Goal: Task Accomplishment & Management: Use online tool/utility

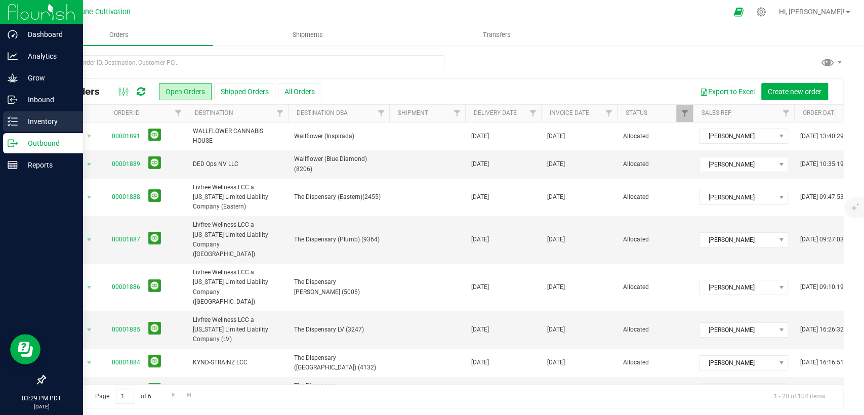
click at [28, 125] on p "Inventory" at bounding box center [48, 121] width 61 height 12
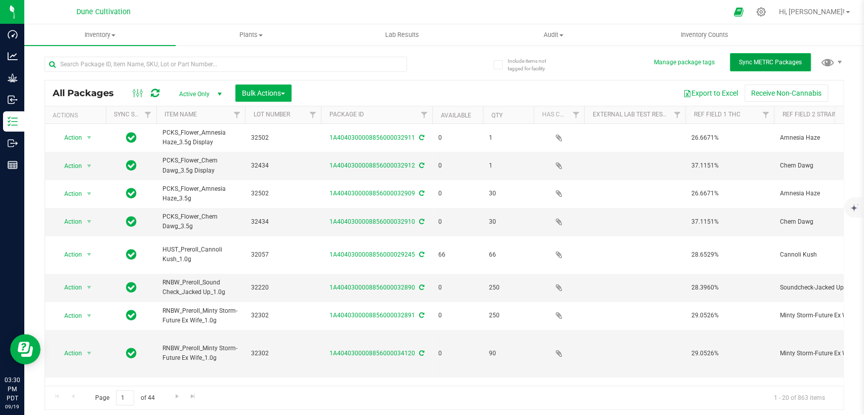
click at [739, 63] on span "Sync METRC Packages" at bounding box center [770, 62] width 63 height 7
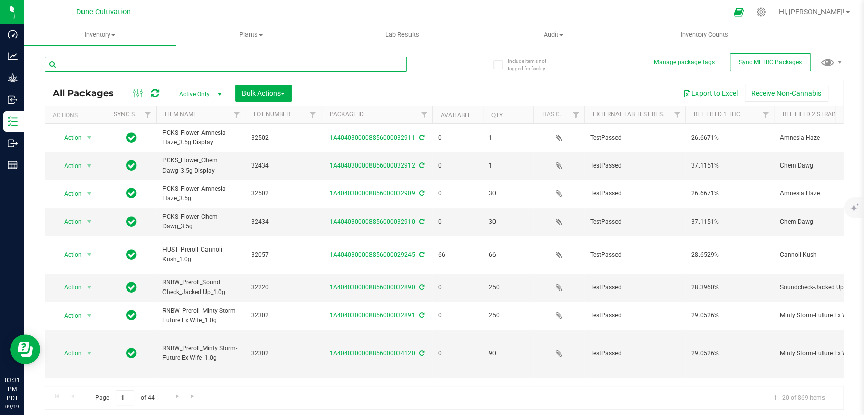
click at [372, 68] on input "text" at bounding box center [226, 64] width 362 height 15
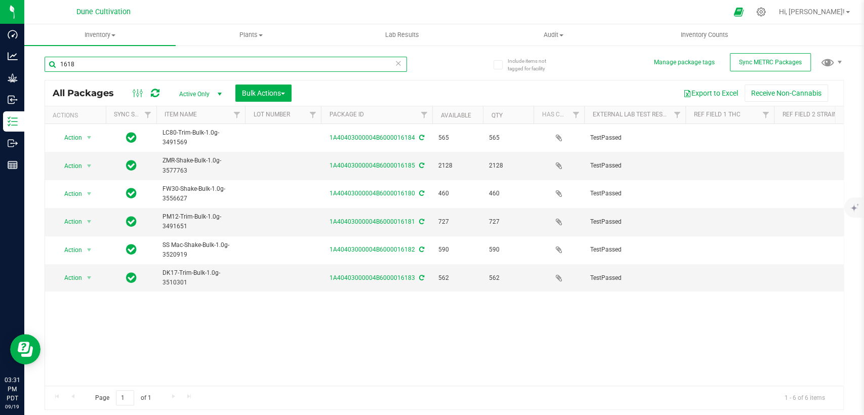
type input "1618"
click at [380, 114] on th "Package ID" at bounding box center [376, 115] width 111 height 18
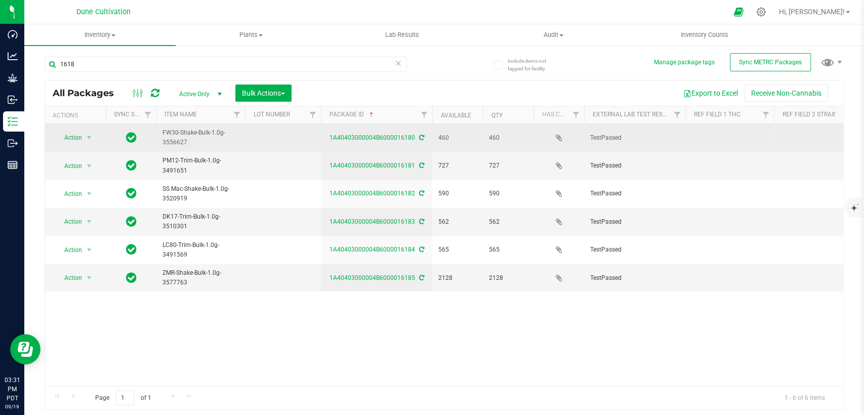
click at [277, 141] on td at bounding box center [283, 138] width 76 height 28
type input "1"
type input "32300"
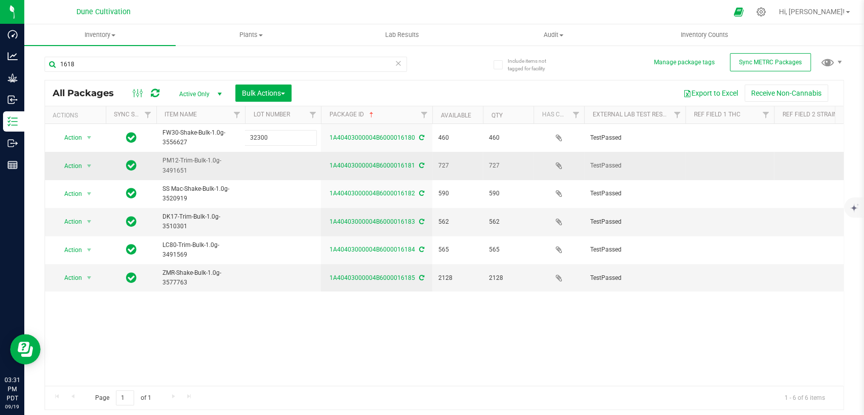
click at [268, 159] on div "All Packages Active Only Active Only Lab Samples Locked All External Internal B…" at bounding box center [444, 245] width 799 height 330
click at [268, 161] on td at bounding box center [283, 166] width 76 height 28
type input "32296"
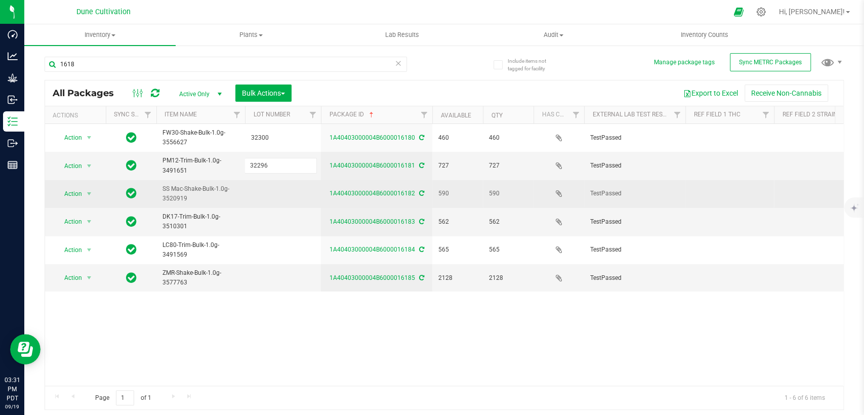
click at [271, 193] on div "All Packages Active Only Active Only Lab Samples Locked All External Internal B…" at bounding box center [444, 245] width 799 height 330
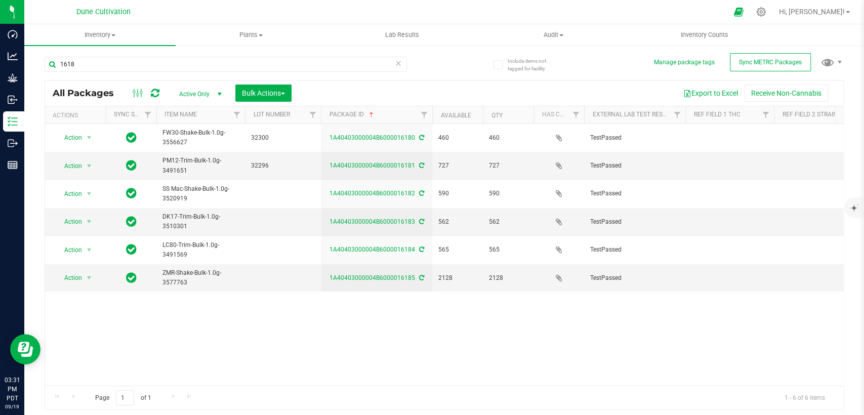
click at [272, 193] on td at bounding box center [283, 194] width 76 height 28
type input "32561"
click at [271, 221] on div "All Packages Active Only Active Only Lab Samples Locked All External Internal B…" at bounding box center [444, 245] width 799 height 330
click at [271, 221] on td at bounding box center [283, 222] width 76 height 28
type input "32113"
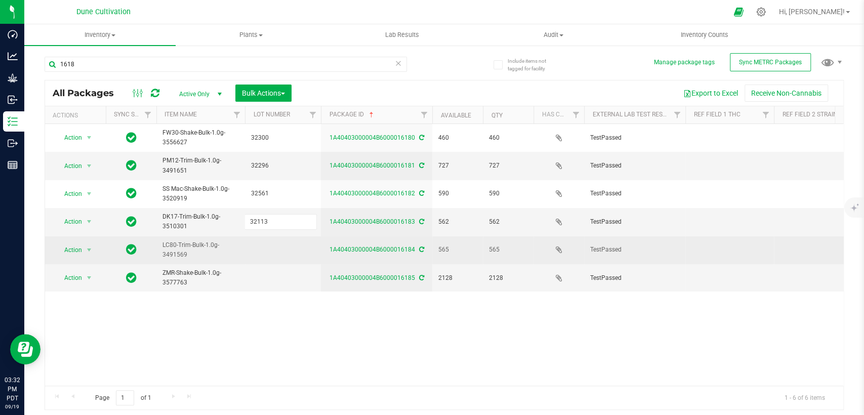
click at [270, 255] on div "All Packages Active Only Active Only Lab Samples Locked All External Internal B…" at bounding box center [444, 245] width 799 height 330
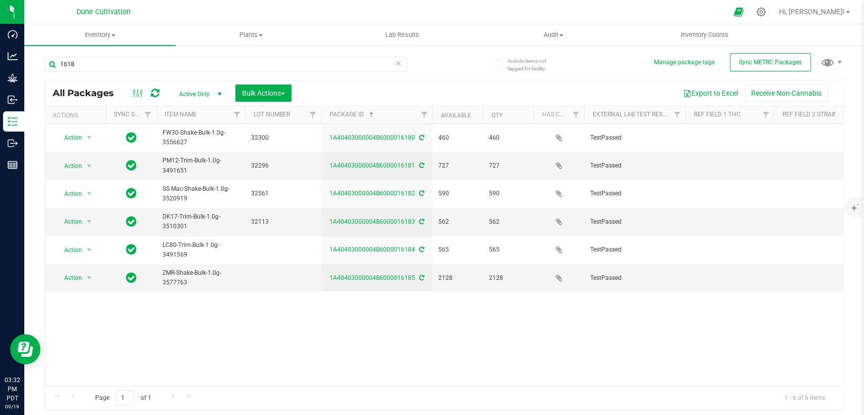
click at [270, 252] on td at bounding box center [283, 250] width 76 height 28
type input "32186"
click at [267, 276] on div "All Packages Active Only Active Only Lab Samples Locked All External Internal B…" at bounding box center [444, 245] width 799 height 330
click at [267, 275] on td at bounding box center [283, 277] width 76 height 27
type input "32619"
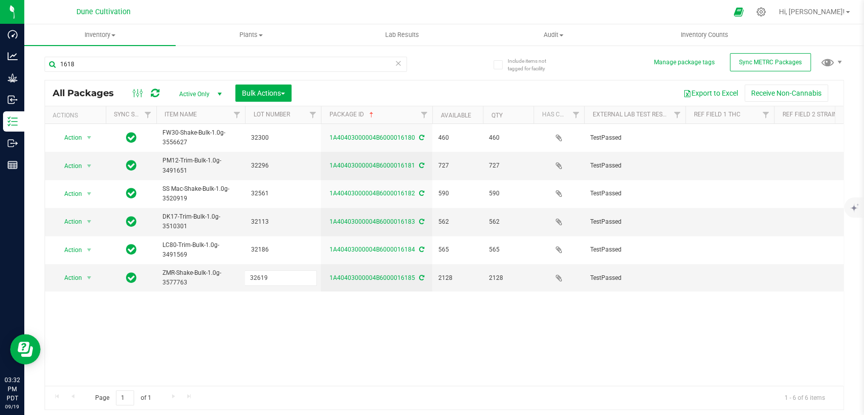
click at [284, 308] on div "All Packages Active Only Active Only Lab Samples Locked All External Internal B…" at bounding box center [444, 245] width 799 height 330
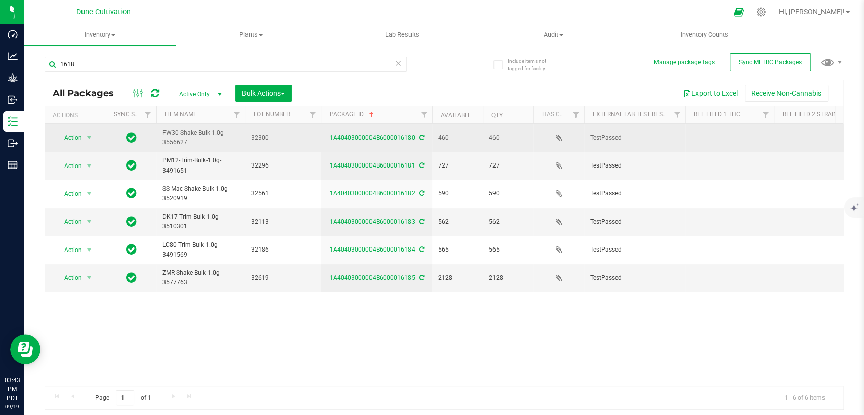
click at [663, 141] on span "TestPassed" at bounding box center [634, 138] width 89 height 10
click at [720, 135] on td at bounding box center [729, 138] width 89 height 28
type input "29.1771%"
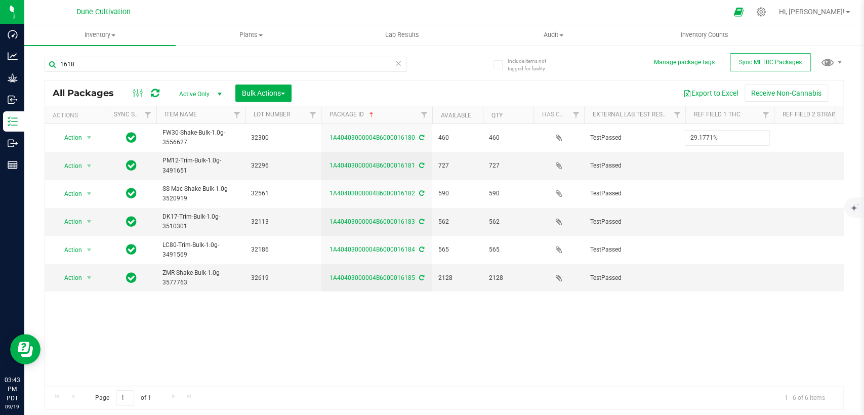
click at [552, 357] on div "All Packages Active Only Active Only Lab Samples Locked All External Internal B…" at bounding box center [444, 245] width 799 height 330
click at [670, 309] on div "Action Action Adjust qty Create package Edit attributes Global inventory Locate…" at bounding box center [444, 255] width 798 height 262
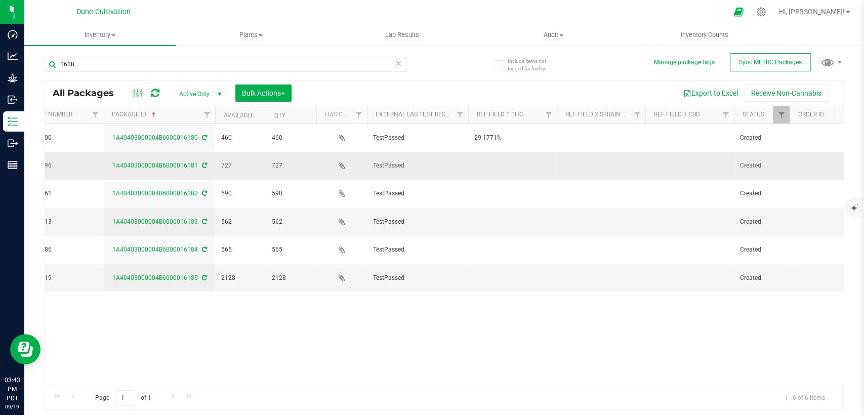
scroll to position [0, 225]
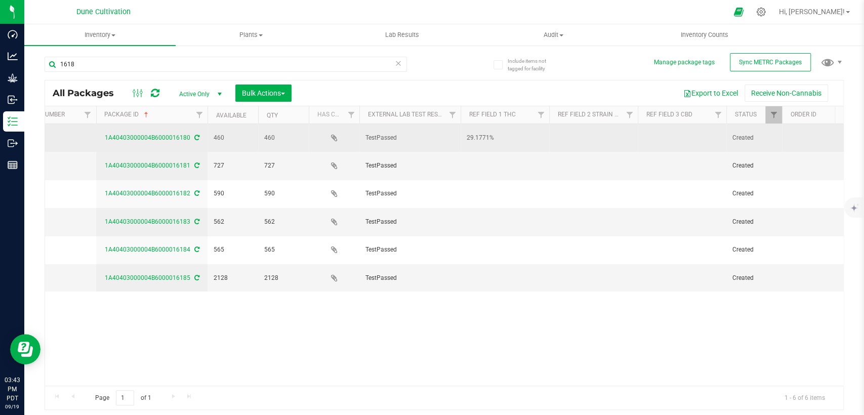
click at [689, 136] on td at bounding box center [681, 138] width 89 height 28
type input "0.0633458%"
click at [590, 136] on div "All Packages Active Only Active Only Lab Samples Locked All External Internal B…" at bounding box center [444, 245] width 799 height 330
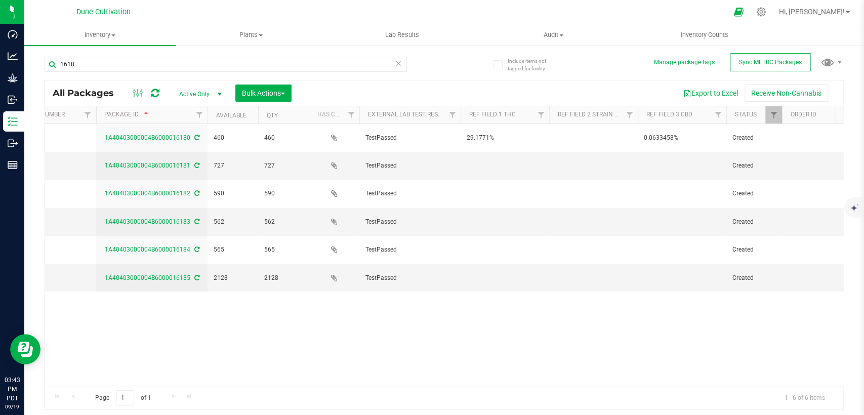
click at [590, 137] on td at bounding box center [593, 138] width 89 height 28
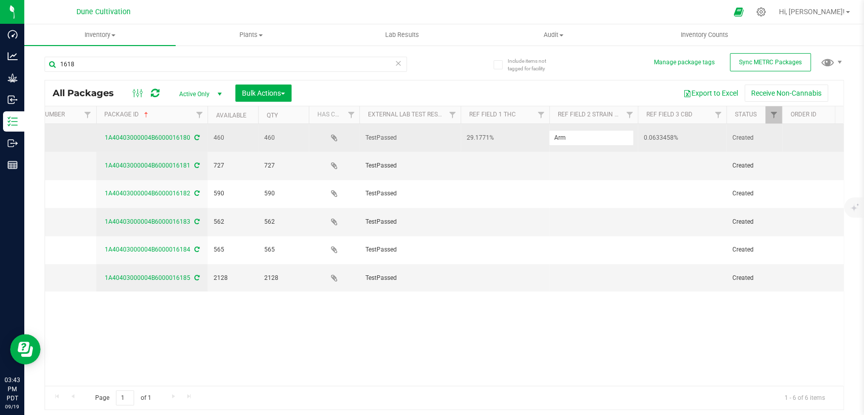
type input "Arm Candy"
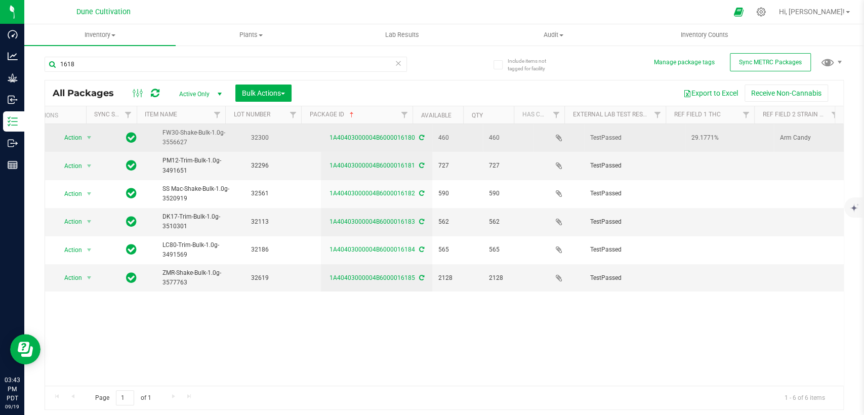
scroll to position [0, 0]
click at [81, 139] on span "Action" at bounding box center [68, 138] width 27 height 14
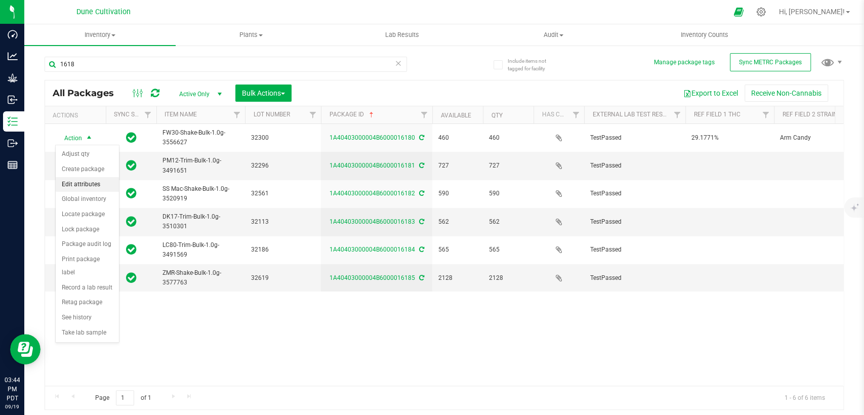
click at [71, 185] on li "Edit attributes" at bounding box center [87, 184] width 63 height 15
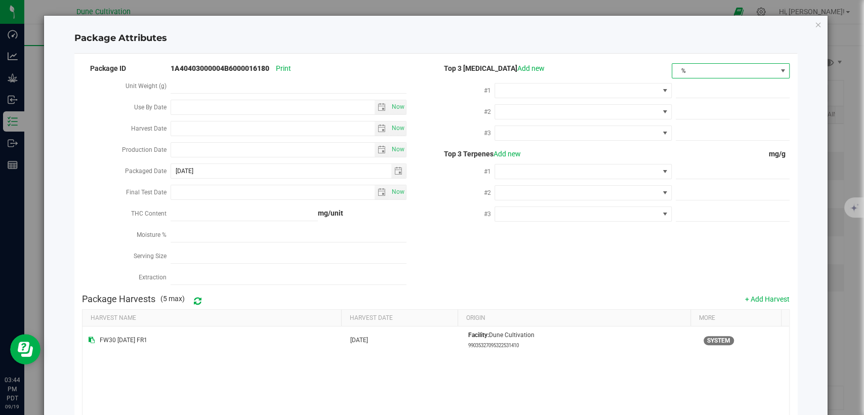
click at [738, 64] on span "%" at bounding box center [724, 71] width 104 height 14
click at [691, 106] on li "mg/unit" at bounding box center [722, 106] width 115 height 17
click at [587, 90] on span at bounding box center [576, 90] width 163 height 14
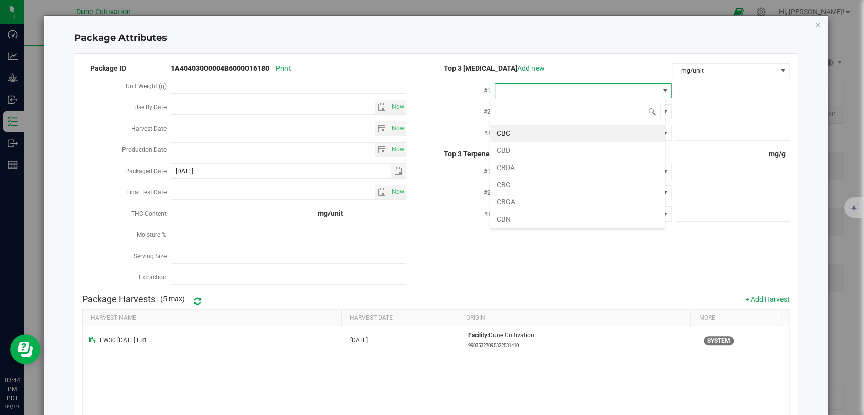
scroll to position [15, 175]
type input "thca"
click at [549, 136] on li "THCA" at bounding box center [577, 132] width 174 height 17
click at [688, 92] on input "text" at bounding box center [732, 90] width 114 height 14
paste input "5.217"
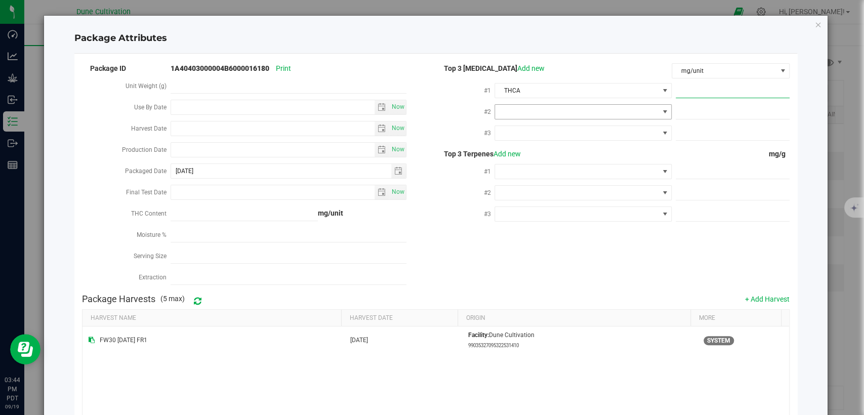
type input "5.217"
type input "5.2170"
drag, startPoint x: 698, startPoint y: 91, endPoint x: 602, endPoint y: 91, distance: 96.1
click at [602, 91] on div "#1 THCA 5.2170 5.217" at bounding box center [613, 91] width 354 height 21
click at [716, 90] on span at bounding box center [732, 90] width 114 height 15
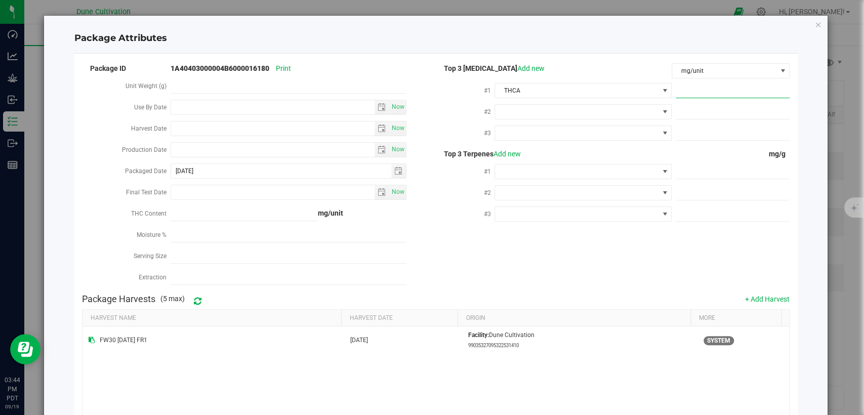
paste input "325.132"
type input "325.132"
type input "325.1320"
click at [684, 113] on span at bounding box center [732, 112] width 114 height 15
paste input "9.6181"
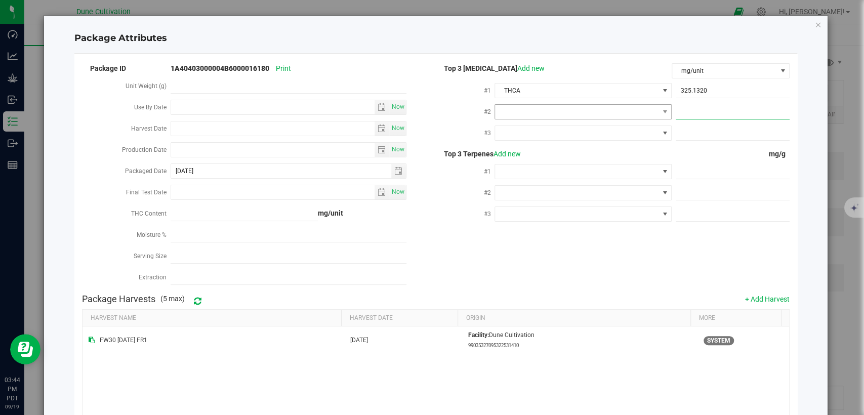
type input "9.6181"
click at [630, 110] on span at bounding box center [576, 112] width 163 height 14
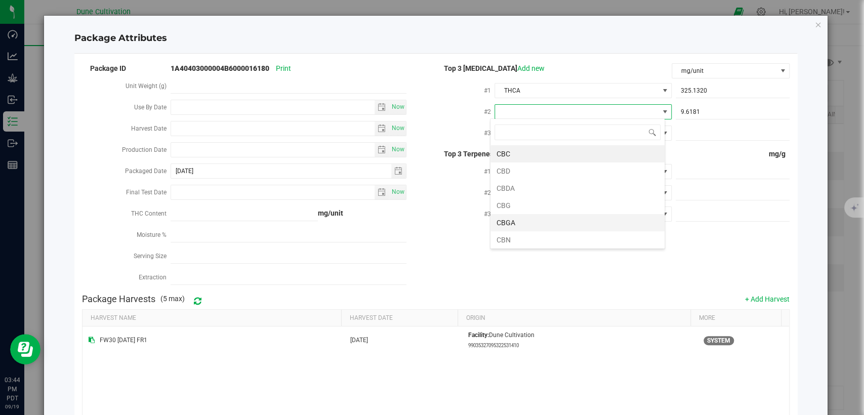
click at [518, 222] on li "CBGA" at bounding box center [577, 222] width 174 height 17
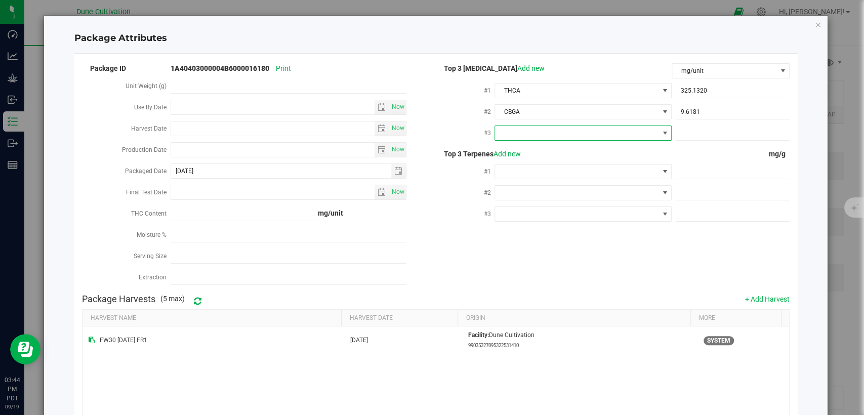
click at [557, 132] on span at bounding box center [576, 133] width 163 height 14
click at [528, 224] on li "D9-THC" at bounding box center [577, 225] width 174 height 17
click at [703, 135] on input "text" at bounding box center [732, 133] width 114 height 14
paste input "6.63083"
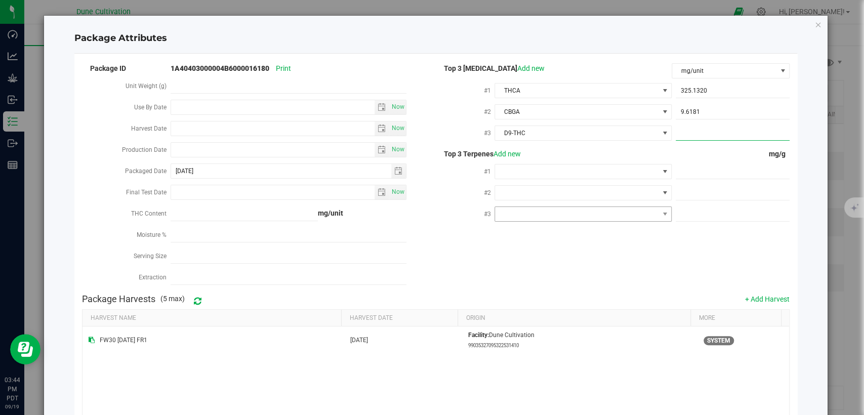
type input "6.63083"
type input "6.6308"
click at [685, 173] on span at bounding box center [732, 171] width 114 height 15
paste input "5.217"
type input "5.217"
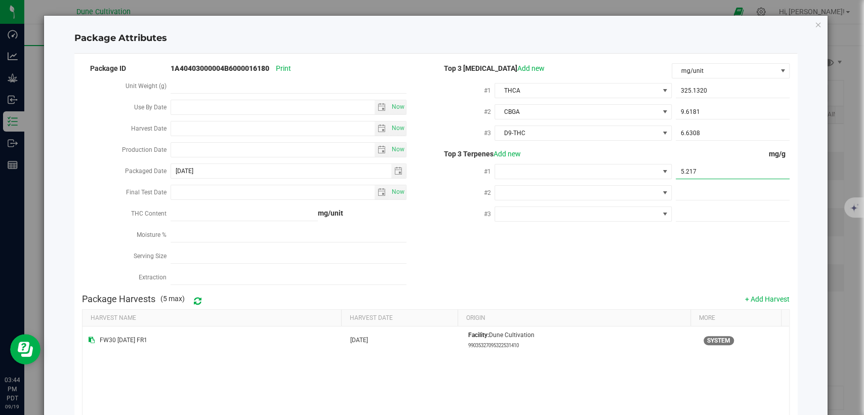
type input "5.2170"
click at [742, 192] on span at bounding box center [732, 193] width 114 height 15
paste input "4.277"
type input "4.277"
type input "4.2770"
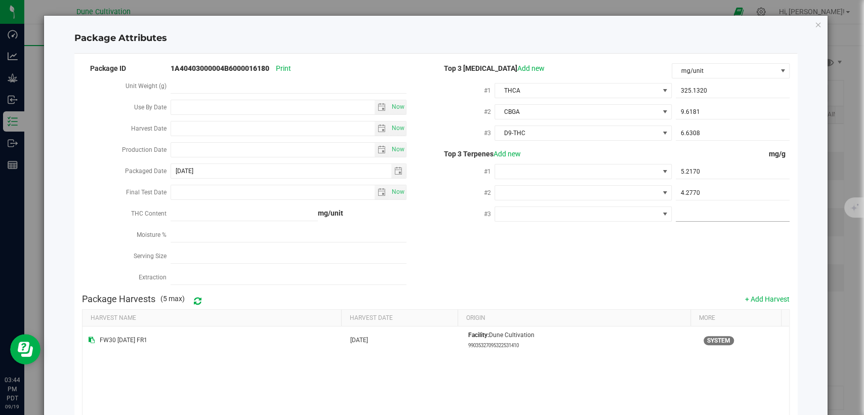
click at [702, 211] on span at bounding box center [732, 214] width 114 height 15
paste input "2.035"
type input "2.035"
type input "2.0350"
click at [554, 167] on span at bounding box center [576, 171] width 163 height 14
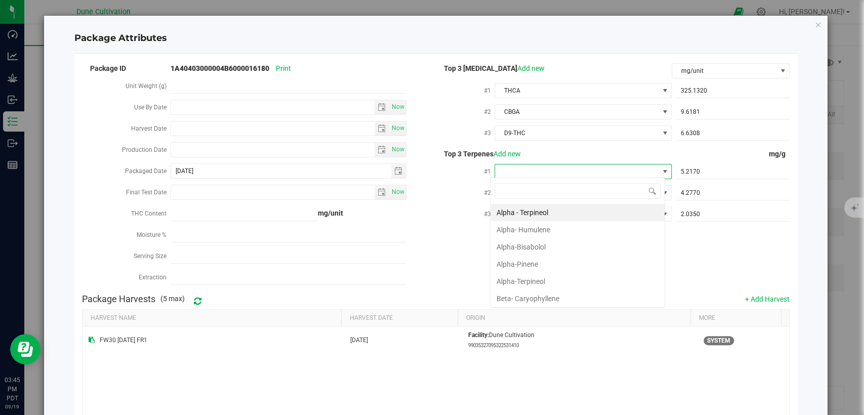
scroll to position [15, 175]
click at [502, 304] on li "Beta- Caryophyllene" at bounding box center [577, 298] width 174 height 17
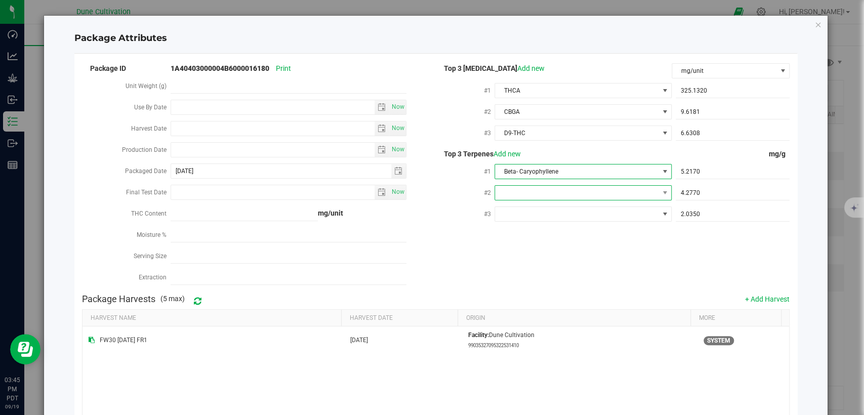
click at [519, 191] on span at bounding box center [576, 193] width 163 height 14
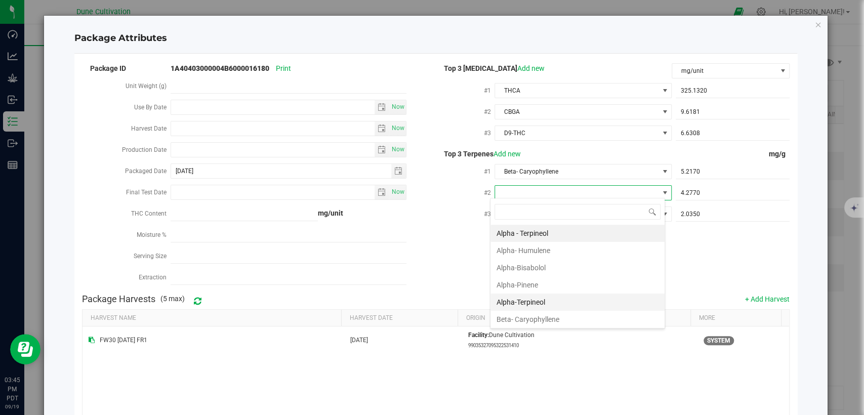
scroll to position [56, 0]
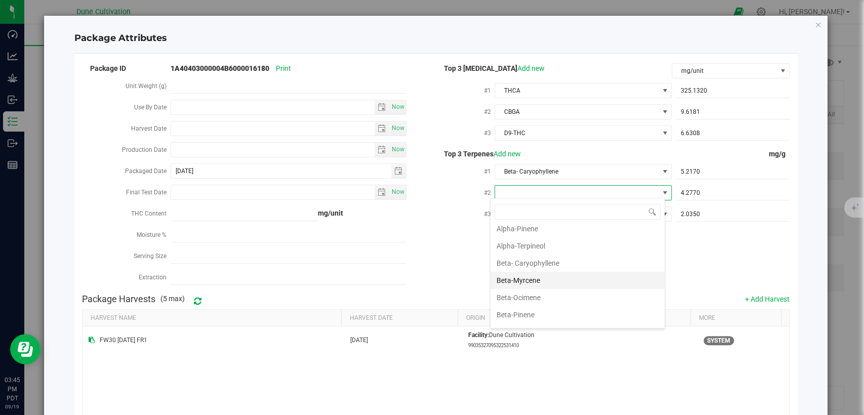
click at [530, 279] on li "Beta-Myrcene" at bounding box center [577, 280] width 174 height 17
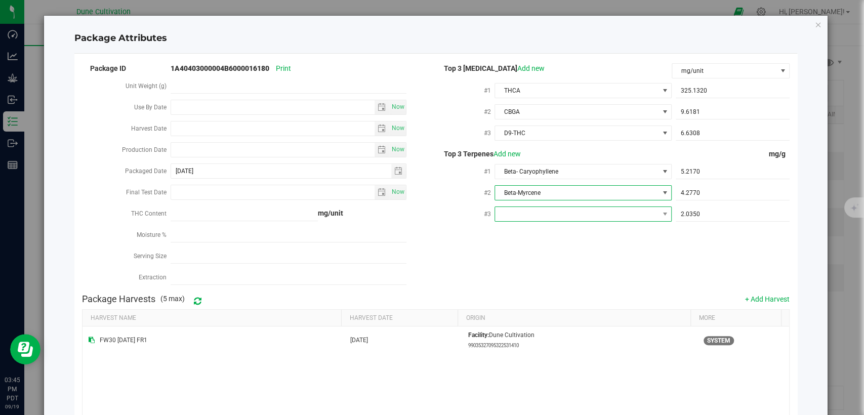
click at [562, 213] on span at bounding box center [576, 214] width 163 height 14
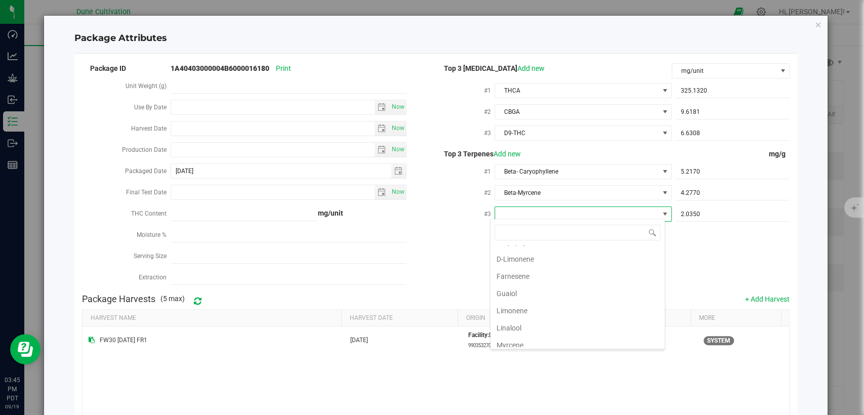
scroll to position [168, 0]
click at [537, 325] on li "Linalool" at bounding box center [577, 326] width 174 height 17
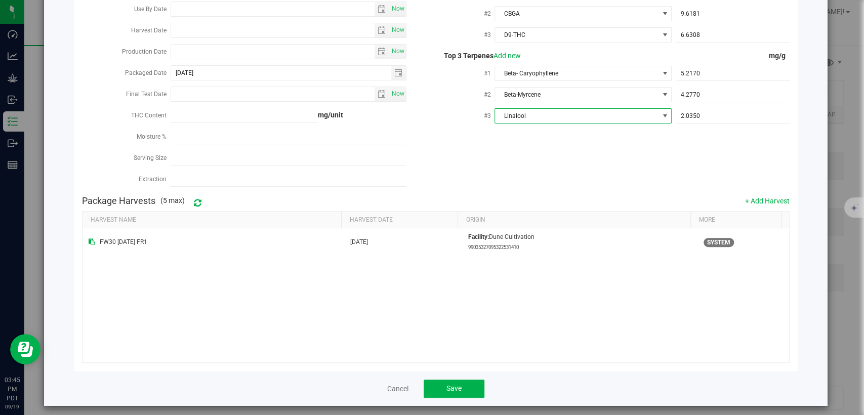
scroll to position [99, 0]
click at [464, 379] on button "Save" at bounding box center [453, 387] width 61 height 18
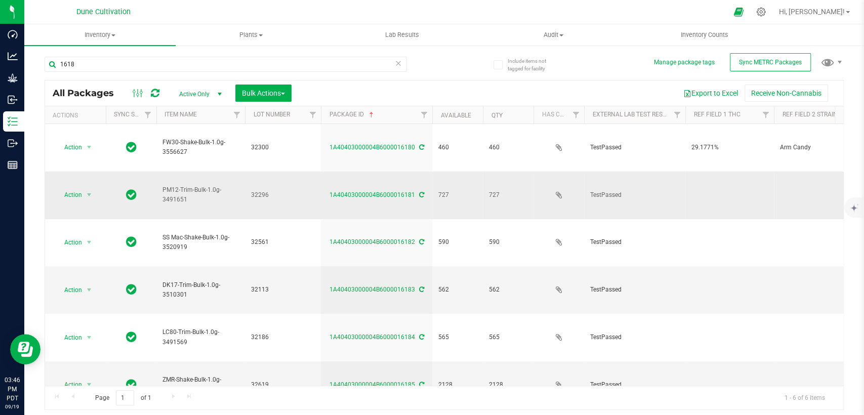
drag, startPoint x: 691, startPoint y: 161, endPoint x: 681, endPoint y: 176, distance: 17.1
click at [691, 172] on td at bounding box center [729, 196] width 89 height 48
type input "26.3375%"
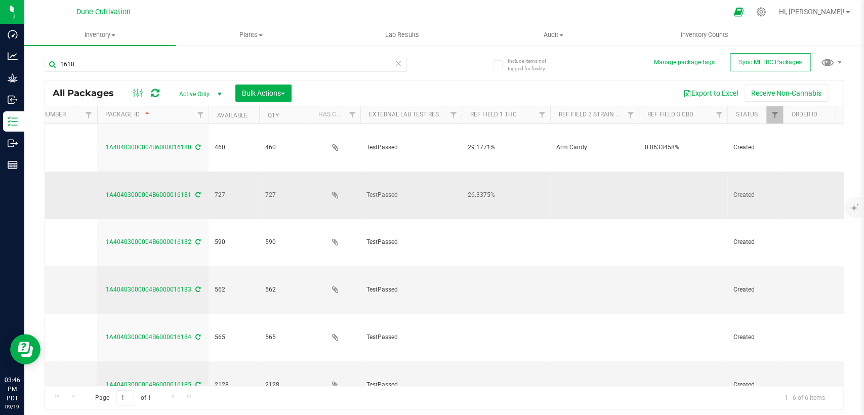
scroll to position [0, 225]
click at [654, 172] on td at bounding box center [681, 196] width 89 height 48
type input "0.0393787%"
click at [554, 161] on div "All Packages Active Only Active Only Lab Samples Locked All External Internal B…" at bounding box center [444, 245] width 799 height 330
click at [556, 172] on td at bounding box center [593, 196] width 89 height 48
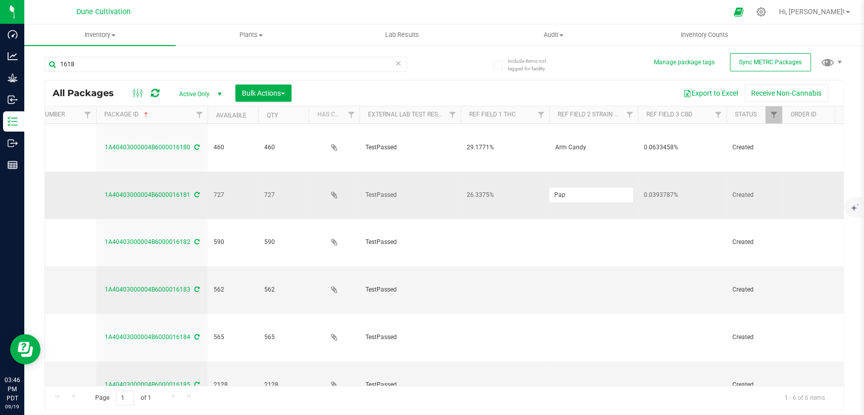
type input "Papaya Master"
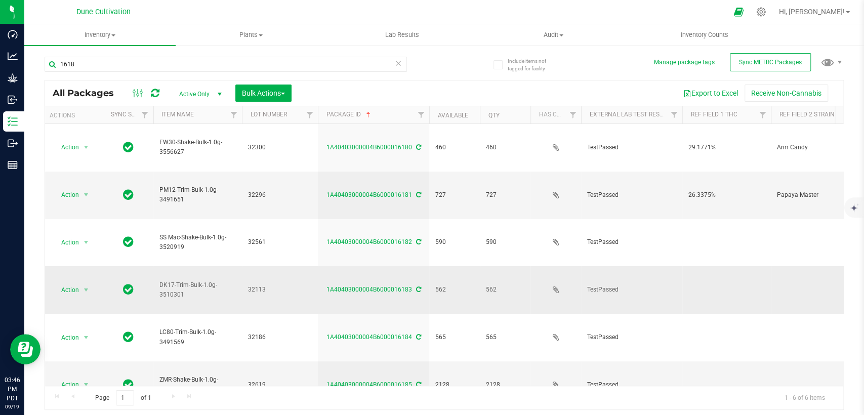
scroll to position [0, 0]
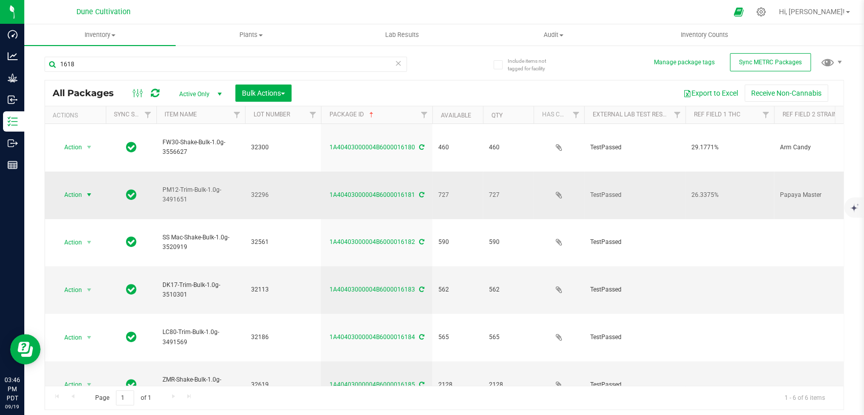
click at [88, 191] on span "select" at bounding box center [89, 195] width 8 height 8
click at [73, 210] on li "Edit attributes" at bounding box center [87, 212] width 63 height 15
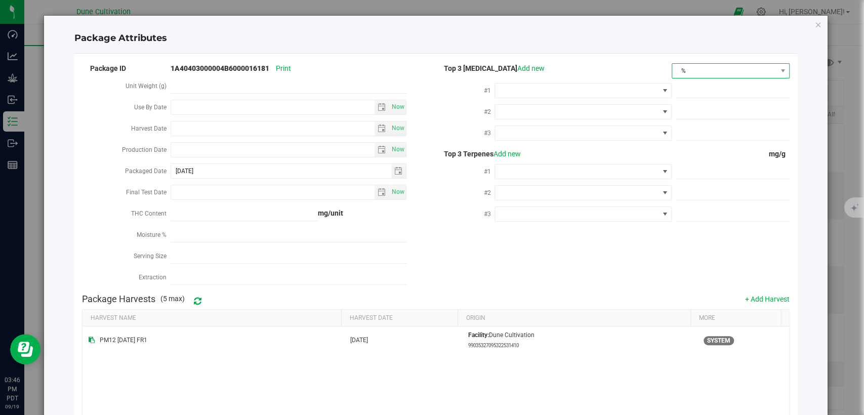
click at [704, 63] on span "%" at bounding box center [730, 70] width 118 height 15
click at [679, 102] on li "mg/unit" at bounding box center [722, 106] width 115 height 17
click at [566, 91] on span at bounding box center [576, 90] width 163 height 14
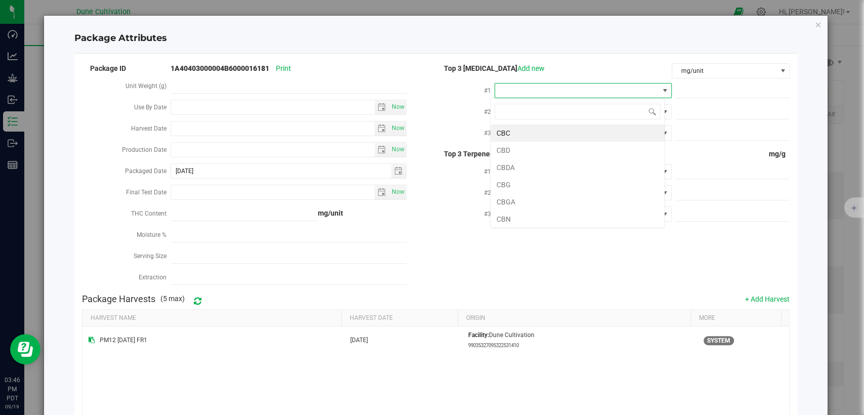
scroll to position [15, 175]
type input "thca"
click at [518, 132] on li "THCA" at bounding box center [577, 132] width 174 height 17
drag, startPoint x: 672, startPoint y: 94, endPoint x: 652, endPoint y: 137, distance: 47.5
click at [675, 94] on input "text" at bounding box center [732, 90] width 114 height 14
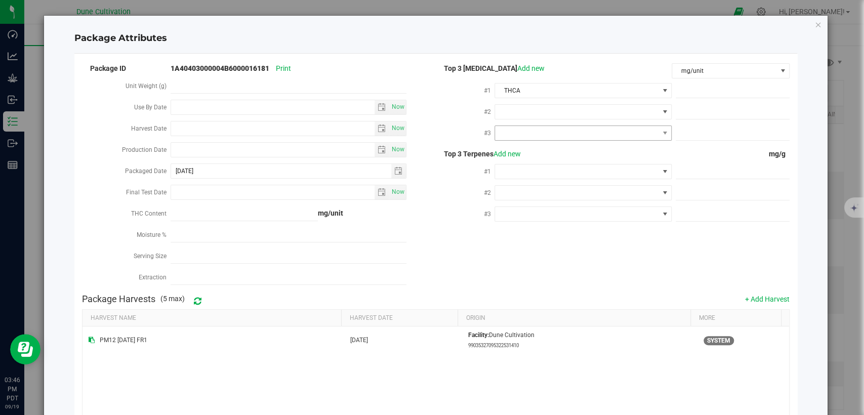
paste input "278.855"
type input "278.855"
type input "278.8550"
click at [683, 115] on span at bounding box center [732, 112] width 114 height 15
paste input "18.8193"
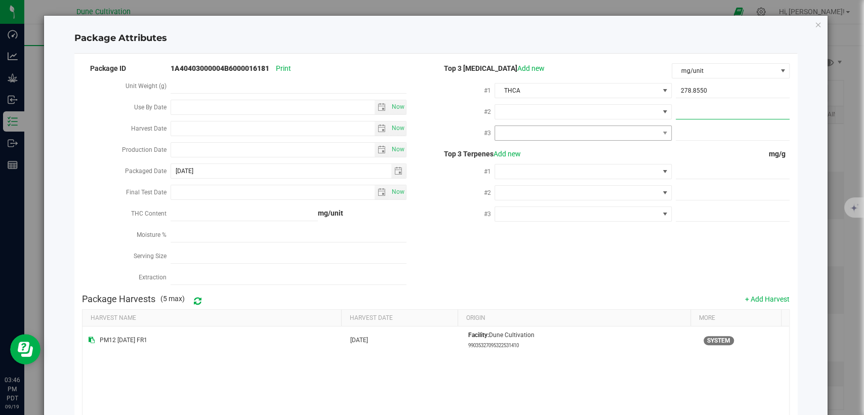
type input "18.8193"
click at [607, 139] on span at bounding box center [582, 132] width 177 height 15
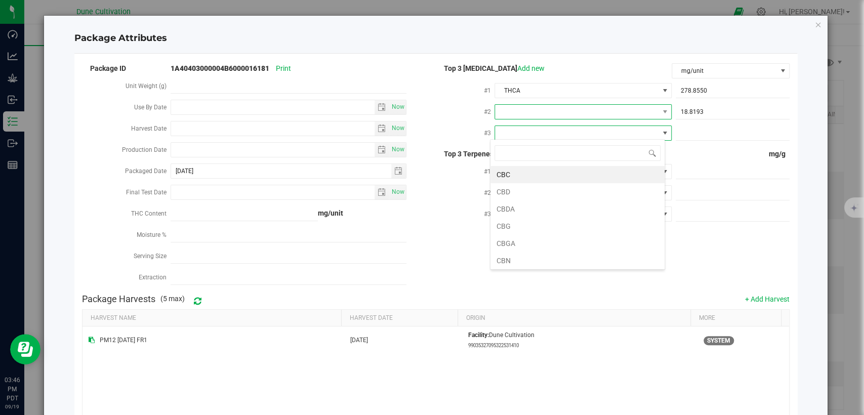
click at [596, 109] on span at bounding box center [576, 112] width 163 height 14
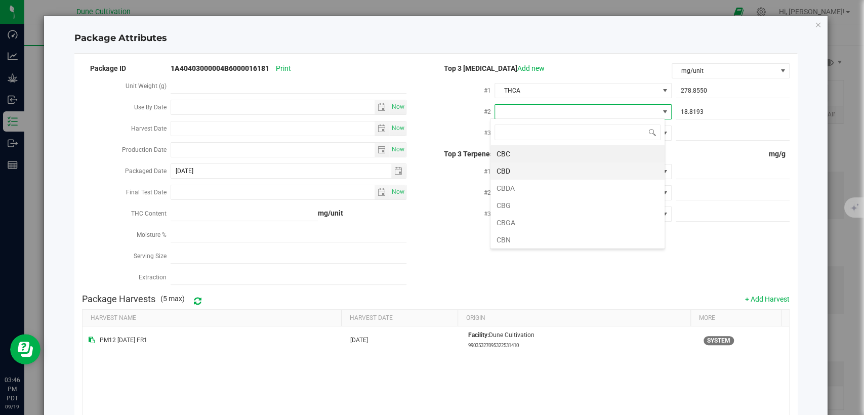
type input "d"
drag, startPoint x: 547, startPoint y: 183, endPoint x: 546, endPoint y: 178, distance: 5.2
click at [547, 183] on li "D9-THC" at bounding box center [577, 188] width 174 height 17
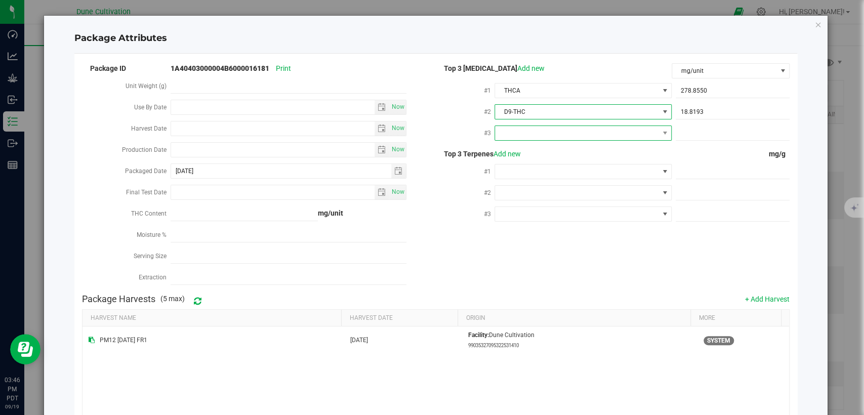
click at [547, 127] on span at bounding box center [576, 133] width 163 height 14
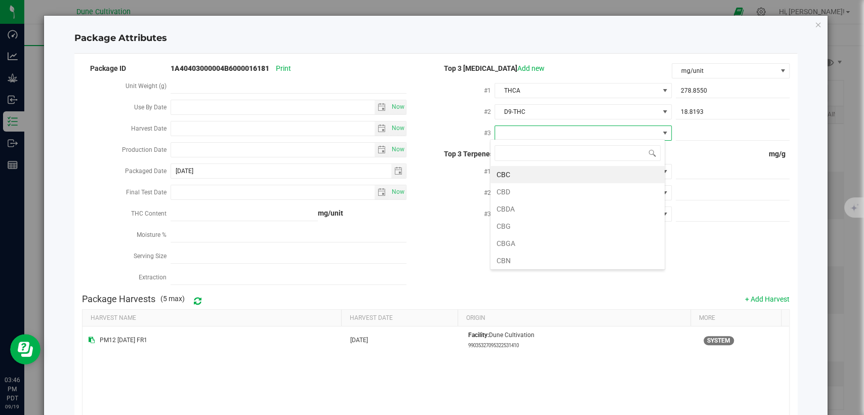
drag, startPoint x: 515, startPoint y: 241, endPoint x: 520, endPoint y: 255, distance: 15.4
click at [515, 244] on li "CBGA" at bounding box center [577, 243] width 174 height 17
drag, startPoint x: 680, startPoint y: 131, endPoint x: 658, endPoint y: 145, distance: 26.7
click at [680, 131] on input "text" at bounding box center [732, 133] width 114 height 14
paste input "10.2129"
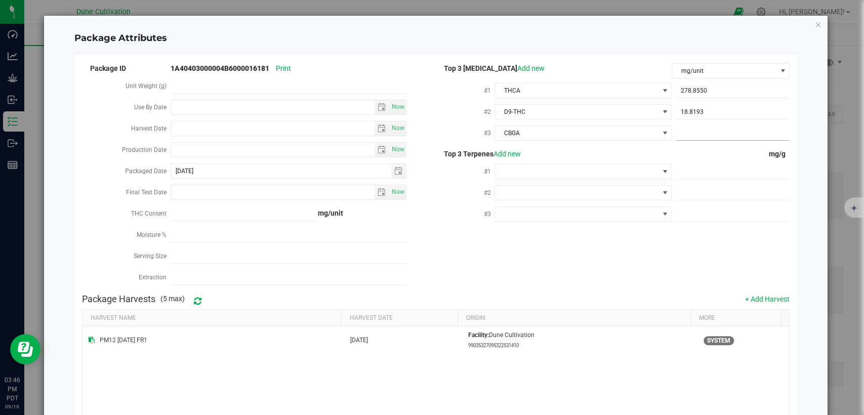
type input "10.2129"
click at [683, 172] on span at bounding box center [732, 171] width 114 height 15
paste input "8.427"
type input "8.427"
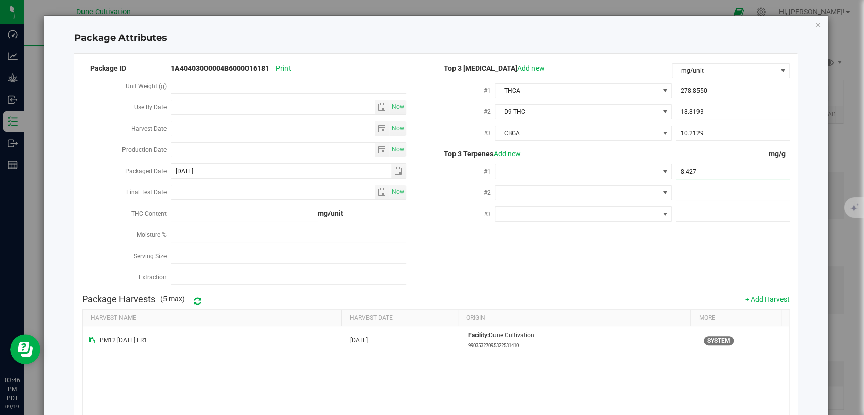
type input "8.4270"
drag, startPoint x: 681, startPoint y: 189, endPoint x: 676, endPoint y: 196, distance: 9.0
click at [681, 189] on span at bounding box center [732, 193] width 114 height 15
paste input "6.953"
type input "6.953"
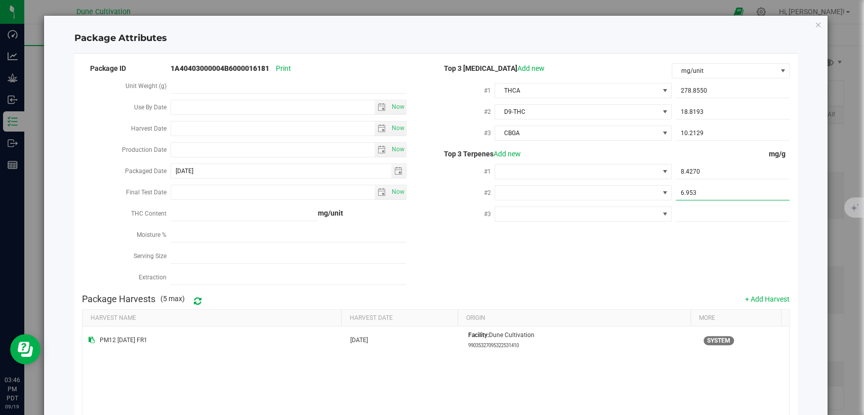
type input "6.9530"
click at [675, 218] on span at bounding box center [732, 214] width 114 height 15
click at [676, 213] on span at bounding box center [732, 214] width 114 height 15
paste input "3.568"
type input "3.568"
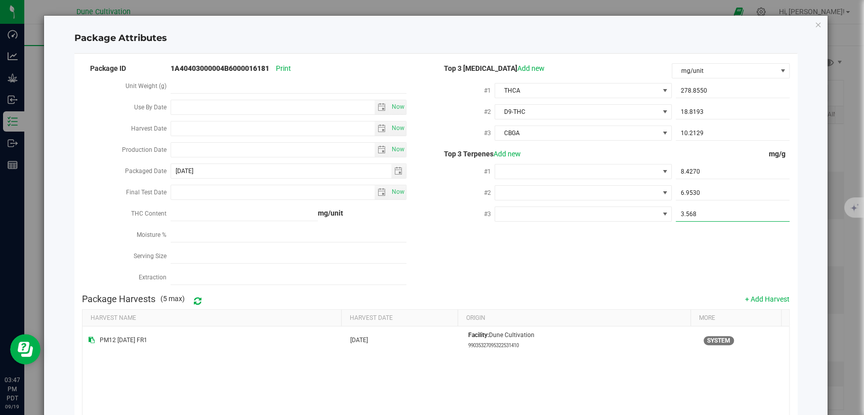
type input "3.5680"
click at [542, 167] on span at bounding box center [576, 171] width 163 height 14
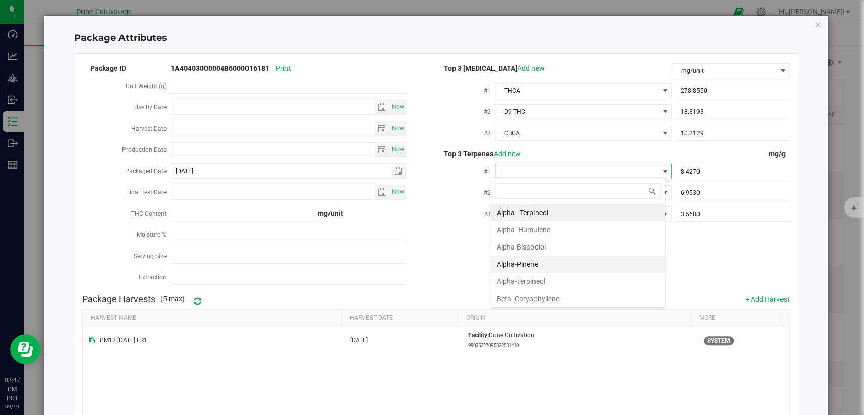
click at [543, 258] on li "Alpha-Pinene" at bounding box center [577, 263] width 174 height 17
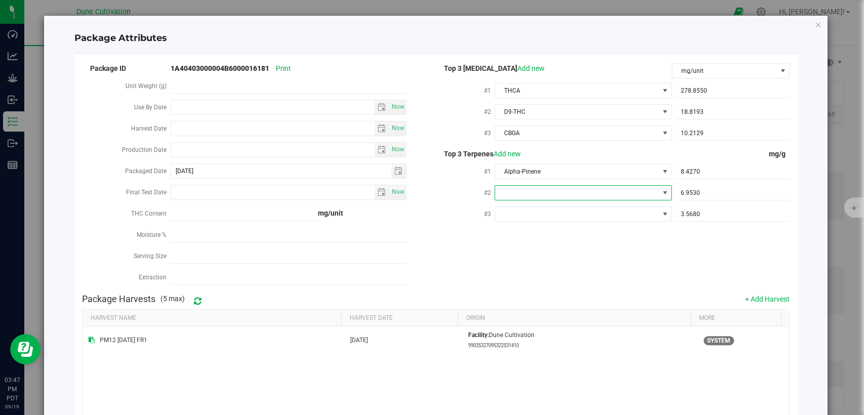
click at [519, 187] on span at bounding box center [576, 193] width 163 height 14
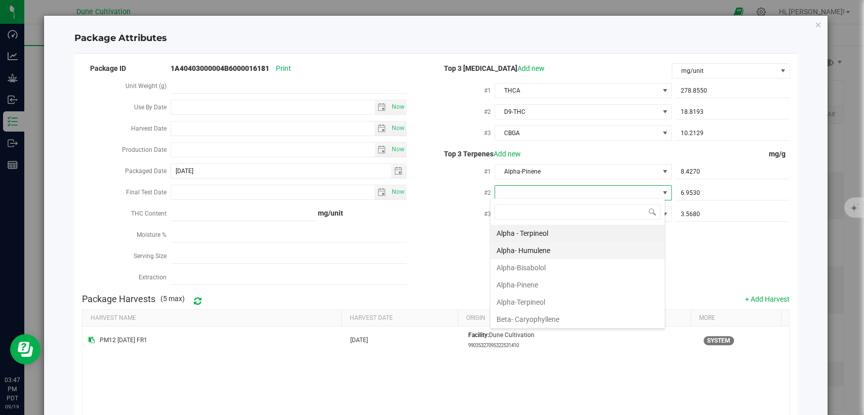
scroll to position [56, 0]
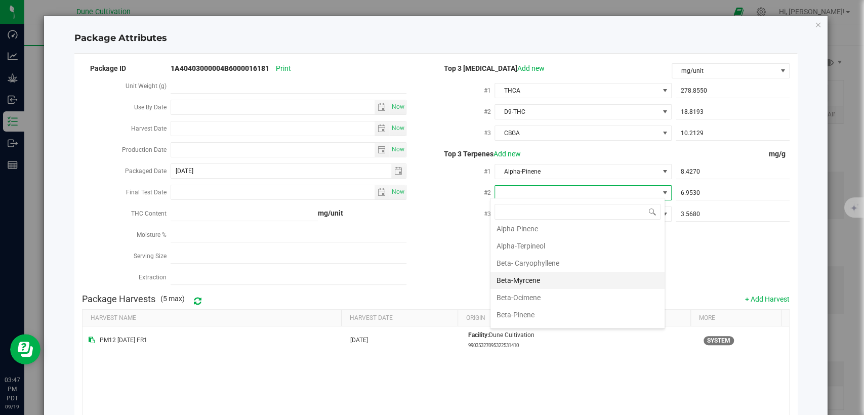
click at [519, 278] on li "Beta-Myrcene" at bounding box center [577, 280] width 174 height 17
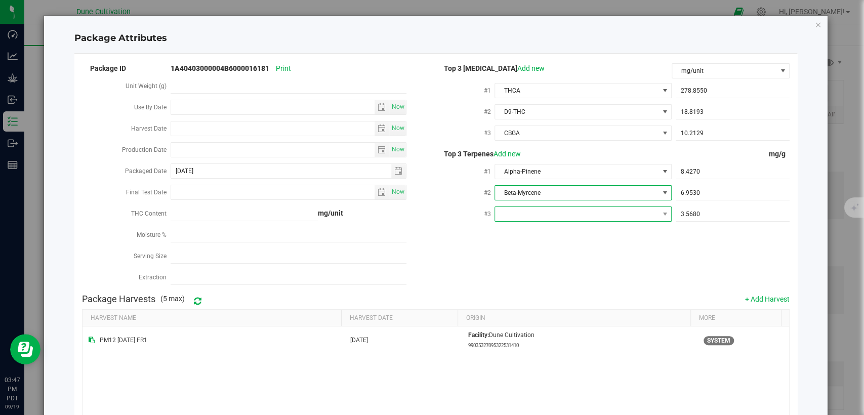
click at [536, 209] on span at bounding box center [576, 214] width 163 height 14
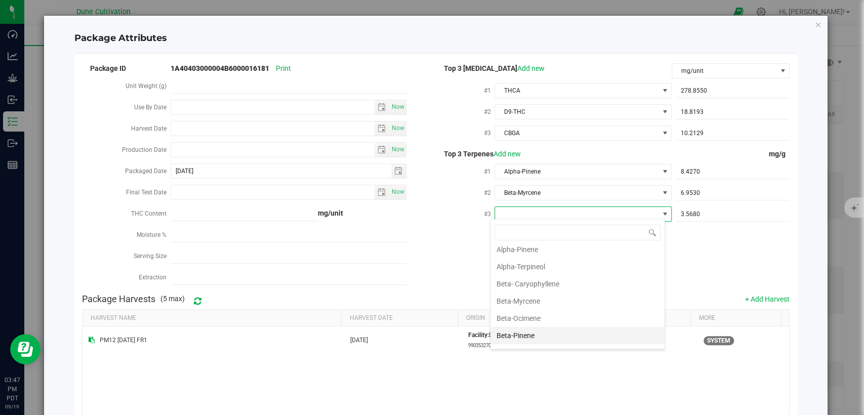
click at [516, 340] on li "Beta-Pinene" at bounding box center [577, 335] width 174 height 17
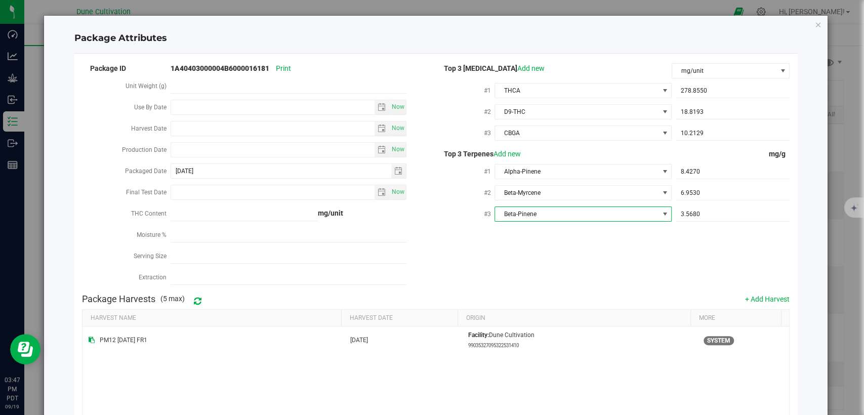
scroll to position [99, 0]
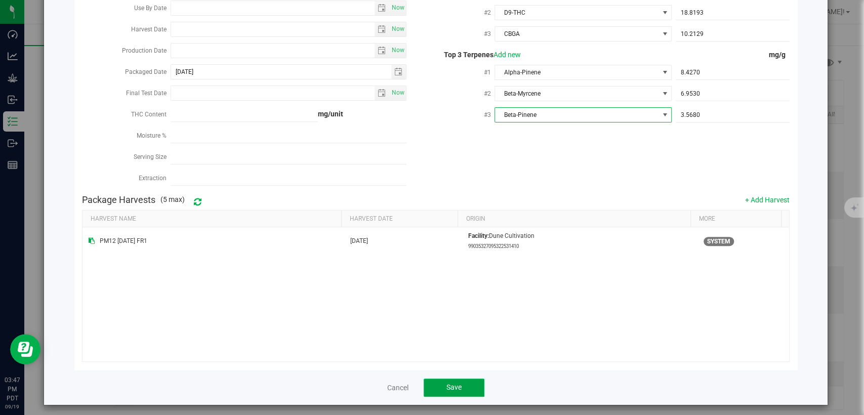
click at [461, 378] on button "Save" at bounding box center [453, 387] width 61 height 18
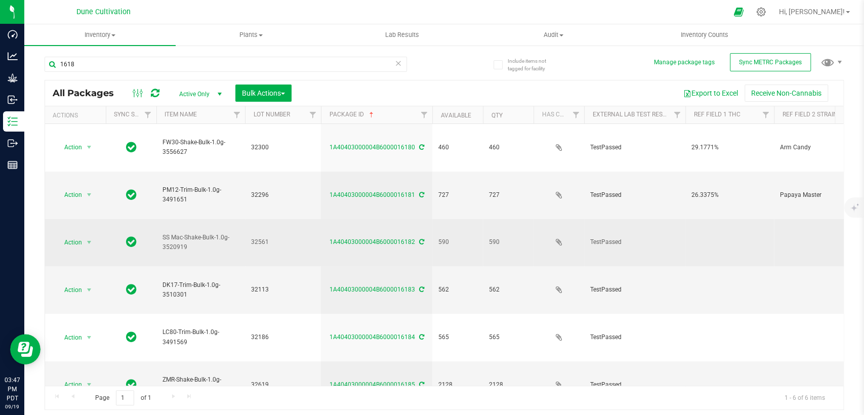
click at [720, 219] on td at bounding box center [729, 243] width 89 height 48
type input "23.5064%"
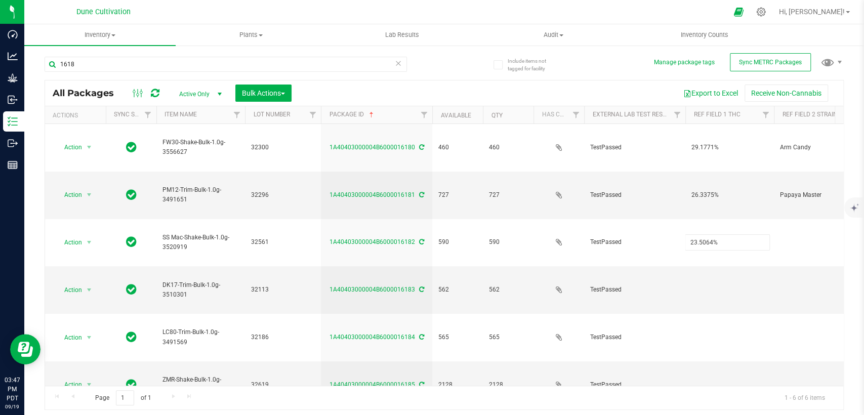
click at [583, 368] on div "All Packages Active Only Active Only Lab Samples Locked All External Internal B…" at bounding box center [444, 245] width 799 height 330
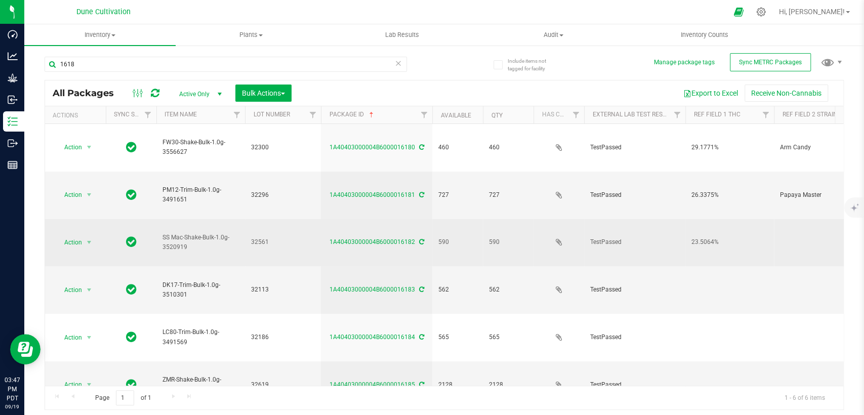
click at [691, 237] on span "23.5064%" at bounding box center [729, 242] width 76 height 10
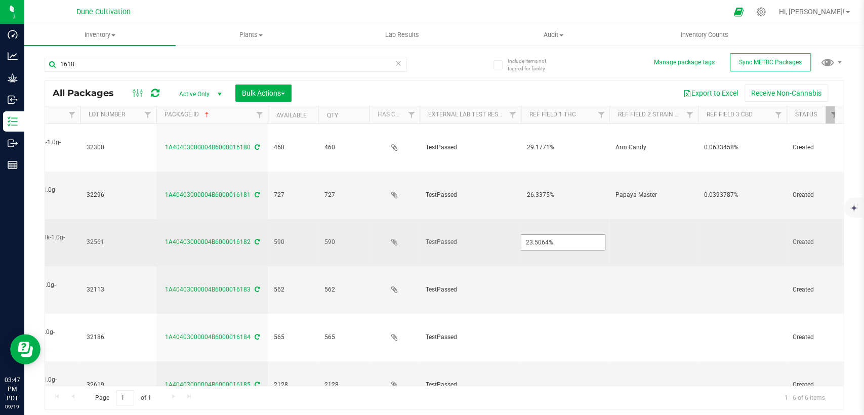
scroll to position [0, 168]
click at [730, 219] on td at bounding box center [738, 243] width 89 height 48
drag, startPoint x: 732, startPoint y: 195, endPoint x: 674, endPoint y: 197, distance: 57.7
type input "<LOQ"
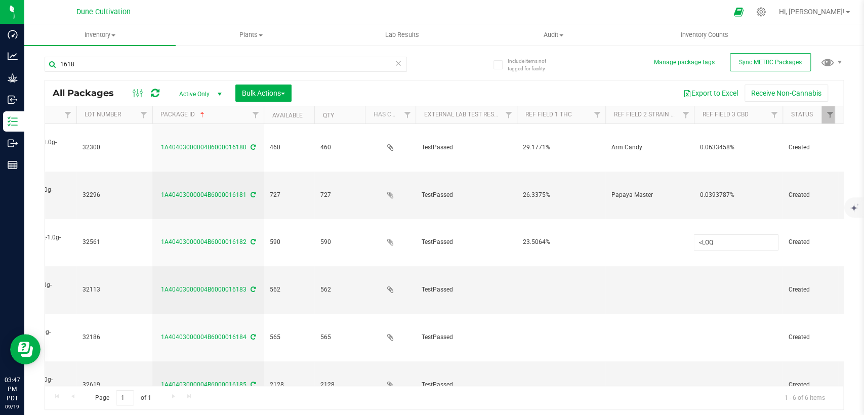
click at [622, 325] on div "All Packages Active Only Active Only Lab Samples Locked All External Internal B…" at bounding box center [444, 245] width 799 height 330
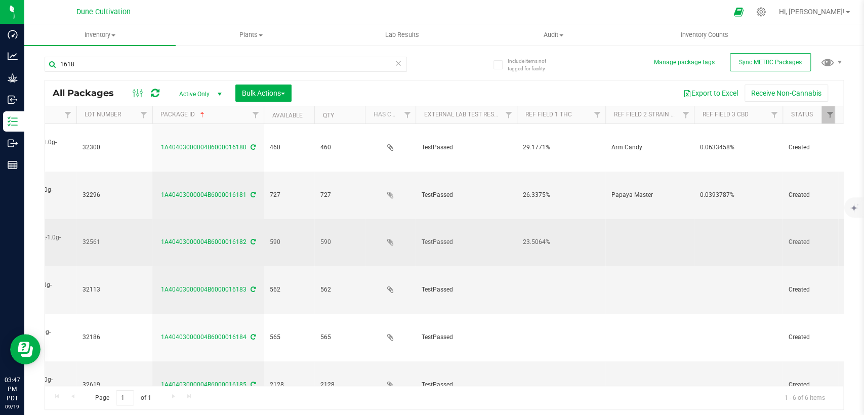
click at [611, 219] on td at bounding box center [649, 243] width 89 height 48
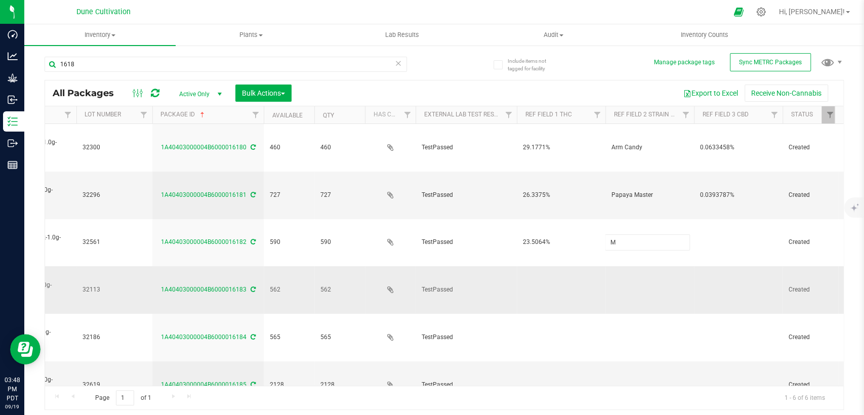
type input "Mac n Cheese"
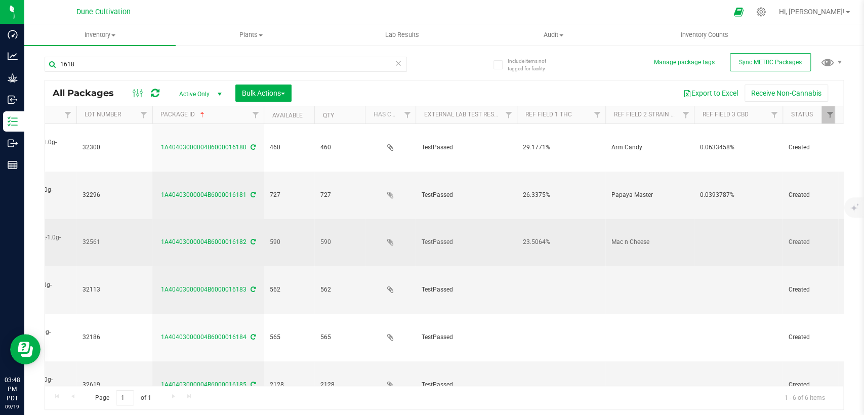
scroll to position [0, 0]
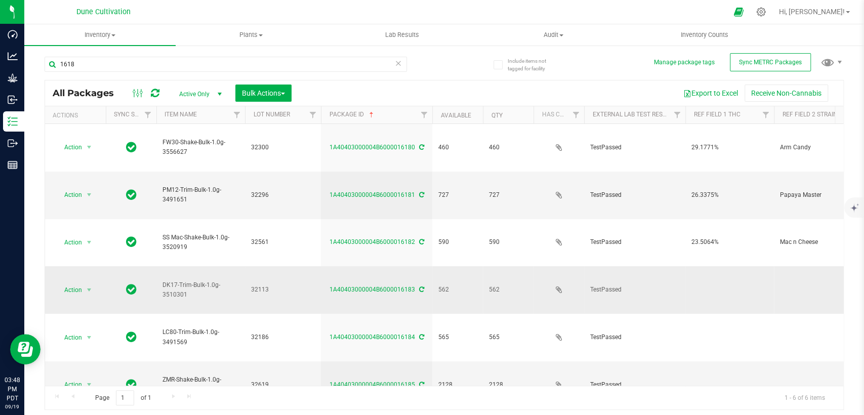
click at [705, 266] on td at bounding box center [729, 290] width 89 height 48
type input "34.9028%"
click at [546, 349] on div "All Packages Active Only Active Only Lab Samples Locked All External Internal B…" at bounding box center [444, 245] width 799 height 330
click at [605, 360] on div "Action Action Adjust qty Create package Edit attributes Global inventory Locate…" at bounding box center [444, 255] width 798 height 262
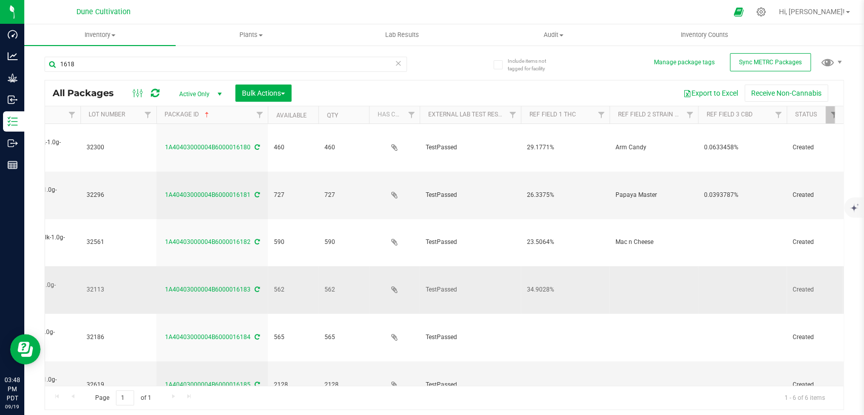
scroll to position [0, 168]
click at [722, 266] on td at bounding box center [738, 290] width 89 height 48
type input "<LOQ"
click at [627, 223] on div "All Packages Active Only Active Only Lab Samples Locked All External Internal B…" at bounding box center [444, 245] width 799 height 330
click at [630, 266] on td at bounding box center [649, 290] width 89 height 48
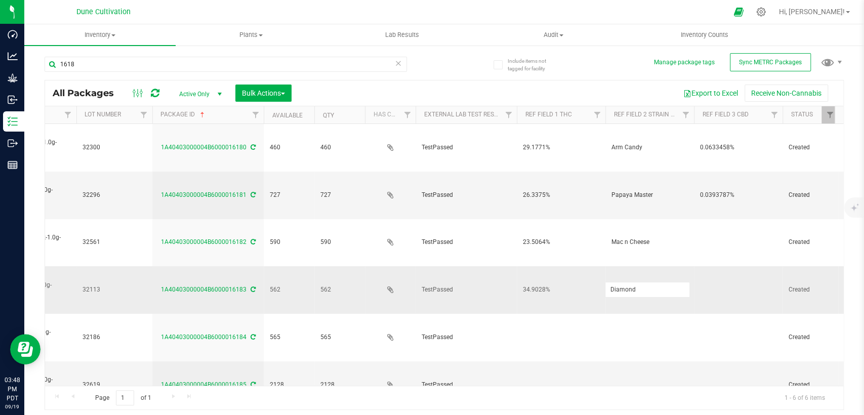
type input "Diamond Kush"
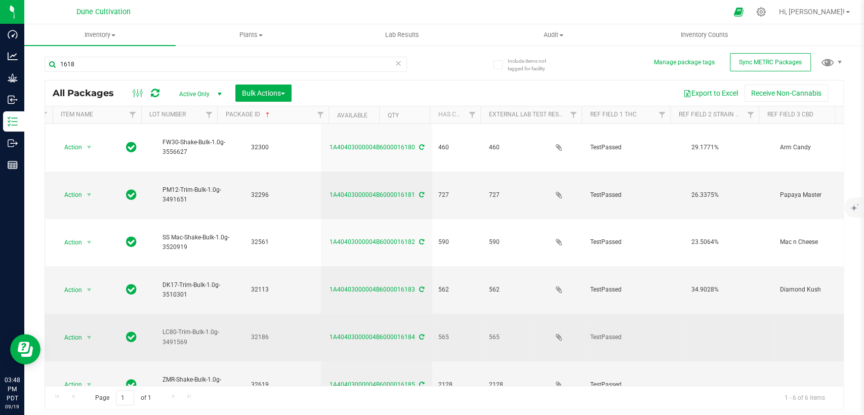
scroll to position [0, 0]
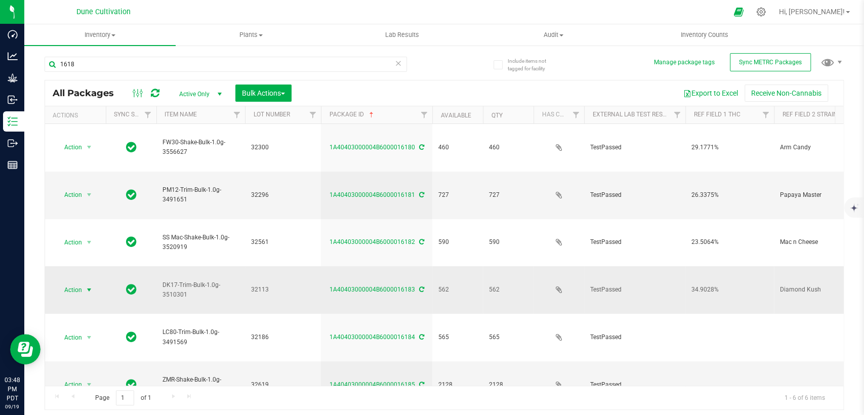
click at [76, 283] on span "Action" at bounding box center [68, 290] width 27 height 14
click at [78, 51] on li "Edit attributes" at bounding box center [87, 57] width 63 height 15
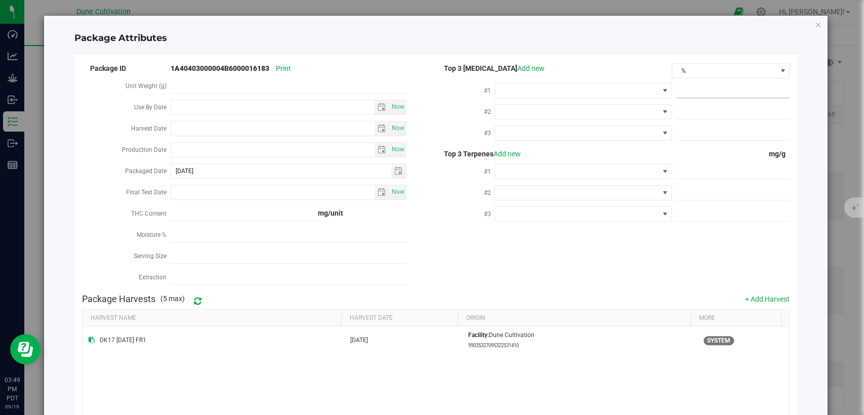
click at [686, 90] on span at bounding box center [732, 90] width 114 height 15
paste input "390.788"
type input "390.788"
type input "390.7880"
click at [703, 68] on span "%" at bounding box center [724, 71] width 104 height 14
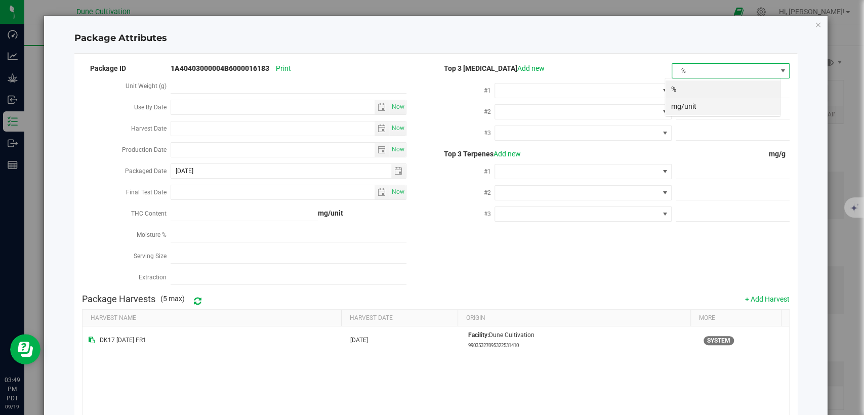
scroll to position [15, 116]
drag, startPoint x: 695, startPoint y: 108, endPoint x: 648, endPoint y: 101, distance: 47.6
click at [695, 107] on li "mg/unit" at bounding box center [722, 106] width 115 height 17
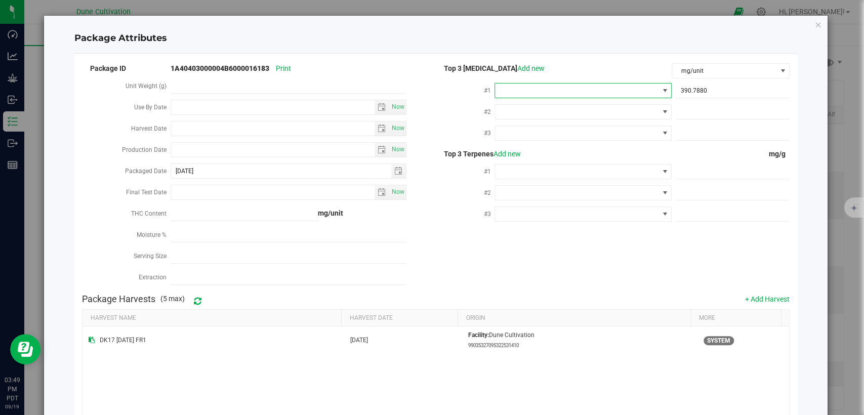
click at [622, 90] on span at bounding box center [576, 90] width 163 height 14
click at [533, 197] on li "THCA" at bounding box center [577, 200] width 174 height 17
drag, startPoint x: 690, startPoint y: 106, endPoint x: 683, endPoint y: 107, distance: 6.1
click at [690, 106] on input "text" at bounding box center [732, 112] width 114 height 14
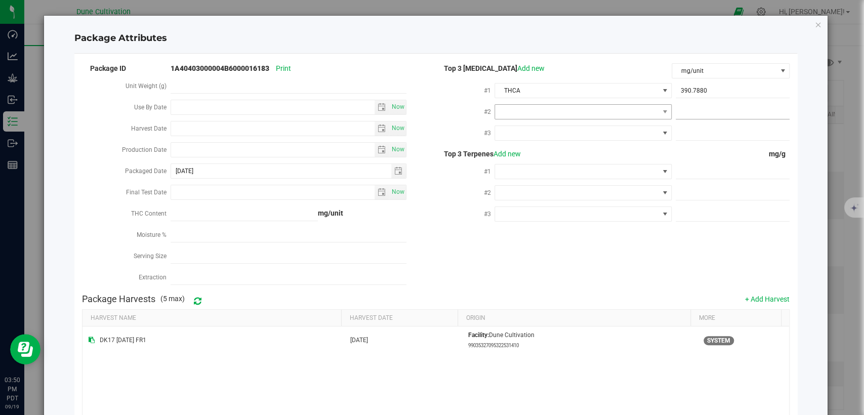
paste input "17.1411"
type input "17.1411"
click at [608, 110] on span at bounding box center [576, 112] width 163 height 14
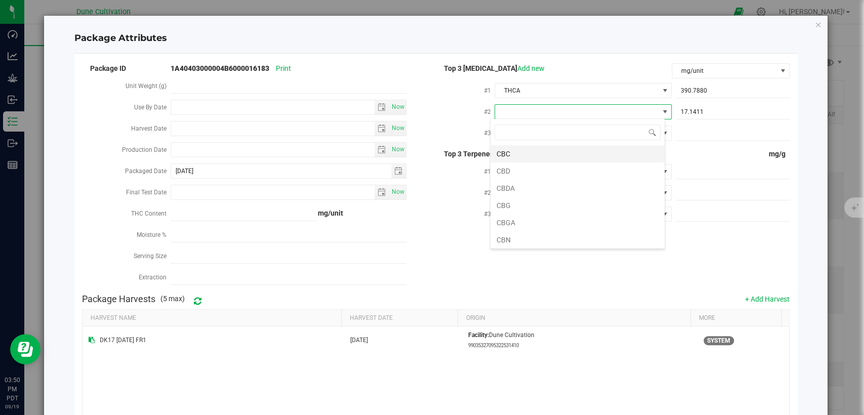
scroll to position [15, 175]
click at [522, 219] on li "CBGA" at bounding box center [577, 222] width 174 height 17
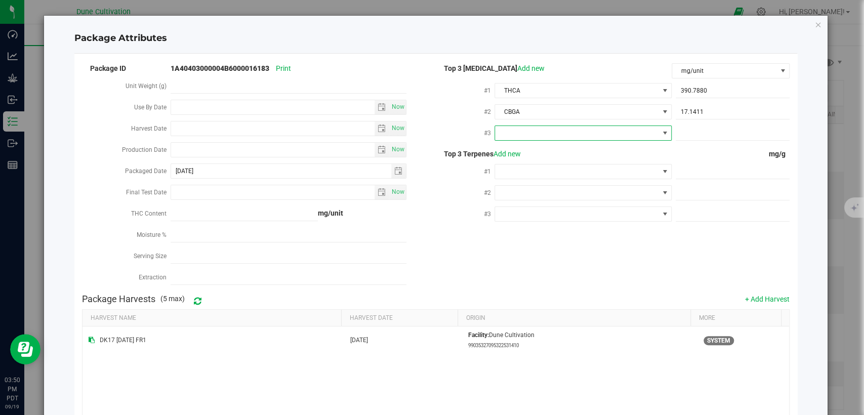
click at [522, 134] on span at bounding box center [576, 133] width 163 height 14
type input "d"
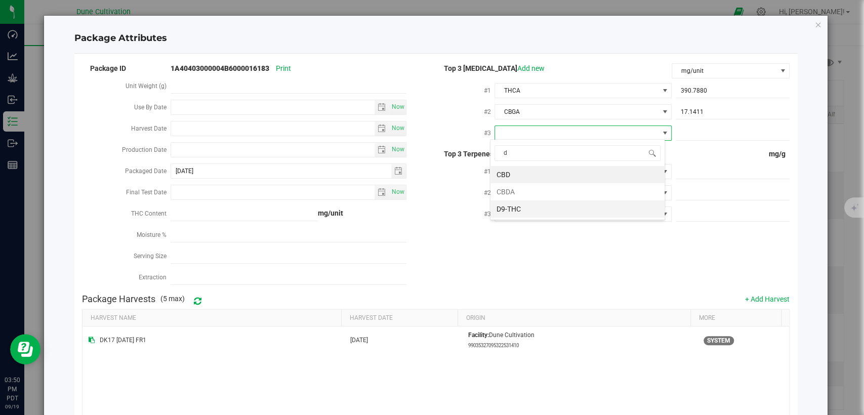
click at [522, 205] on li "D9-THC" at bounding box center [577, 208] width 174 height 17
click at [694, 135] on input "text" at bounding box center [732, 133] width 114 height 14
paste input "6.3071"
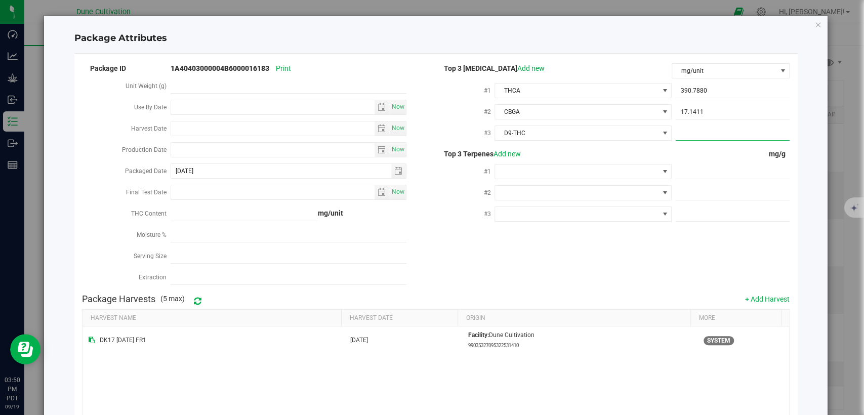
type input "6.3071"
click at [645, 155] on div "Top 3 Terpenes Add new" at bounding box center [554, 154] width 236 height 11
click at [680, 171] on span at bounding box center [732, 171] width 114 height 15
paste input "6.075"
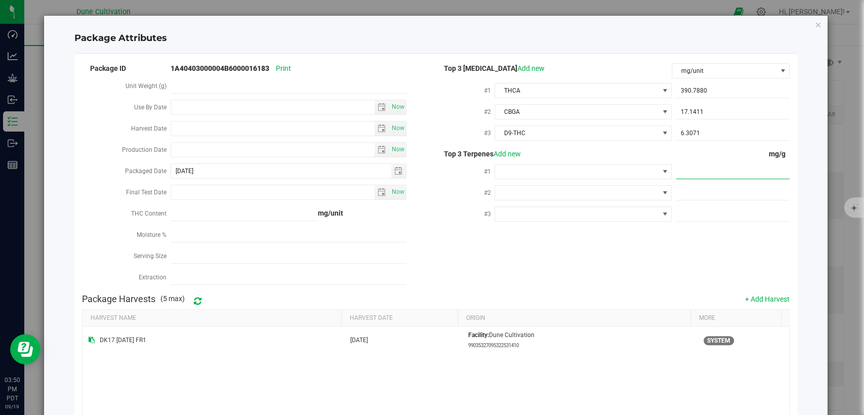
type input "6.075"
type input "6.0750"
click at [697, 187] on span at bounding box center [732, 193] width 114 height 15
paste input "3.823"
type input "3.823"
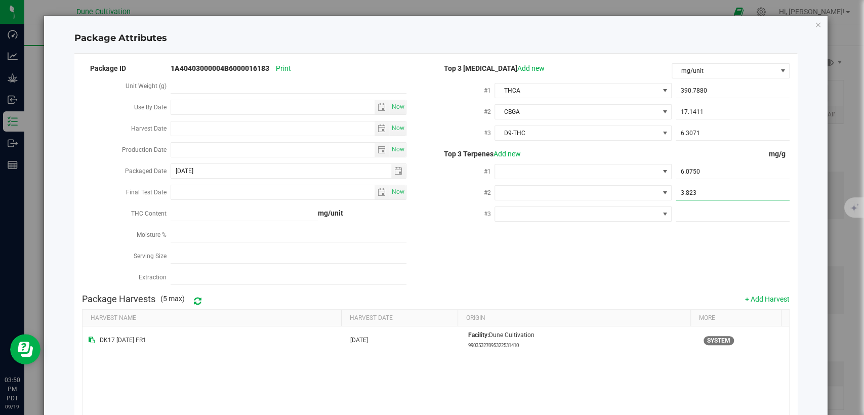
type input "3.8230"
click at [695, 207] on span at bounding box center [732, 214] width 114 height 15
paste input "2.949"
type input "2.949"
type input "2.9490"
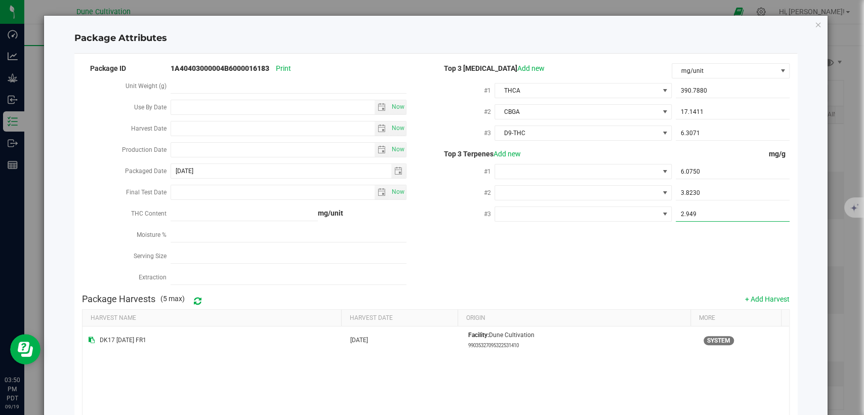
click at [609, 247] on div "Package ID 1A40403000004B6000016183 Print Unit Weight (g) Use By Date Now Harve…" at bounding box center [435, 175] width 707 height 227
click at [540, 167] on span at bounding box center [576, 171] width 163 height 14
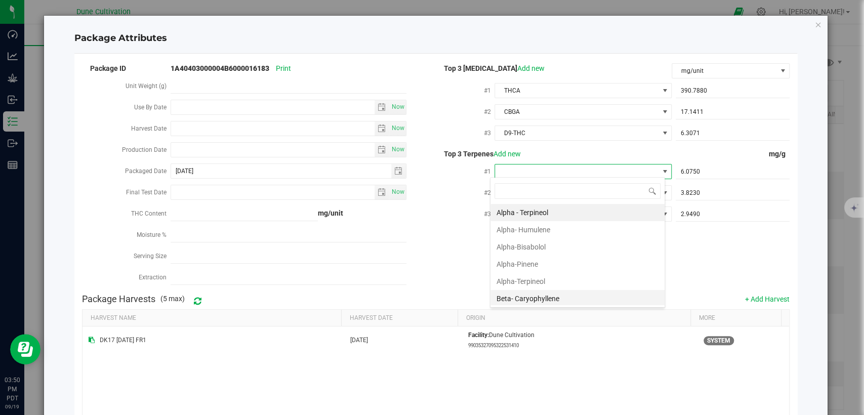
click at [507, 291] on li "Beta- Caryophyllene" at bounding box center [577, 298] width 174 height 17
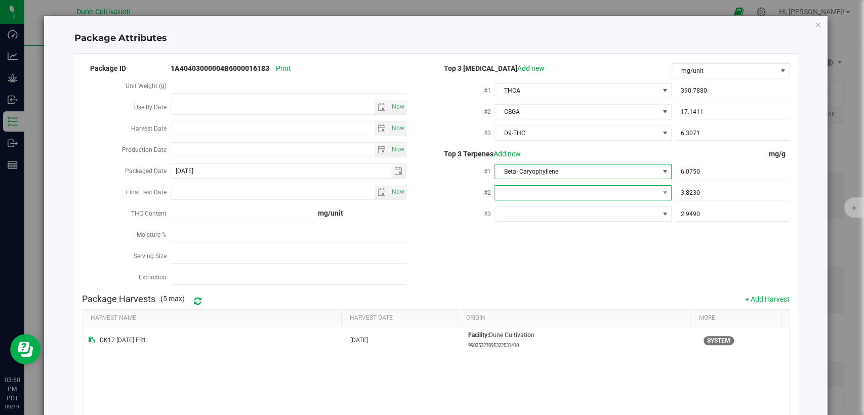
click at [567, 188] on span at bounding box center [576, 193] width 163 height 14
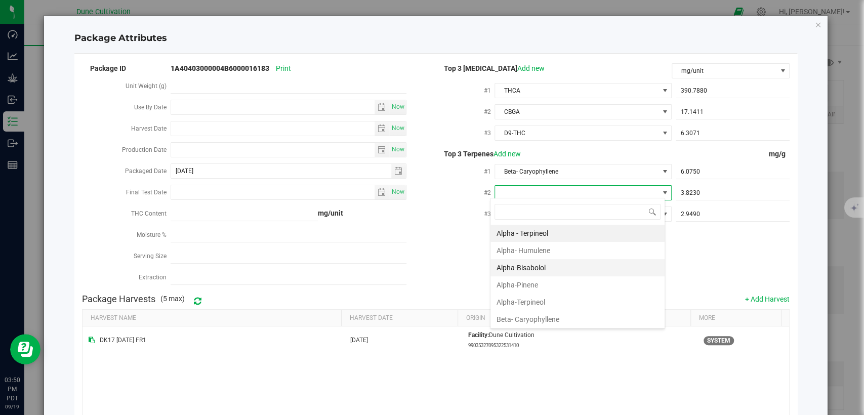
scroll to position [56, 0]
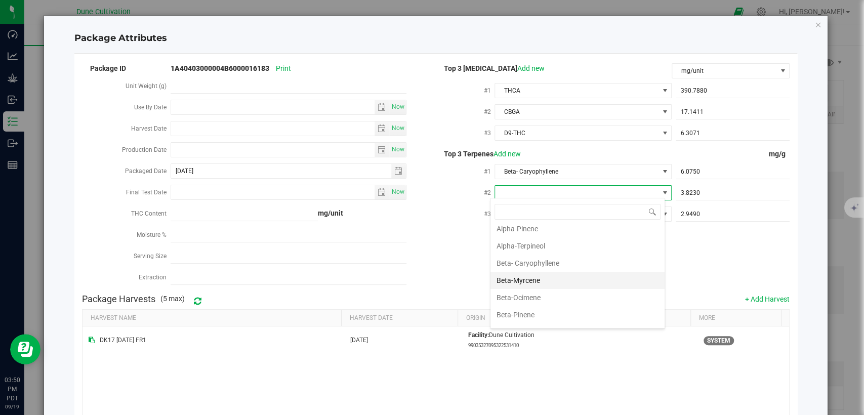
click at [526, 276] on li "Beta-Myrcene" at bounding box center [577, 280] width 174 height 17
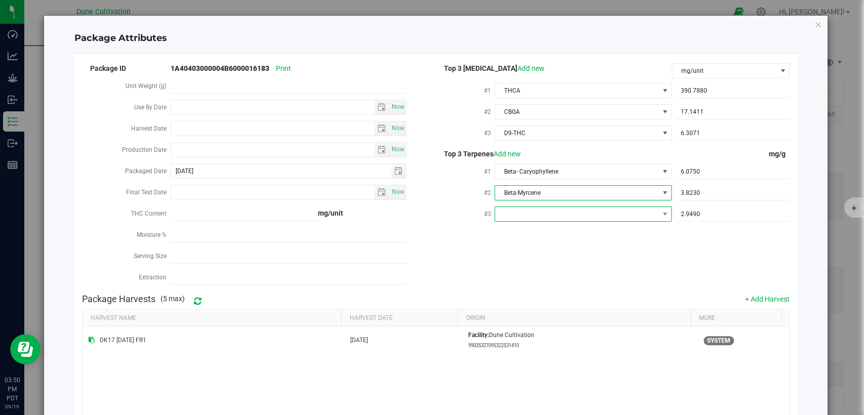
click at [541, 211] on span at bounding box center [576, 214] width 163 height 14
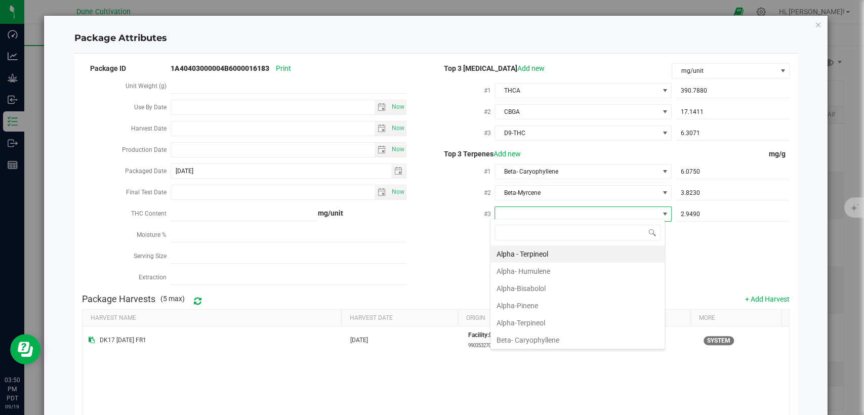
scroll to position [15, 175]
type input "d"
click at [526, 265] on li "D-Limonene" at bounding box center [577, 271] width 174 height 17
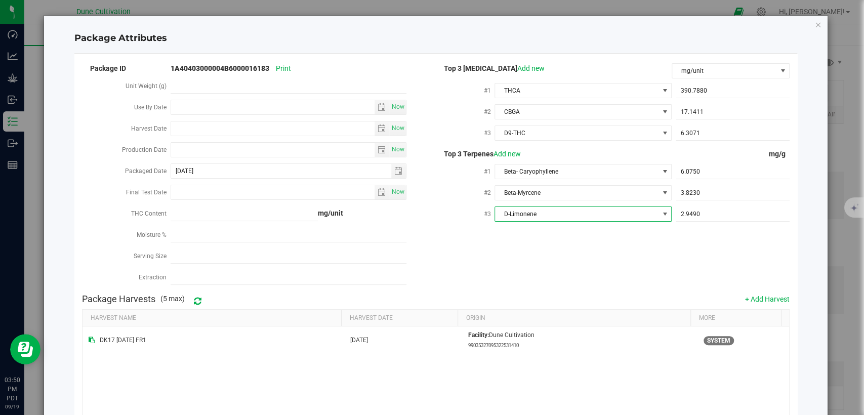
click at [491, 248] on div "Package ID 1A40403000004B6000016183 Print Unit Weight (g) Use By Date Now Harve…" at bounding box center [435, 175] width 707 height 227
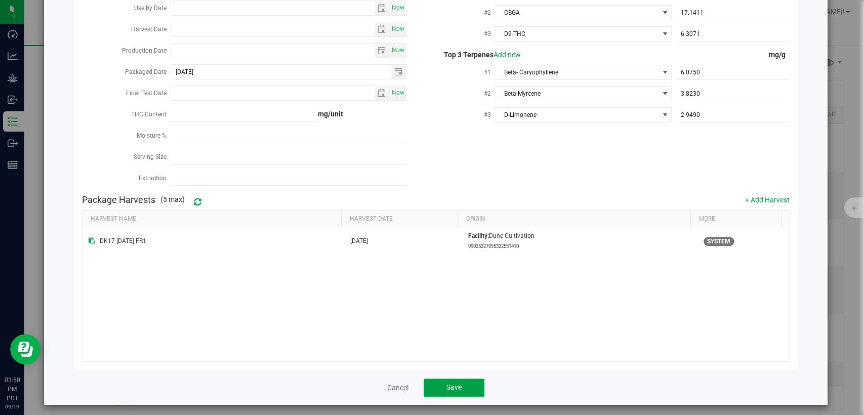
click at [438, 382] on button "Save" at bounding box center [453, 387] width 61 height 18
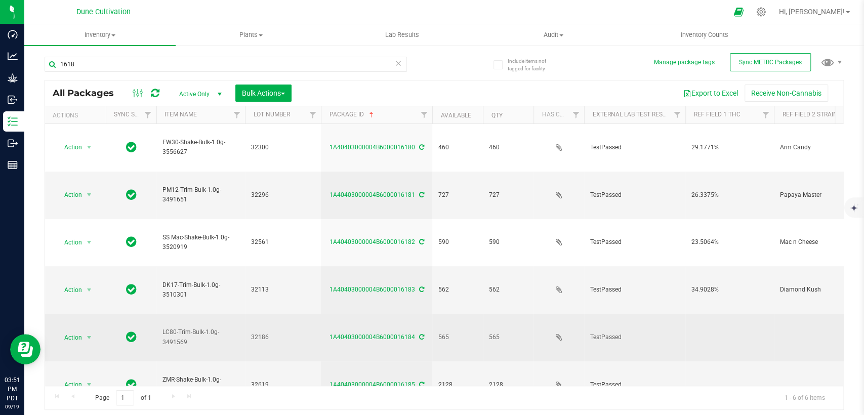
click at [702, 314] on td at bounding box center [729, 338] width 89 height 48
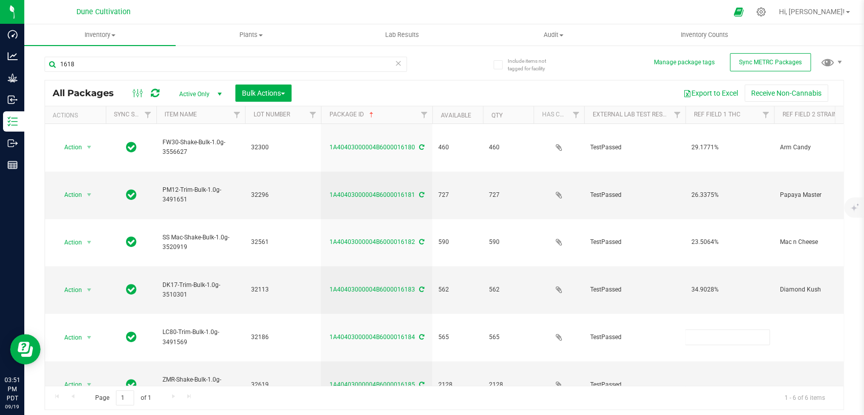
type input "35.1342%"
click at [605, 343] on div "All Packages Active Only Active Only Lab Samples Locked All External Internal B…" at bounding box center [444, 245] width 799 height 330
click at [607, 316] on div "Action Action Adjust qty Create package Edit attributes Global inventory Locate…" at bounding box center [444, 255] width 798 height 262
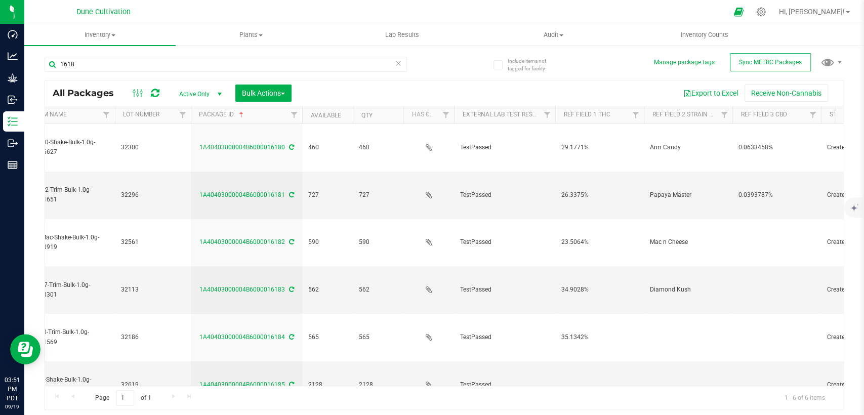
scroll to position [0, 168]
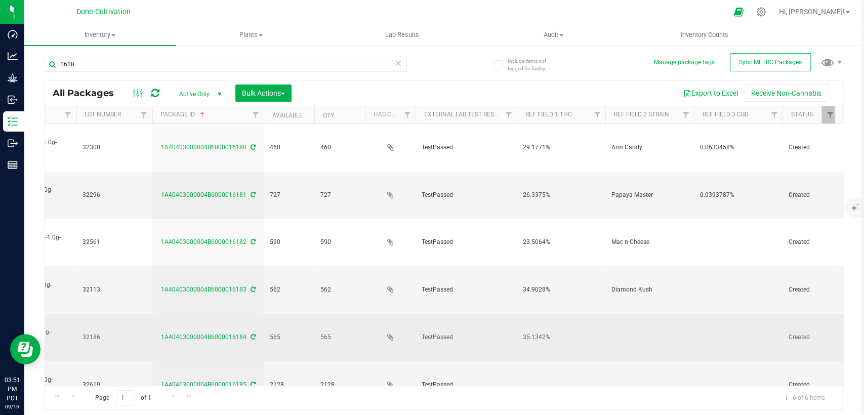
click at [720, 314] on td at bounding box center [738, 338] width 89 height 48
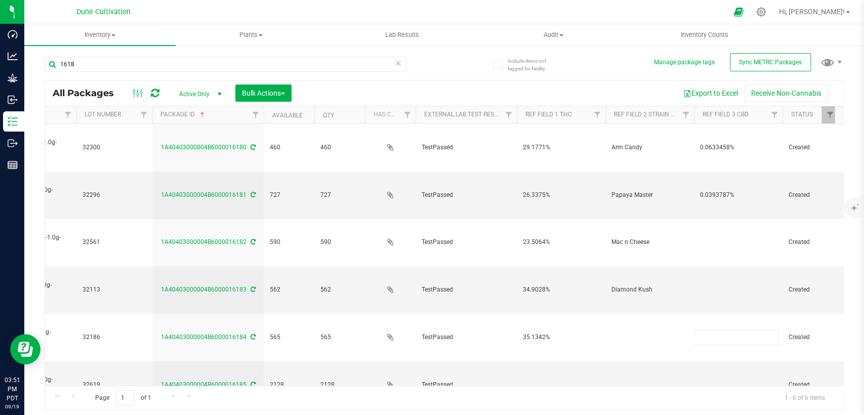
type input "0.0936374%"
click at [651, 315] on div "All Packages Active Only Active Only Lab Samples Locked All External Internal B…" at bounding box center [444, 245] width 799 height 330
click at [724, 266] on td at bounding box center [738, 290] width 89 height 48
click at [627, 365] on div "Action Action Adjust qty Create package Edit attributes Global inventory Locate…" at bounding box center [444, 255] width 798 height 262
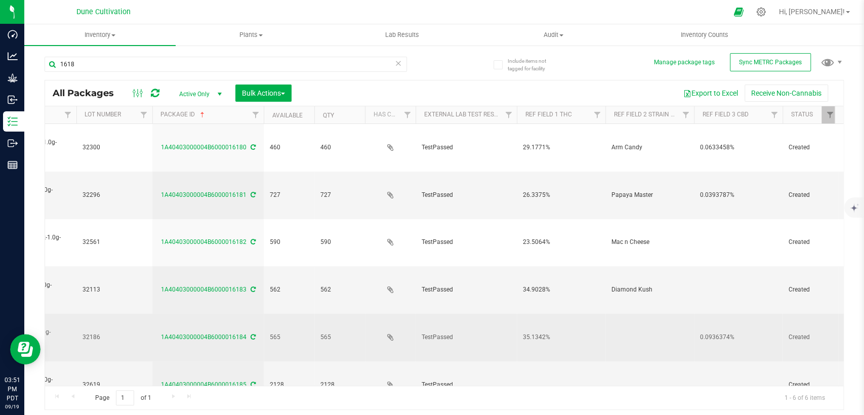
click at [636, 314] on td at bounding box center [649, 338] width 89 height 48
type input "Sticky Fingers"
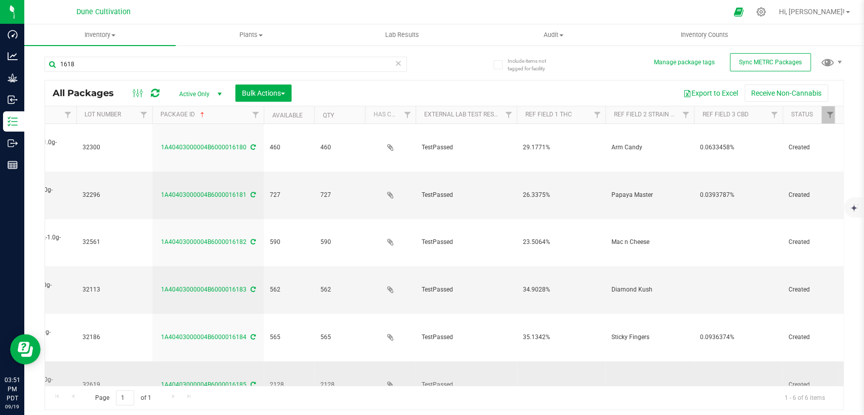
scroll to position [0, 0]
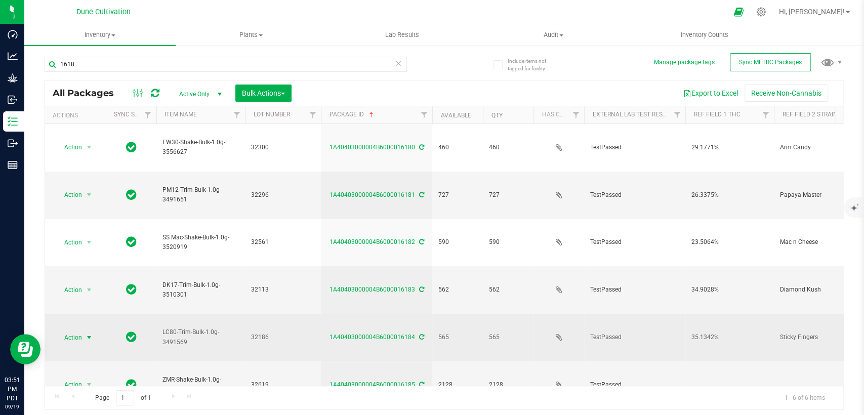
click at [85, 333] on span "select" at bounding box center [89, 337] width 8 height 8
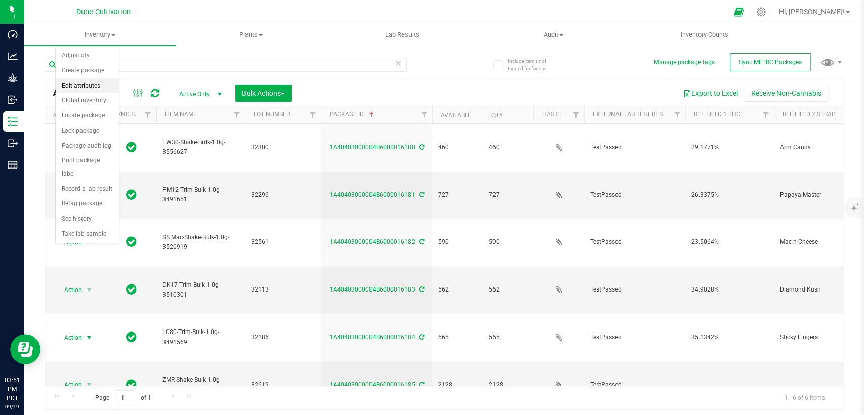
click at [83, 89] on li "Edit attributes" at bounding box center [87, 85] width 63 height 15
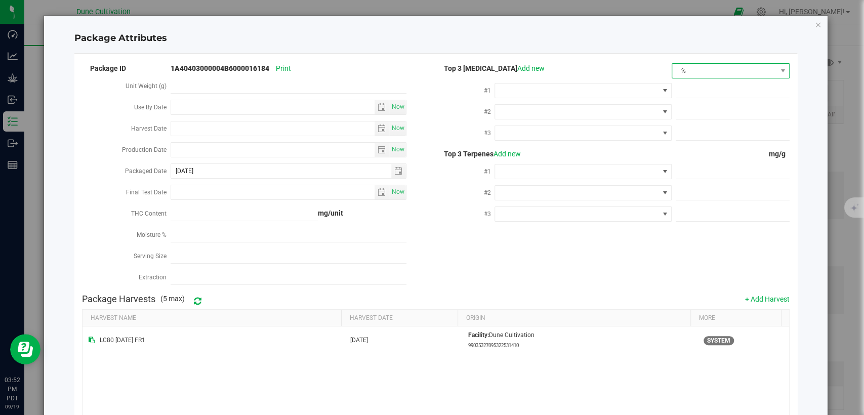
click at [689, 71] on span "%" at bounding box center [724, 71] width 104 height 14
click at [673, 110] on li "mg/unit" at bounding box center [722, 106] width 115 height 17
click at [586, 88] on span at bounding box center [576, 90] width 163 height 14
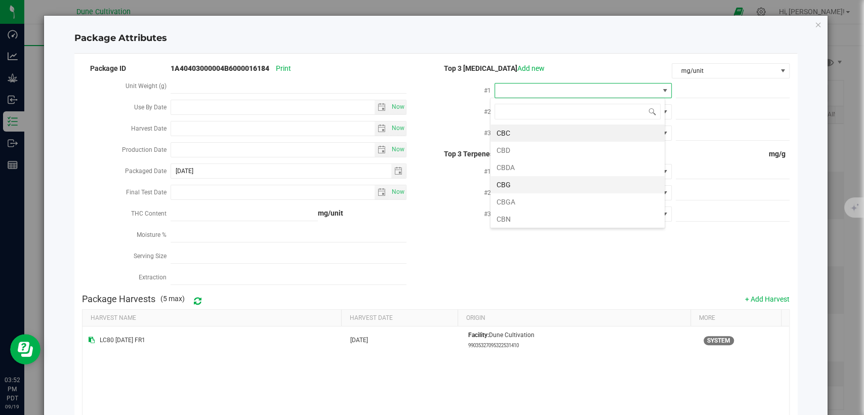
scroll to position [53, 0]
drag, startPoint x: 535, startPoint y: 198, endPoint x: 633, endPoint y: 151, distance: 109.5
click at [535, 199] on li "THCA" at bounding box center [577, 200] width 174 height 17
click at [691, 90] on span at bounding box center [732, 90] width 114 height 15
paste input "386.323"
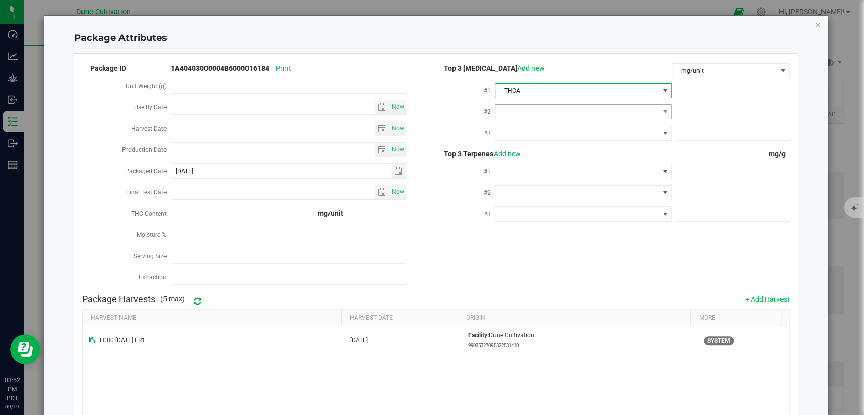
type input "386.323"
type input "386.3230"
click at [615, 112] on span at bounding box center [576, 112] width 163 height 14
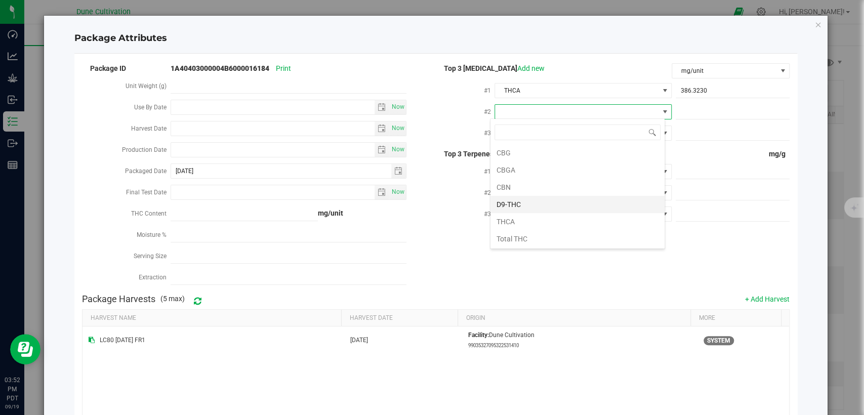
click at [526, 207] on li "D9-THC" at bounding box center [577, 204] width 174 height 17
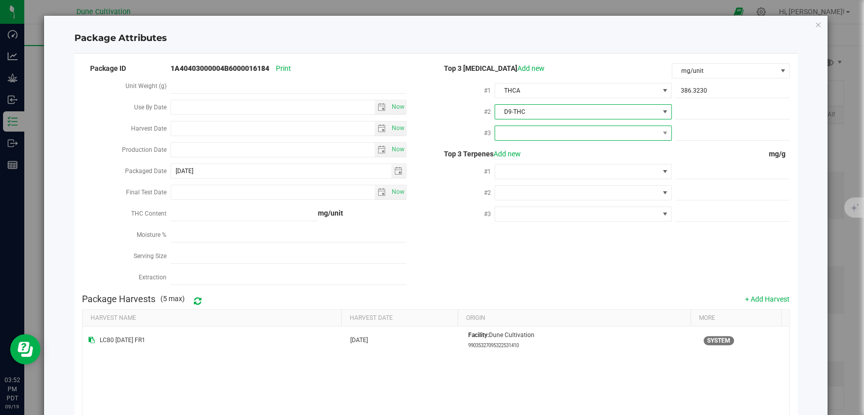
click at [564, 130] on span at bounding box center [576, 133] width 163 height 14
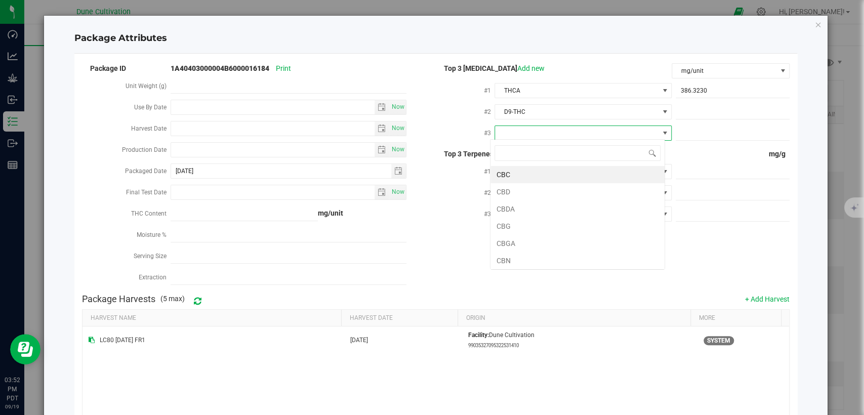
scroll to position [15, 175]
click at [519, 240] on li "CBGA" at bounding box center [577, 243] width 174 height 17
click at [695, 106] on span at bounding box center [732, 112] width 114 height 15
paste input "12.5364"
type input "12.5364"
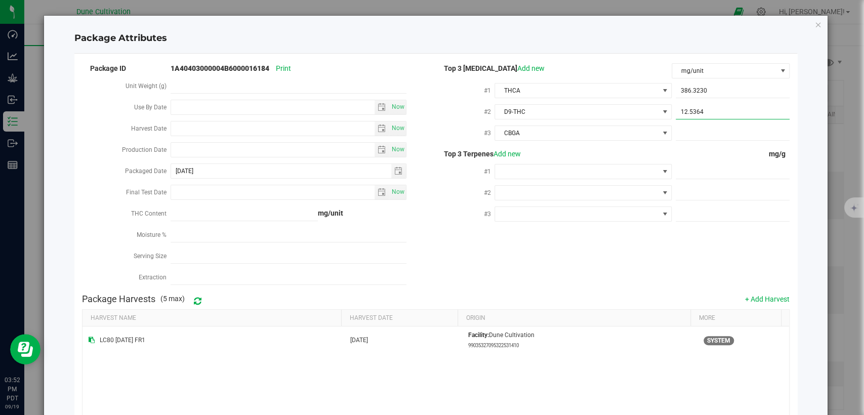
type input "12.5364"
click at [706, 127] on span at bounding box center [732, 133] width 114 height 15
paste input "6.52523"
type input "6.52523"
type input "6.5252"
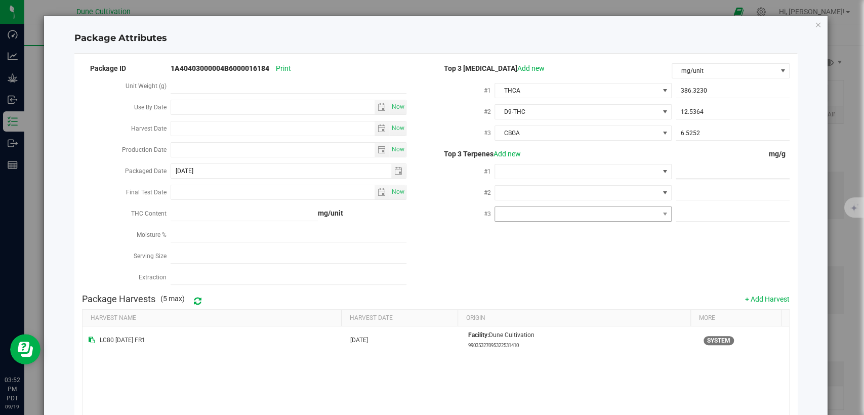
drag, startPoint x: 676, startPoint y: 172, endPoint x: 639, endPoint y: 206, distance: 50.8
click at [676, 172] on span at bounding box center [732, 171] width 114 height 15
paste input "10.61"
type input "10.61"
type input "10.6100"
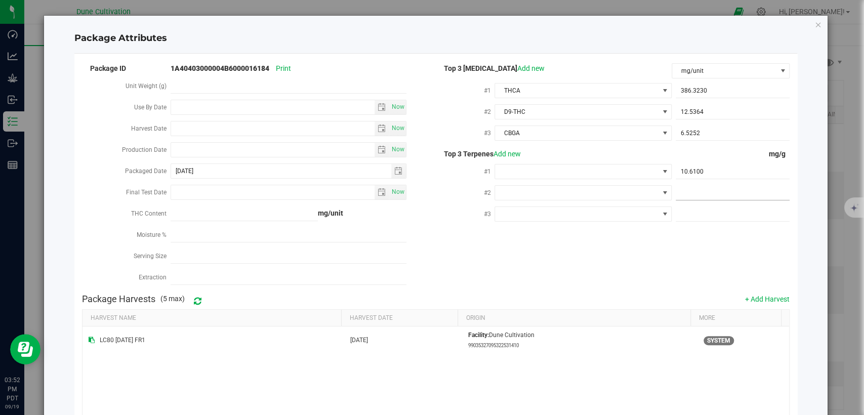
drag, startPoint x: 680, startPoint y: 190, endPoint x: 678, endPoint y: 195, distance: 5.9
click at [680, 190] on span at bounding box center [732, 193] width 114 height 15
paste input "7.174"
type input "7.174"
type input "7.1740"
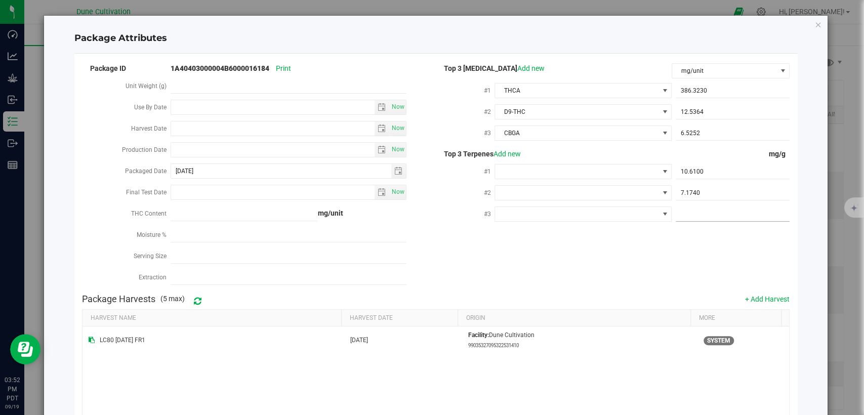
drag, startPoint x: 689, startPoint y: 207, endPoint x: 682, endPoint y: 216, distance: 10.8
click at [689, 207] on span at bounding box center [732, 214] width 114 height 15
paste input "6.099"
type input "6.099"
type input "6.0990"
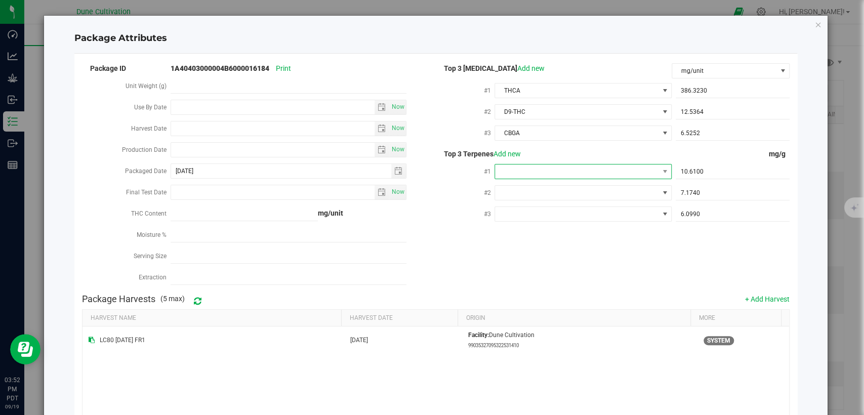
click at [548, 170] on span at bounding box center [576, 171] width 163 height 14
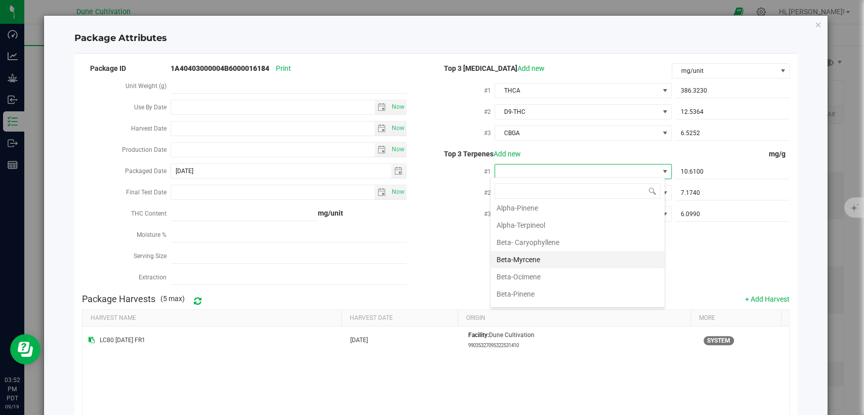
click at [538, 262] on li "Beta-Myrcene" at bounding box center [577, 259] width 174 height 17
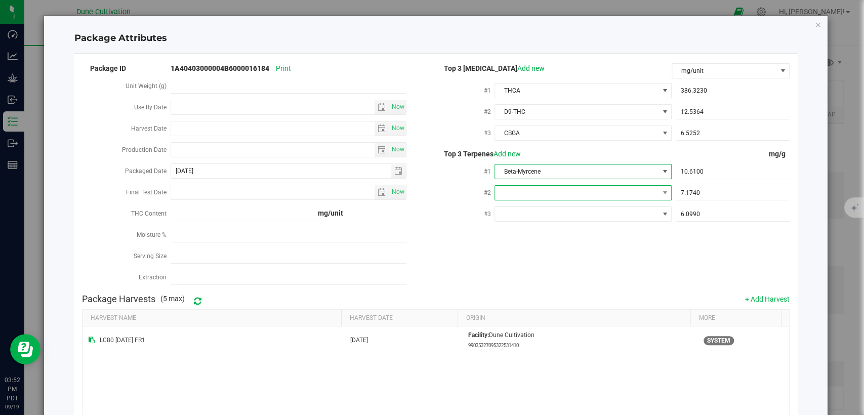
click at [546, 190] on span at bounding box center [576, 193] width 163 height 14
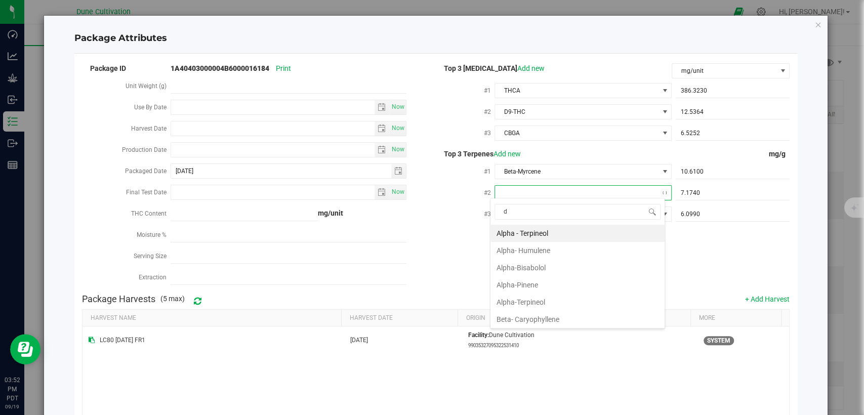
scroll to position [15, 175]
click at [522, 242] on li "D-Limonene" at bounding box center [577, 250] width 174 height 17
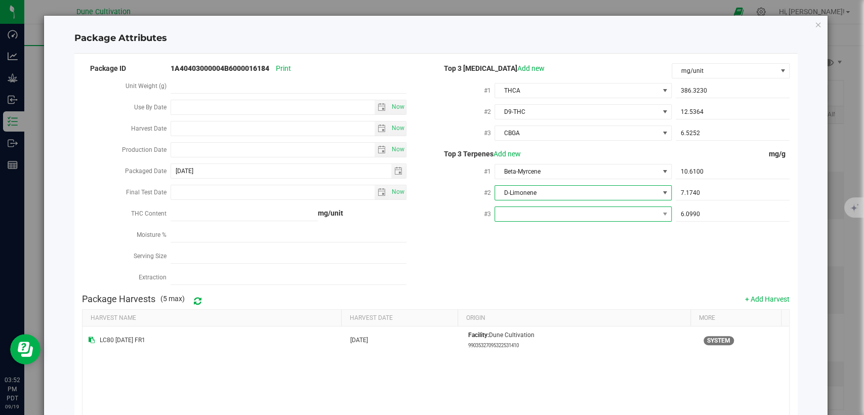
click at [542, 215] on span at bounding box center [576, 214] width 163 height 14
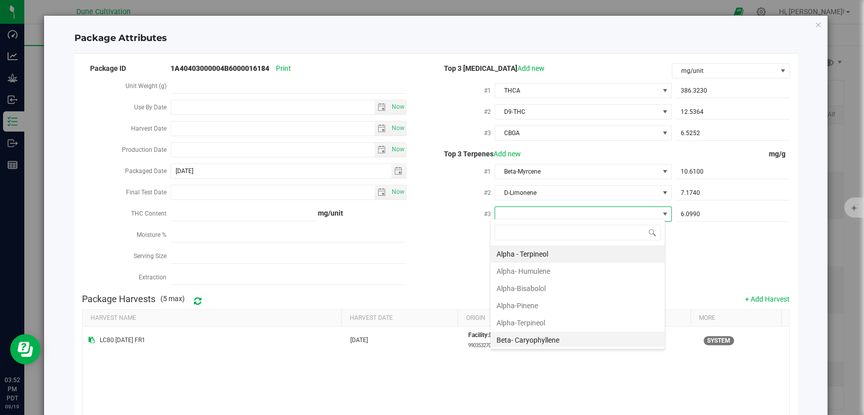
click at [516, 340] on li "Beta- Caryophyllene" at bounding box center [577, 339] width 174 height 17
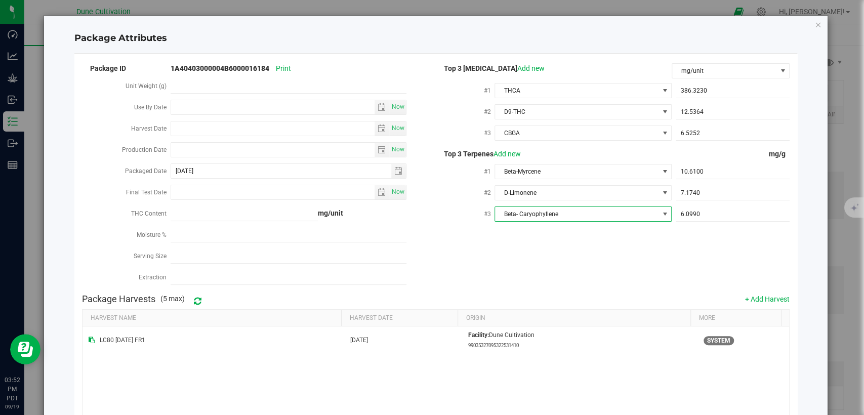
click at [529, 259] on div "Package ID 1A40403000004B6000016184 Print Unit Weight (g) Use By Date Now Harve…" at bounding box center [435, 175] width 707 height 227
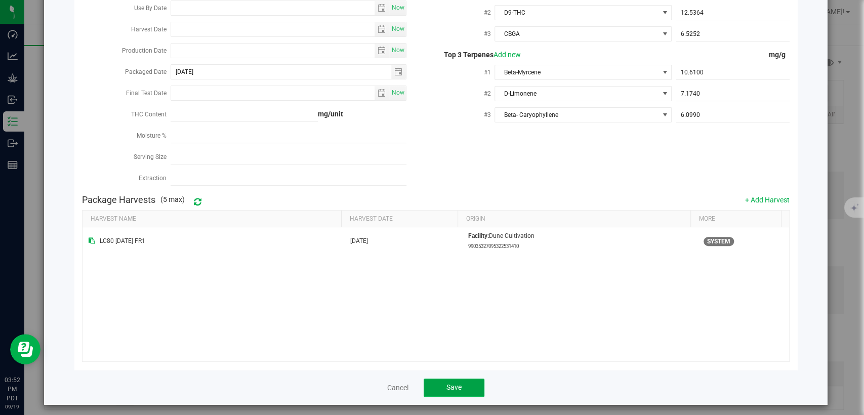
click at [463, 384] on button "Save" at bounding box center [453, 387] width 61 height 18
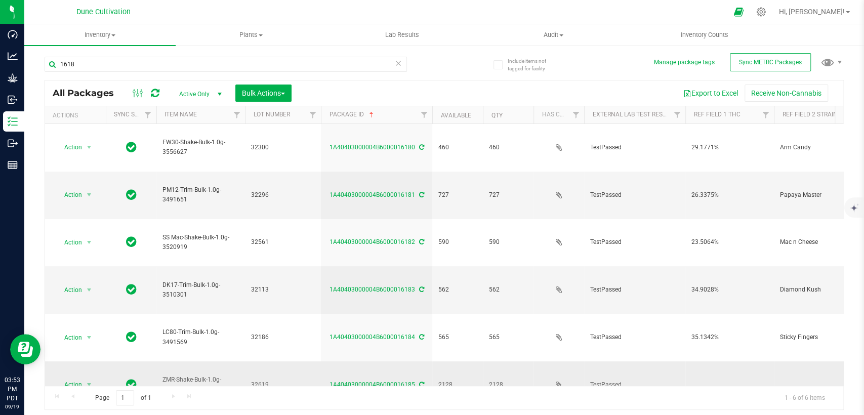
click at [793, 361] on td at bounding box center [818, 384] width 89 height 47
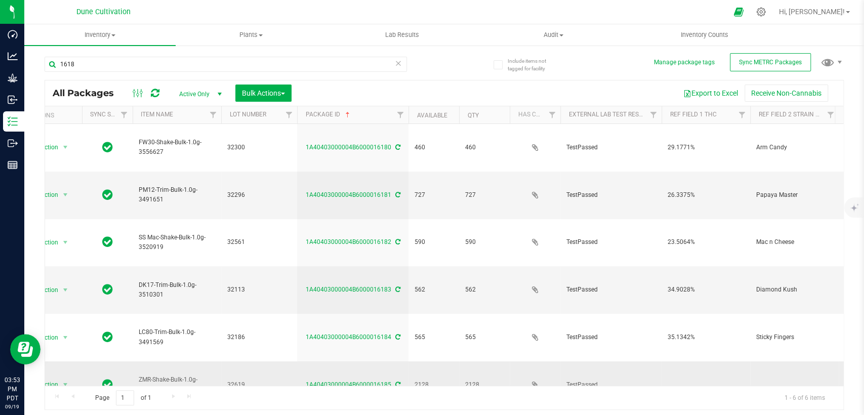
click at [676, 361] on td at bounding box center [705, 384] width 89 height 47
drag, startPoint x: 698, startPoint y: 276, endPoint x: 641, endPoint y: 276, distance: 57.2
type input "20.9596%"
click at [662, 360] on div "All Packages Active Only Active Only Lab Samples Locked All External Internal B…" at bounding box center [444, 245] width 799 height 330
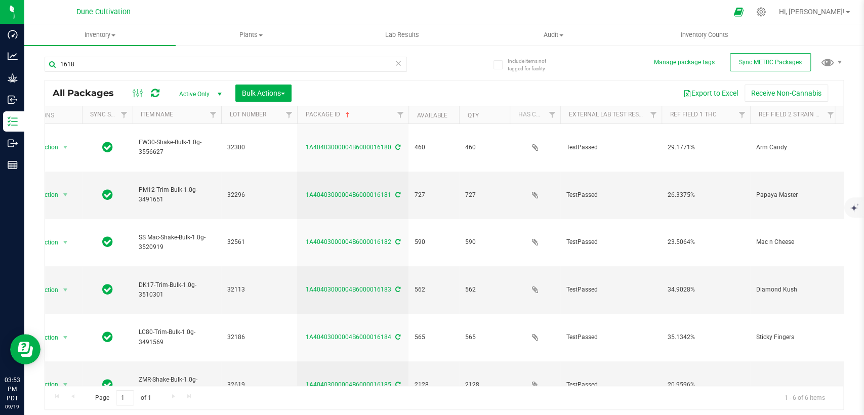
click at [644, 326] on div "Action Action Adjust qty Create package Edit attributes Global inventory Locate…" at bounding box center [444, 255] width 798 height 262
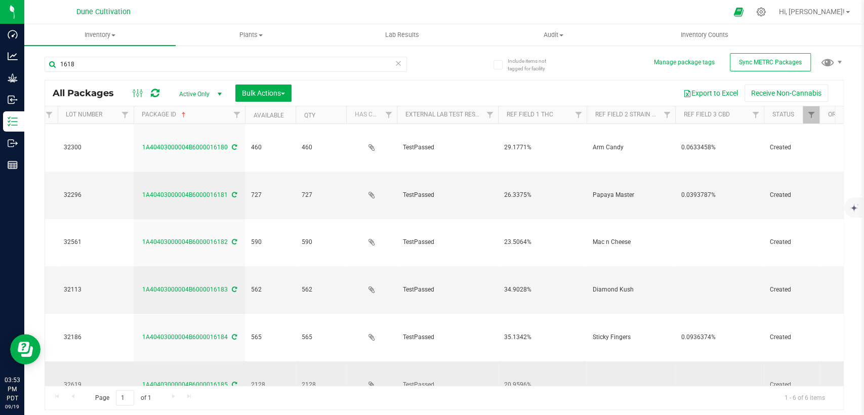
scroll to position [0, 192]
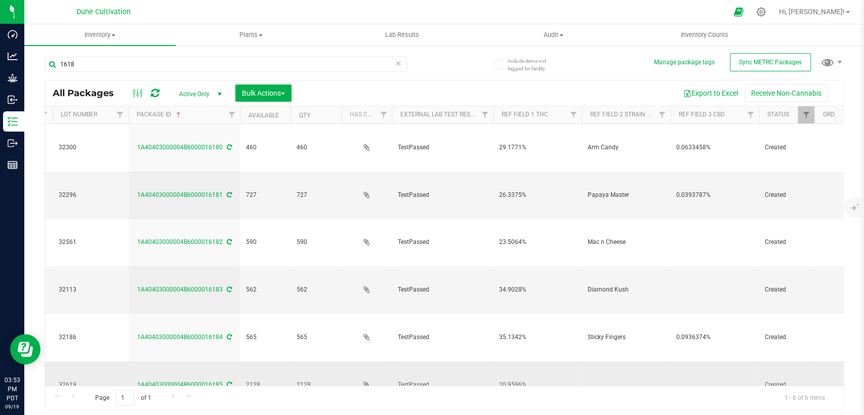
click at [697, 361] on td at bounding box center [714, 384] width 89 height 47
drag, startPoint x: 705, startPoint y: 276, endPoint x: 618, endPoint y: 283, distance: 87.9
type input "0.0313%"
click at [544, 341] on div "All Packages Active Only Active Only Lab Samples Locked All External Internal B…" at bounding box center [444, 245] width 799 height 330
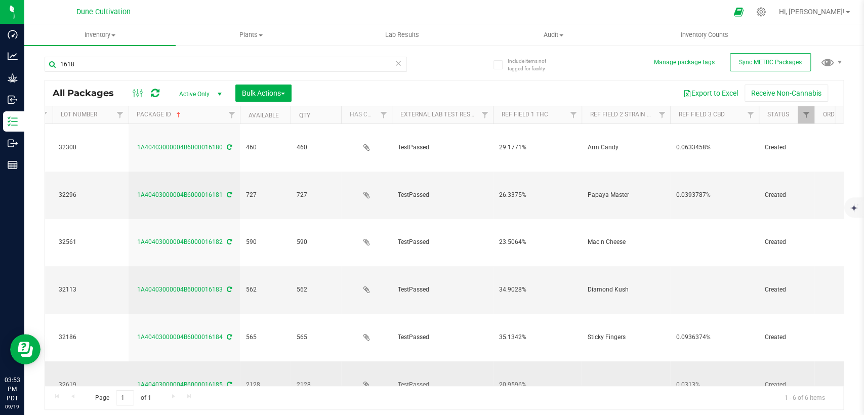
click at [586, 361] on td at bounding box center [625, 384] width 89 height 47
click at [587, 377] on input "Jelly Donut" at bounding box center [623, 385] width 85 height 16
type input "Jelly Donut"
click at [645, 348] on div "All Packages Active Only Active Only Lab Samples Locked All External Internal B…" at bounding box center [444, 245] width 799 height 330
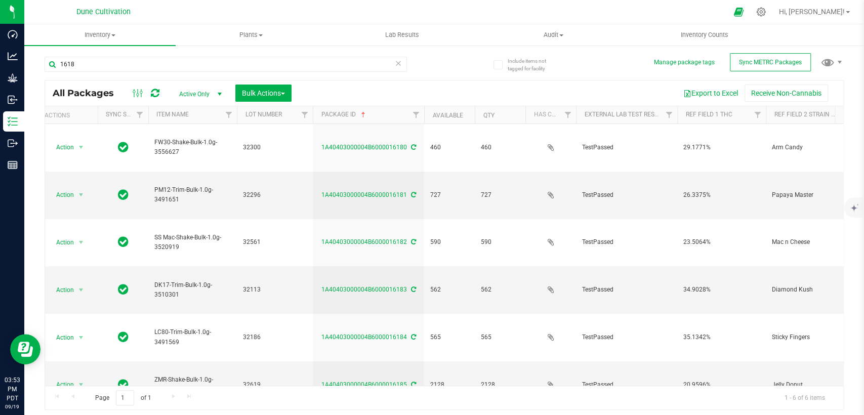
scroll to position [0, 0]
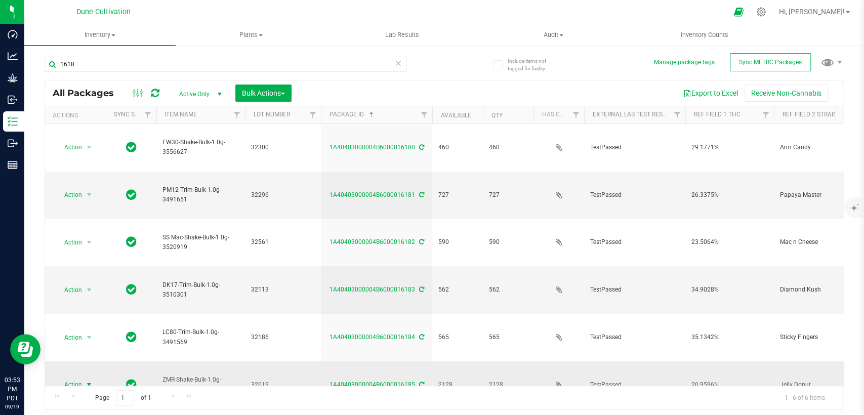
click at [86, 380] on span "select" at bounding box center [89, 384] width 8 height 8
click at [94, 116] on li "Edit attributes" at bounding box center [87, 113] width 63 height 15
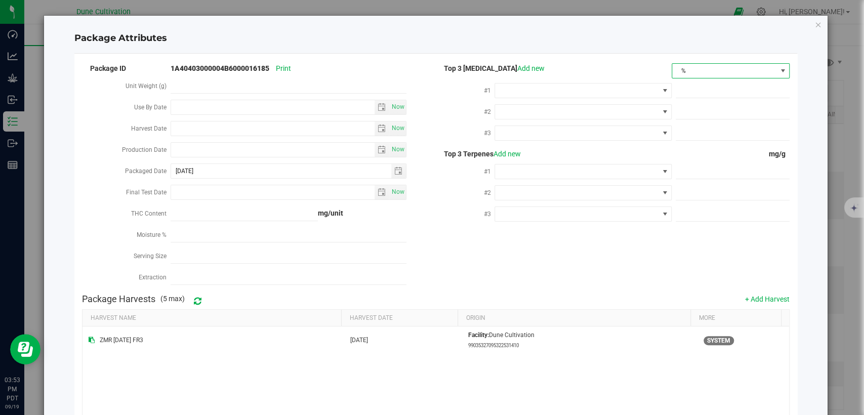
click at [710, 65] on span "%" at bounding box center [724, 71] width 104 height 14
drag, startPoint x: 690, startPoint y: 106, endPoint x: 625, endPoint y: 91, distance: 66.0
click at [690, 106] on li "mg/unit" at bounding box center [722, 106] width 115 height 17
click at [611, 89] on span at bounding box center [576, 90] width 163 height 14
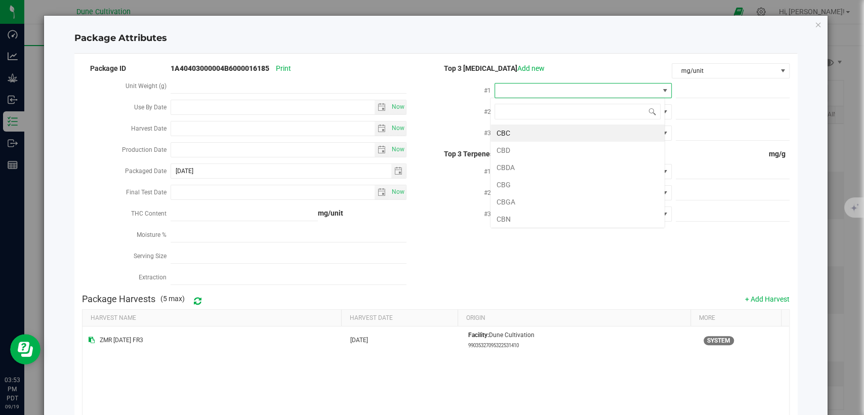
scroll to position [15, 175]
type input "thca"
click at [546, 135] on li "THCA" at bounding box center [577, 132] width 174 height 17
drag, startPoint x: 688, startPoint y: 92, endPoint x: 687, endPoint y: 101, distance: 9.2
click at [688, 92] on input "text" at bounding box center [732, 90] width 114 height 14
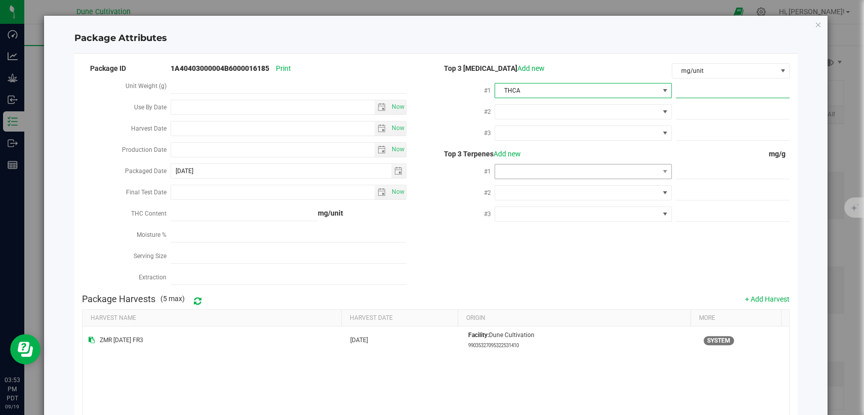
paste input "235.0459"
type input "235.0459"
click at [606, 111] on span at bounding box center [576, 112] width 163 height 14
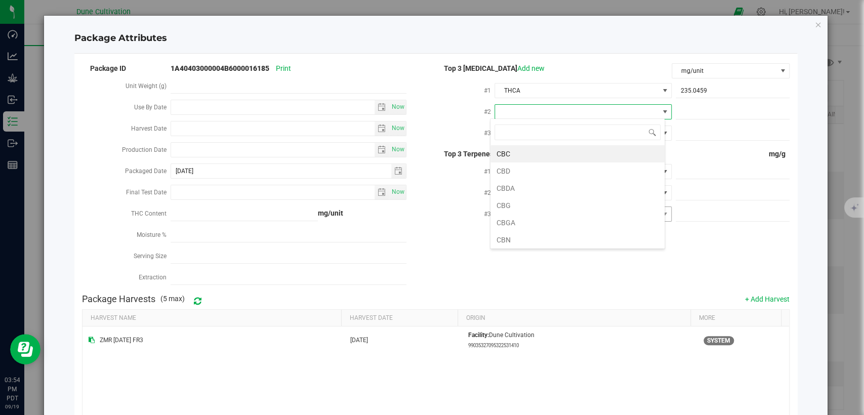
click at [550, 223] on li "CBGA" at bounding box center [577, 222] width 174 height 17
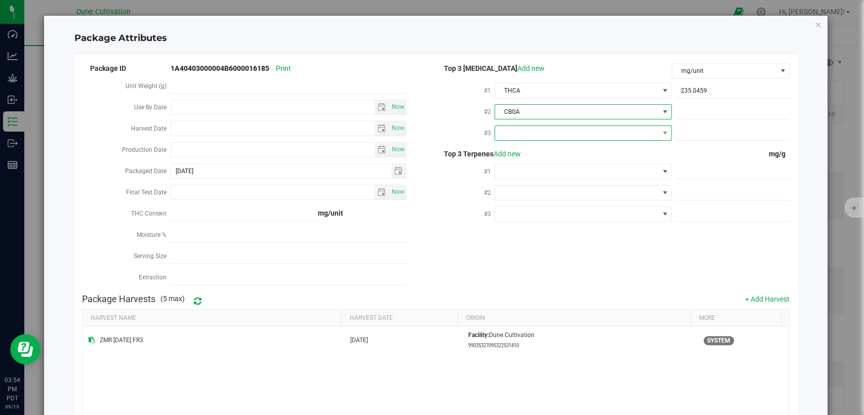
click at [563, 132] on span at bounding box center [576, 133] width 163 height 14
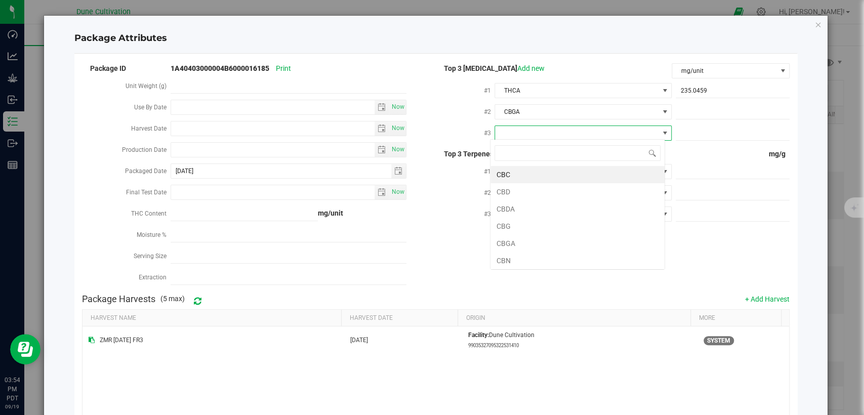
type input "d"
click at [522, 205] on li "D9-THC" at bounding box center [577, 208] width 174 height 17
click at [680, 105] on span at bounding box center [732, 112] width 114 height 15
paste input "18.6937"
type input "18.6937"
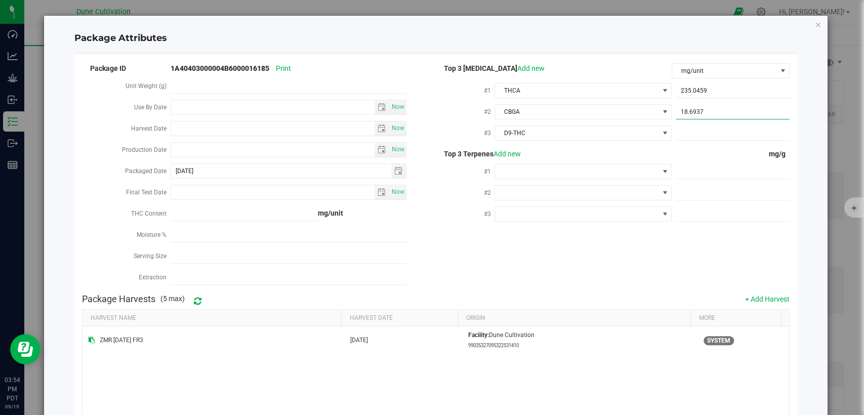
type input "18.6937"
drag, startPoint x: 680, startPoint y: 124, endPoint x: 679, endPoint y: 133, distance: 8.1
click at [680, 126] on span at bounding box center [732, 133] width 114 height 15
paste input "3.4609"
type input "3.4609"
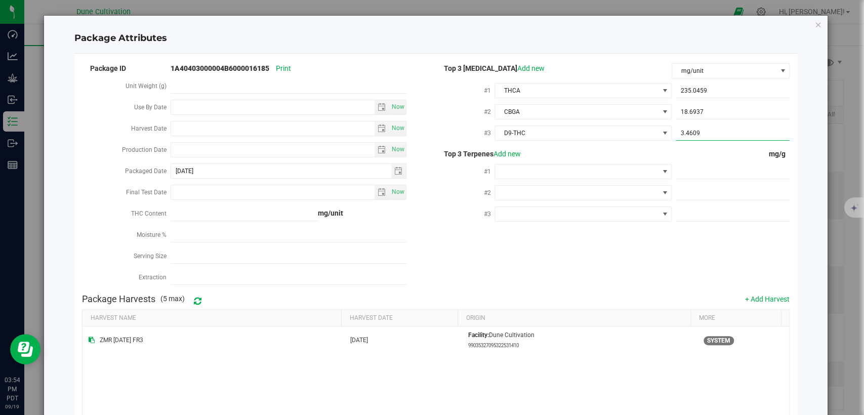
type input "3.4609"
click at [689, 165] on span at bounding box center [732, 171] width 114 height 15
paste input "4.327"
type input "4.327"
type input "4.3270"
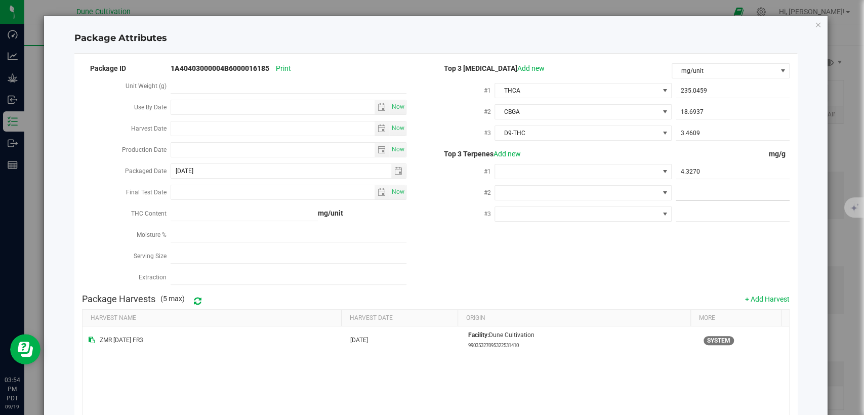
click at [690, 189] on span at bounding box center [732, 193] width 114 height 15
paste input "3.186"
type input "3.186"
type input "3.1860"
click at [683, 213] on span at bounding box center [732, 214] width 114 height 15
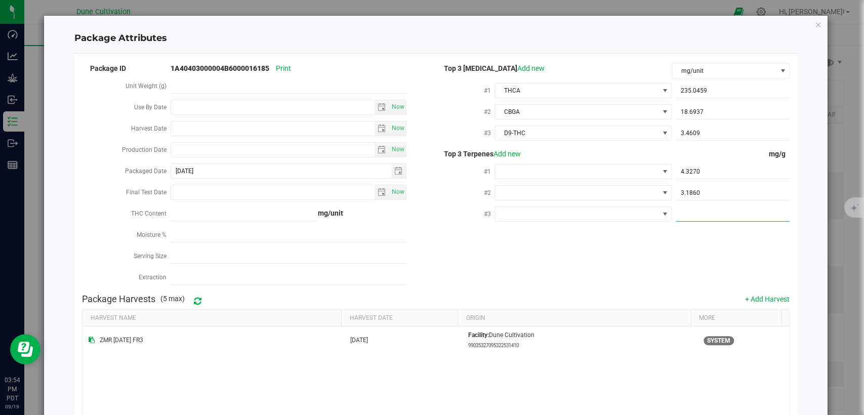
paste input "1.92"
type input "1.92"
type input "1.9200"
click at [559, 168] on span at bounding box center [576, 171] width 163 height 14
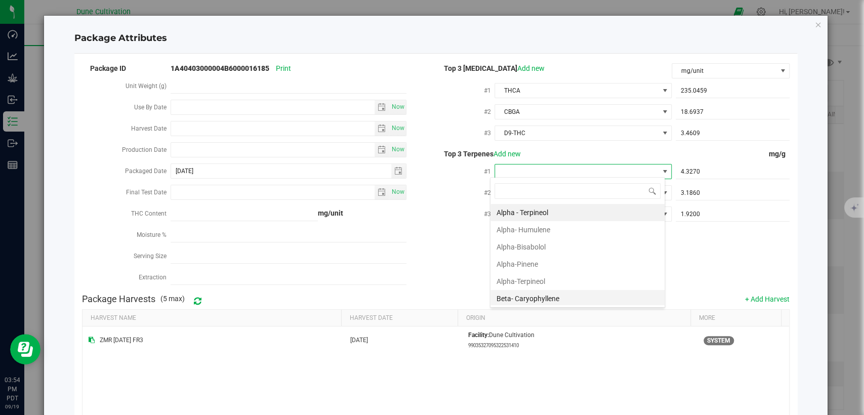
click at [533, 294] on li "Beta- Caryophyllene" at bounding box center [577, 298] width 174 height 17
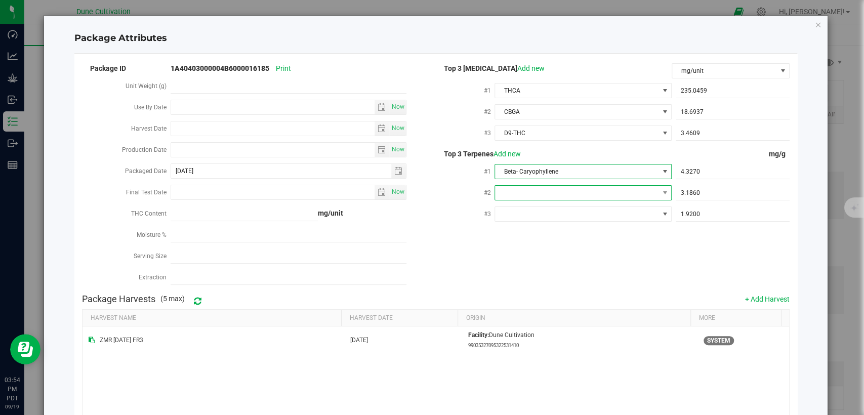
click at [538, 186] on span at bounding box center [576, 193] width 163 height 14
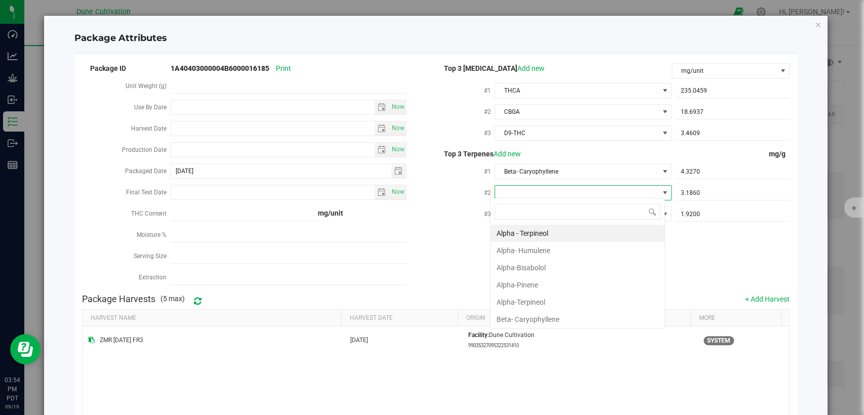
type input "d"
click at [529, 257] on li "D-Limonene" at bounding box center [577, 250] width 174 height 17
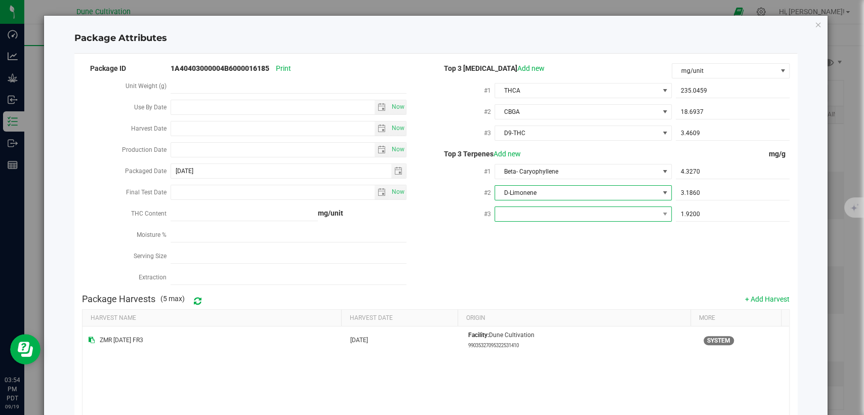
click at [534, 207] on span at bounding box center [576, 214] width 163 height 14
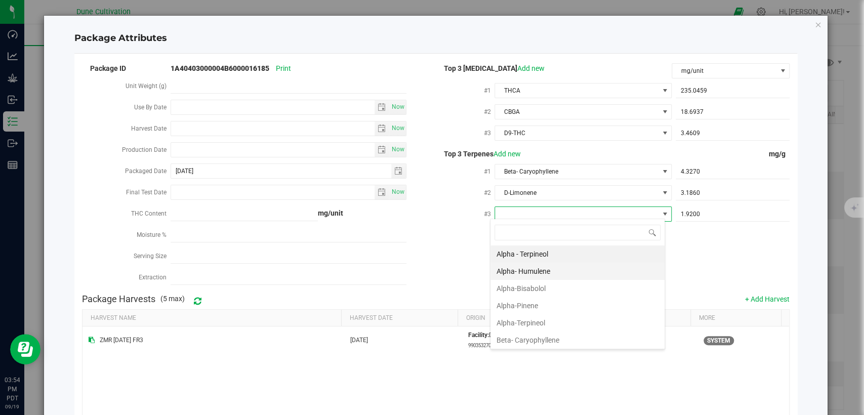
click at [538, 275] on li "Alpha- Humulene" at bounding box center [577, 271] width 174 height 17
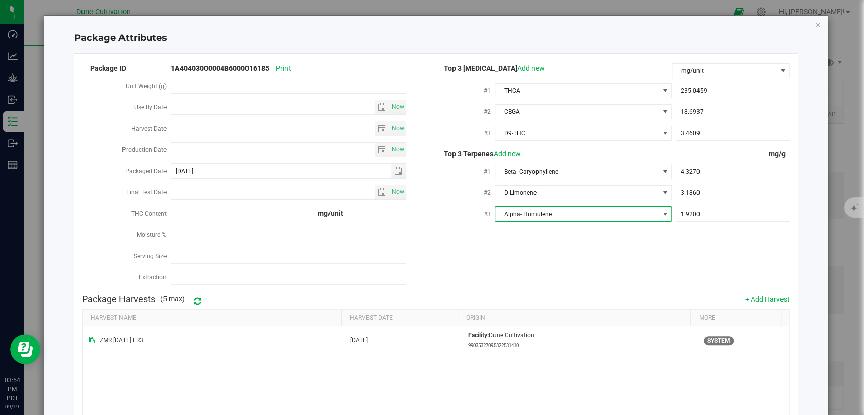
click at [583, 274] on div "Package ID 1A40403000004B6000016185 Print Unit Weight (g) Use By Date Now Harve…" at bounding box center [435, 175] width 707 height 227
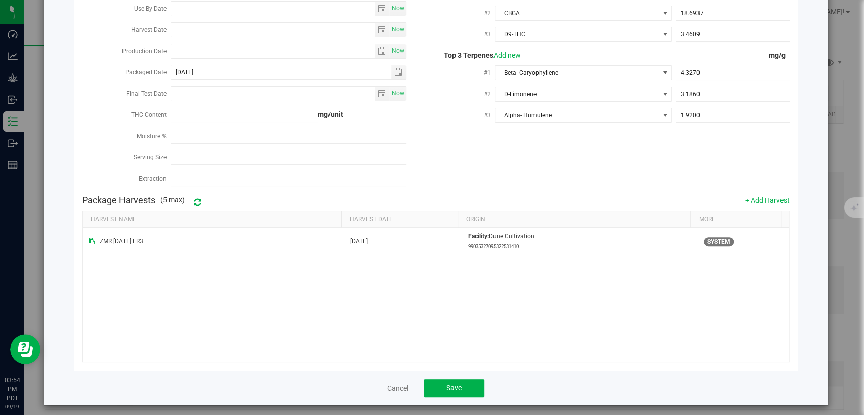
scroll to position [99, 0]
click at [441, 381] on button "Save" at bounding box center [453, 387] width 61 height 18
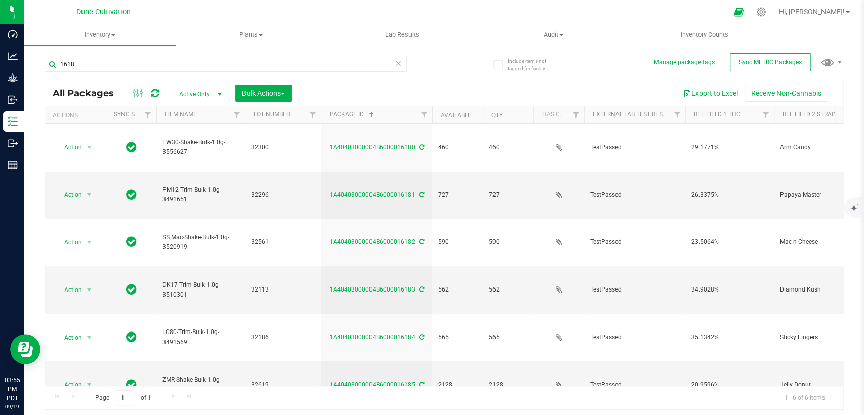
click at [398, 63] on icon at bounding box center [398, 63] width 7 height 12
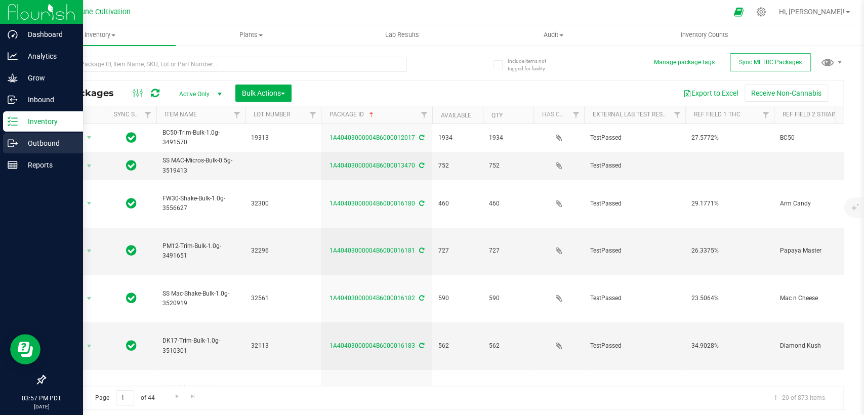
click at [8, 144] on icon at bounding box center [11, 143] width 6 height 7
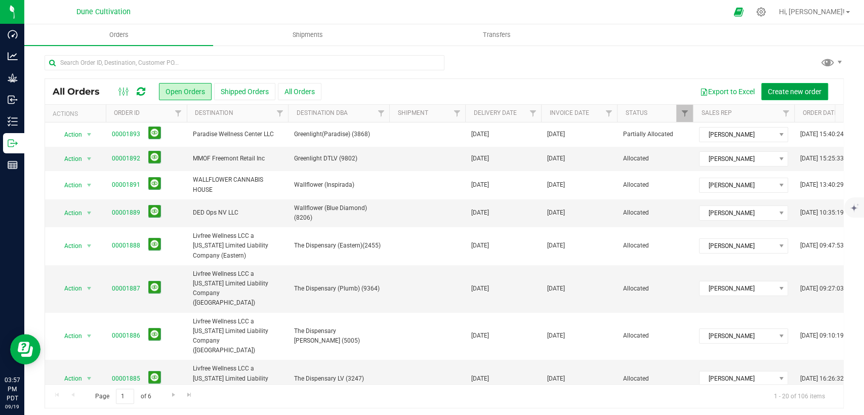
click at [770, 95] on button "Create new order" at bounding box center [794, 91] width 67 height 17
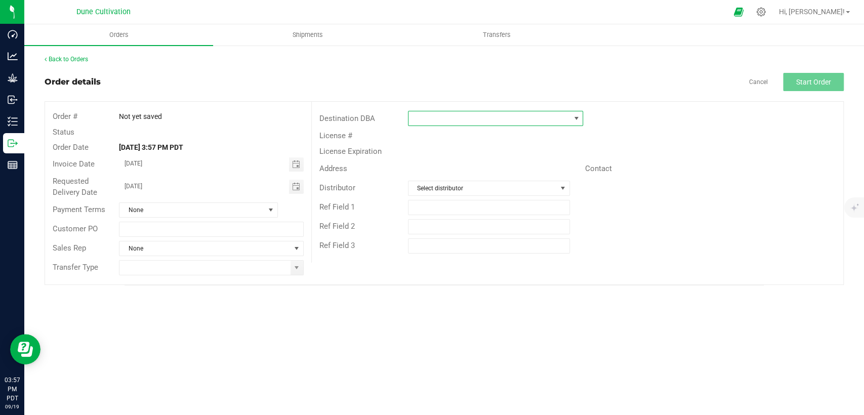
drag, startPoint x: 488, startPoint y: 112, endPoint x: 490, endPoint y: 117, distance: 5.3
click at [488, 113] on span at bounding box center [488, 118] width 161 height 14
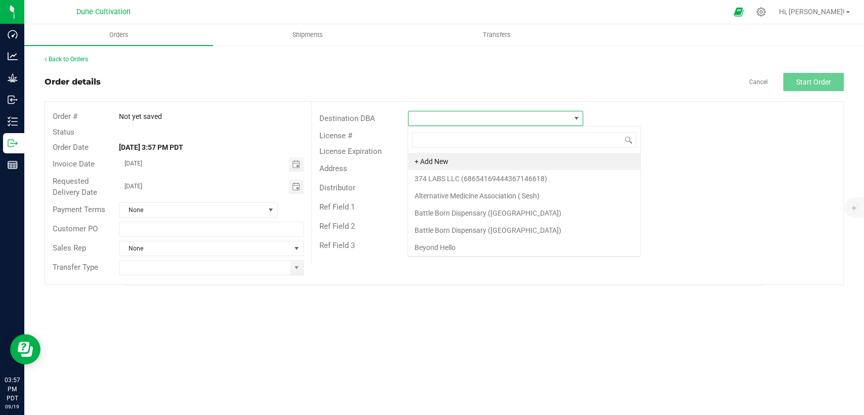
scroll to position [15, 175]
type input "Gold"
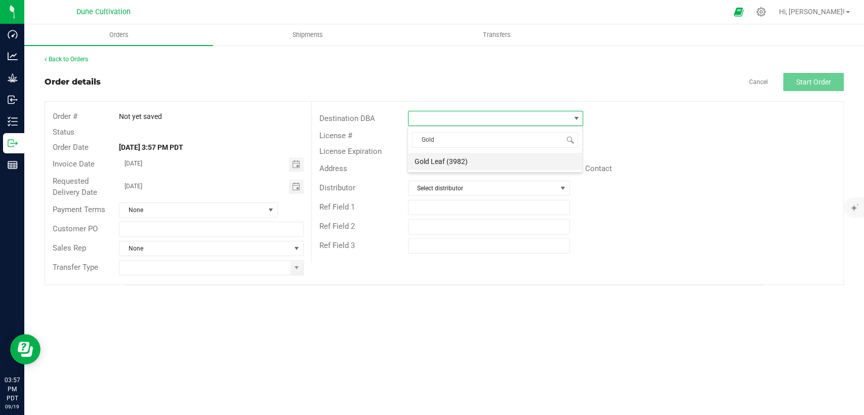
click at [464, 162] on li "Gold Leaf (3982)" at bounding box center [495, 161] width 174 height 17
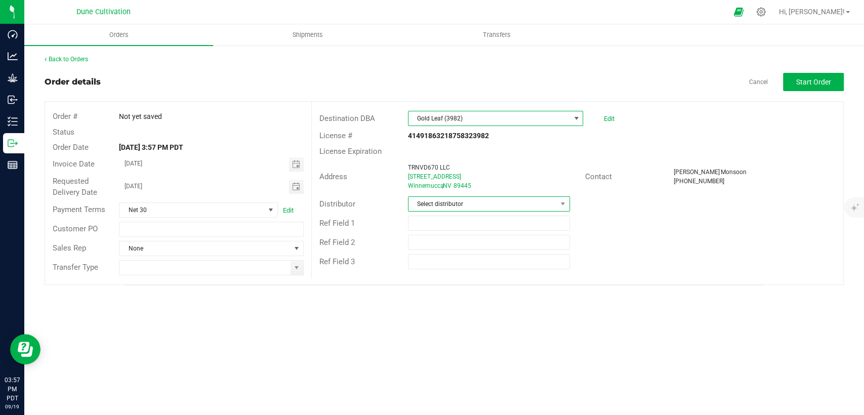
click at [449, 202] on span "Select distributor" at bounding box center [482, 204] width 148 height 14
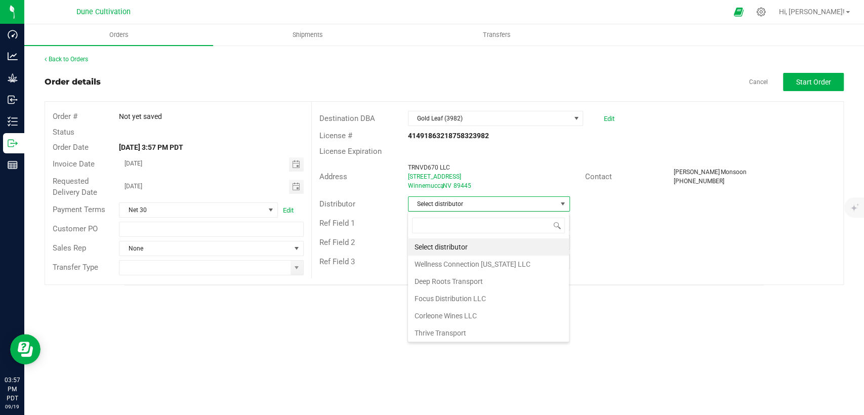
scroll to position [15, 162]
click at [293, 167] on span "Toggle calendar" at bounding box center [295, 164] width 8 height 8
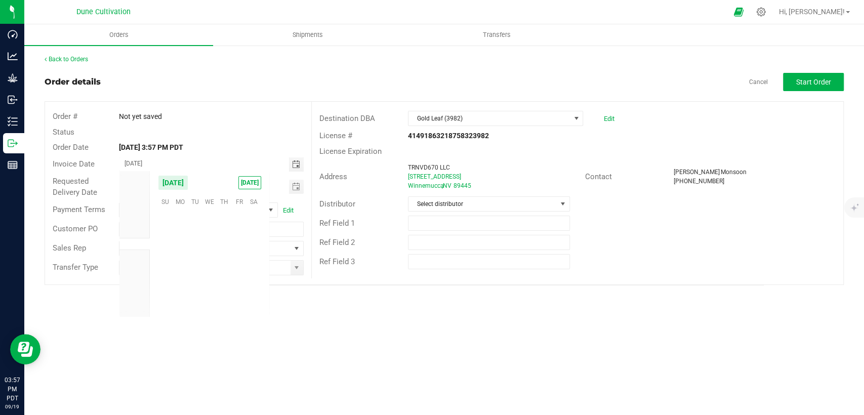
scroll to position [164090, 0]
click at [226, 261] on span "25" at bounding box center [224, 265] width 15 height 16
type input "09/25/2025"
click at [295, 187] on span "Toggle calendar" at bounding box center [295, 187] width 8 height 8
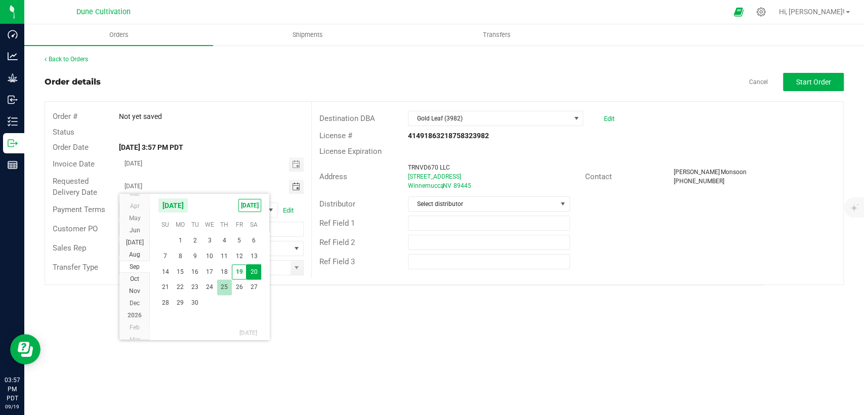
click at [227, 280] on span "25" at bounding box center [224, 287] width 15 height 16
type input "09/25/2025"
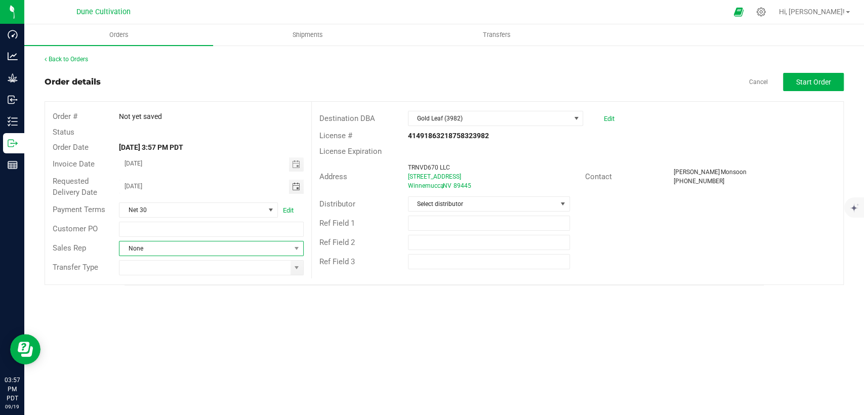
click at [289, 247] on span "None" at bounding box center [204, 248] width 170 height 14
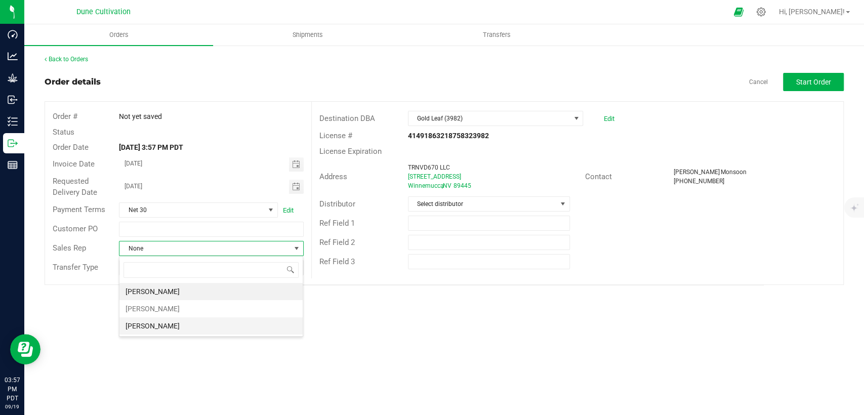
click at [209, 320] on li "Patrick Williams" at bounding box center [210, 325] width 183 height 17
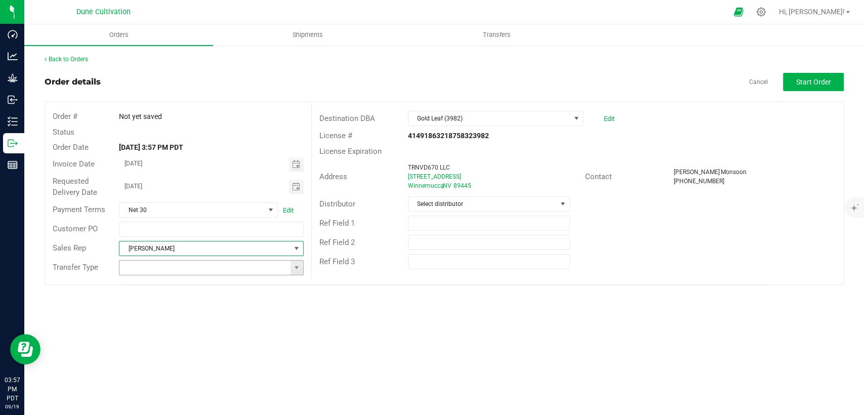
click at [296, 272] on span at bounding box center [296, 268] width 13 height 14
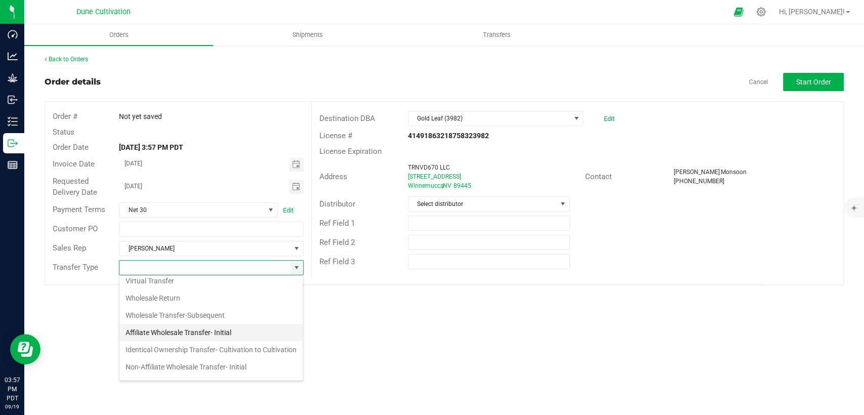
scroll to position [112, 0]
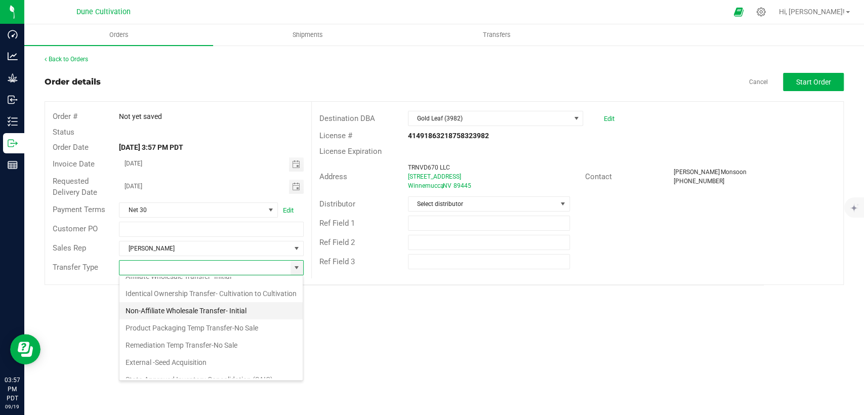
click at [199, 319] on li "Non-Affiliate Wholesale Transfer- Initial" at bounding box center [210, 310] width 183 height 17
type input "Non-Affiliate Wholesale Transfer- Initial"
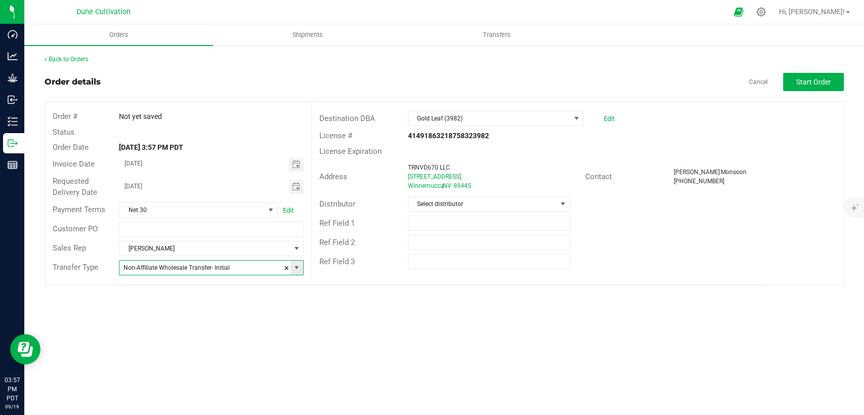
click at [301, 267] on span at bounding box center [296, 268] width 13 height 14
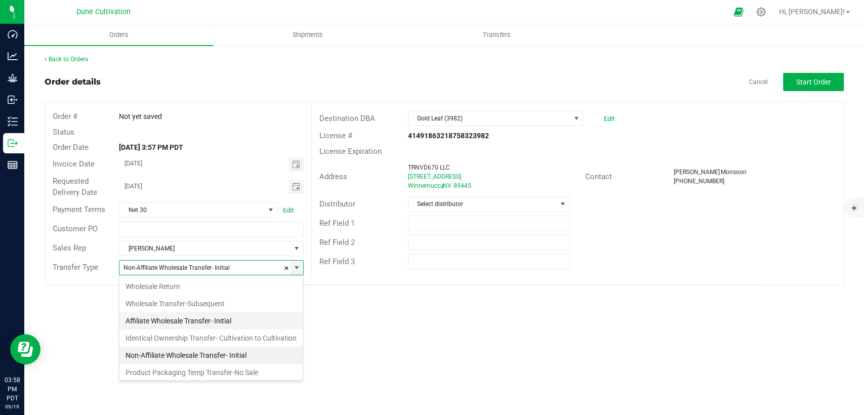
scroll to position [124, 0]
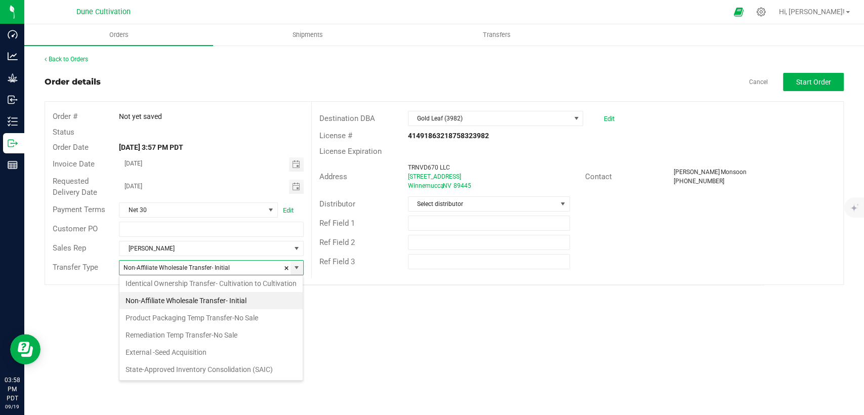
click at [211, 309] on li "Non-Affiliate Wholesale Transfer- Initial" at bounding box center [210, 300] width 183 height 17
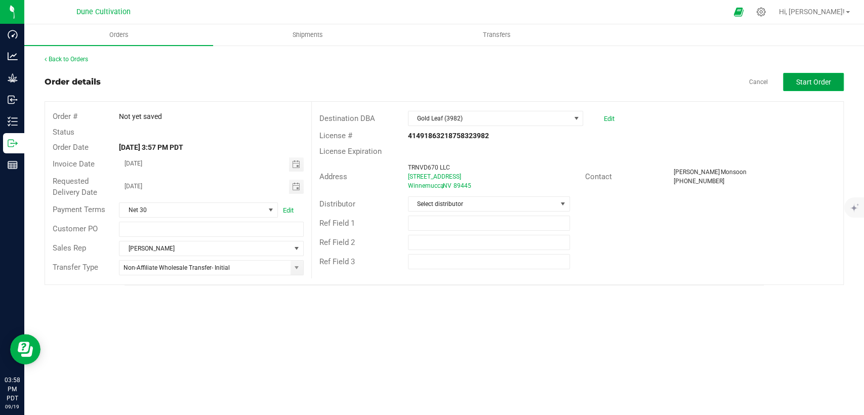
click at [806, 82] on span "Start Order" at bounding box center [813, 82] width 35 height 8
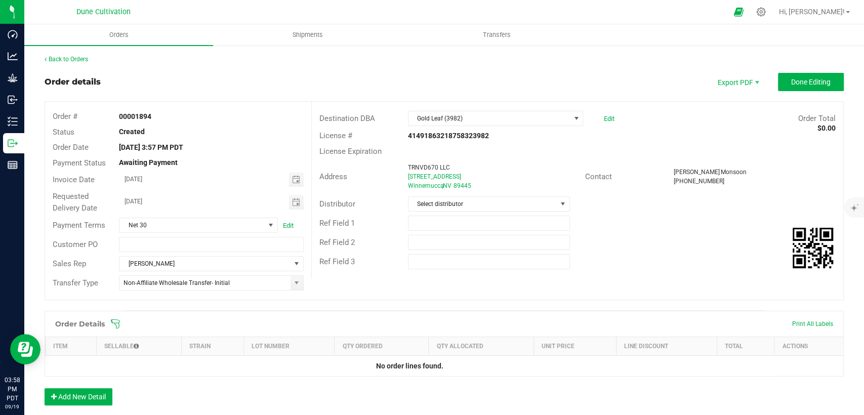
scroll to position [166, 0]
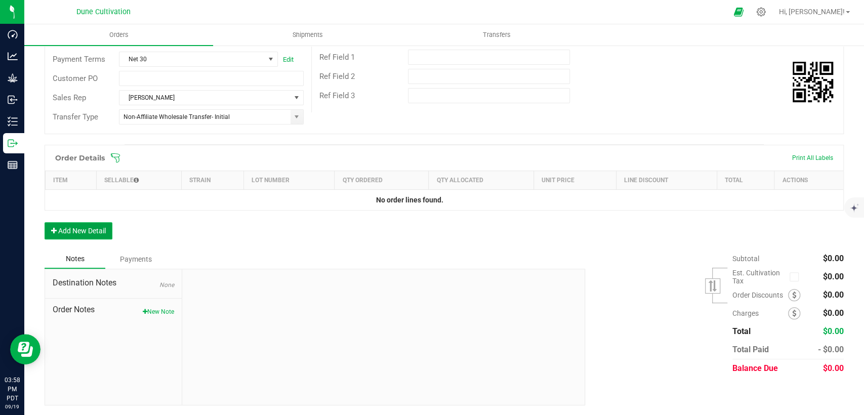
click at [97, 236] on button "Add New Detail" at bounding box center [79, 230] width 68 height 17
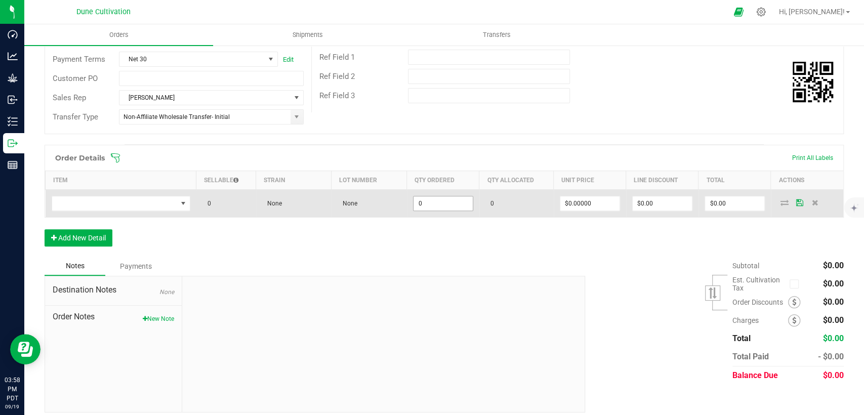
click at [426, 201] on input "0" at bounding box center [442, 203] width 59 height 14
type input "20"
click at [564, 205] on input "0" at bounding box center [589, 203] width 59 height 14
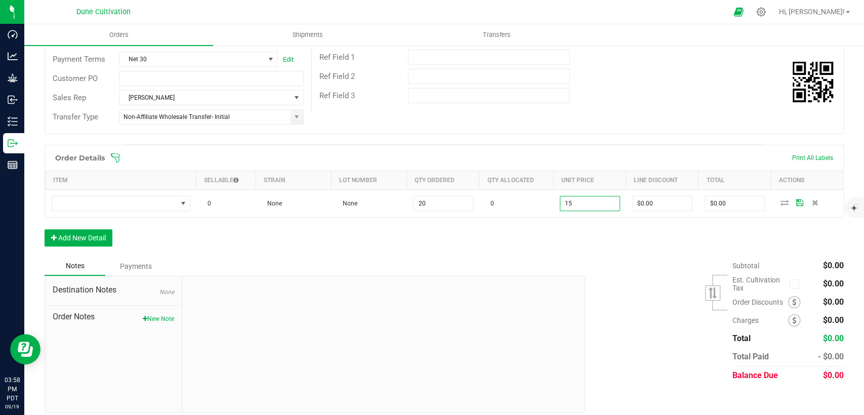
type input "$15.00000"
type input "$300.00"
click at [557, 240] on div "Order Details Print All Labels Item Sellable Strain Lot Number Qty Ordered Qty …" at bounding box center [444, 201] width 799 height 112
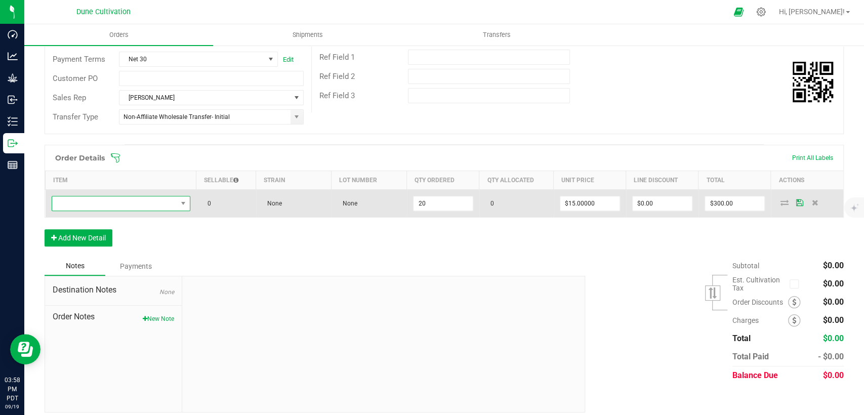
click at [140, 200] on span "NO DATA FOUND" at bounding box center [114, 203] width 125 height 14
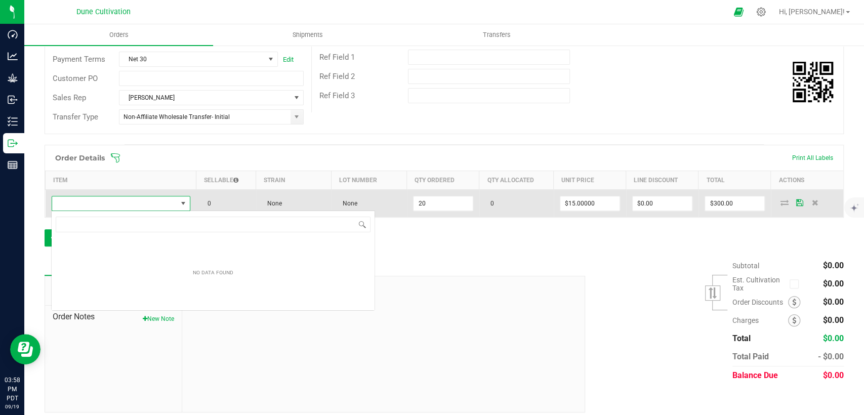
scroll to position [15, 137]
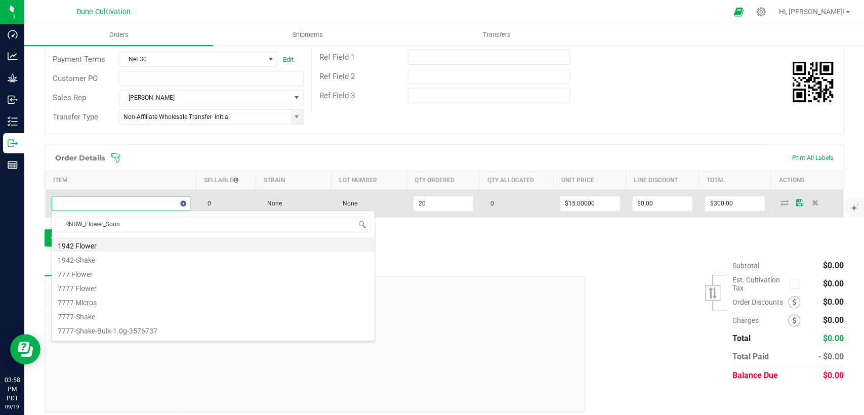
type input "RNBW_Flower_Sound"
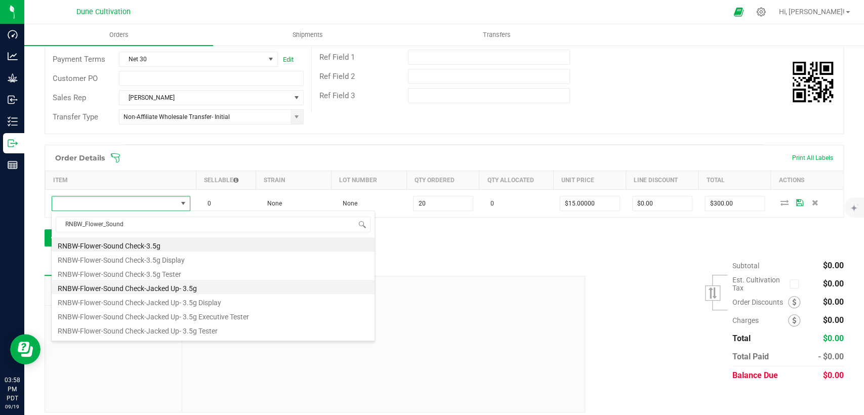
scroll to position [139, 0]
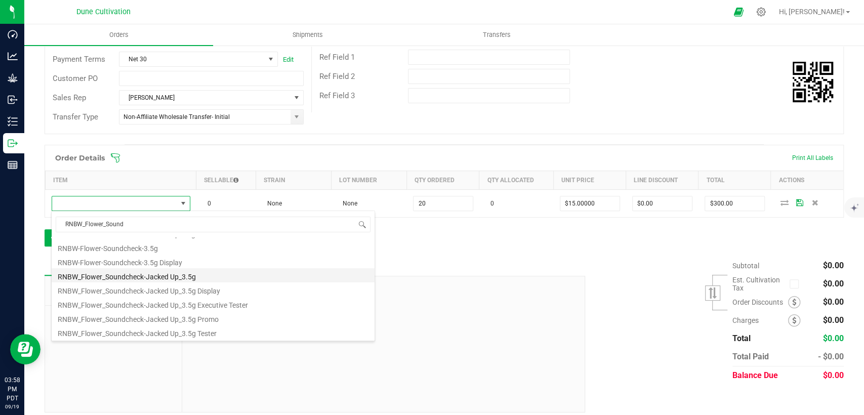
click at [154, 280] on li "RNBW_Flower_Soundcheck-Jacked Up_3.5g" at bounding box center [213, 275] width 323 height 14
type input "20 ea"
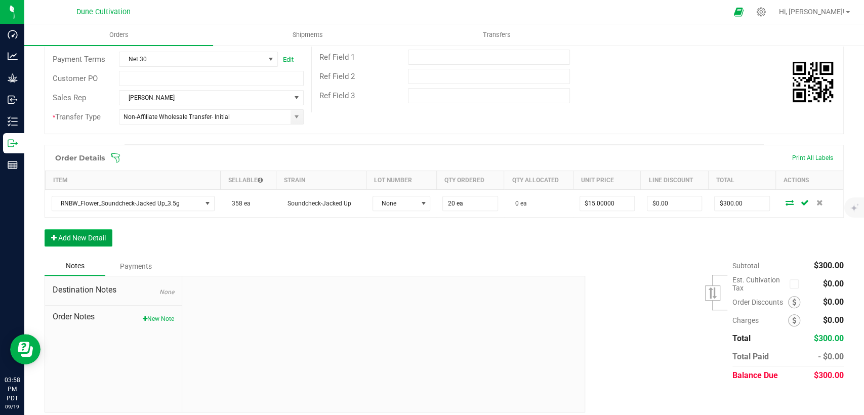
click at [88, 235] on button "Add New Detail" at bounding box center [79, 237] width 68 height 17
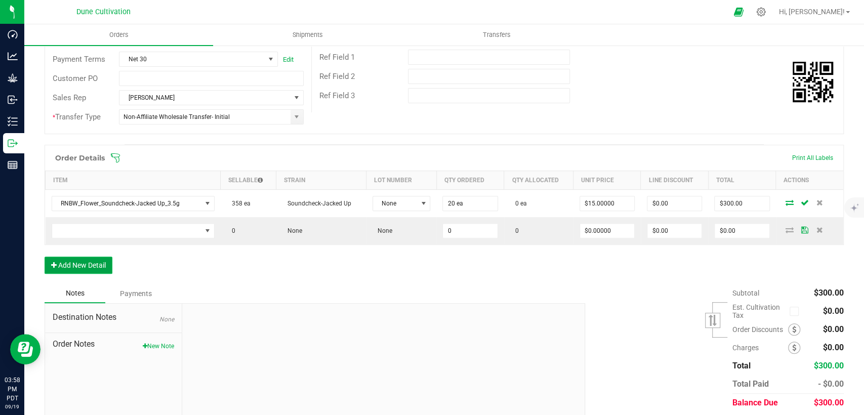
click at [96, 266] on button "Add New Detail" at bounding box center [79, 264] width 68 height 17
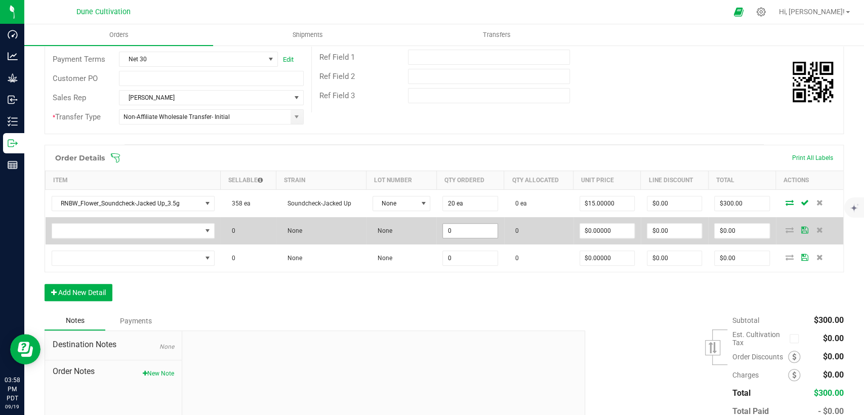
click at [474, 235] on input "0" at bounding box center [470, 231] width 54 height 14
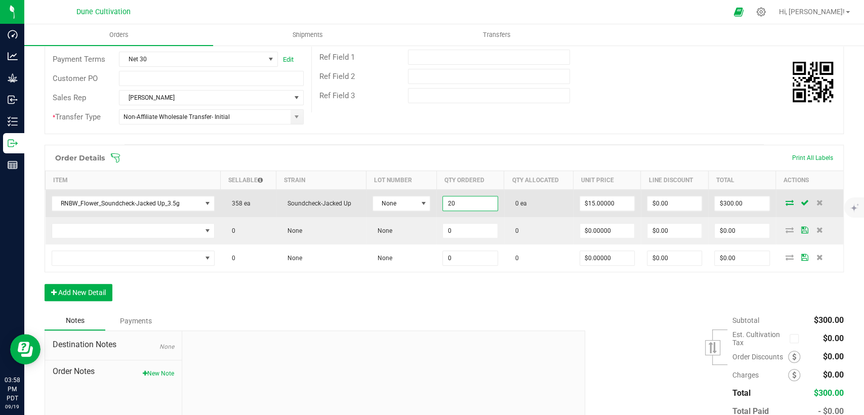
click at [470, 202] on input "20" at bounding box center [470, 203] width 54 height 14
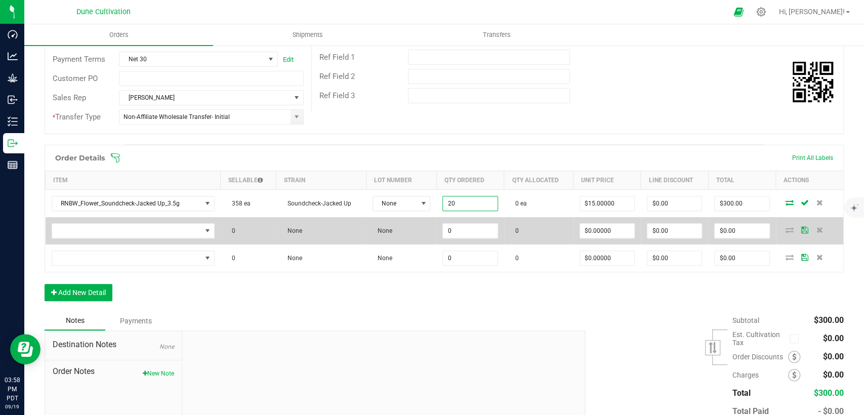
type input "20 ea"
click at [460, 236] on input "0" at bounding box center [470, 231] width 54 height 14
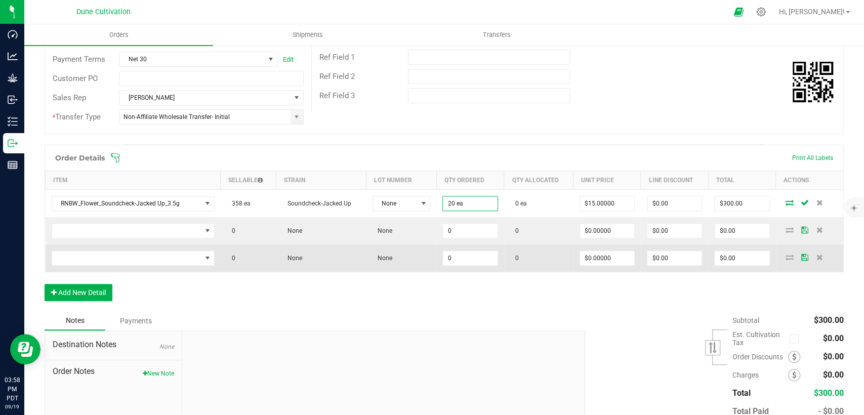
paste input "2"
type input "20"
click at [458, 253] on input "0" at bounding box center [470, 258] width 54 height 14
paste input "2"
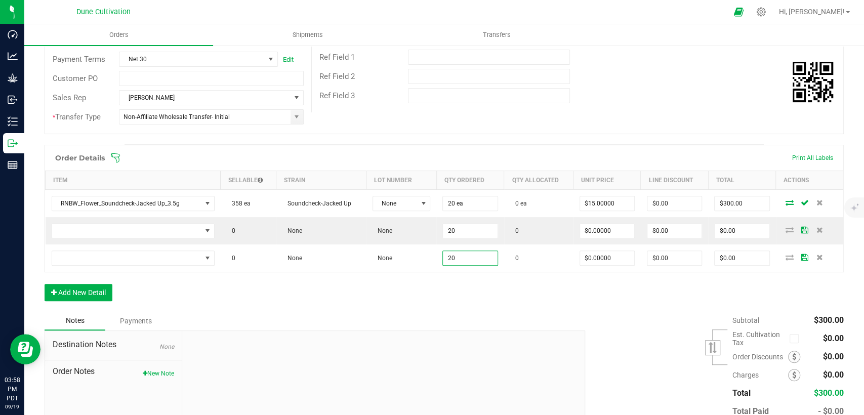
type input "20"
click at [432, 306] on div "Order Details Print All Labels Item Sellable Strain Lot Number Qty Ordered Qty …" at bounding box center [444, 228] width 799 height 166
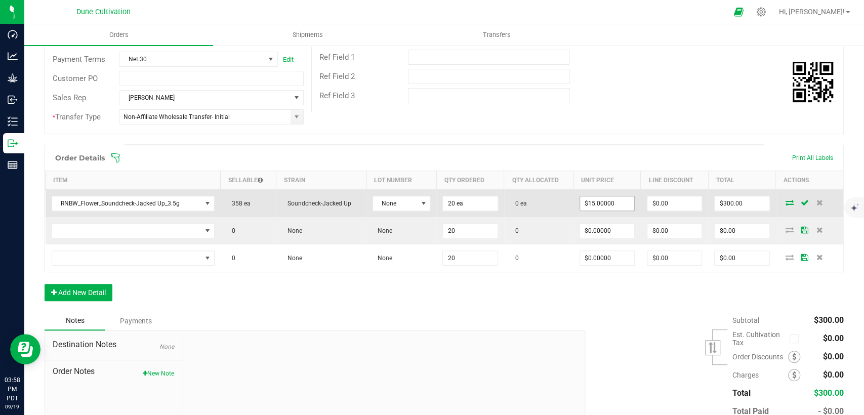
type input "15"
click at [601, 202] on input "15" at bounding box center [607, 203] width 54 height 14
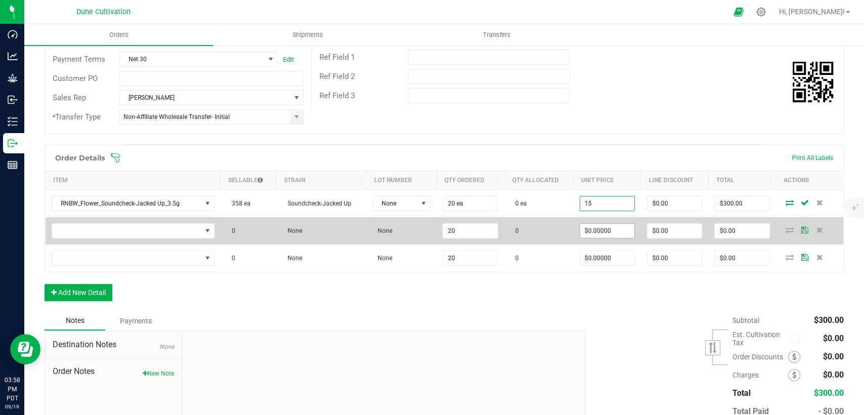
type input "0"
type input "$15.00000"
click at [600, 232] on input "0" at bounding box center [607, 231] width 54 height 14
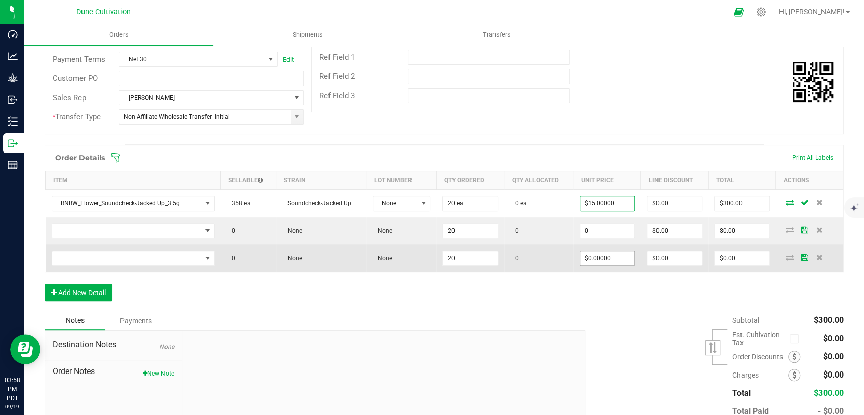
paste input "15"
type input "$15.00000"
type input "$300.00"
click at [591, 260] on input "0" at bounding box center [607, 258] width 54 height 14
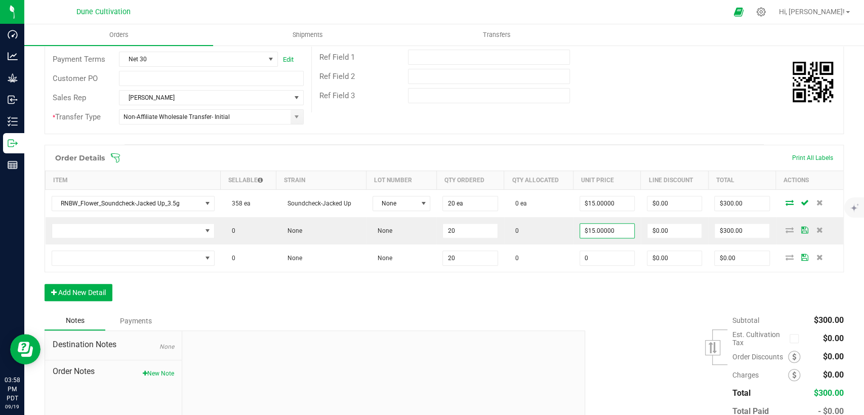
paste input "15"
type input "$15.00000"
type input "$300.00"
click at [577, 288] on div "Order Details Print All Labels Item Sellable Strain Lot Number Qty Ordered Qty …" at bounding box center [444, 228] width 799 height 166
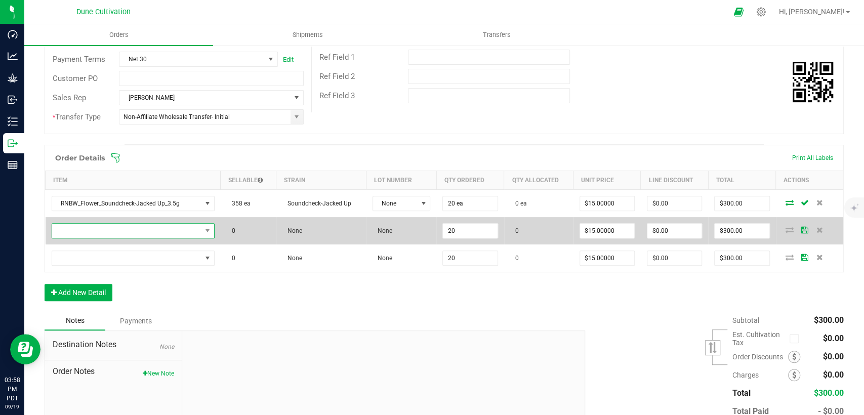
click at [164, 231] on span "NO DATA FOUND" at bounding box center [126, 231] width 149 height 14
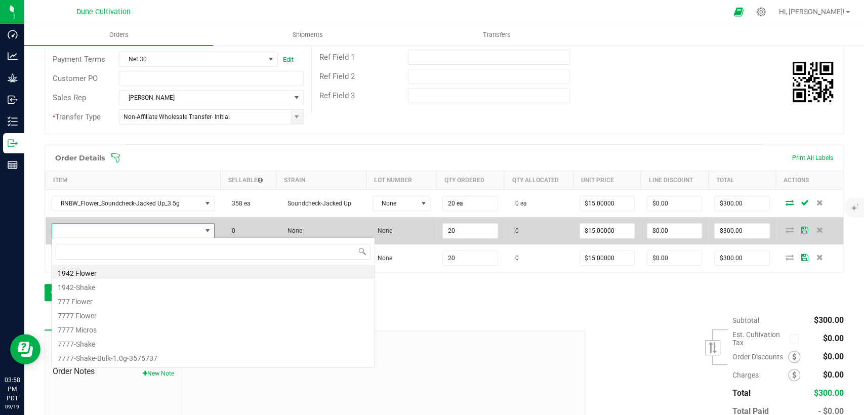
scroll to position [15, 159]
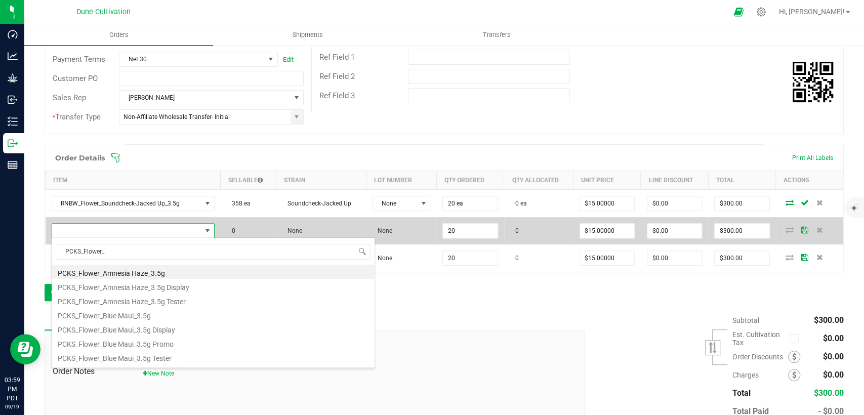
type input "PCKS_Flower_A"
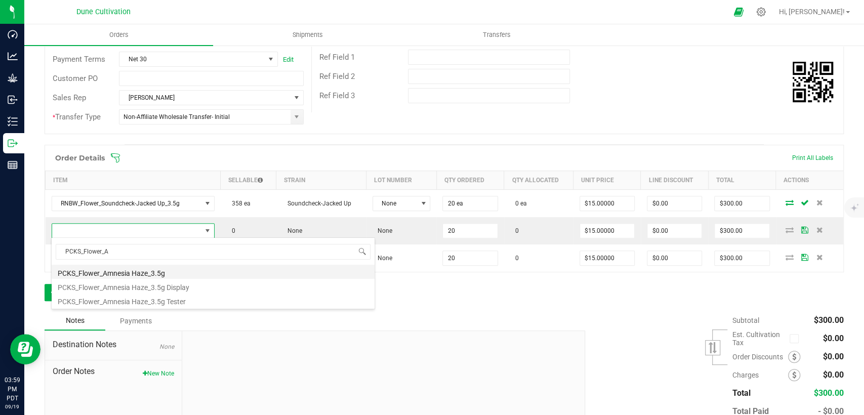
click at [159, 270] on li "PCKS_Flower_Amnesia Haze_3.5g" at bounding box center [213, 272] width 323 height 14
type input "20 ea"
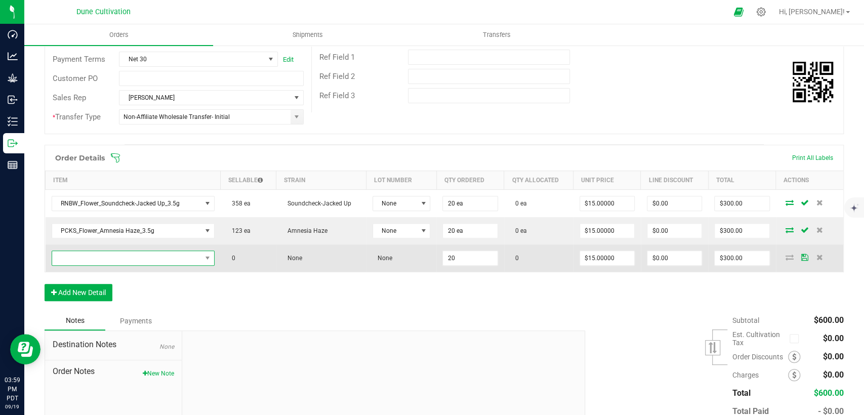
click at [135, 255] on span "NO DATA FOUND" at bounding box center [126, 258] width 149 height 14
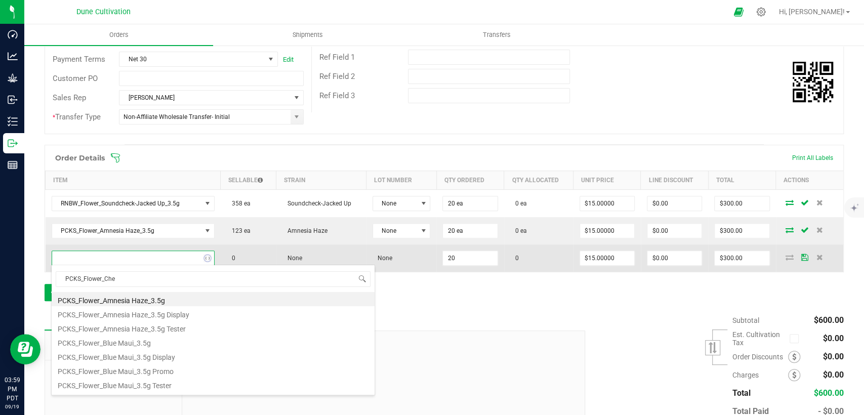
type input "PCKS_Flower_Chem"
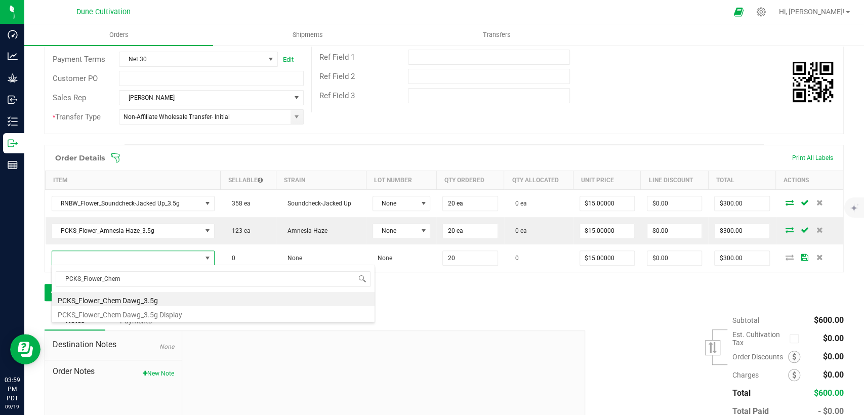
click at [124, 302] on li "PCKS_Flower_Chem Dawg_3.5g" at bounding box center [213, 299] width 323 height 14
type input "20 ea"
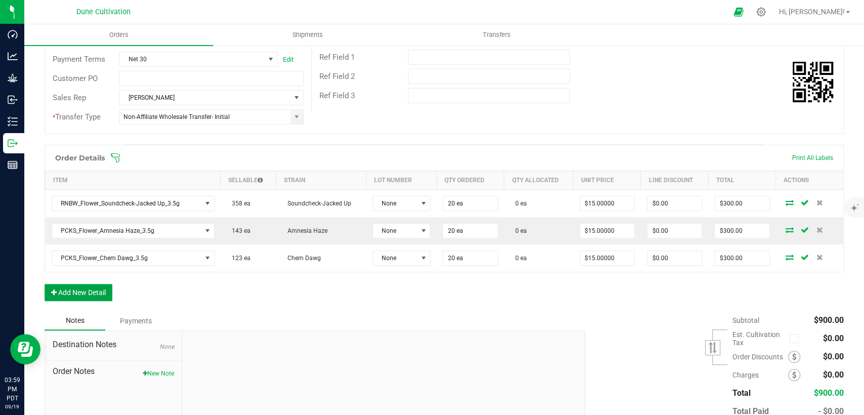
click at [83, 293] on button "Add New Detail" at bounding box center [79, 292] width 68 height 17
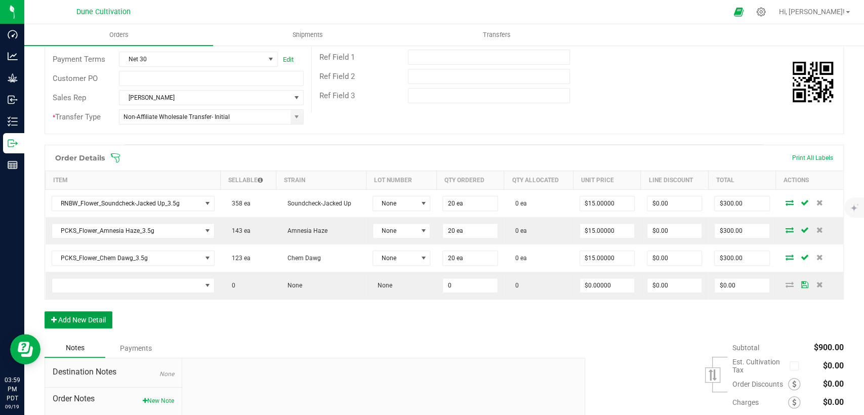
drag, startPoint x: 85, startPoint y: 317, endPoint x: 89, endPoint y: 325, distance: 9.1
click at [85, 318] on button "Add New Detail" at bounding box center [79, 319] width 68 height 17
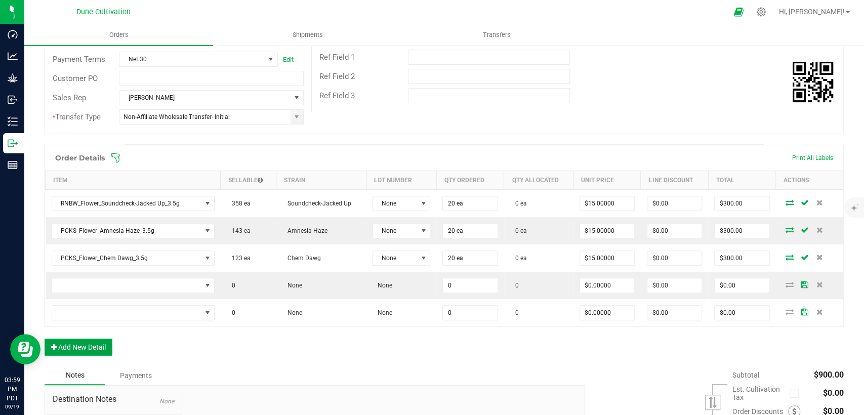
click at [89, 338] on button "Add New Detail" at bounding box center [79, 346] width 68 height 17
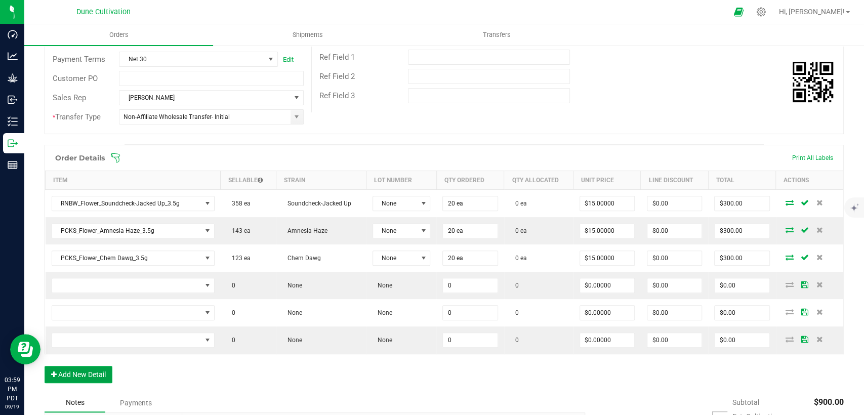
click at [92, 372] on button "Add New Detail" at bounding box center [79, 374] width 68 height 17
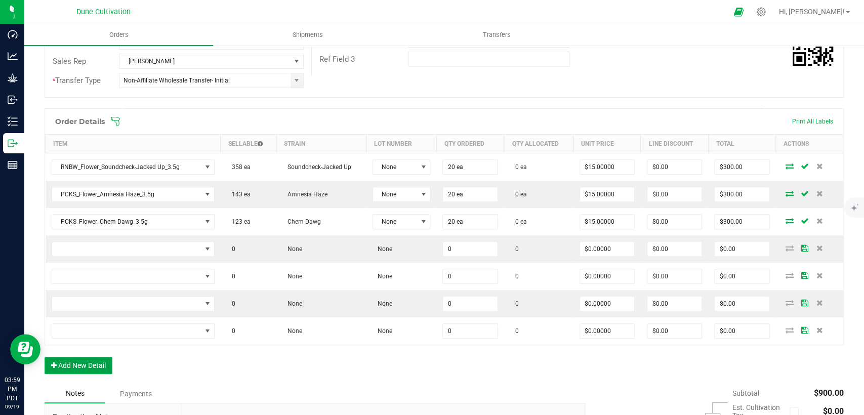
scroll to position [222, 0]
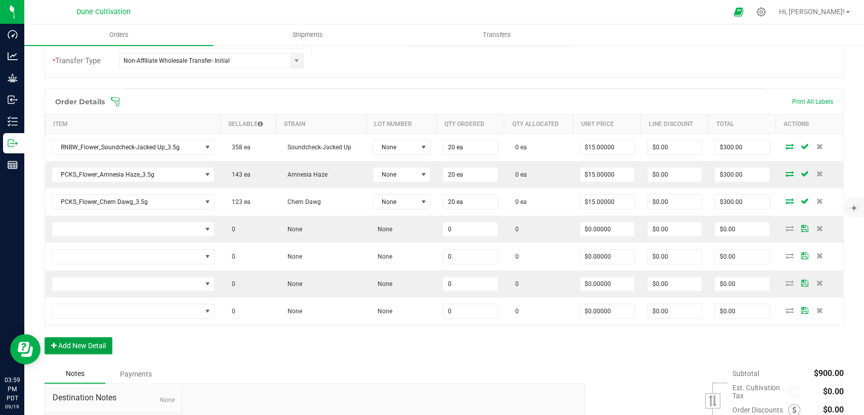
click at [93, 342] on button "Add New Detail" at bounding box center [79, 345] width 68 height 17
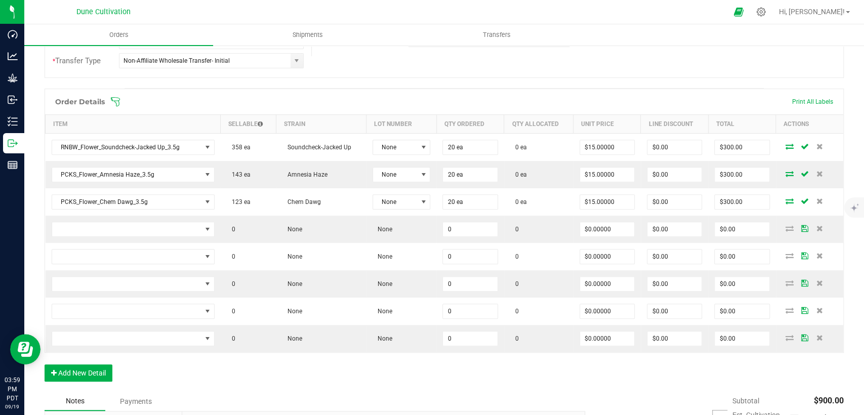
click at [91, 380] on div "Order Details Print All Labels Item Sellable Strain Lot Number Qty Ordered Qty …" at bounding box center [444, 240] width 799 height 303
click at [91, 377] on button "Add New Detail" at bounding box center [79, 372] width 68 height 17
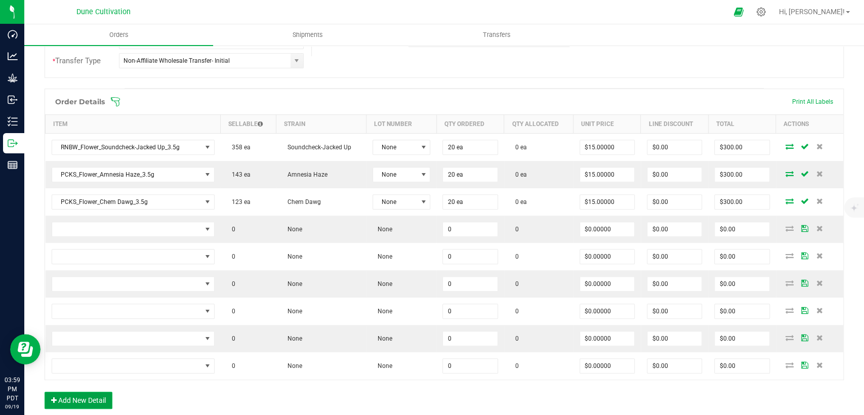
click at [100, 397] on button "Add New Detail" at bounding box center [79, 400] width 68 height 17
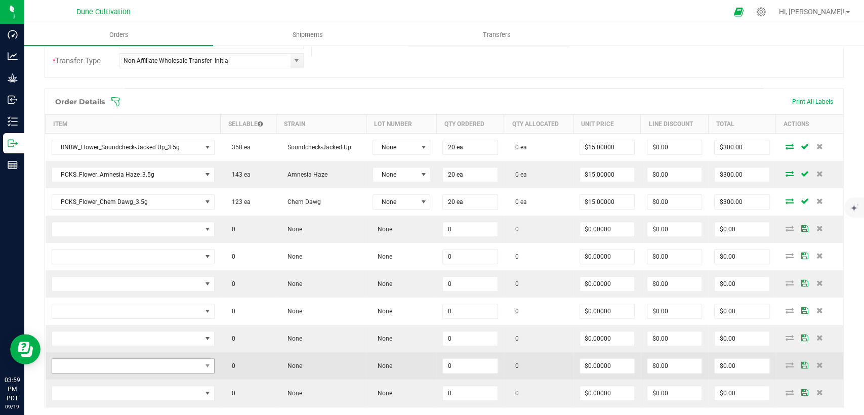
scroll to position [278, 0]
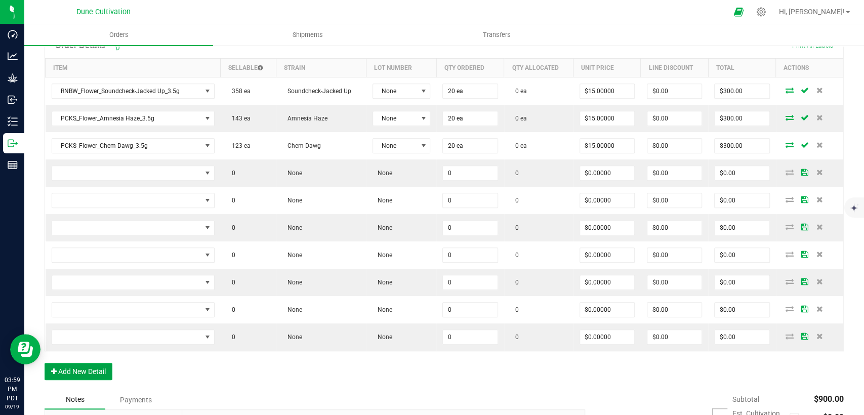
click at [106, 369] on button "Add New Detail" at bounding box center [79, 371] width 68 height 17
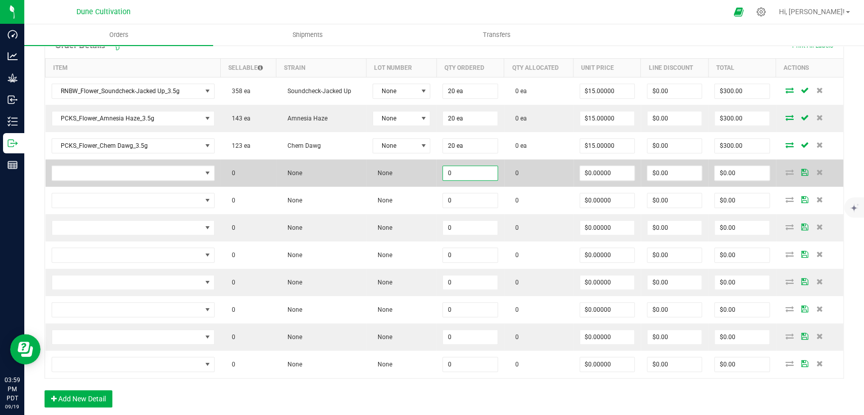
click at [448, 171] on input "0" at bounding box center [470, 173] width 54 height 14
drag, startPoint x: 473, startPoint y: 172, endPoint x: 413, endPoint y: 176, distance: 59.3
click at [413, 175] on outbound-order-line-row "0 None None 25 0 $0.00000 $0.00 $0.00" at bounding box center [445, 172] width 798 height 27
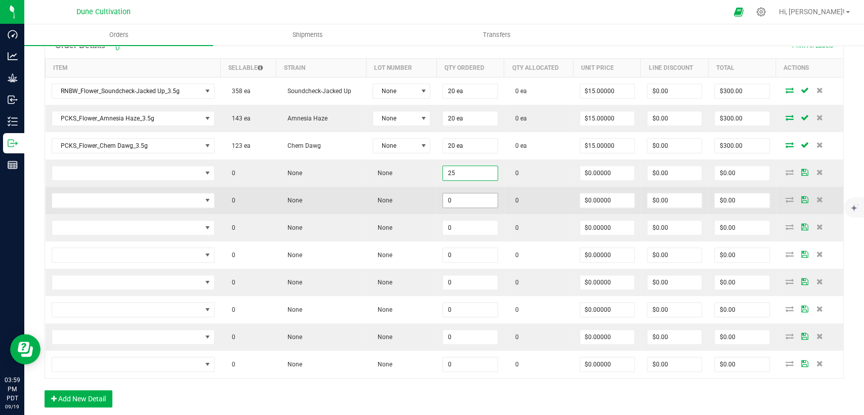
type input "25"
click at [457, 199] on input "0" at bounding box center [470, 200] width 54 height 14
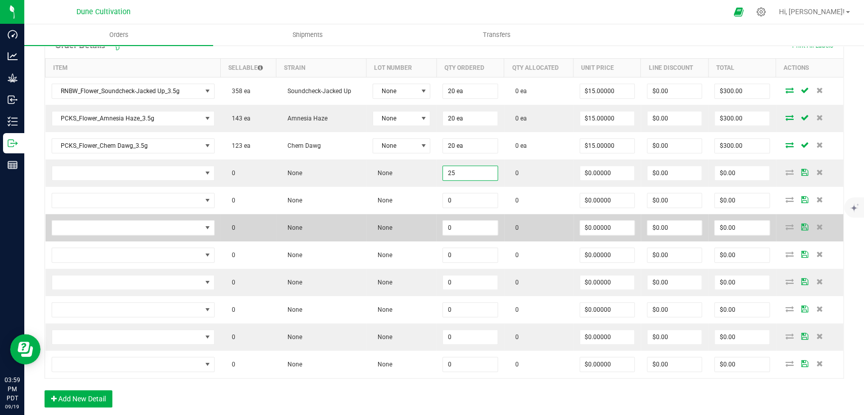
paste input "25"
type input "25"
click at [449, 230] on input "0" at bounding box center [470, 228] width 54 height 14
paste input "25"
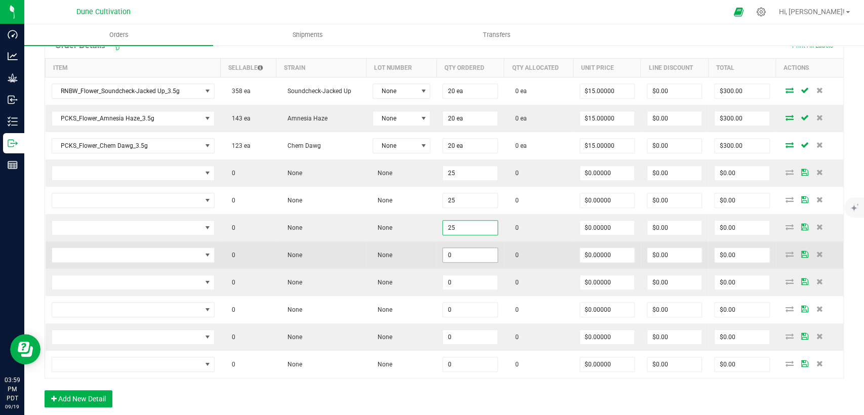
type input "25"
click at [453, 253] on input "0" at bounding box center [470, 255] width 54 height 14
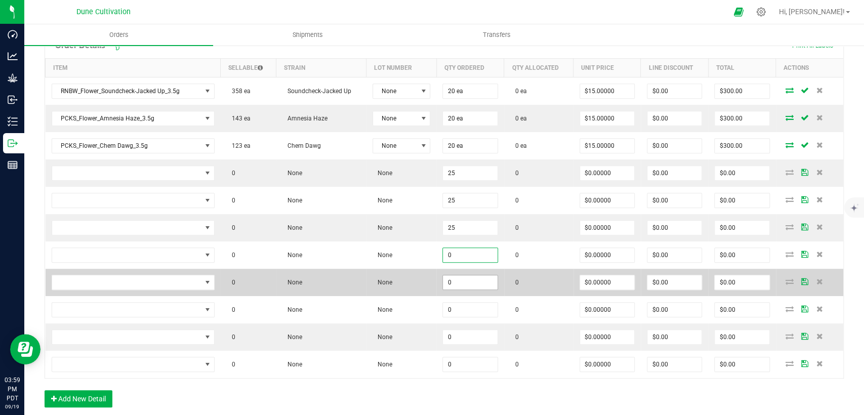
paste input "25"
type input "25"
click at [453, 280] on input "0" at bounding box center [470, 282] width 54 height 14
paste input "25"
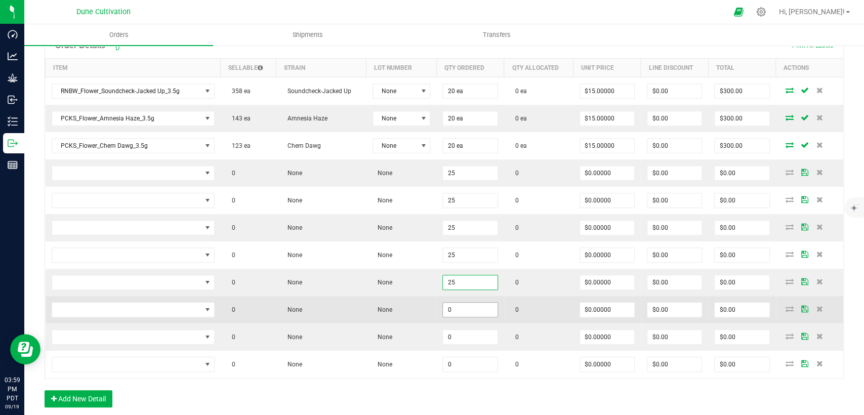
type input "25"
click at [453, 306] on input "0" at bounding box center [470, 310] width 54 height 14
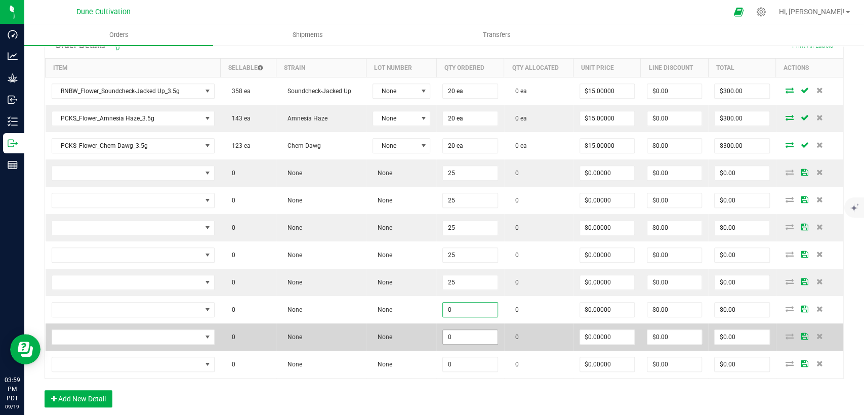
paste input "25"
type input "25"
click at [452, 332] on input "0" at bounding box center [470, 337] width 54 height 14
paste input "25"
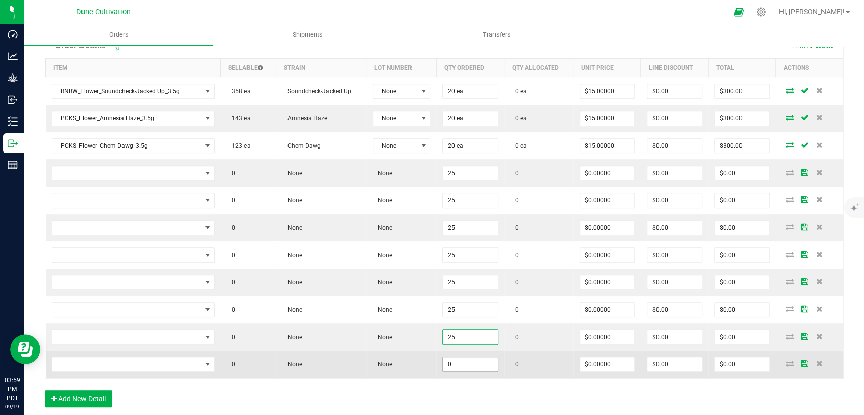
type input "25"
click at [452, 362] on input "0" at bounding box center [470, 364] width 54 height 14
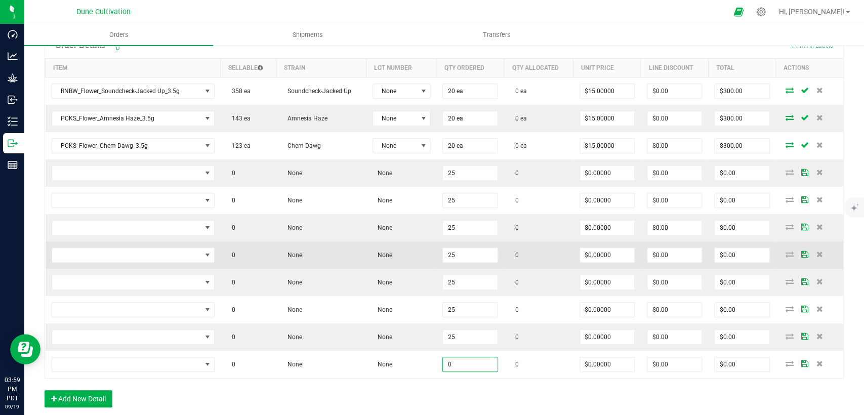
paste input "25"
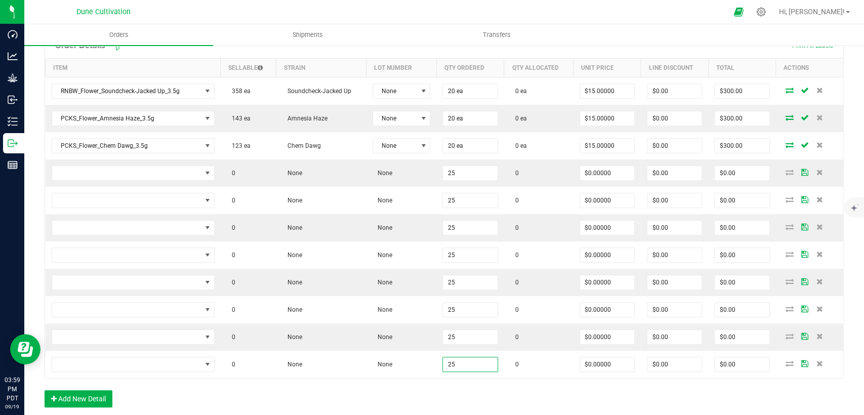
type input "25"
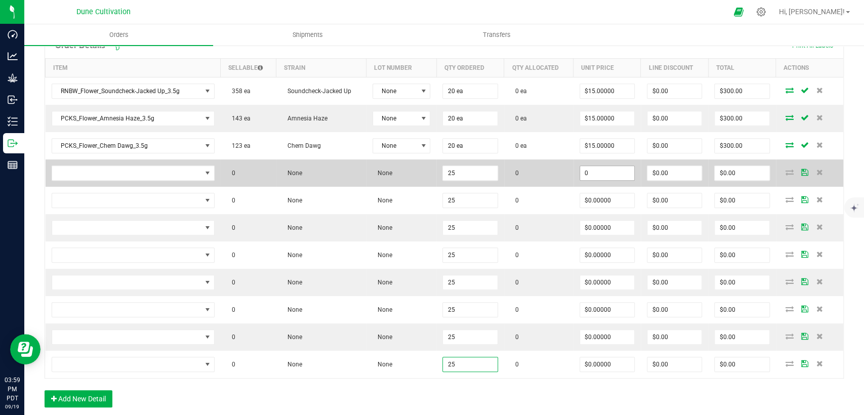
click at [590, 169] on input "0" at bounding box center [607, 173] width 54 height 14
drag, startPoint x: 595, startPoint y: 173, endPoint x: 554, endPoint y: 178, distance: 41.8
click at [554, 176] on outbound-order-line-row "0 None None 25 0 10 $0.00 $0.00" at bounding box center [445, 172] width 798 height 27
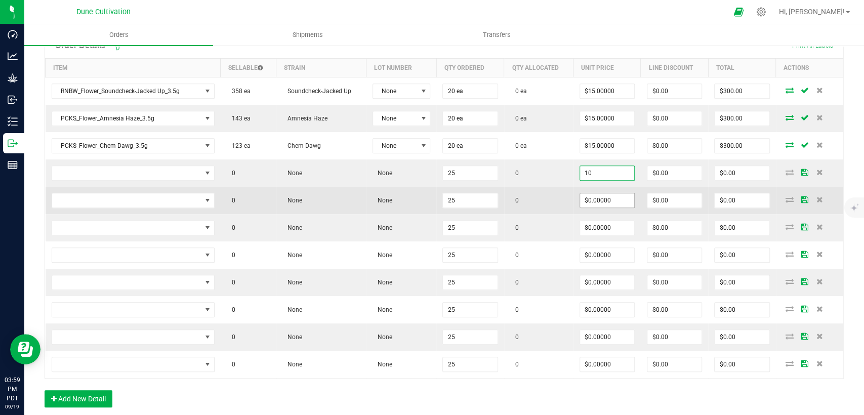
type input "$10.00000"
type input "$250.00"
click at [595, 204] on input "0" at bounding box center [607, 200] width 54 height 14
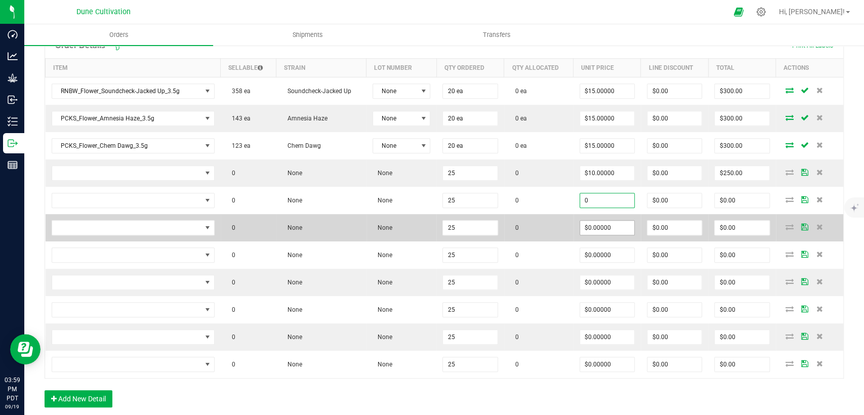
paste input "1"
type input "$10.00000"
type input "$250.00"
click at [593, 231] on input "0" at bounding box center [607, 228] width 54 height 14
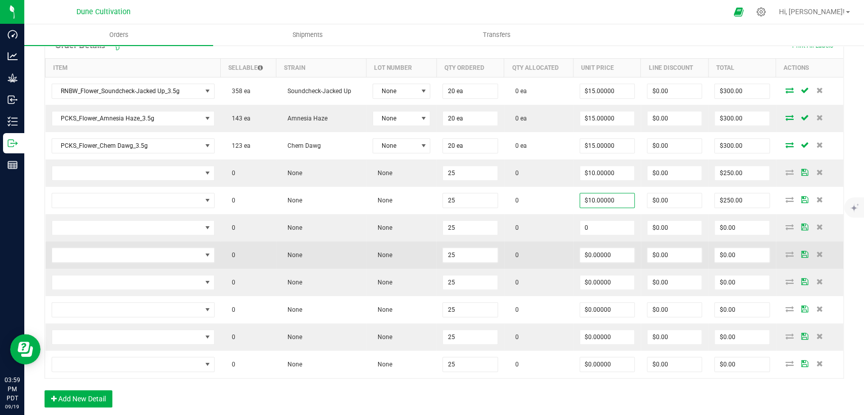
paste input "1"
type input "$10.00000"
type input "$250.00"
click at [592, 255] on input "0" at bounding box center [607, 255] width 54 height 14
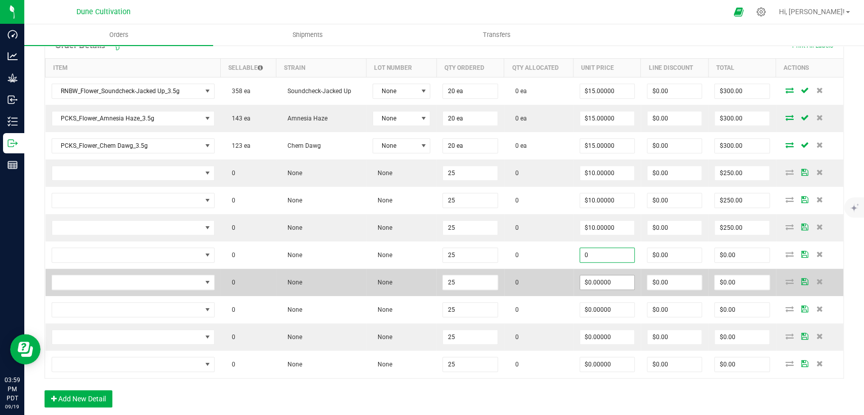
paste input "1"
type input "$10.00000"
type input "$250.00"
click at [590, 276] on input "0" at bounding box center [607, 282] width 54 height 14
paste input "1"
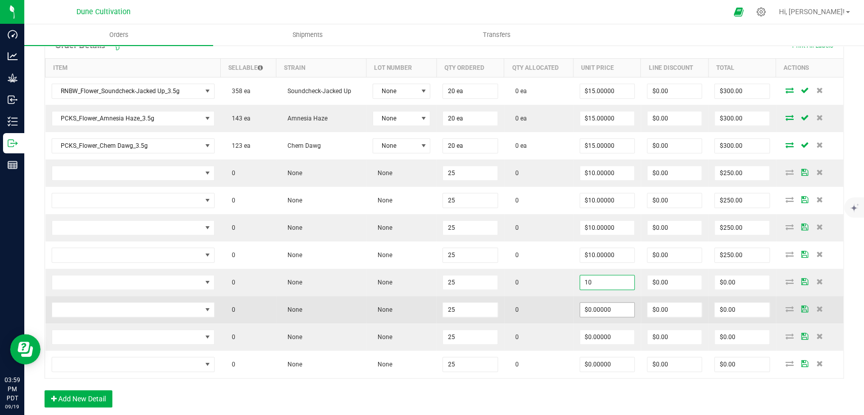
type input "$10.00000"
type input "$250.00"
click at [590, 313] on input "0" at bounding box center [607, 310] width 54 height 14
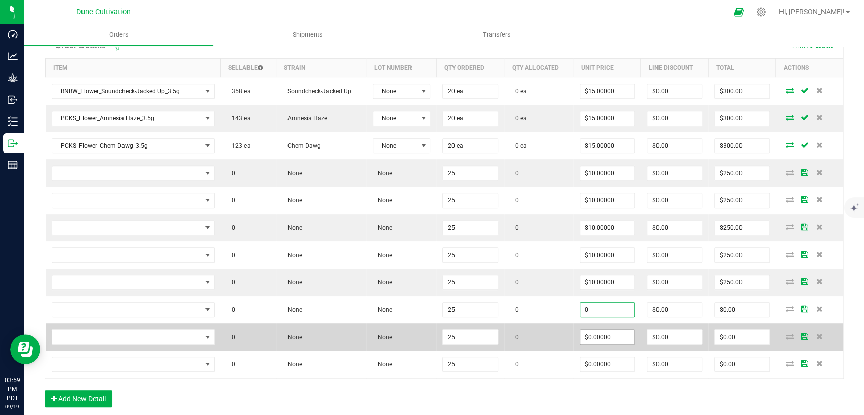
paste input "1"
type input "$10.00000"
type input "$250.00"
click at [584, 336] on input "0" at bounding box center [607, 337] width 54 height 14
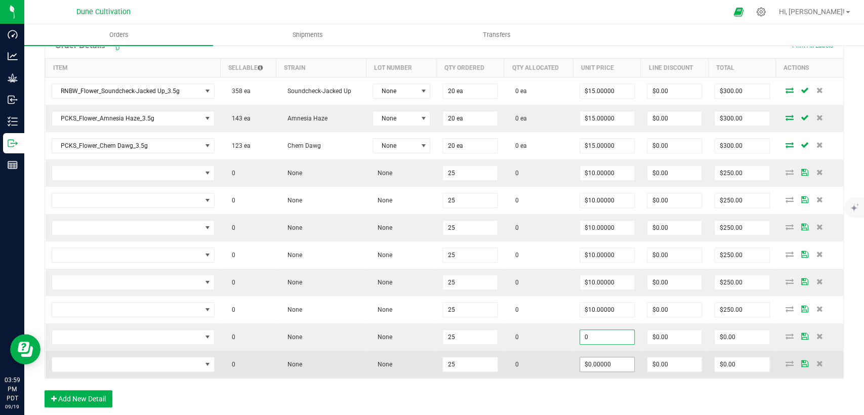
paste input "1"
type input "$10.00000"
type input "$250.00"
click at [582, 364] on input "0" at bounding box center [607, 364] width 54 height 14
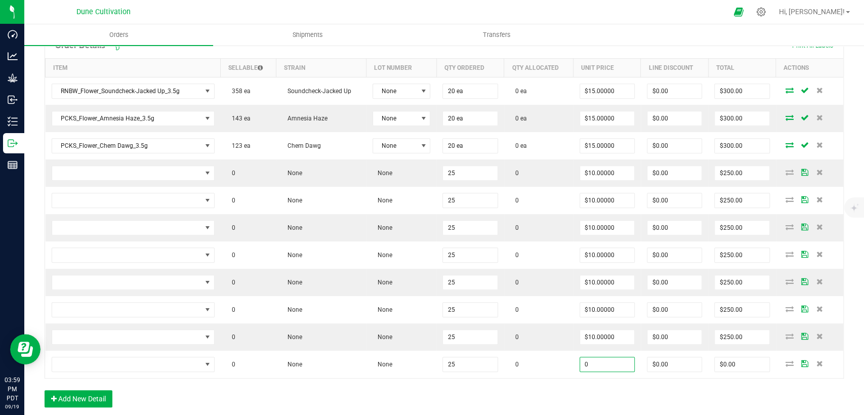
paste input "1"
type input "$10.00000"
type input "$250.00"
click at [549, 390] on div "Order Details Print All Labels Item Sellable Strain Lot Number Qty Ordered Qty …" at bounding box center [444, 224] width 799 height 385
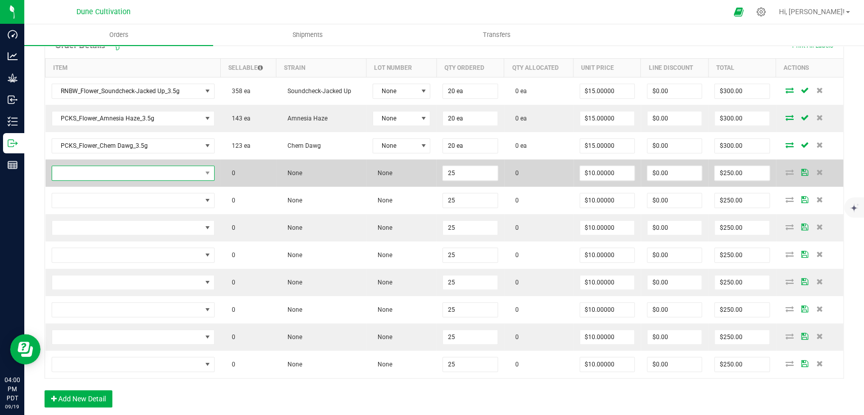
click at [147, 172] on span "NO DATA FOUND" at bounding box center [126, 173] width 149 height 14
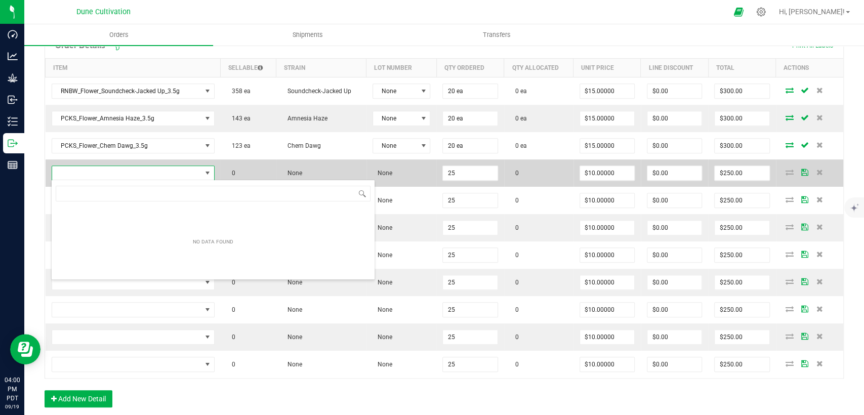
scroll to position [15, 160]
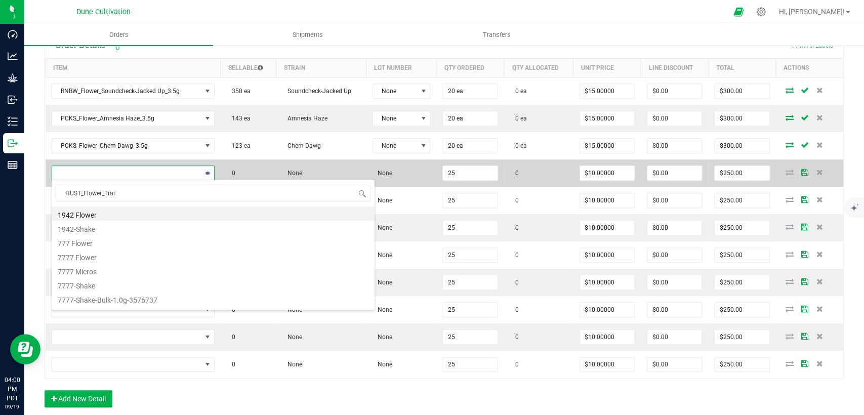
type input "HUST_Flower_Train"
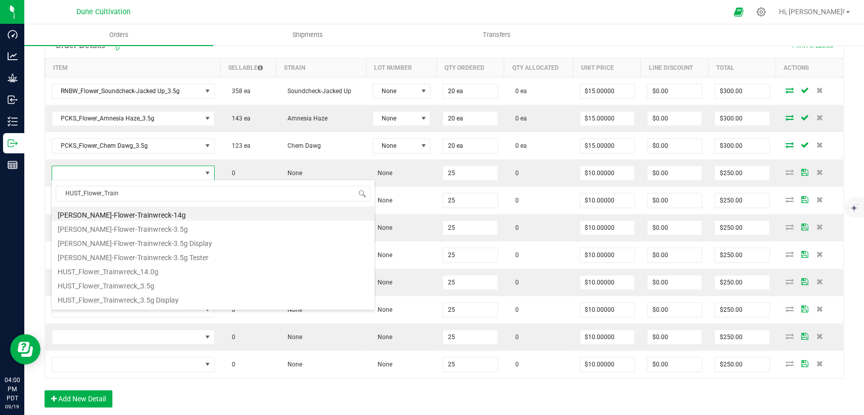
drag, startPoint x: 105, startPoint y: 193, endPoint x: 42, endPoint y: 191, distance: 62.8
click at [42, 191] on body "Dashboard Analytics Grow Inbound Inventory Outbound Reports 04:00 PM PDT 09/19/…" at bounding box center [432, 207] width 864 height 415
click at [102, 282] on li "HUST_Flower_Trainwreck_3.5g" at bounding box center [213, 284] width 323 height 14
type input "25 ea"
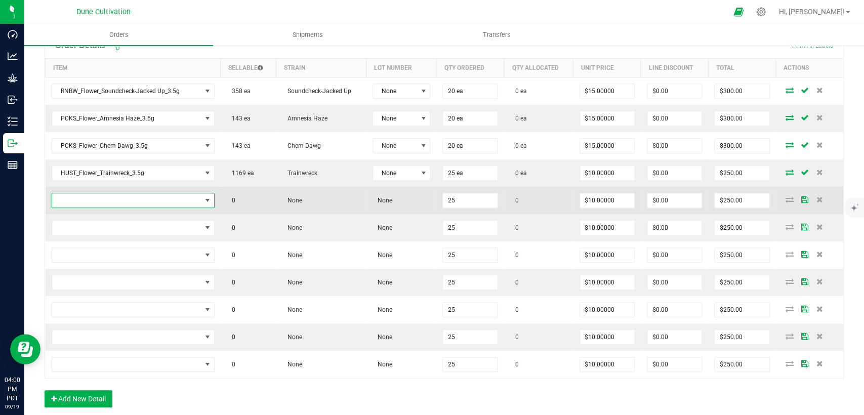
drag, startPoint x: 186, startPoint y: 195, endPoint x: 201, endPoint y: 200, distance: 16.3
click at [186, 196] on span "NO DATA FOUND" at bounding box center [126, 200] width 149 height 14
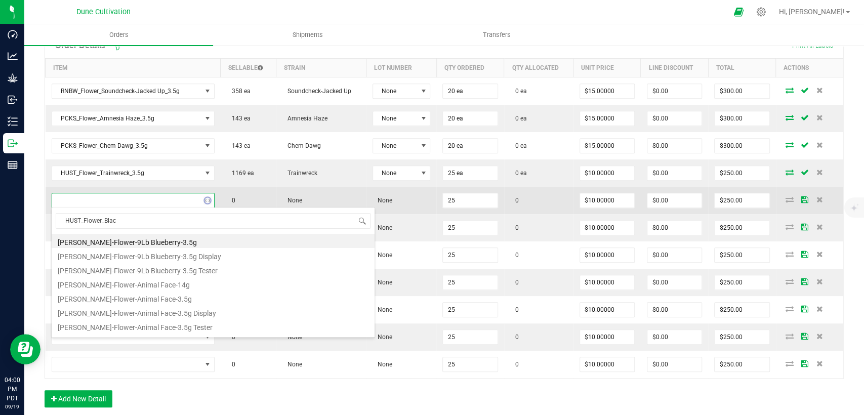
type input "HUST_Flower_Black"
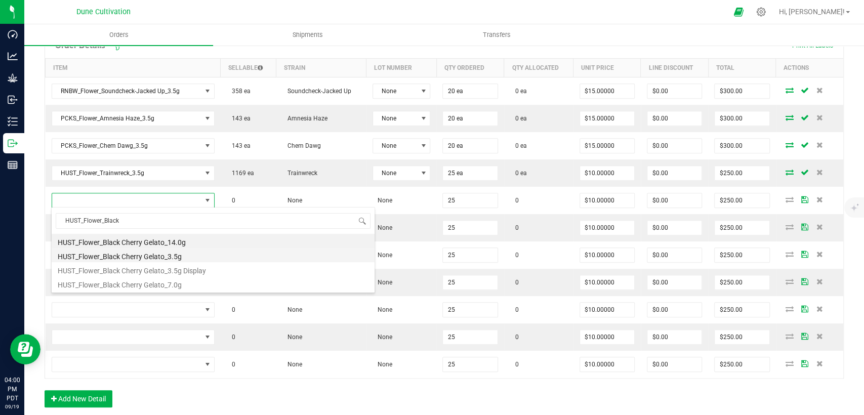
click at [176, 255] on li "HUST_Flower_Black Cherry Gelato_3.5g" at bounding box center [213, 255] width 323 height 14
type input "25 ea"
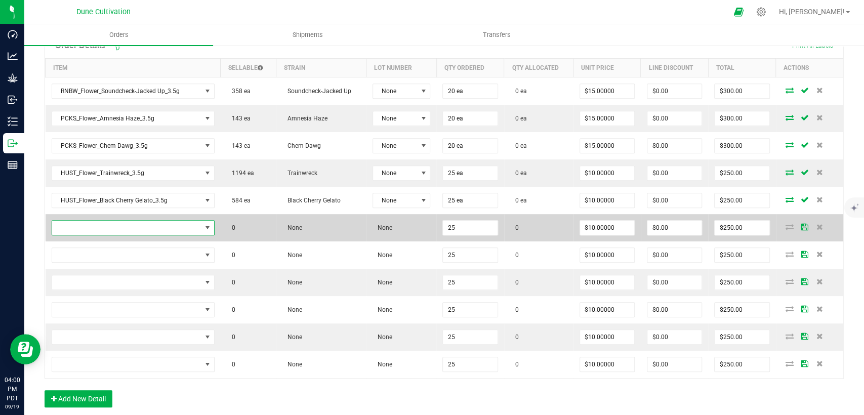
click at [156, 224] on span "NO DATA FOUND" at bounding box center [126, 228] width 149 height 14
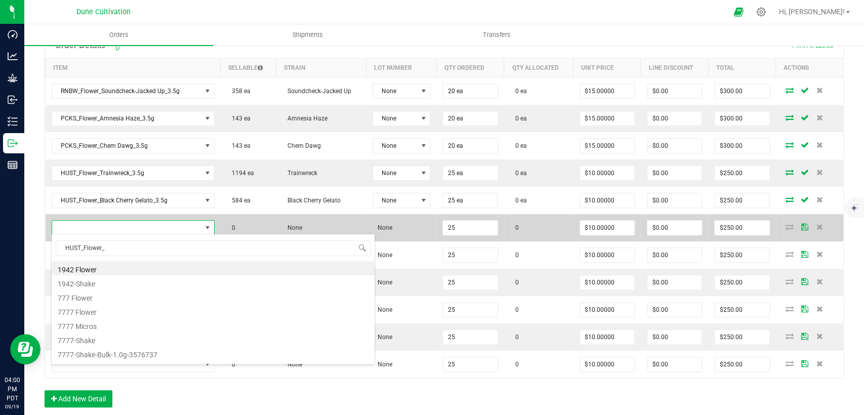
scroll to position [15, 159]
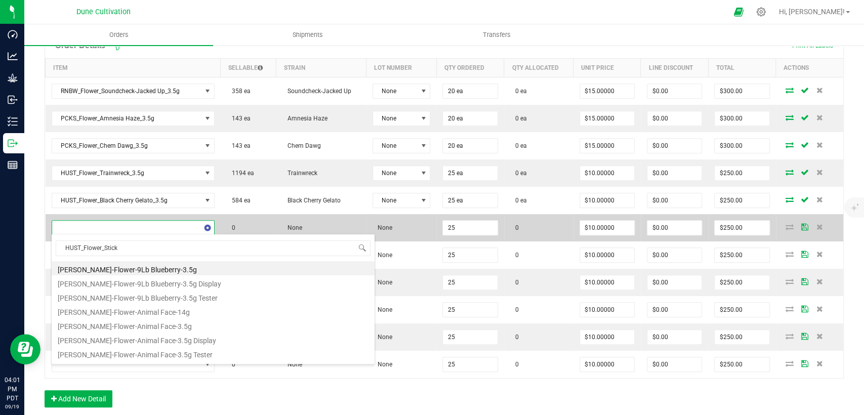
type input "HUST_Flower_Sticky"
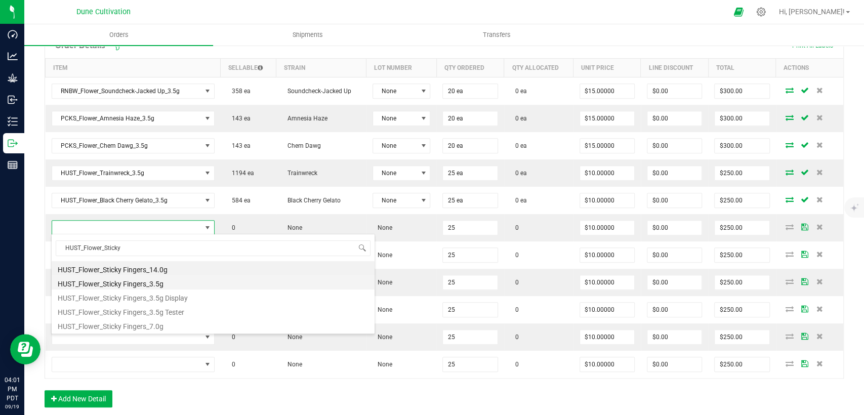
click at [137, 282] on li "HUST_Flower_Sticky Fingers_3.5g" at bounding box center [213, 282] width 323 height 14
type input "25 ea"
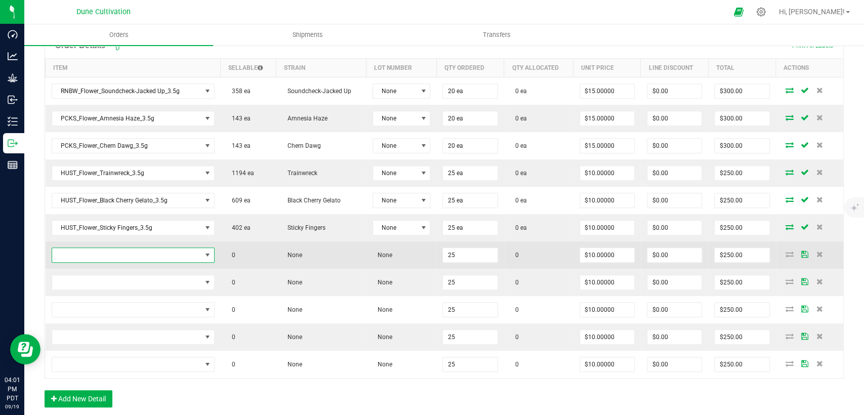
click at [101, 256] on span "NO DATA FOUND" at bounding box center [126, 255] width 149 height 14
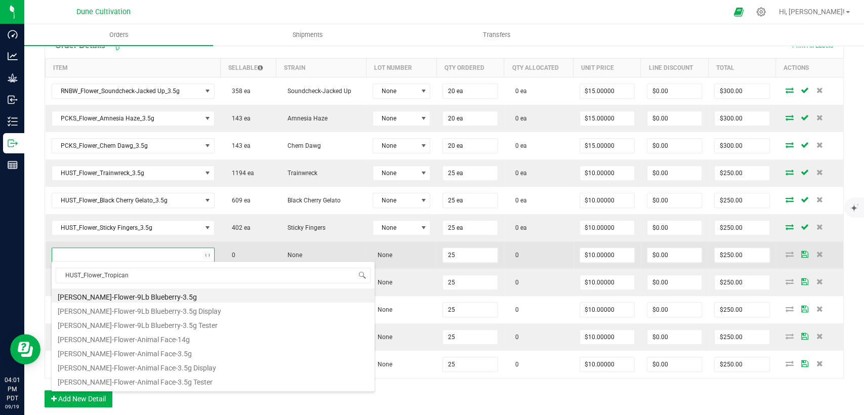
type input "HUST_Flower_Tropicana"
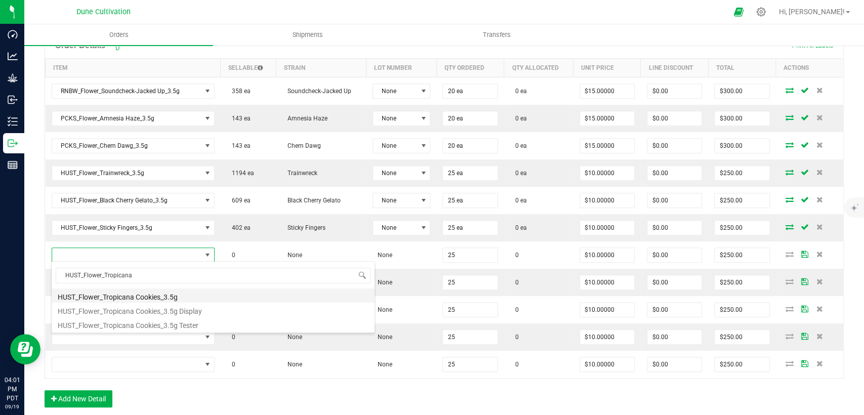
click at [103, 300] on li "HUST_Flower_Tropicana Cookies_3.5g" at bounding box center [213, 295] width 323 height 14
type input "25 ea"
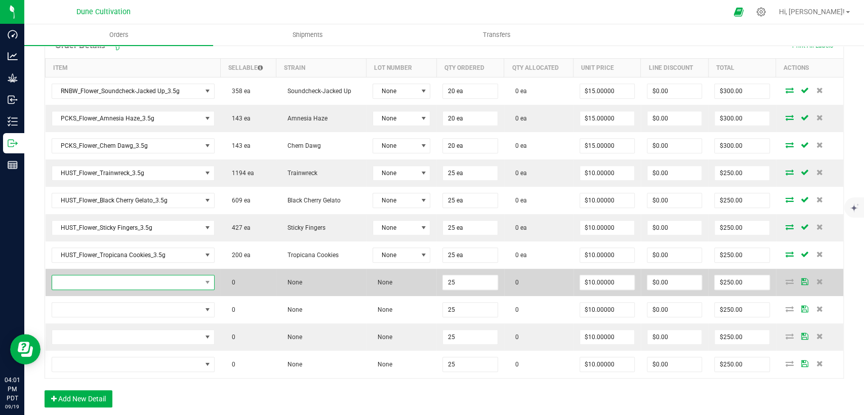
click at [175, 276] on span "NO DATA FOUND" at bounding box center [126, 282] width 149 height 14
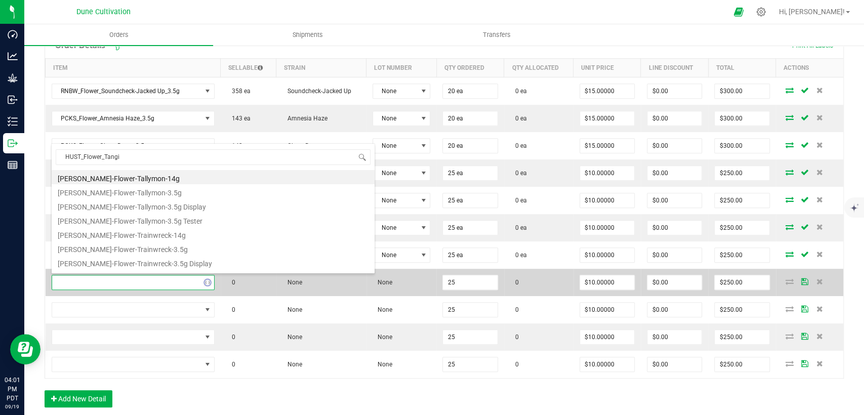
type input "HUST_Flower_Tangie"
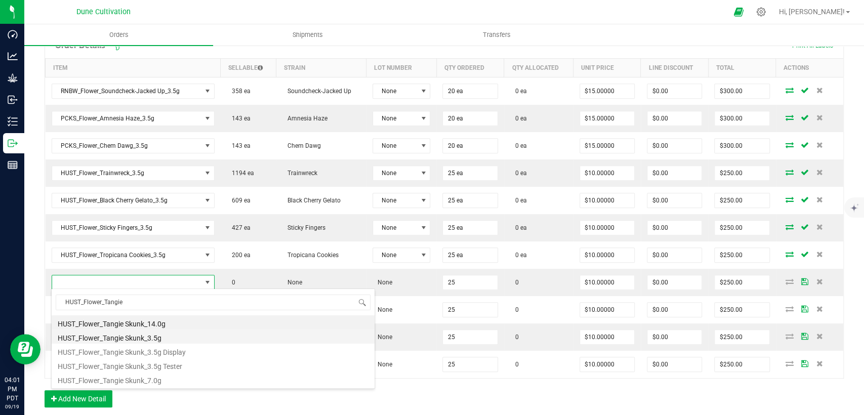
click at [132, 336] on li "HUST_Flower_Tangie Skunk_3.5g" at bounding box center [213, 336] width 323 height 14
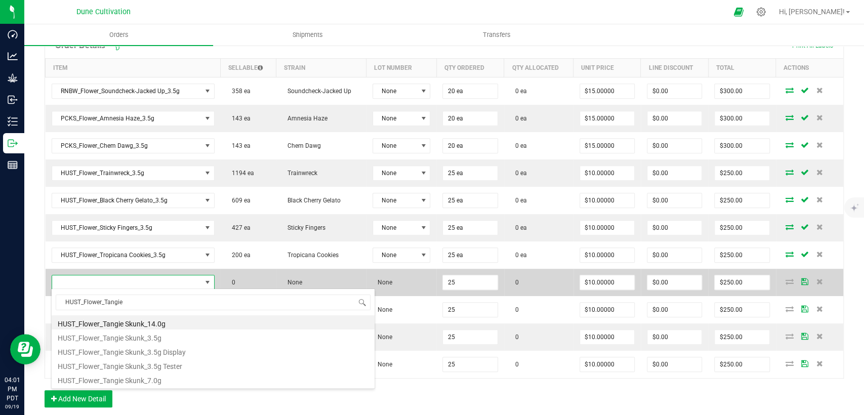
type input "25 ea"
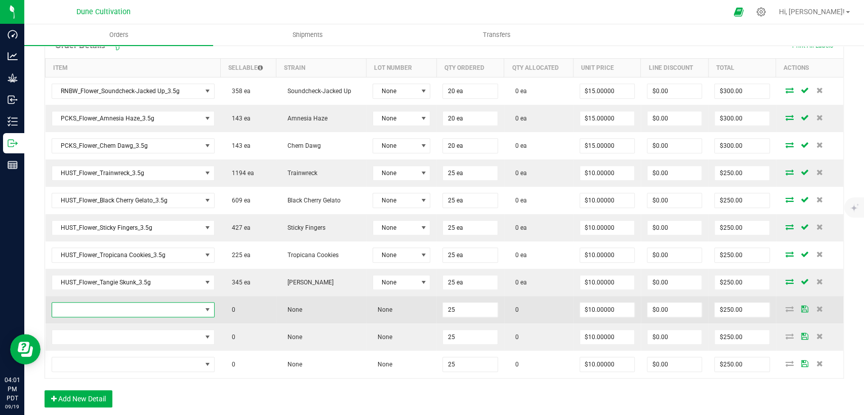
click at [153, 309] on span "NO DATA FOUND" at bounding box center [126, 310] width 149 height 14
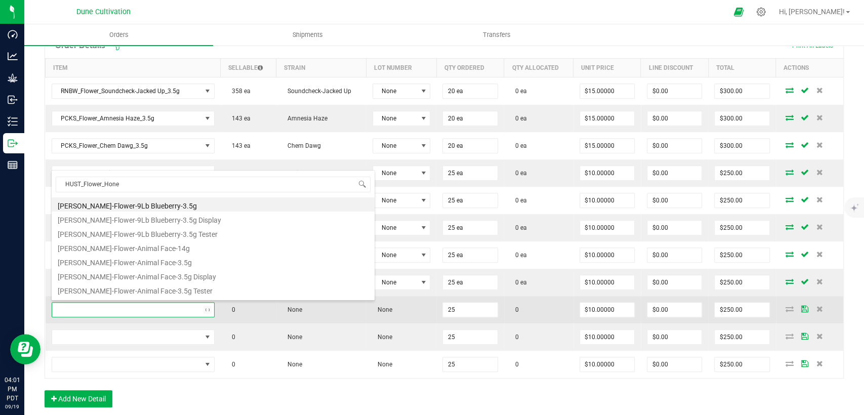
type input "HUST_Flower_Honey"
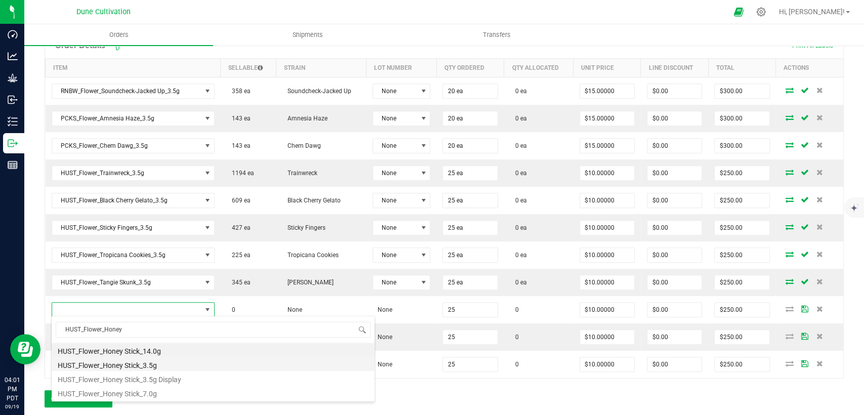
click at [156, 364] on li "HUST_Flower_Honey Stick_3.5g" at bounding box center [213, 364] width 323 height 14
type input "25 ea"
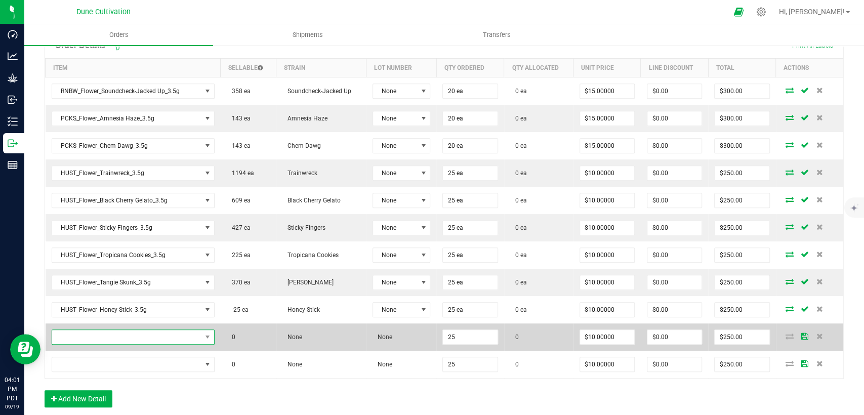
click at [142, 333] on span "NO DATA FOUND" at bounding box center [126, 337] width 149 height 14
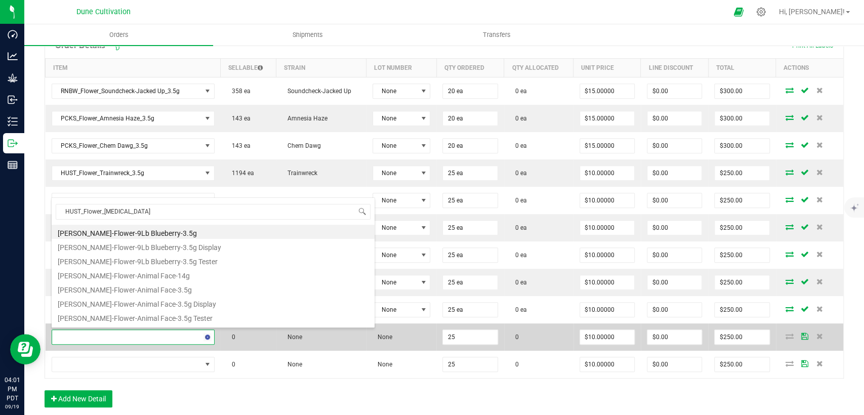
type input "HUST_Flower_Banana"
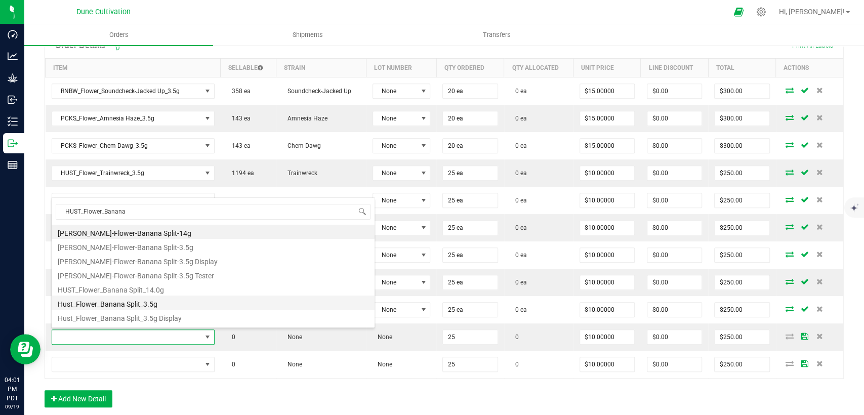
click at [142, 305] on li "Hust_Flower_Banana Split_3.5g" at bounding box center [213, 302] width 323 height 14
type input "25 ea"
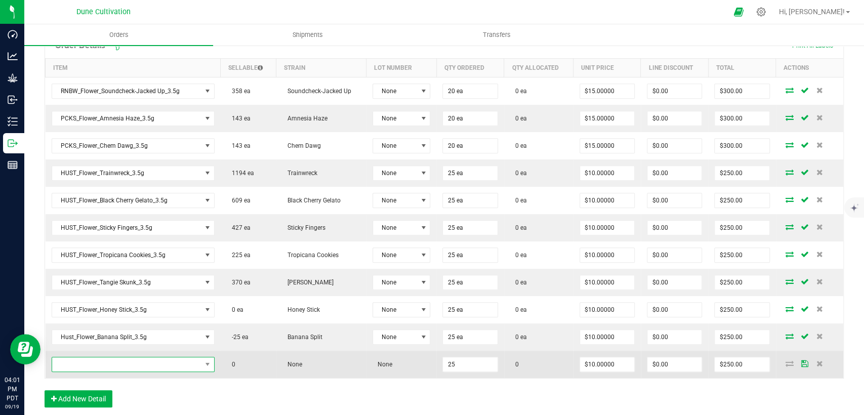
click at [157, 366] on span "NO DATA FOUND" at bounding box center [126, 364] width 149 height 14
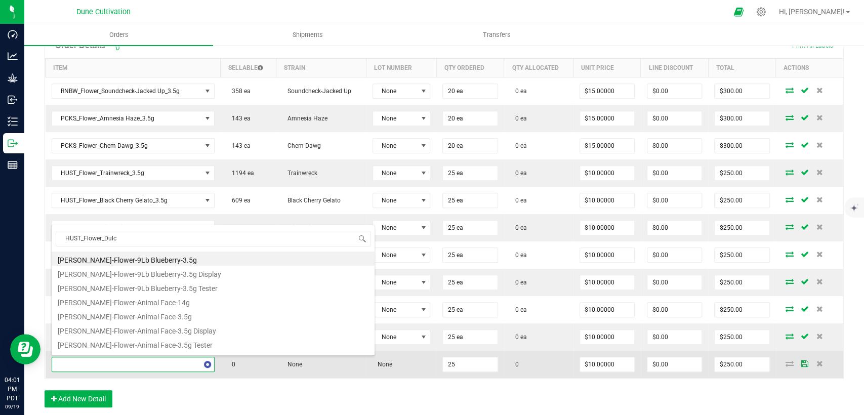
type input "HUST_Flower_Dulce"
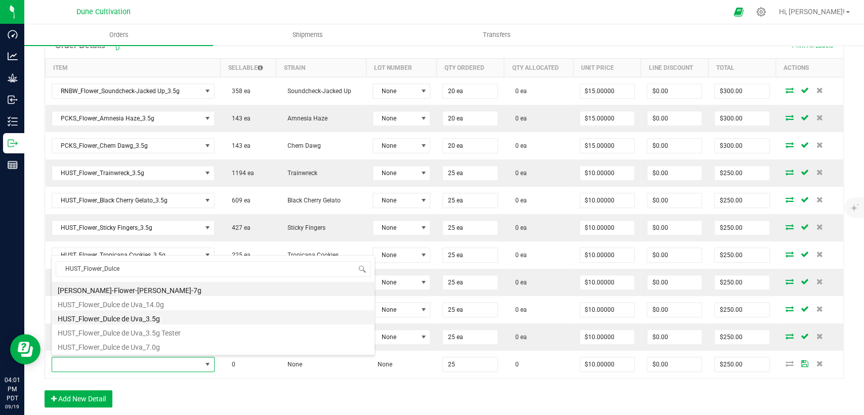
click at [165, 313] on li "HUST_Flower_Dulce de Uva_3.5g" at bounding box center [213, 317] width 323 height 14
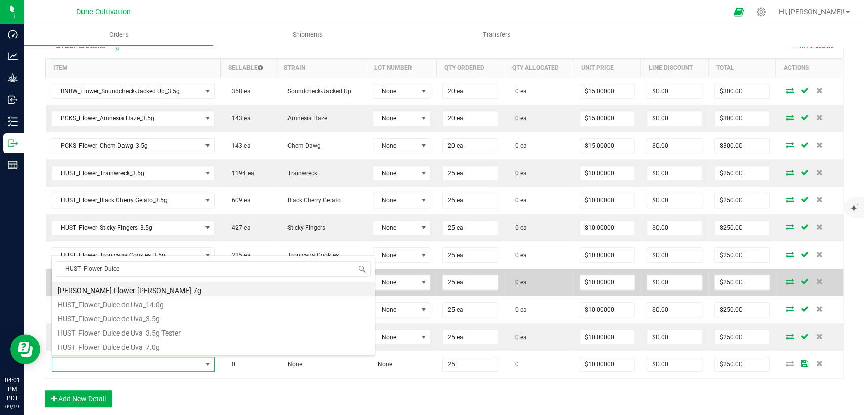
type input "25 ea"
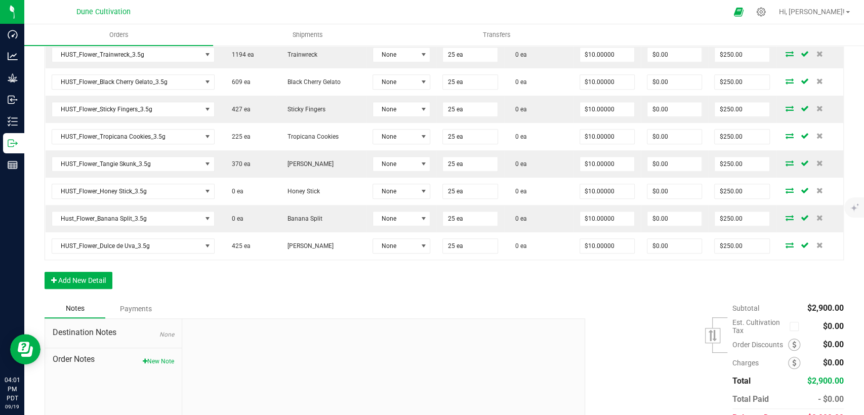
scroll to position [445, 0]
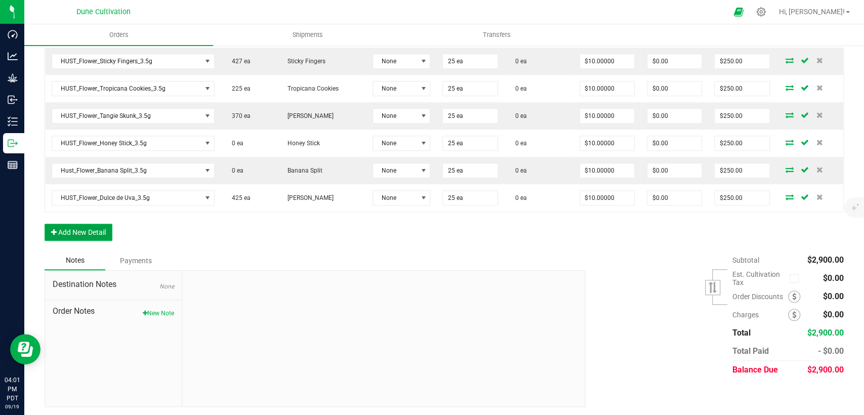
click at [82, 227] on button "Add New Detail" at bounding box center [79, 232] width 68 height 17
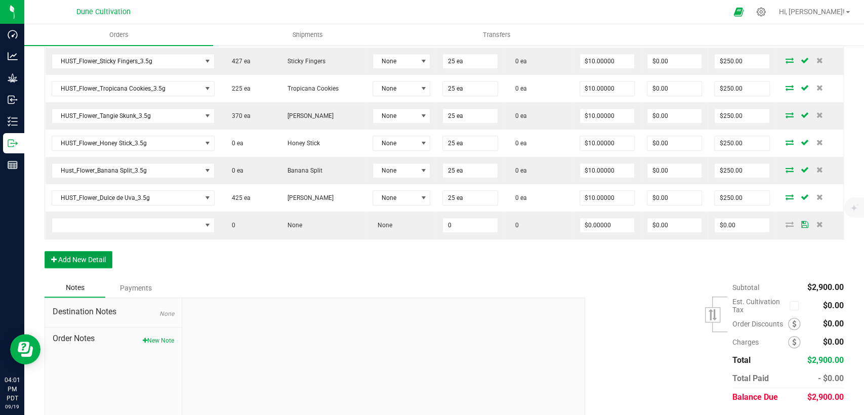
click at [96, 252] on button "Add New Detail" at bounding box center [79, 259] width 68 height 17
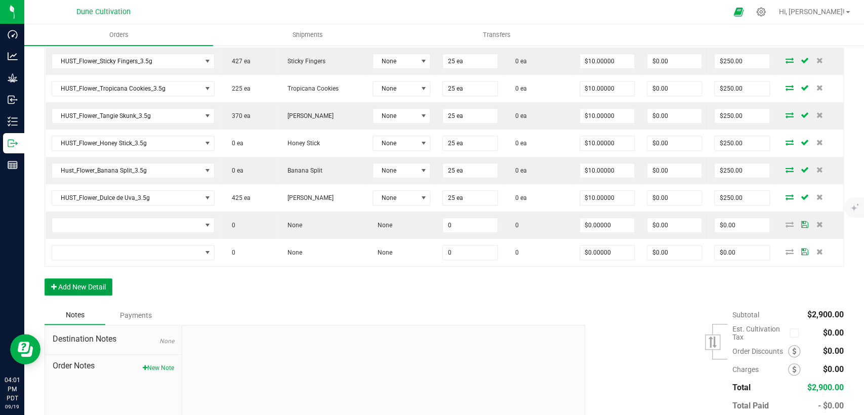
click at [90, 284] on button "Add New Detail" at bounding box center [79, 286] width 68 height 17
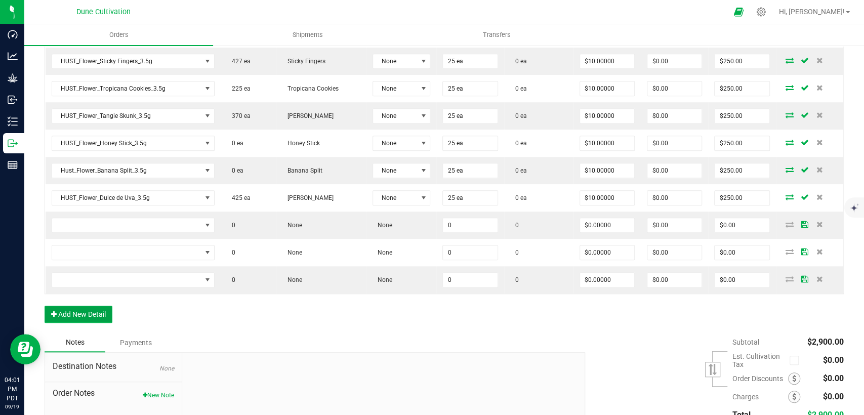
click at [90, 314] on button "Add New Detail" at bounding box center [79, 314] width 68 height 17
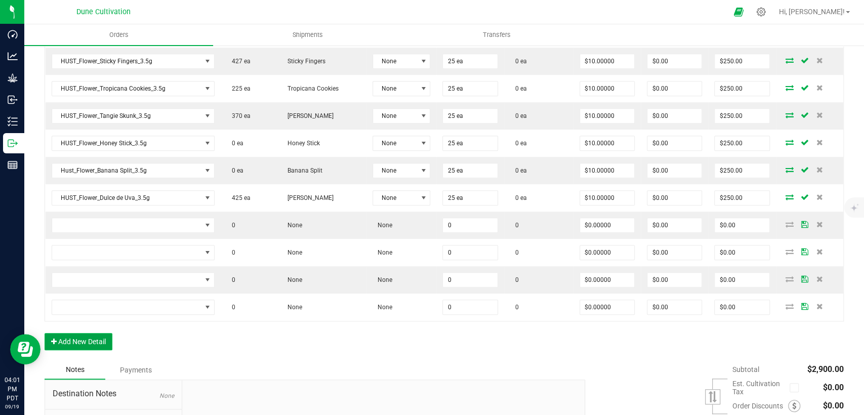
click at [101, 346] on button "Add New Detail" at bounding box center [79, 341] width 68 height 17
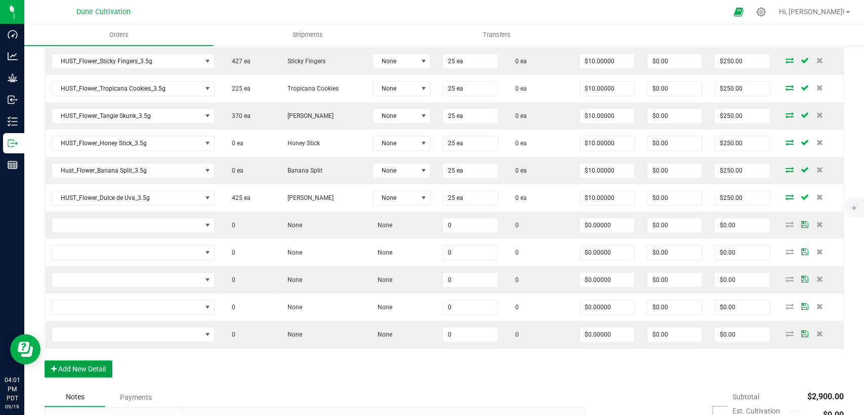
click at [94, 365] on button "Add New Detail" at bounding box center [79, 368] width 68 height 17
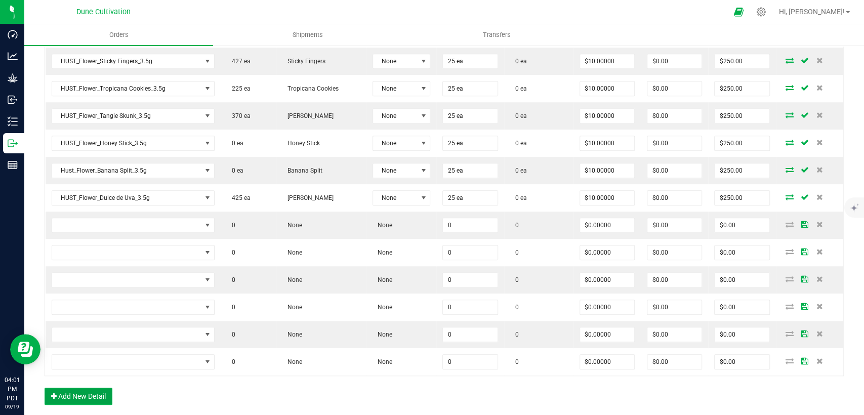
click at [97, 397] on button "Add New Detail" at bounding box center [79, 396] width 68 height 17
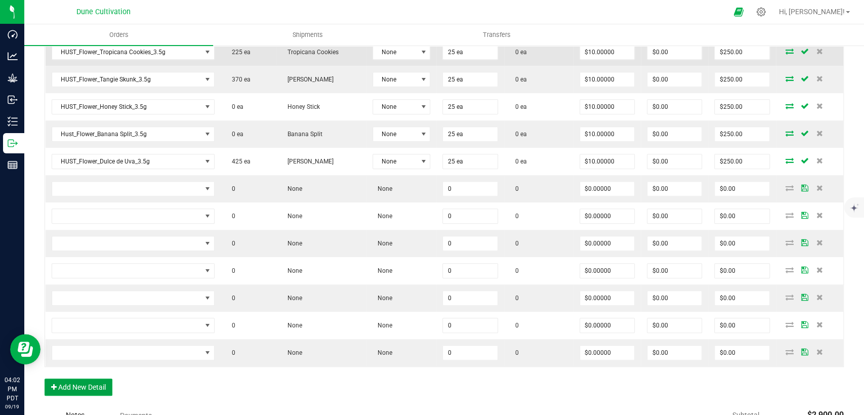
scroll to position [501, 0]
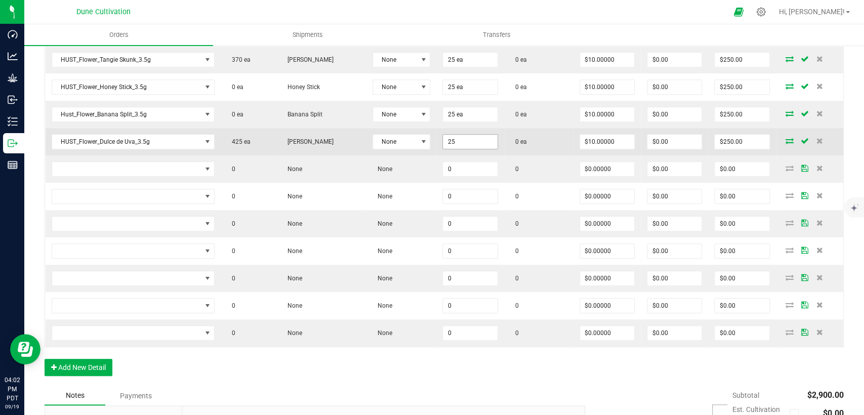
click at [460, 135] on input "25" at bounding box center [470, 142] width 54 height 14
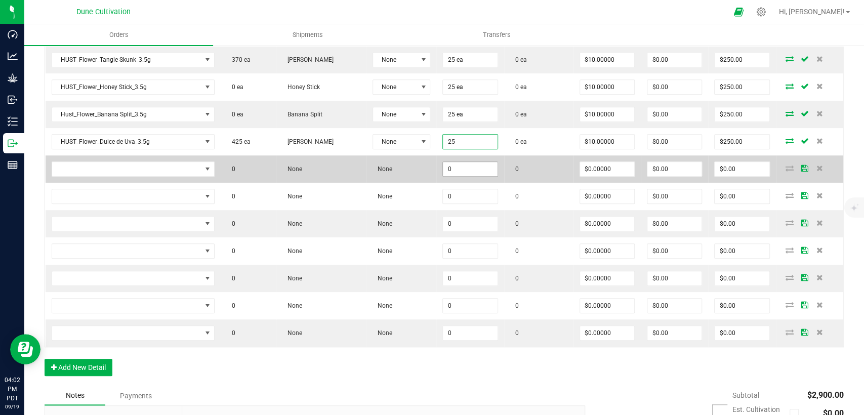
type input "25 ea"
click at [458, 165] on input "0" at bounding box center [470, 169] width 54 height 14
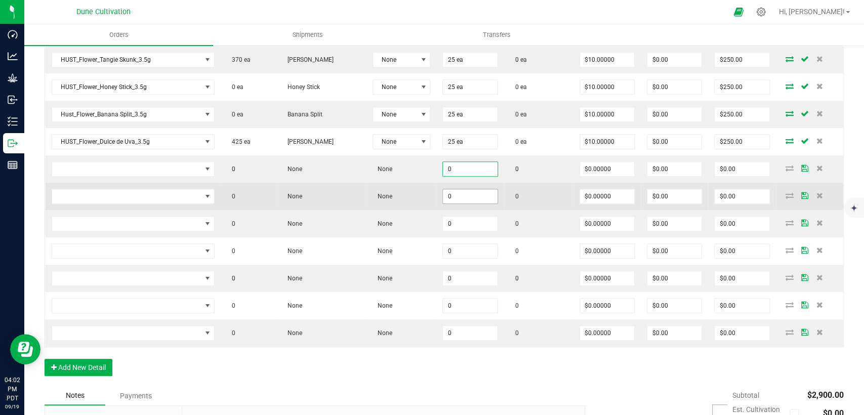
paste input "25"
type input "25"
click at [455, 196] on input "0" at bounding box center [470, 196] width 54 height 14
paste input "25"
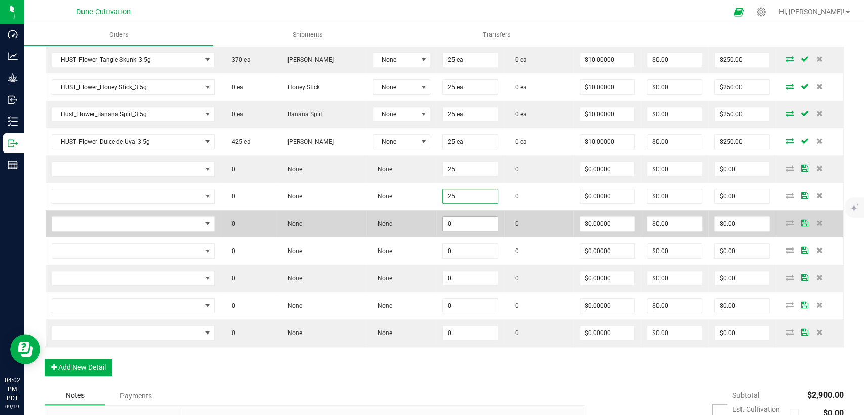
type input "25"
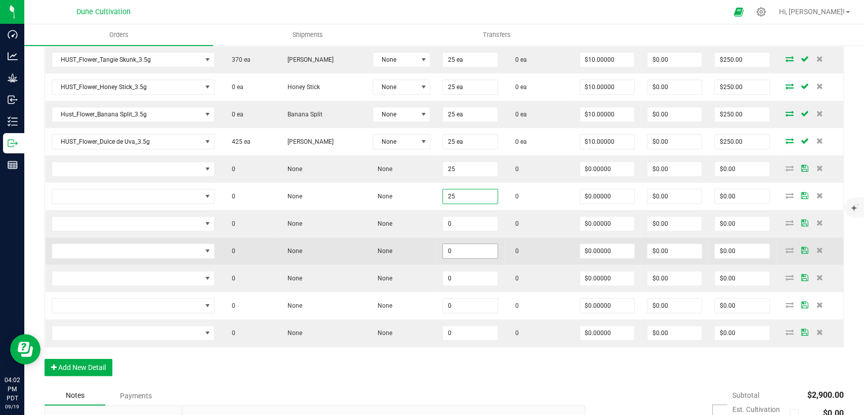
drag, startPoint x: 457, startPoint y: 214, endPoint x: 455, endPoint y: 243, distance: 29.5
click at [457, 217] on input "0" at bounding box center [470, 224] width 54 height 14
paste input "25"
type input "25"
click at [455, 251] on input "0" at bounding box center [470, 251] width 54 height 14
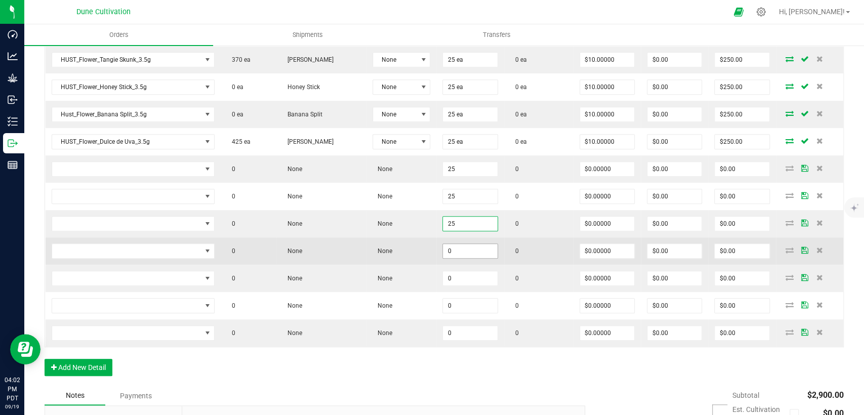
paste input "25"
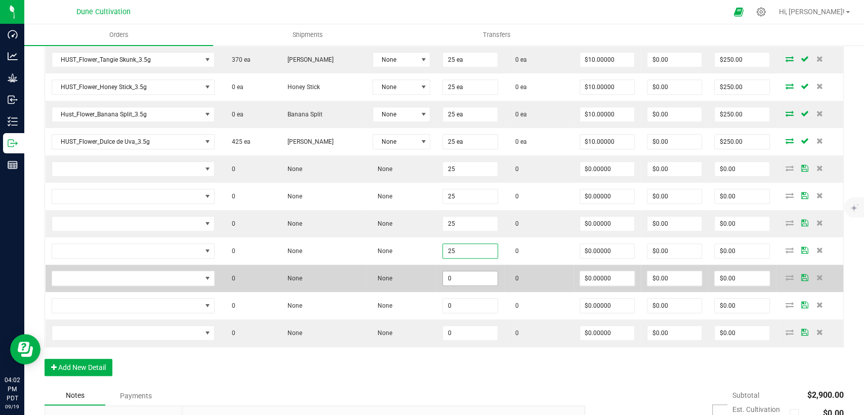
type input "25"
click at [454, 271] on input "0" at bounding box center [470, 278] width 54 height 14
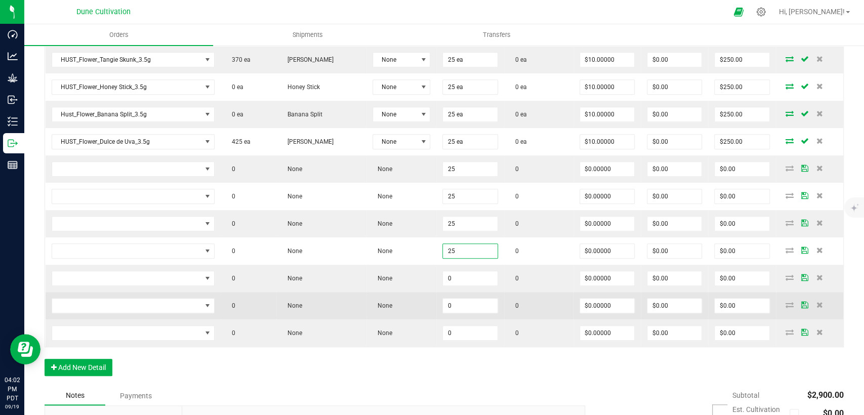
paste input "25"
type input "25"
click at [454, 298] on input "0" at bounding box center [470, 305] width 54 height 14
paste input "25"
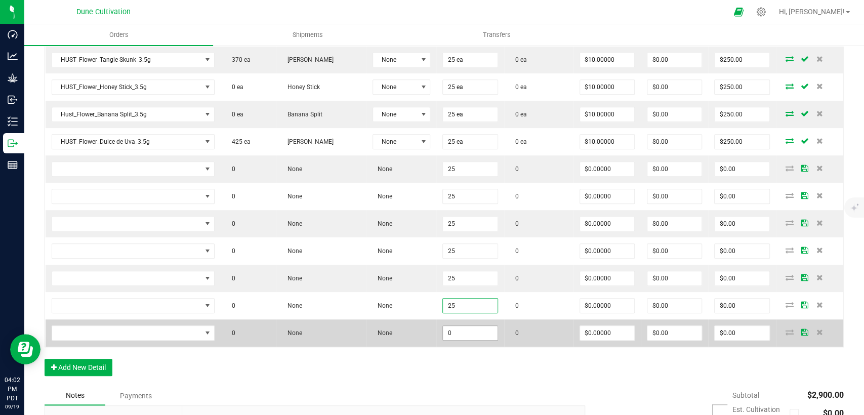
type input "25"
click at [452, 329] on input "0" at bounding box center [470, 333] width 54 height 14
paste input "25"
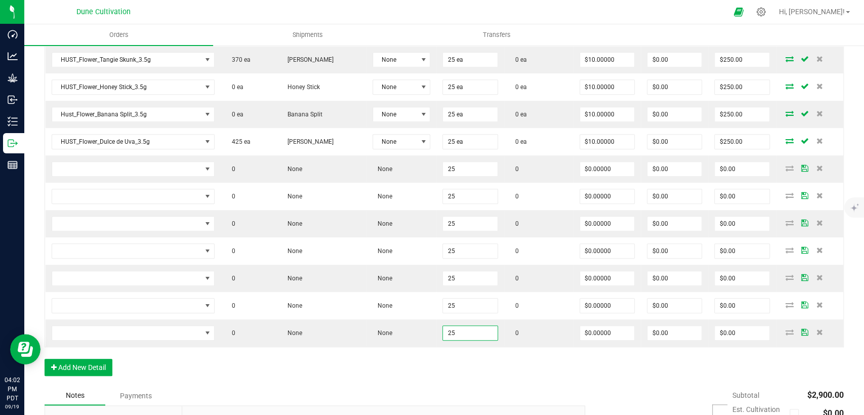
type input "25"
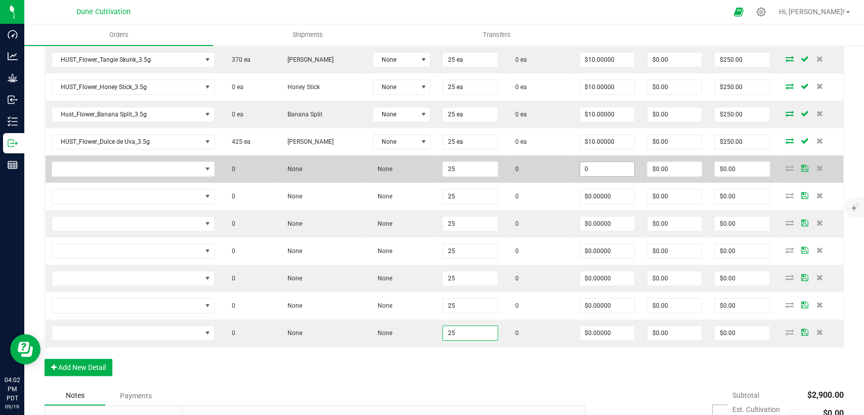
click at [586, 166] on input "0" at bounding box center [607, 169] width 54 height 14
drag, startPoint x: 586, startPoint y: 166, endPoint x: 569, endPoint y: 168, distance: 16.8
click at [573, 168] on td "4" at bounding box center [606, 168] width 67 height 27
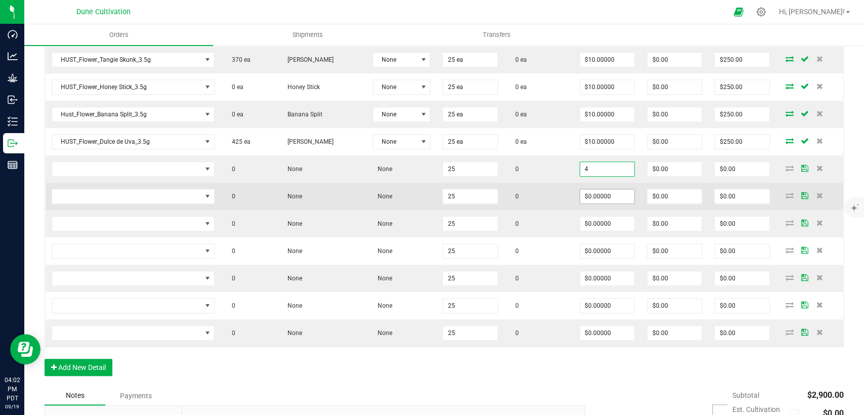
type input "$4.00000"
type input "$100.00"
drag, startPoint x: 587, startPoint y: 194, endPoint x: 587, endPoint y: 200, distance: 6.6
click at [587, 194] on input "0" at bounding box center [607, 196] width 54 height 14
paste input "4"
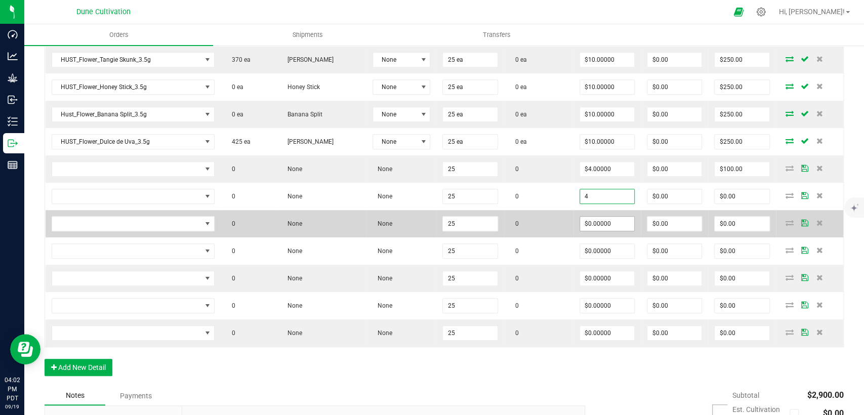
type input "$4.00000"
type input "$100.00"
click at [587, 224] on input "0" at bounding box center [607, 224] width 54 height 14
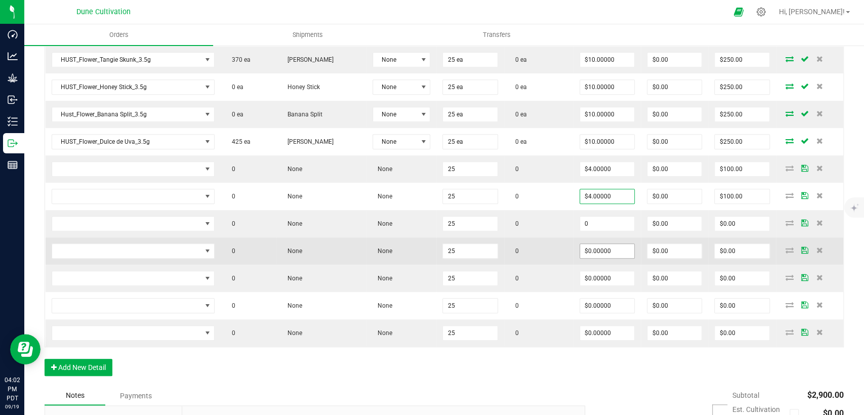
paste input "4"
type input "$4.00000"
type input "$100.00"
click at [589, 253] on input "0" at bounding box center [607, 251] width 54 height 14
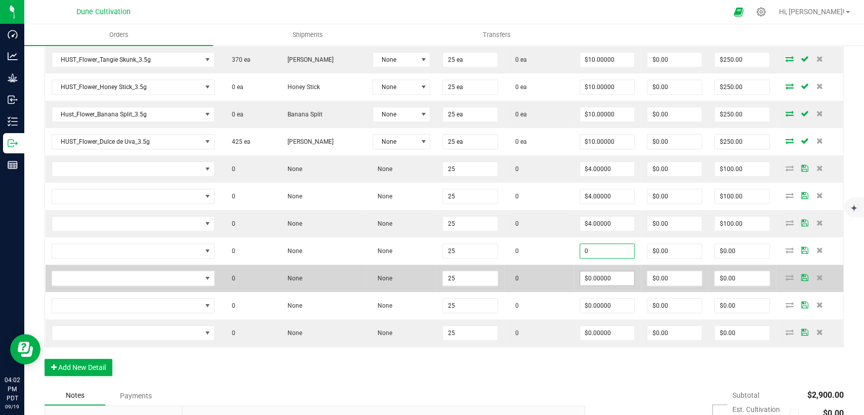
paste input "4"
type input "$4.00000"
type input "$100.00"
click at [589, 275] on input "0" at bounding box center [607, 278] width 54 height 14
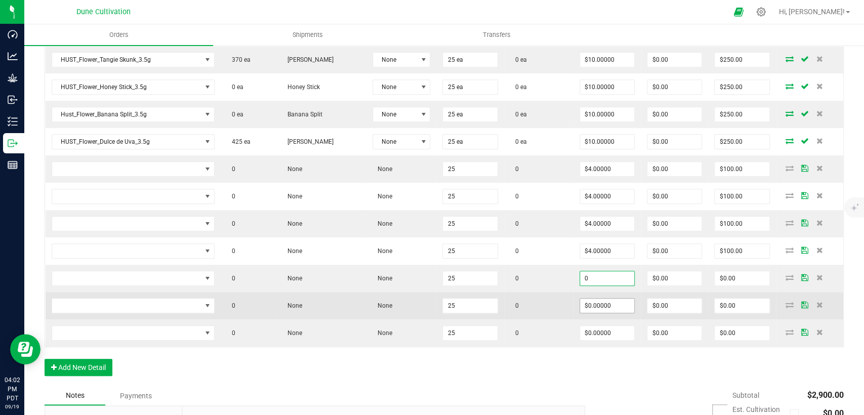
paste input "4"
type input "$4.00000"
type input "$100.00"
click at [588, 302] on input "0" at bounding box center [607, 305] width 54 height 14
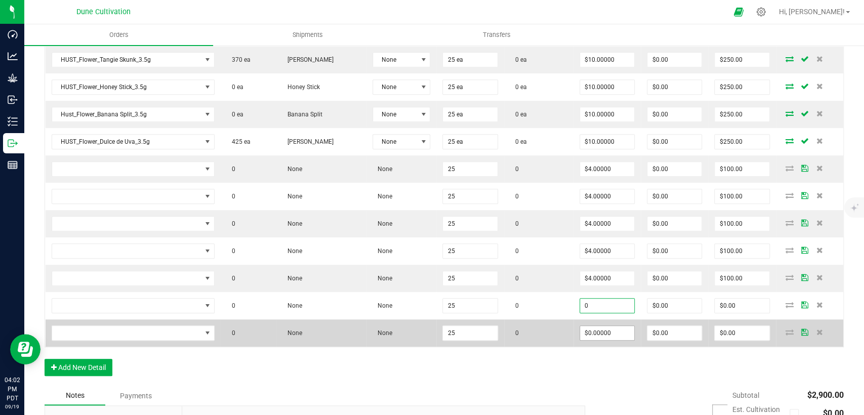
paste input "4"
type input "$4.00000"
type input "$100.00"
click at [587, 330] on input "0" at bounding box center [607, 333] width 54 height 14
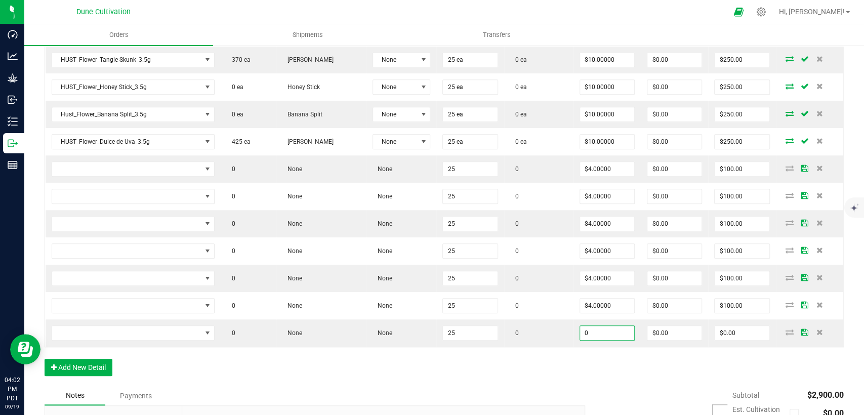
paste input "4"
type input "$4.00000"
type input "$100.00"
click at [571, 360] on div "Order Details Print All Labels Item Sellable Strain Lot Number Qty Ordered Qty …" at bounding box center [444, 98] width 799 height 576
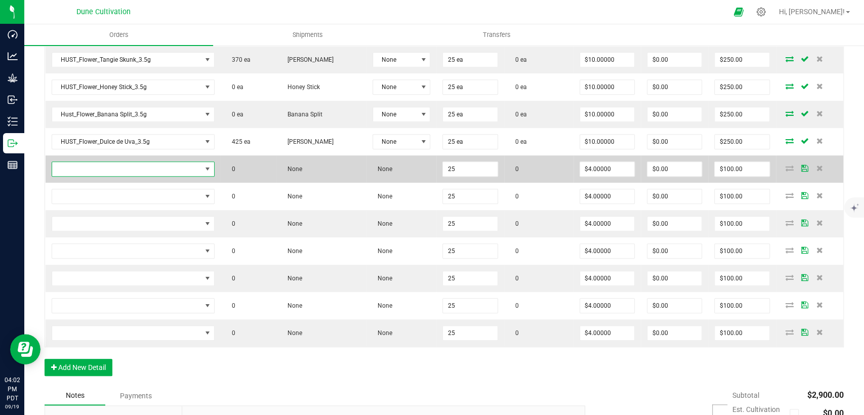
click at [141, 171] on span "NO DATA FOUND" at bounding box center [126, 169] width 149 height 14
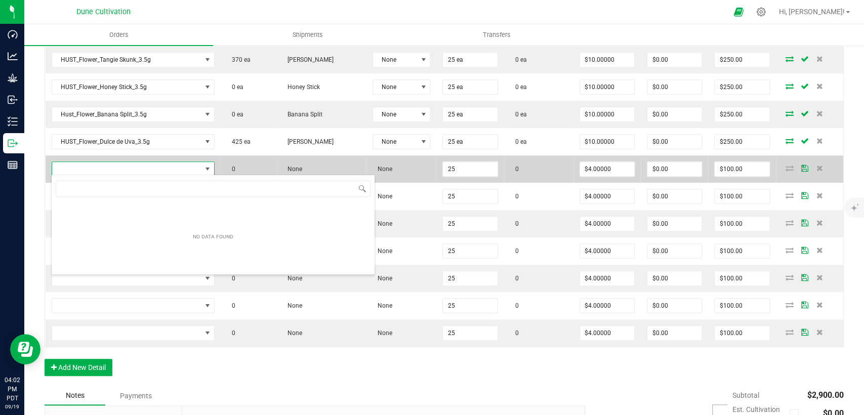
scroll to position [15, 160]
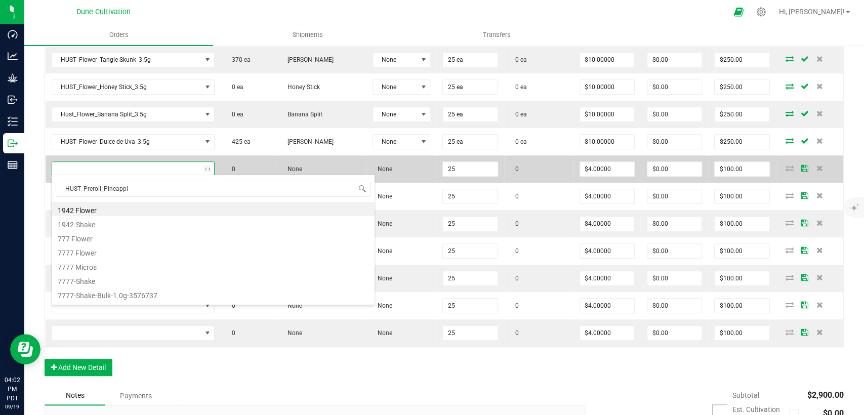
type input "HUST_Preroll_Pineapple"
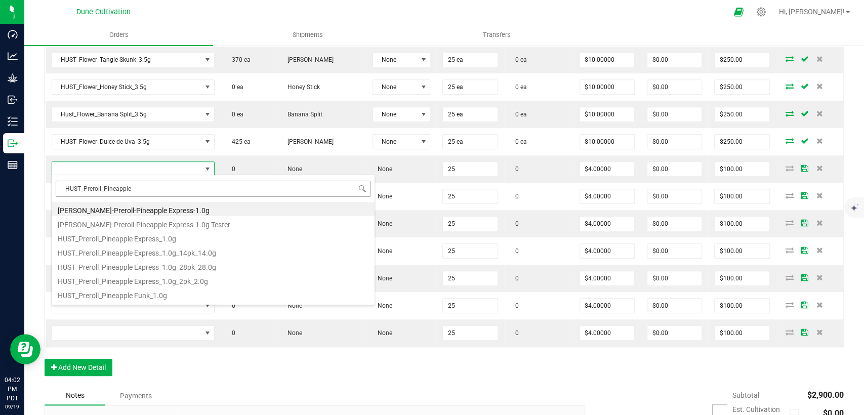
drag, startPoint x: 105, startPoint y: 188, endPoint x: 56, endPoint y: 188, distance: 49.1
click at [56, 188] on input "HUST_Preroll_Pineapple" at bounding box center [213, 189] width 315 height 16
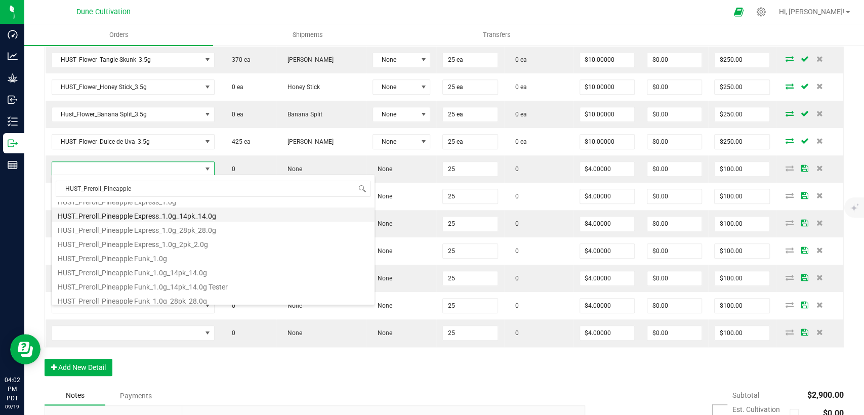
scroll to position [55, 0]
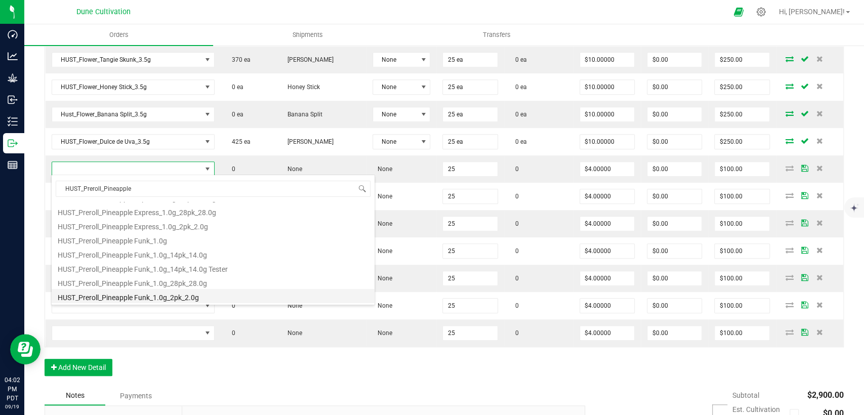
click at [130, 293] on li "HUST_Preroll_Pineapple Funk_1.0g_2pk_2.0g" at bounding box center [213, 296] width 323 height 14
type input "25 ea"
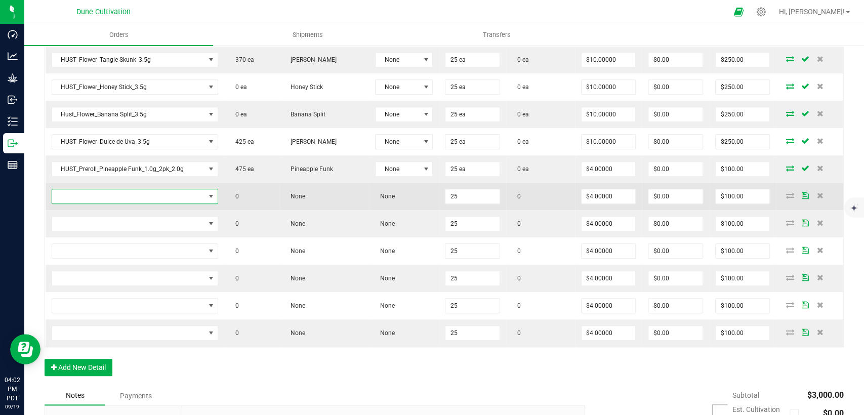
click at [131, 191] on span "NO DATA FOUND" at bounding box center [128, 196] width 153 height 14
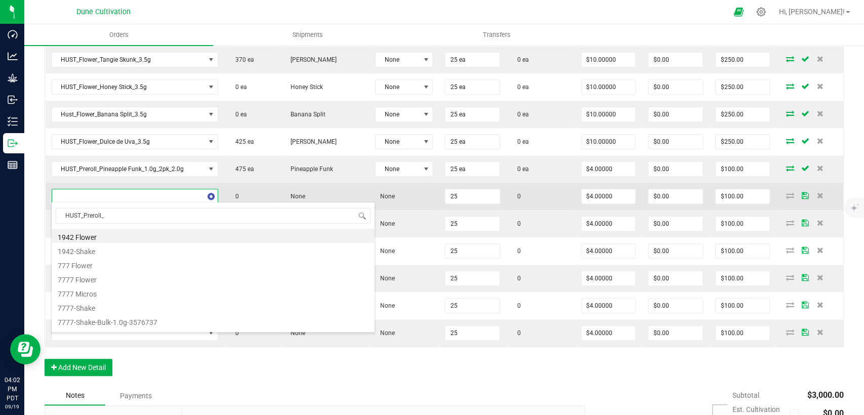
scroll to position [15, 163]
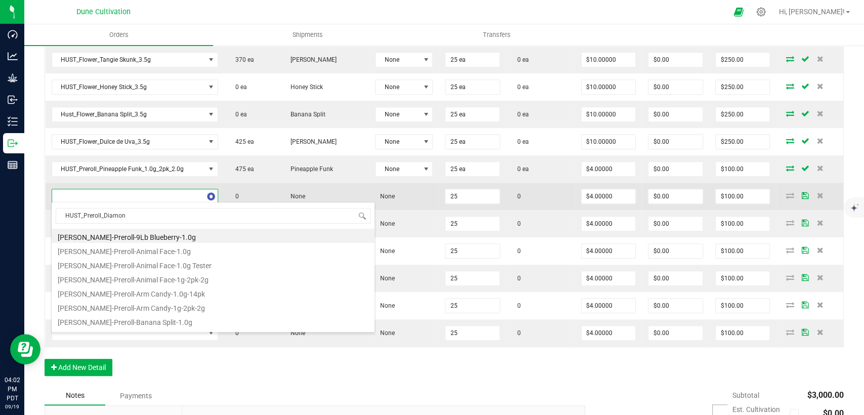
type input "HUST_Preroll_Diamond"
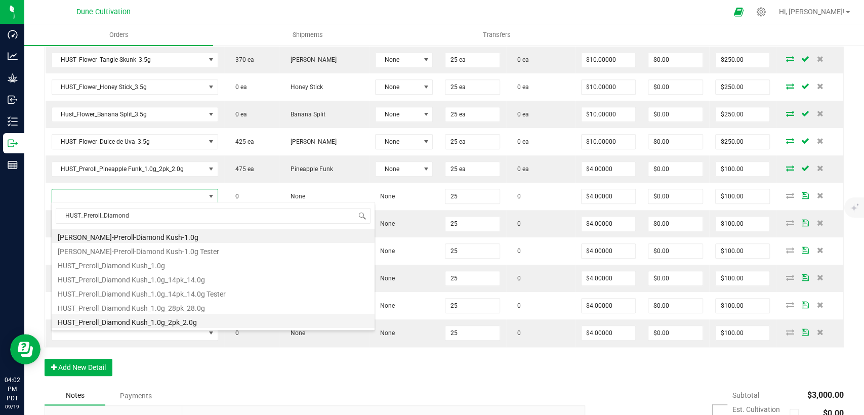
click at [125, 320] on li "HUST_Preroll_Diamond Kush_1.0g_2pk_2.0g" at bounding box center [213, 321] width 323 height 14
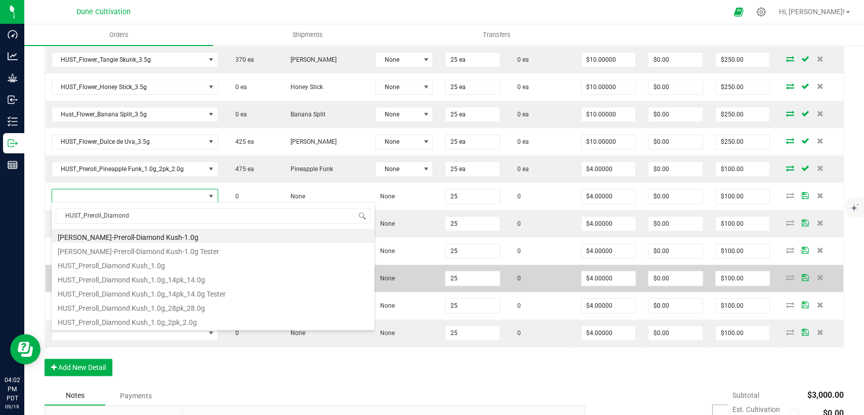
type input "25 ea"
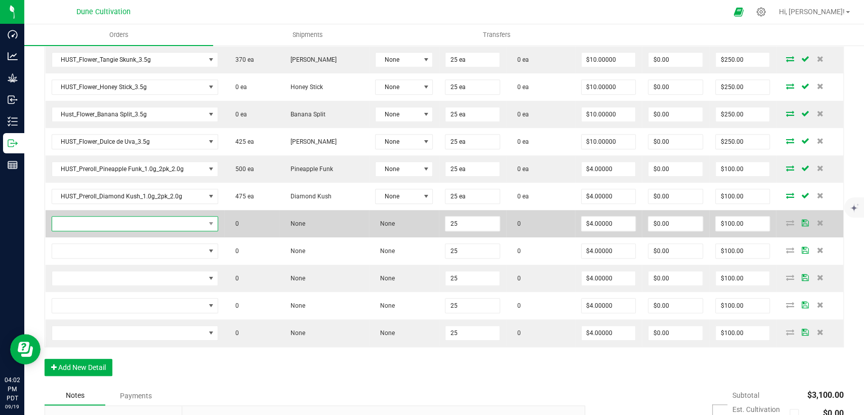
click at [149, 221] on span "NO DATA FOUND" at bounding box center [128, 224] width 153 height 14
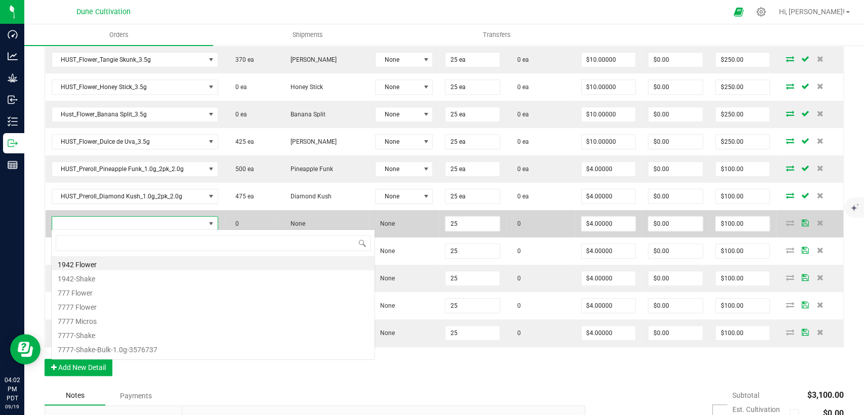
scroll to position [15, 161]
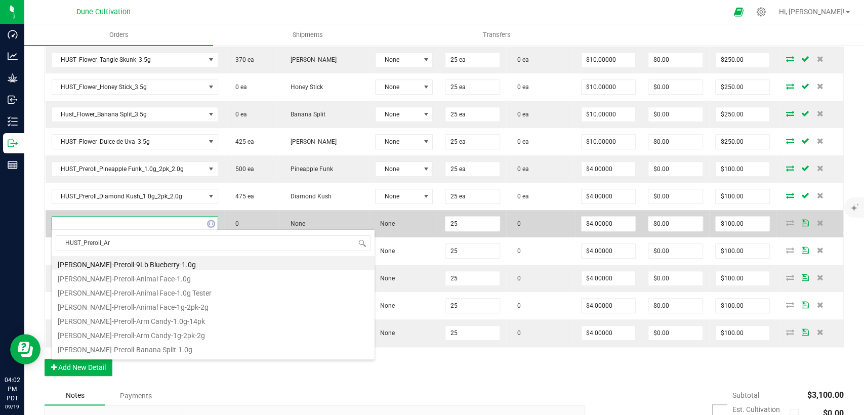
type input "HUST_Preroll_Arm"
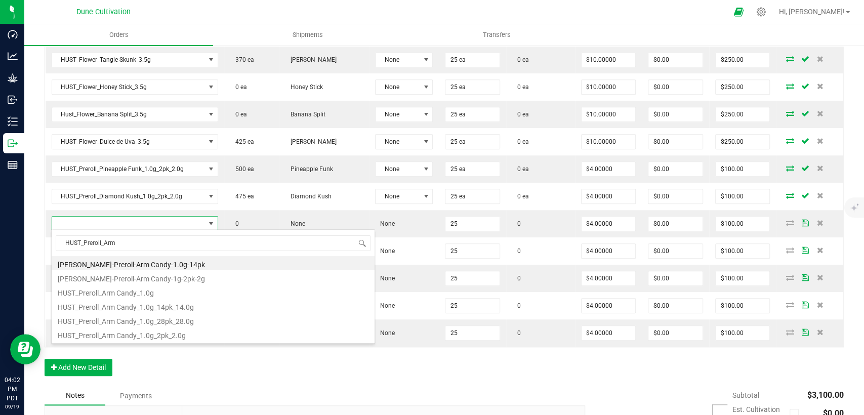
click at [133, 341] on div "HUST_Preroll_Arm HUST-Preroll-Arm Candy-1.0g-14pk HUST-Preroll-Arm Candy-1g-2pk…" at bounding box center [213, 286] width 324 height 114
click at [133, 335] on li "HUST_Preroll_Arm Candy_1.0g_2pk_2.0g" at bounding box center [213, 334] width 323 height 14
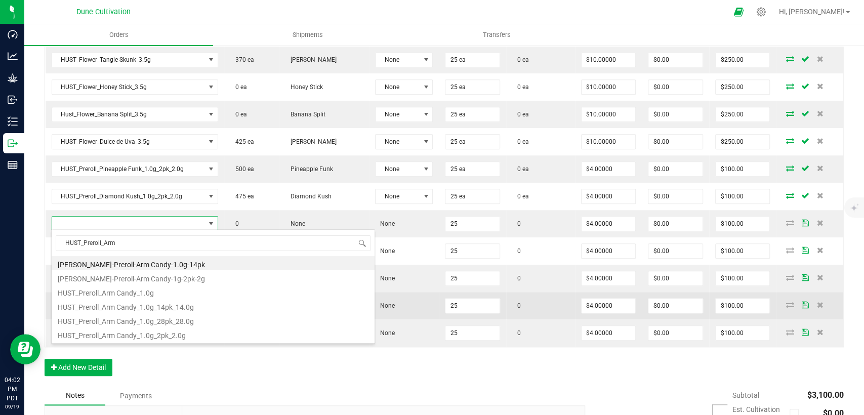
type input "25 ea"
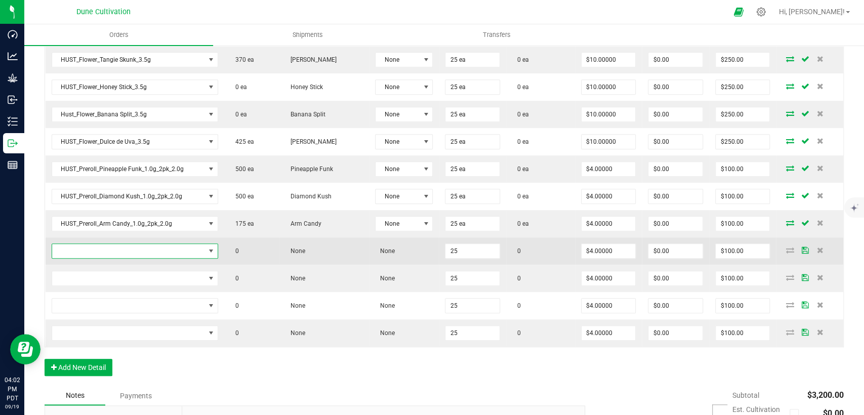
click at [147, 250] on span "NO DATA FOUND" at bounding box center [128, 251] width 153 height 14
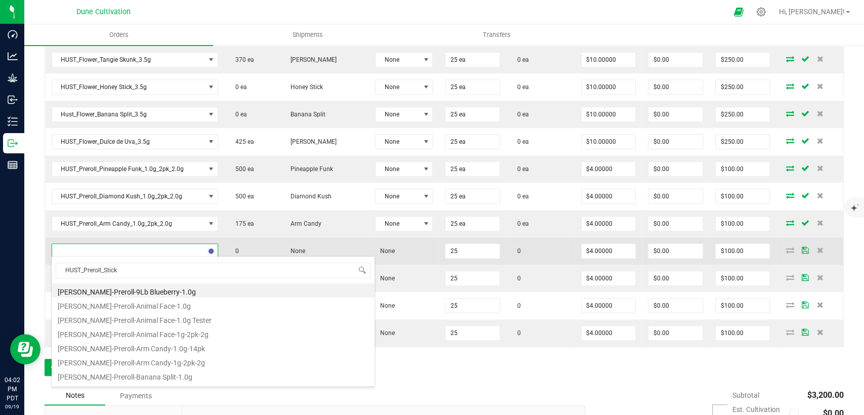
type input "HUST_Preroll_Sticky"
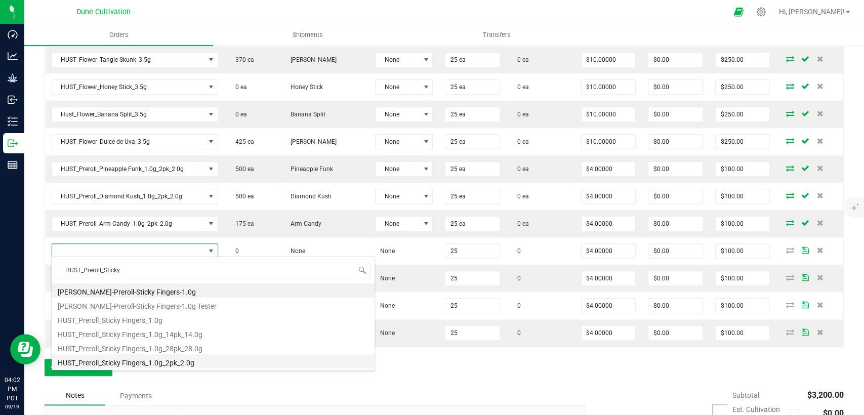
click at [137, 357] on li "HUST_Preroll_Sticky Fingers_1.0g_2pk_2.0g" at bounding box center [213, 361] width 323 height 14
type input "25 ea"
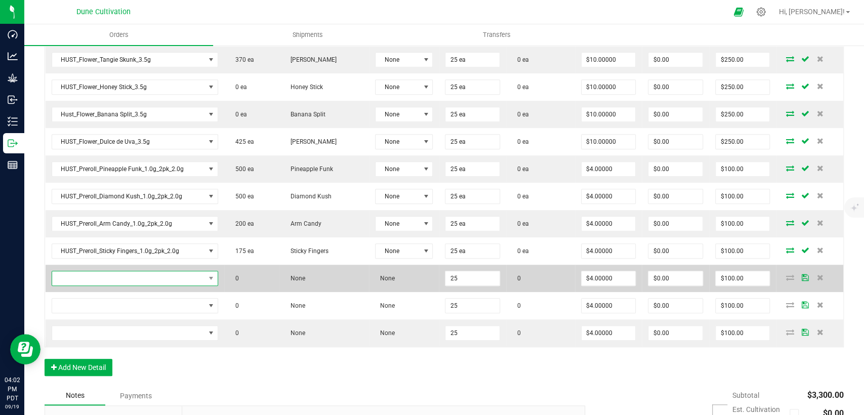
click at [155, 277] on span "NO DATA FOUND" at bounding box center [128, 278] width 153 height 14
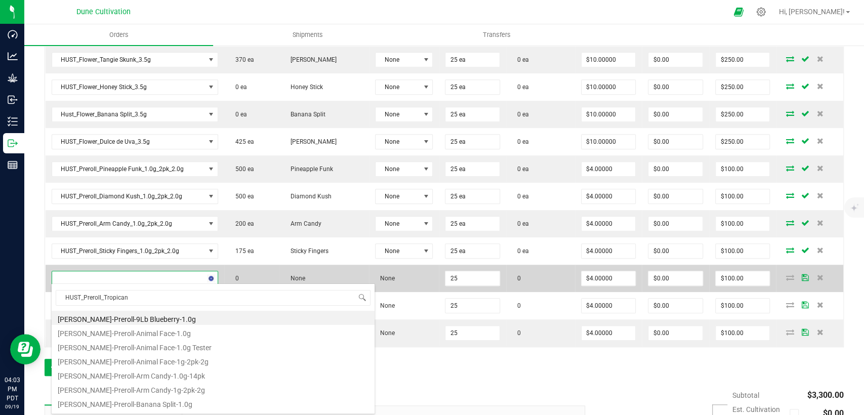
type input "HUST_Preroll_Tropicana"
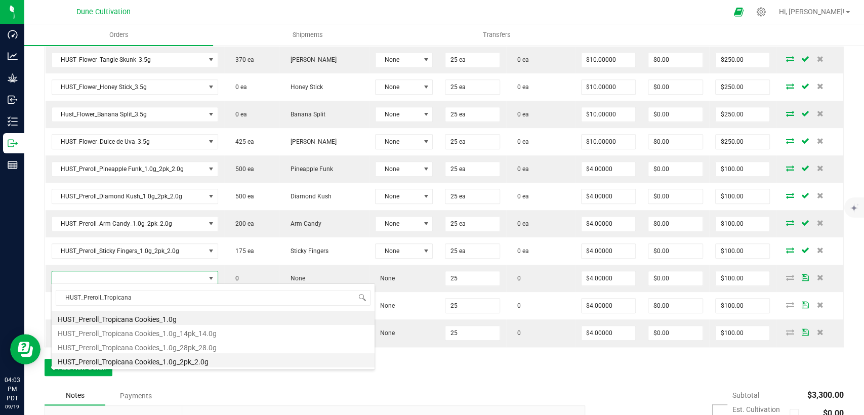
click at [139, 358] on li "HUST_Preroll_Tropicana Cookies_1.0g_2pk_2.0g" at bounding box center [213, 360] width 323 height 14
type input "25 ea"
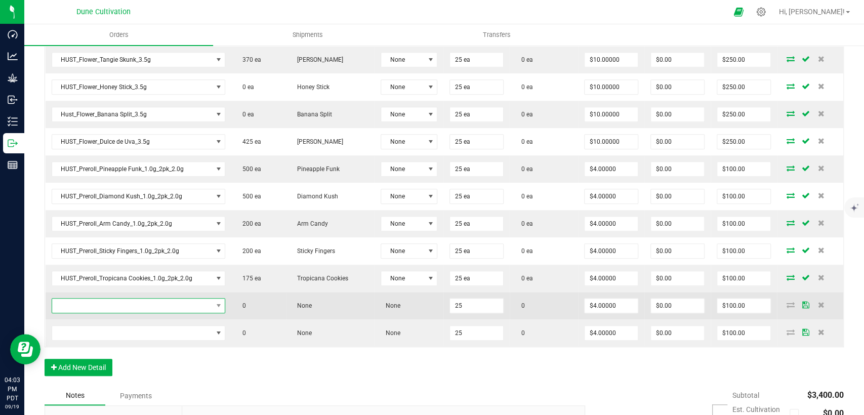
click at [132, 306] on span "NO DATA FOUND" at bounding box center [132, 305] width 160 height 14
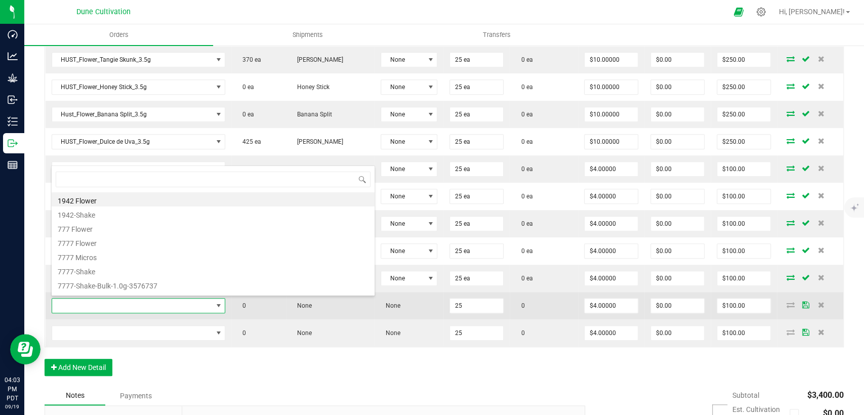
scroll to position [15, 169]
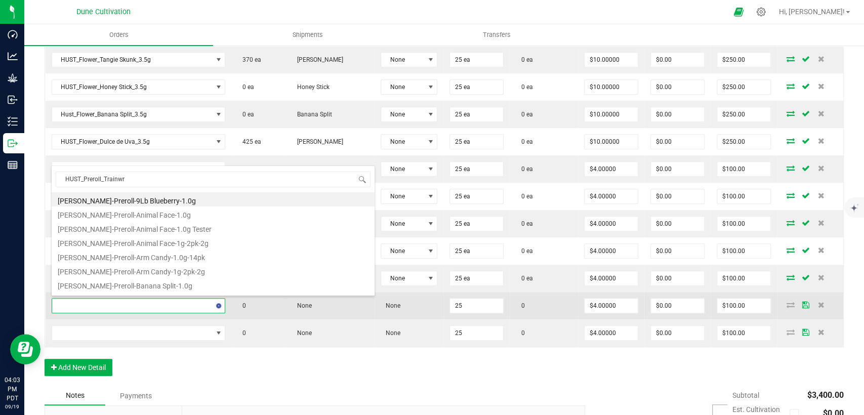
type input "HUST_Preroll_Trainwre"
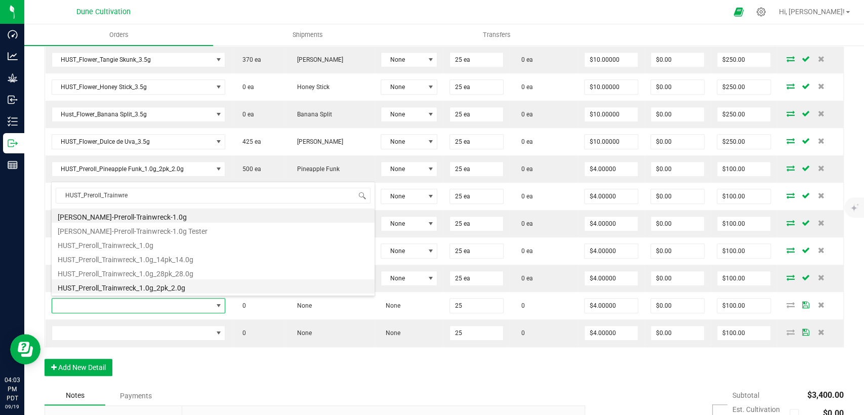
click at [128, 289] on li "HUST_Preroll_Trainwreck_1.0g_2pk_2.0g" at bounding box center [213, 286] width 323 height 14
type input "25 ea"
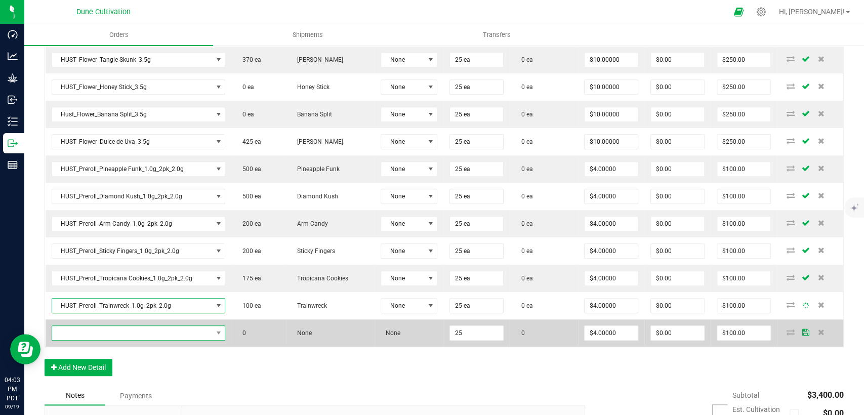
click at [165, 334] on span "NO DATA FOUND" at bounding box center [132, 333] width 160 height 14
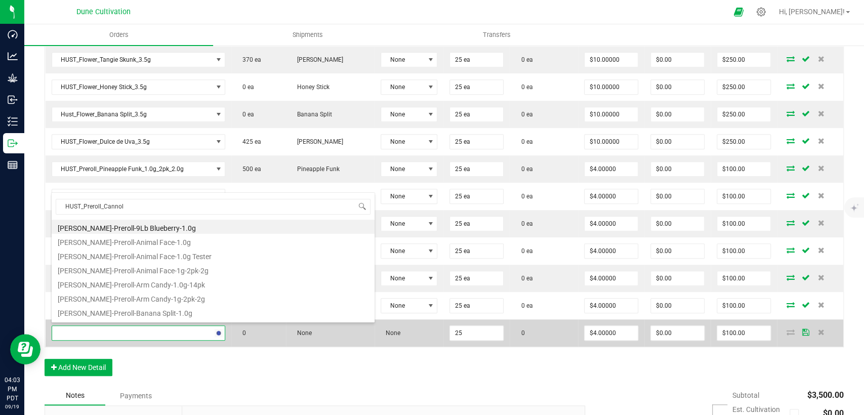
type input "HUST_Preroll_Cannoli"
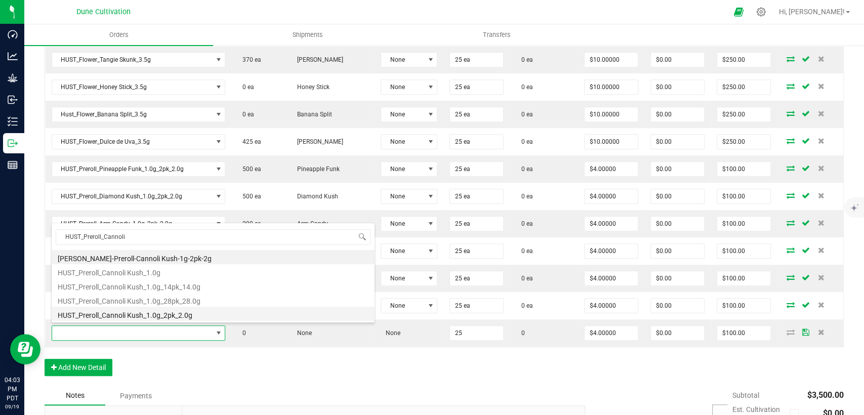
click at [161, 317] on li "HUST_Preroll_Cannoli Kush_1.0g_2pk_2.0g" at bounding box center [213, 314] width 323 height 14
type input "25 ea"
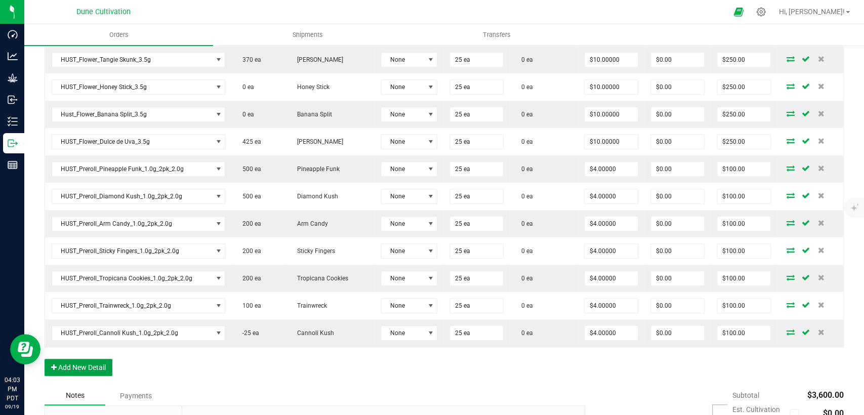
click at [98, 361] on button "Add New Detail" at bounding box center [79, 367] width 68 height 17
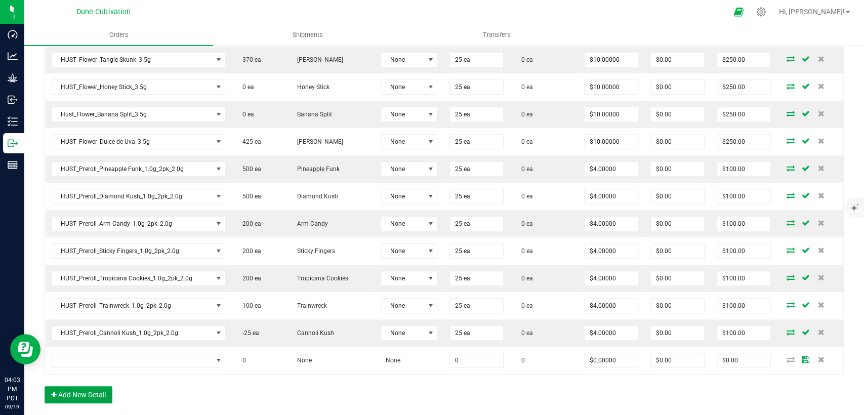
click at [96, 397] on button "Add New Detail" at bounding box center [79, 394] width 68 height 17
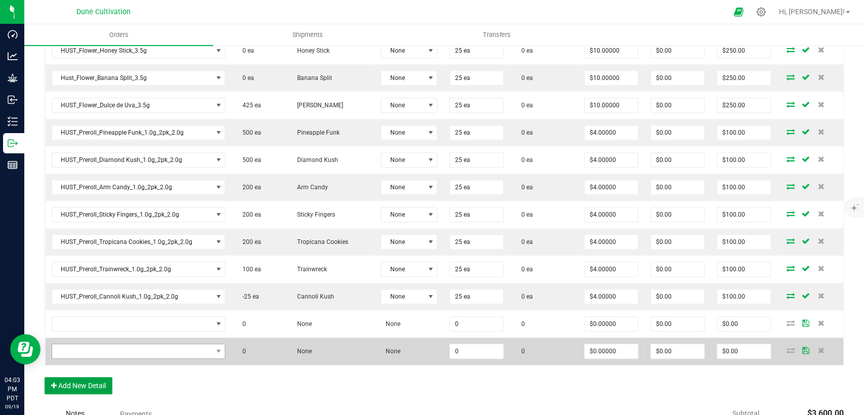
scroll to position [557, 0]
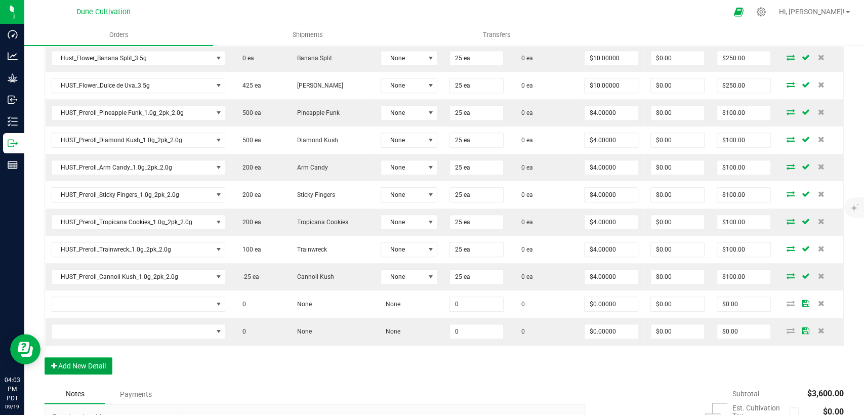
click at [93, 368] on button "Add New Detail" at bounding box center [79, 365] width 68 height 17
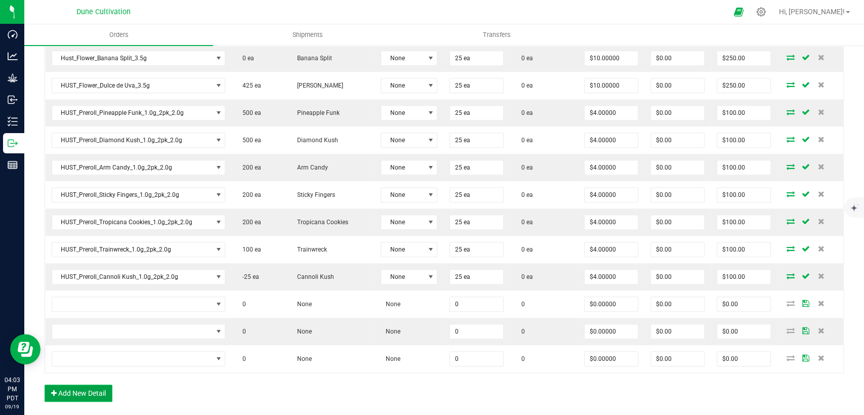
click at [101, 384] on button "Add New Detail" at bounding box center [79, 392] width 68 height 17
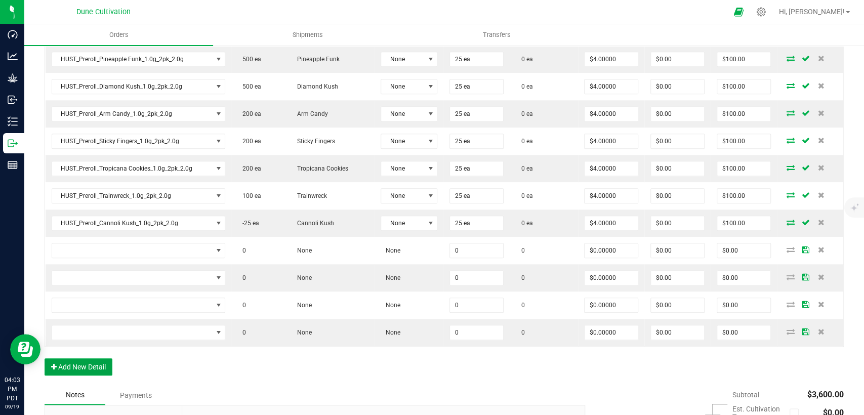
scroll to position [613, 0]
click at [93, 364] on button "Add New Detail" at bounding box center [79, 364] width 68 height 17
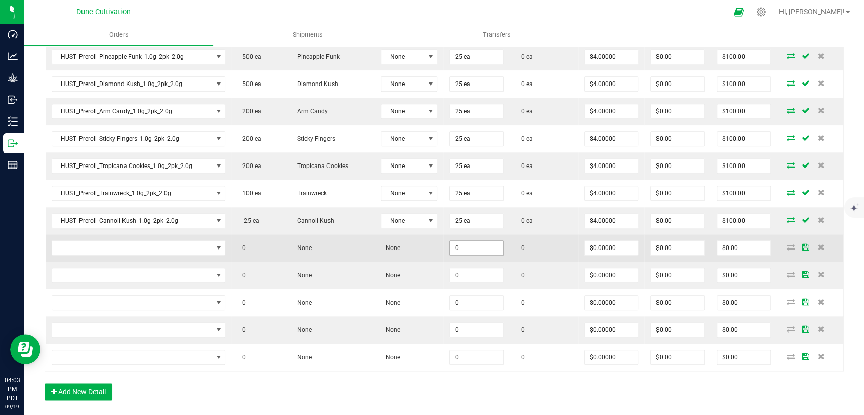
click at [460, 248] on input "0" at bounding box center [476, 248] width 53 height 14
drag, startPoint x: 468, startPoint y: 245, endPoint x: 438, endPoint y: 247, distance: 30.4
click at [443, 246] on td "50" at bounding box center [476, 247] width 66 height 27
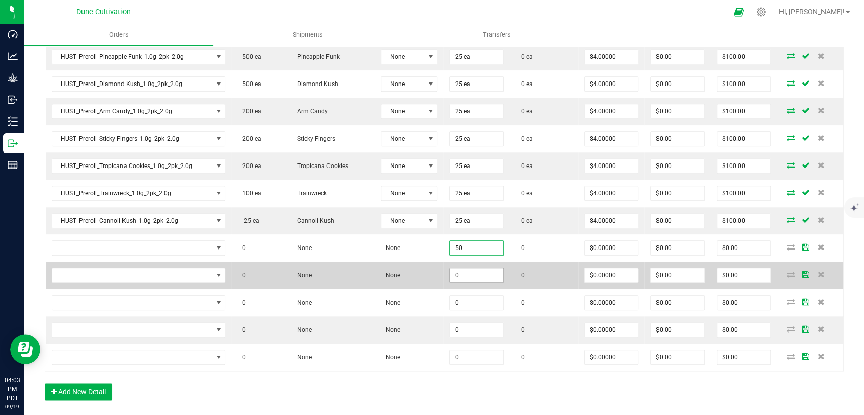
type input "50"
click at [456, 273] on input "0" at bounding box center [476, 275] width 53 height 14
paste input "5"
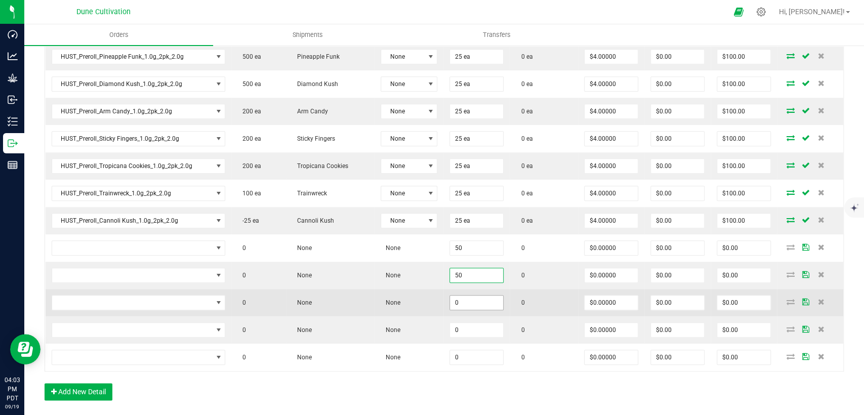
type input "50"
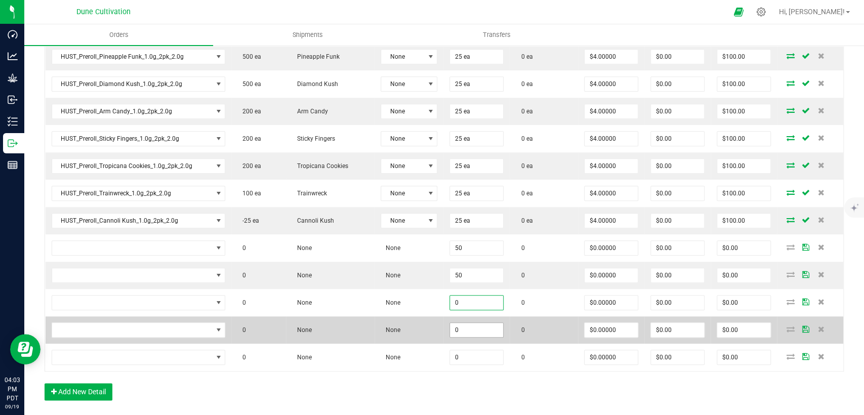
drag, startPoint x: 458, startPoint y: 294, endPoint x: 461, endPoint y: 320, distance: 26.0
click at [458, 295] on input "0" at bounding box center [476, 302] width 53 height 14
paste input "5"
click at [461, 324] on input "0" at bounding box center [476, 330] width 53 height 14
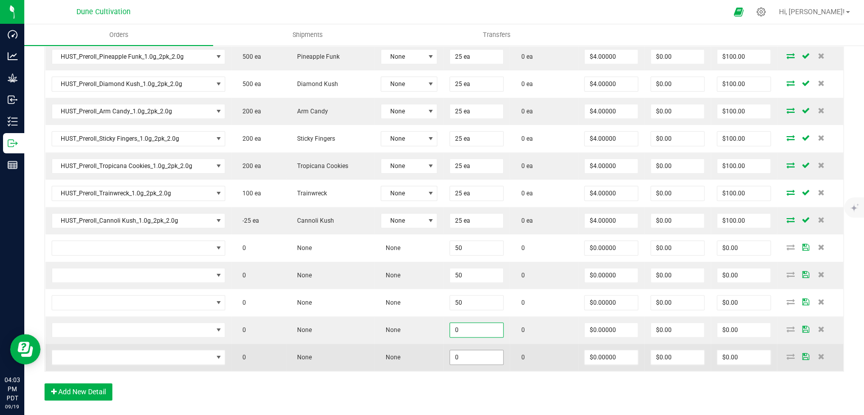
paste input "5"
click at [461, 351] on input "0" at bounding box center [476, 357] width 53 height 14
drag, startPoint x: 445, startPoint y: 398, endPoint x: 436, endPoint y: 349, distance: 49.5
click at [445, 399] on div "Order Details Print All Labels Item Sellable Strain Lot Number Qty Ordered Qty …" at bounding box center [444, 53] width 799 height 713
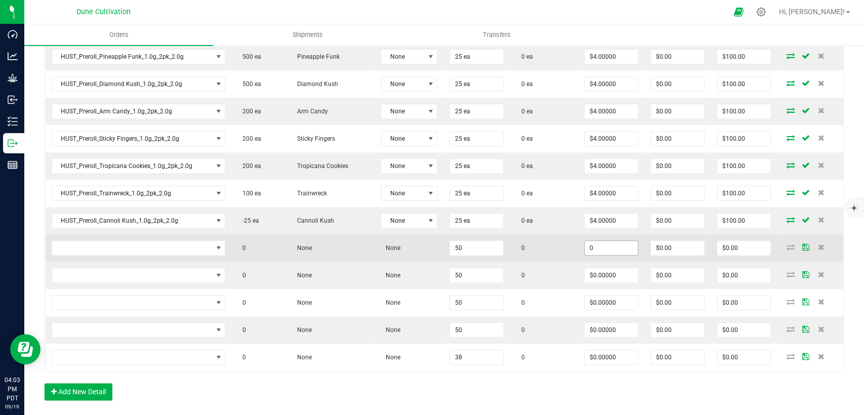
click at [591, 242] on input "0" at bounding box center [610, 248] width 53 height 14
click at [594, 241] on input "16" at bounding box center [610, 248] width 53 height 14
drag, startPoint x: 593, startPoint y: 247, endPoint x: 555, endPoint y: 248, distance: 37.9
click at [555, 248] on outbound-order-line-row "0 None None 50 0 16 $0.00 $0.00" at bounding box center [445, 247] width 798 height 27
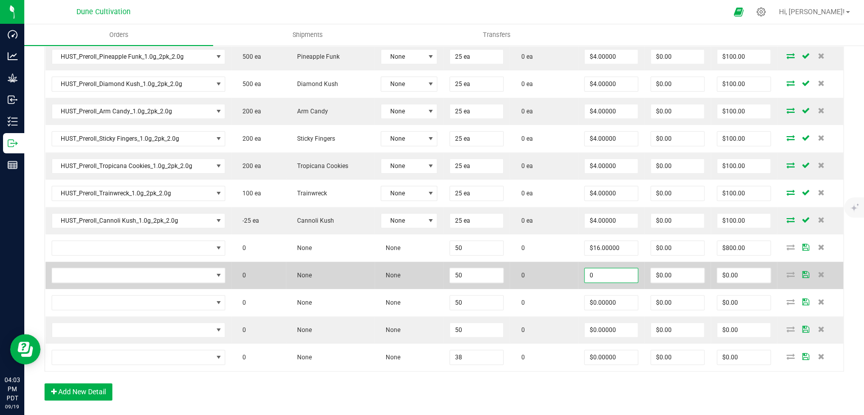
click at [593, 268] on input "0" at bounding box center [610, 275] width 53 height 14
paste input "16"
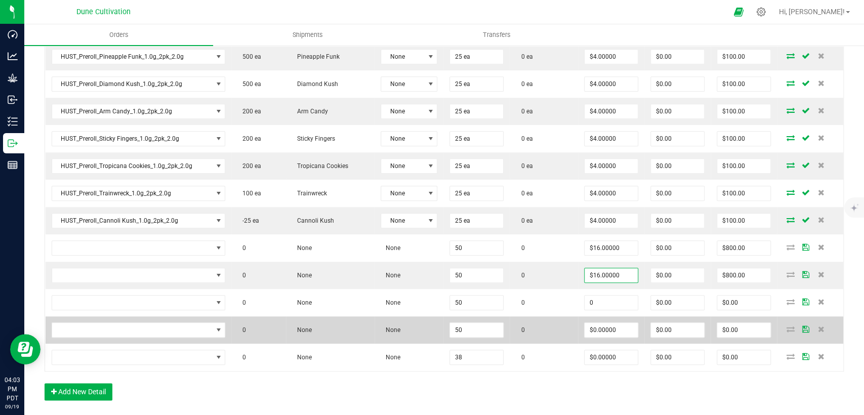
drag, startPoint x: 598, startPoint y: 297, endPoint x: 599, endPoint y: 313, distance: 15.7
click at [598, 298] on input "0" at bounding box center [610, 302] width 53 height 14
paste input "16"
click at [603, 334] on td "$0.00000" at bounding box center [611, 329] width 66 height 27
drag, startPoint x: 602, startPoint y: 326, endPoint x: 602, endPoint y: 338, distance: 12.7
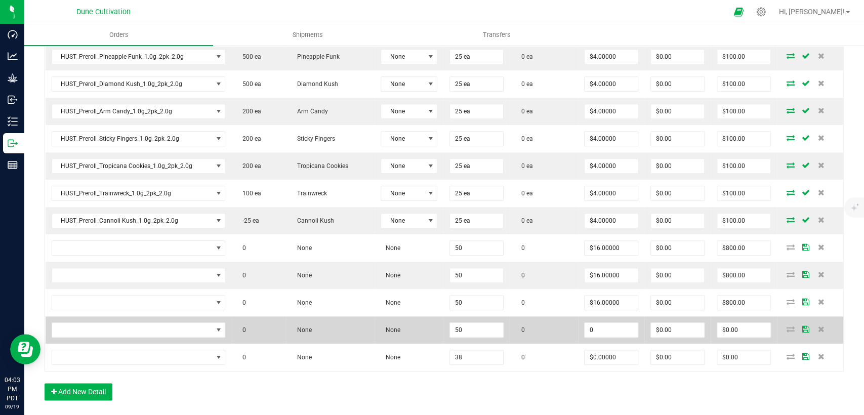
click at [602, 326] on input "0" at bounding box center [610, 330] width 53 height 14
paste input "16"
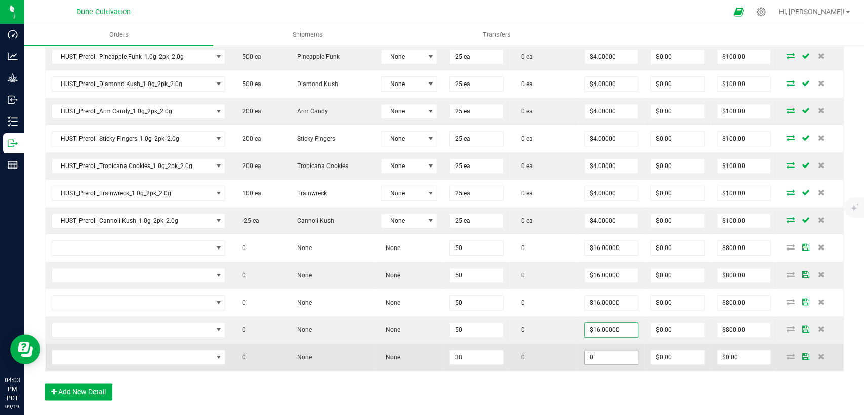
click at [601, 354] on input "0" at bounding box center [610, 357] width 53 height 14
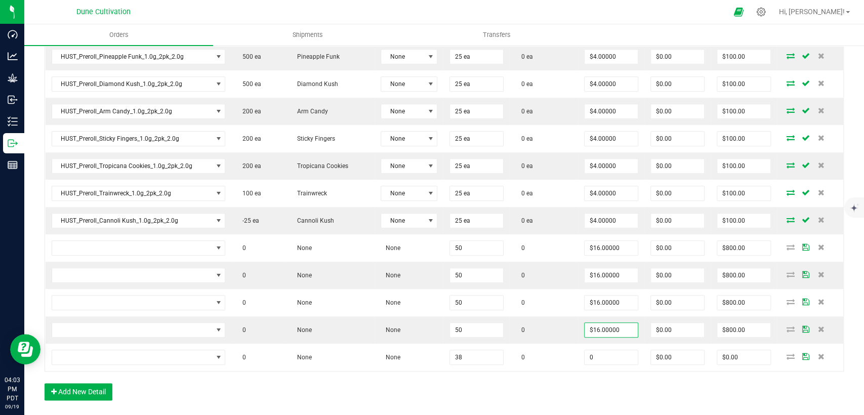
paste input "16"
click at [591, 371] on div "Order Details Print All Labels Item Sellable Strain Lot Number Qty Ordered Qty …" at bounding box center [444, 53] width 799 height 713
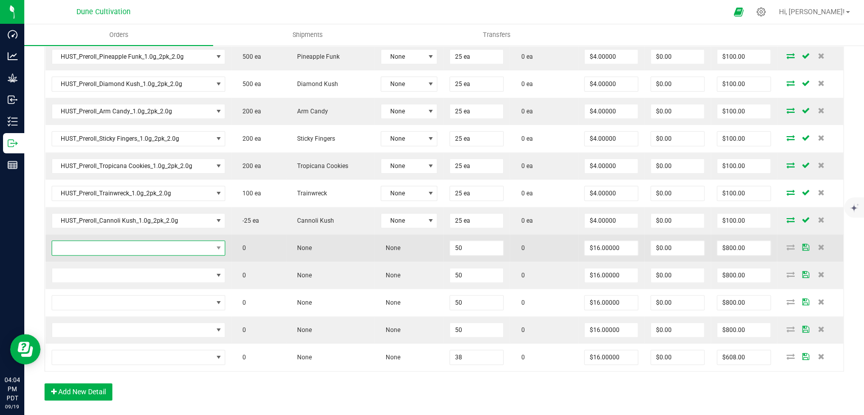
click at [100, 242] on span "NO DATA FOUND" at bounding box center [132, 248] width 160 height 14
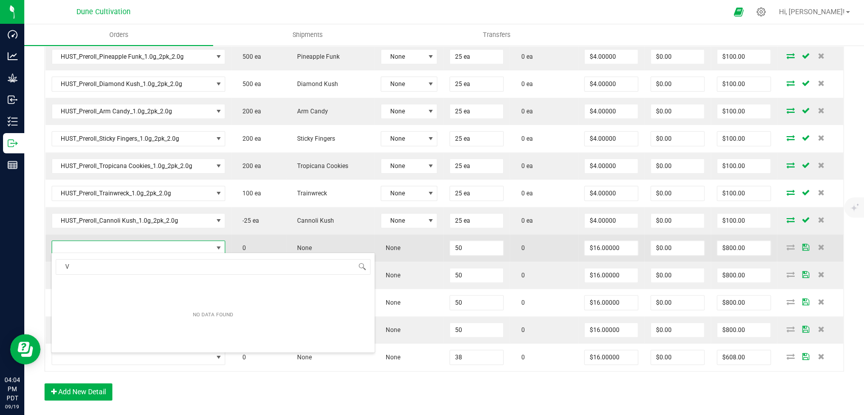
scroll to position [15, 169]
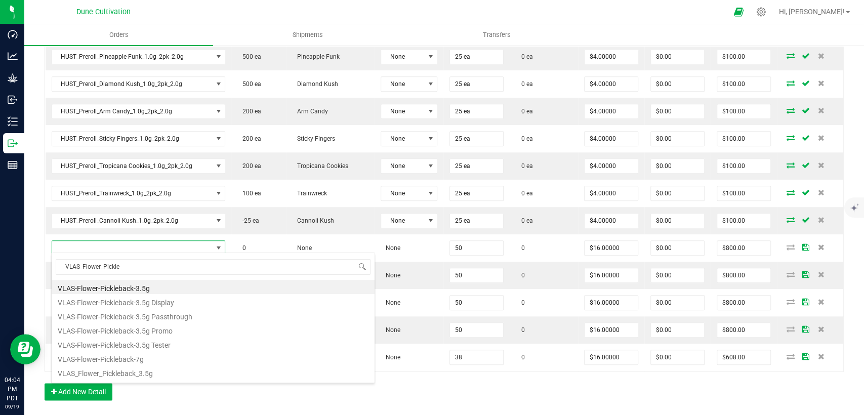
drag, startPoint x: 104, startPoint y: 265, endPoint x: 54, endPoint y: 268, distance: 49.6
click at [54, 268] on span "VLAS_Flower_Pickle" at bounding box center [213, 267] width 323 height 24
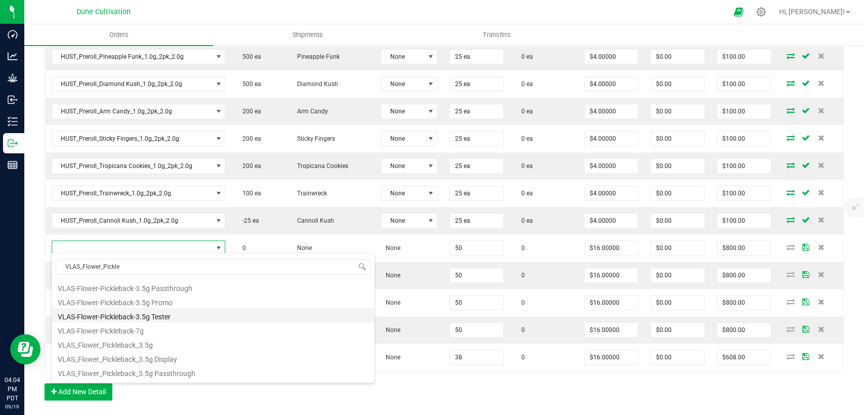
scroll to position [40, 0]
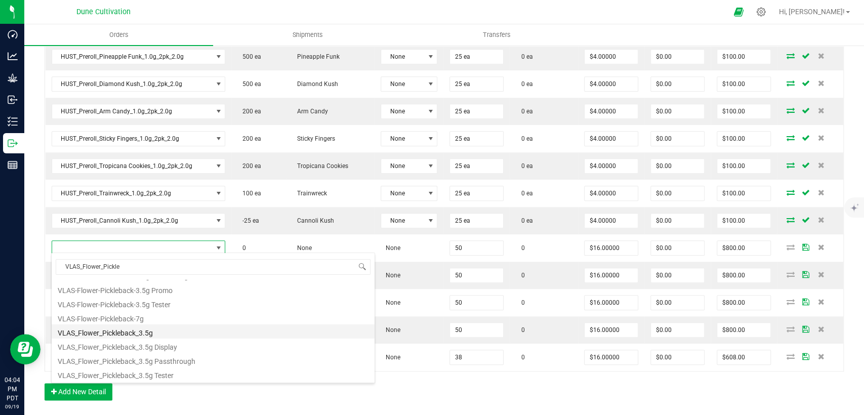
click at [120, 330] on li "VLAS_Flower_Pickleback_3.5g" at bounding box center [213, 331] width 323 height 14
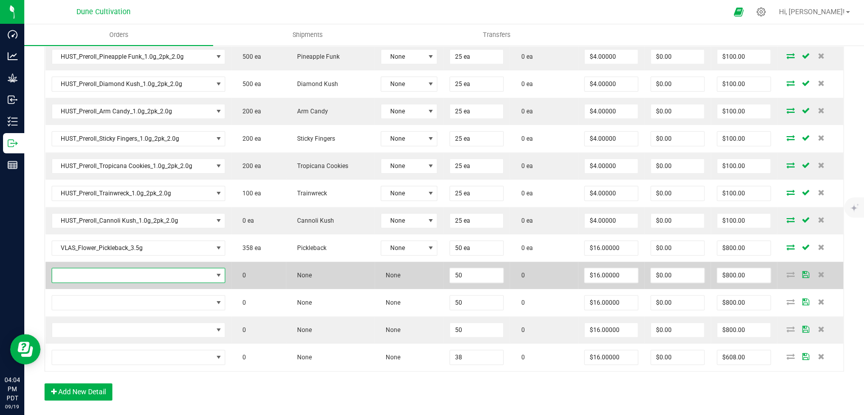
click at [136, 268] on span "NO DATA FOUND" at bounding box center [132, 275] width 160 height 14
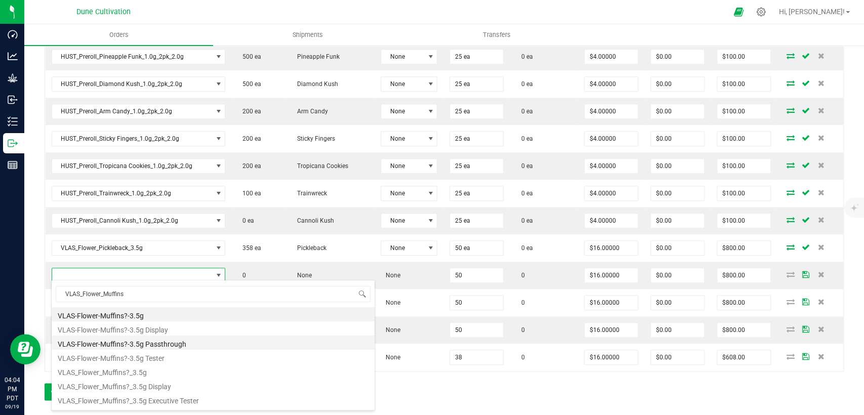
scroll to position [26, 0]
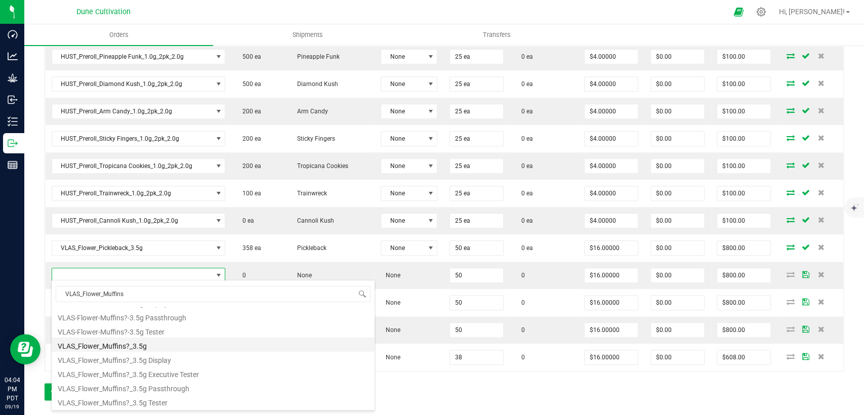
click at [122, 349] on li "VLAS_Flower_Muffins?_3.5g" at bounding box center [213, 344] width 323 height 14
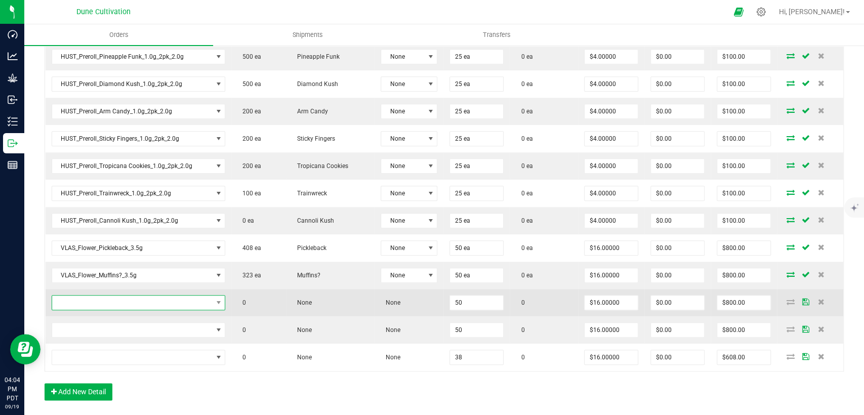
click at [137, 295] on span "NO DATA FOUND" at bounding box center [132, 302] width 160 height 14
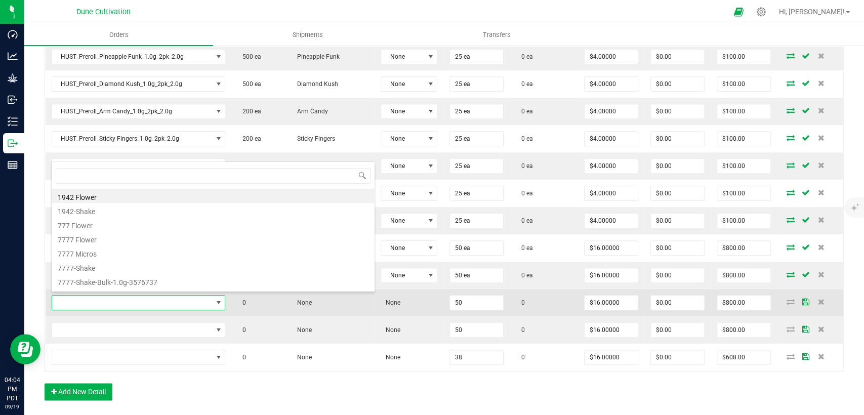
scroll to position [15, 169]
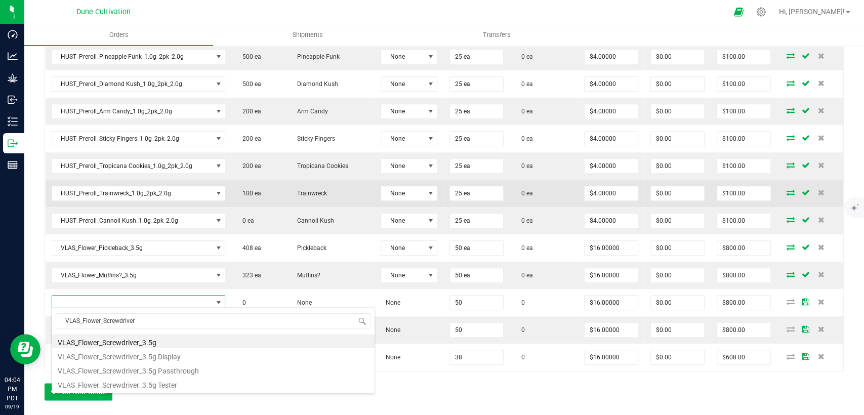
drag, startPoint x: 129, startPoint y: 343, endPoint x: 268, endPoint y: 199, distance: 200.4
click at [129, 343] on li "VLAS_Flower_Screwdriver_3.5g" at bounding box center [213, 341] width 323 height 14
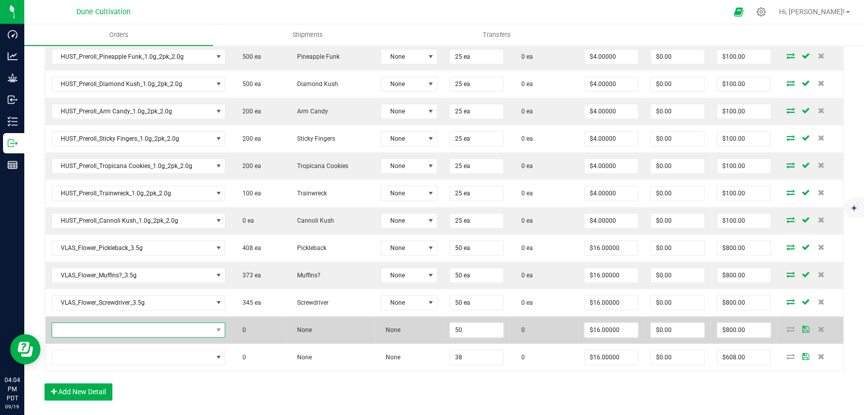
click at [148, 332] on span "NO DATA FOUND" at bounding box center [132, 330] width 160 height 14
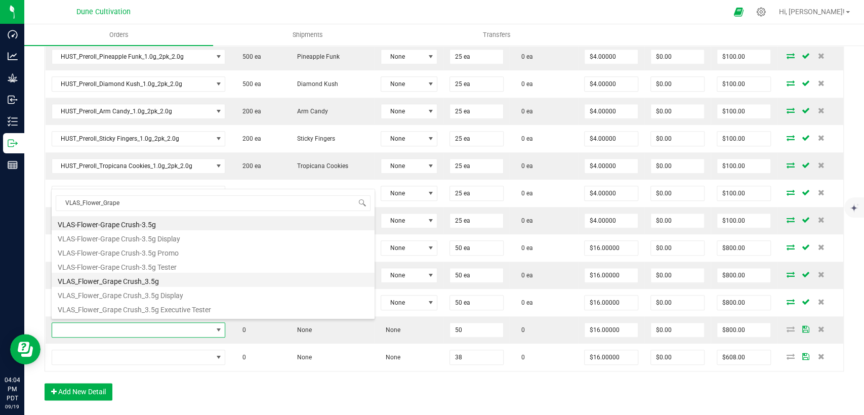
scroll to position [12, 0]
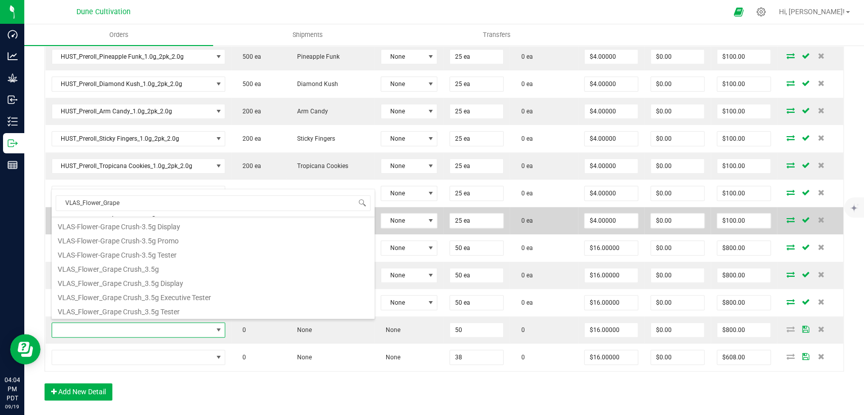
drag, startPoint x: 156, startPoint y: 273, endPoint x: 238, endPoint y: 221, distance: 97.3
click at [156, 272] on li "VLAS_Flower_Grape Crush_3.5g" at bounding box center [213, 268] width 323 height 14
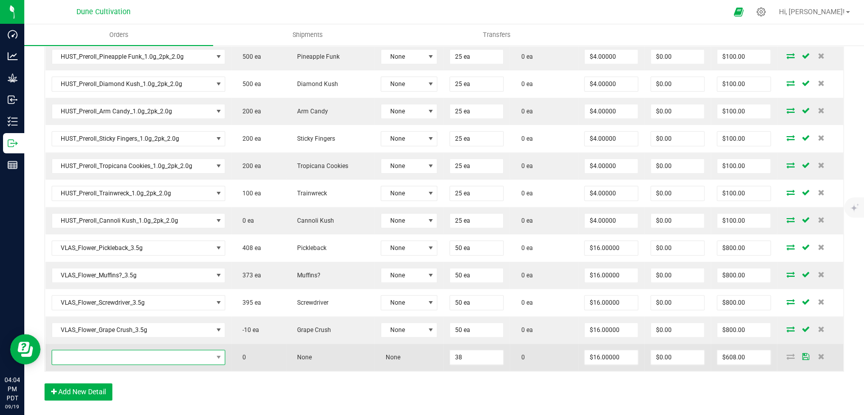
click at [88, 350] on span "NO DATA FOUND" at bounding box center [132, 357] width 160 height 14
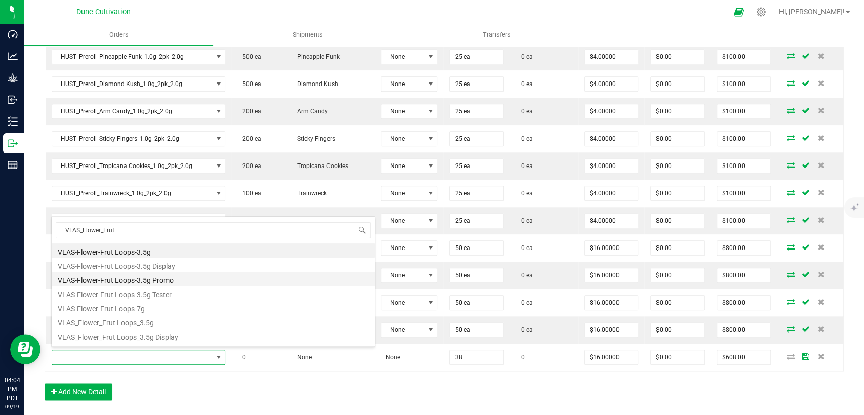
scroll to position [26, 0]
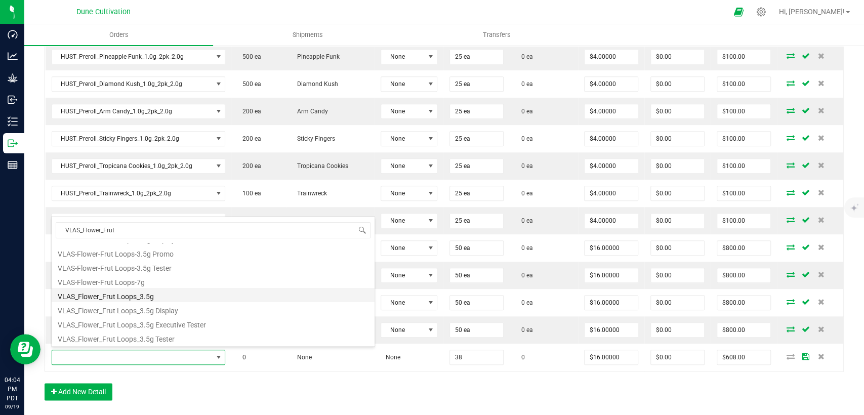
click at [157, 293] on li "VLAS_Flower_Frut Loops_3.5g" at bounding box center [213, 295] width 323 height 14
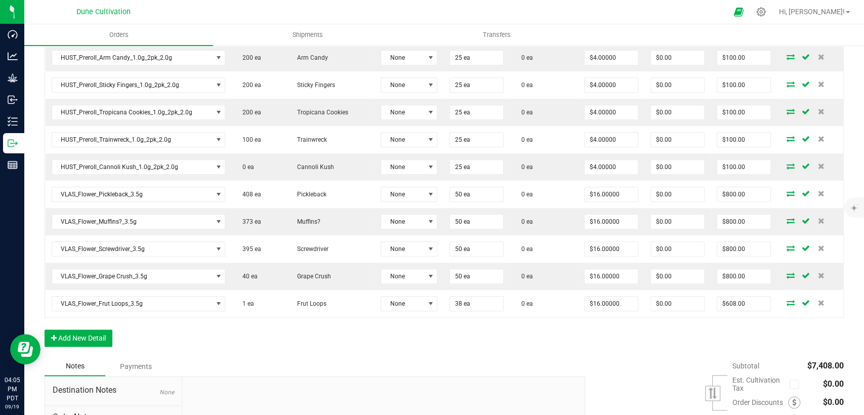
scroll to position [725, 0]
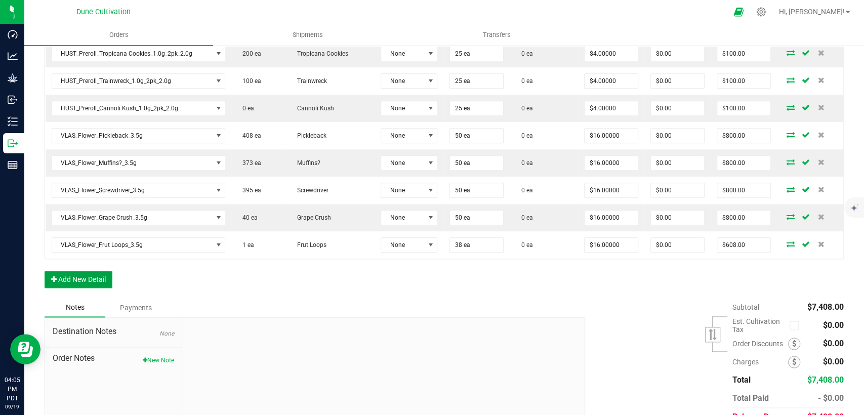
click at [98, 281] on button "Add New Detail" at bounding box center [79, 279] width 68 height 17
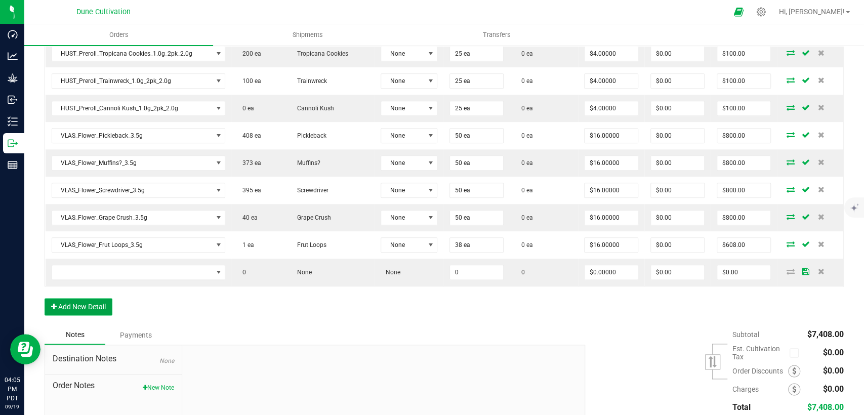
click at [99, 300] on button "Add New Detail" at bounding box center [79, 306] width 68 height 17
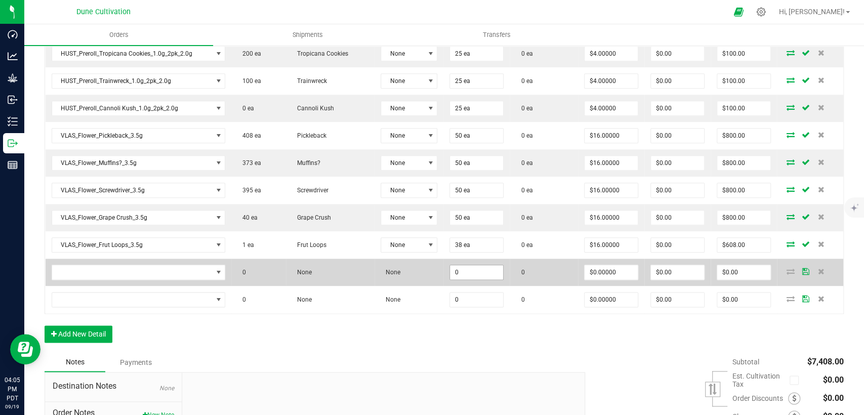
drag, startPoint x: 455, startPoint y: 269, endPoint x: 465, endPoint y: 268, distance: 10.1
click at [455, 269] on input "0" at bounding box center [476, 272] width 53 height 14
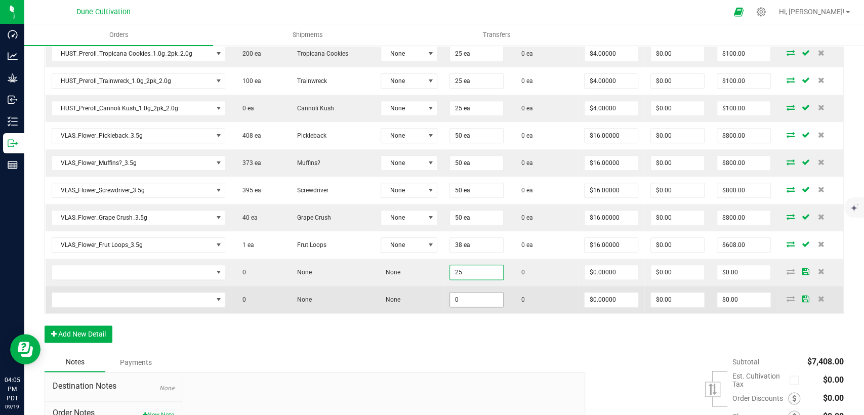
click at [478, 295] on input "0" at bounding box center [476, 299] width 53 height 14
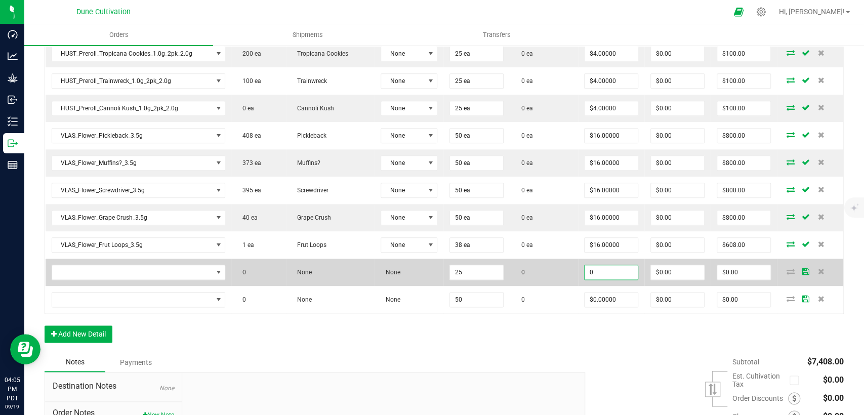
click at [626, 270] on input "0" at bounding box center [610, 272] width 53 height 14
drag, startPoint x: 604, startPoint y: 270, endPoint x: 536, endPoint y: 274, distance: 67.9
click at [536, 274] on outbound-order-line-row "0 None None 25 0 3.50 $0.00 $0.00" at bounding box center [445, 272] width 798 height 27
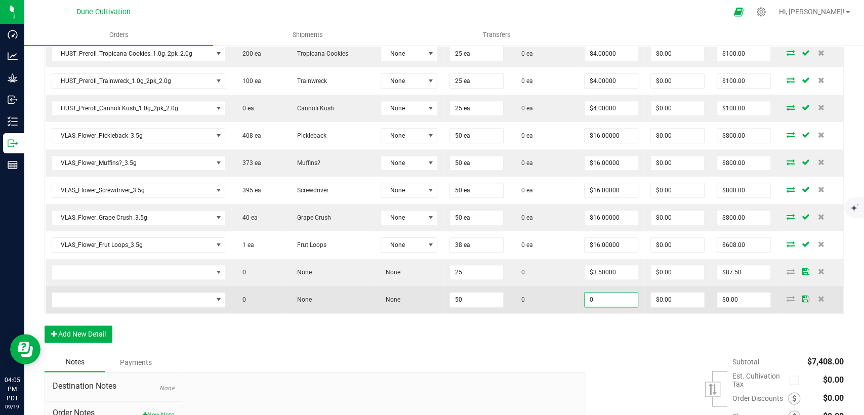
click at [588, 292] on input "0" at bounding box center [610, 299] width 53 height 14
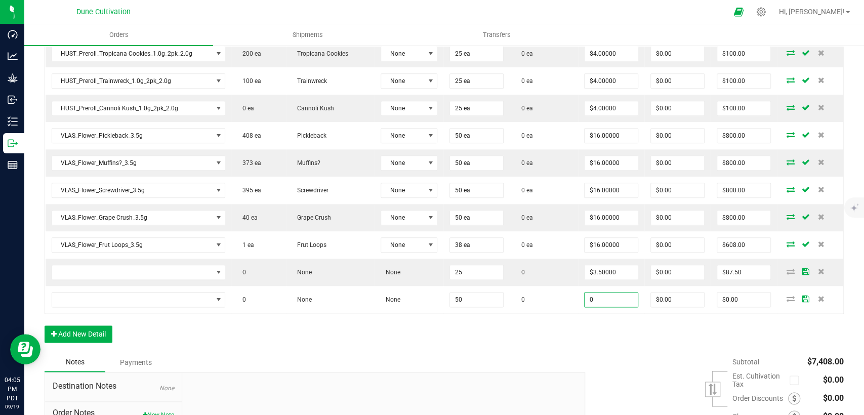
paste input "3.5"
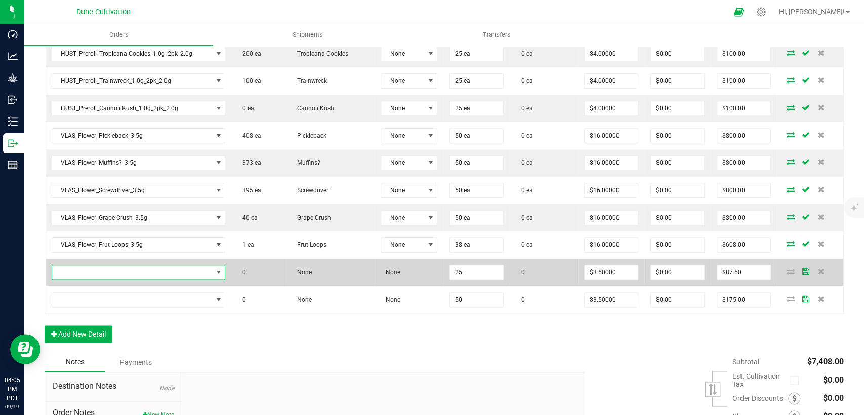
click at [166, 265] on span "NO DATA FOUND" at bounding box center [132, 272] width 160 height 14
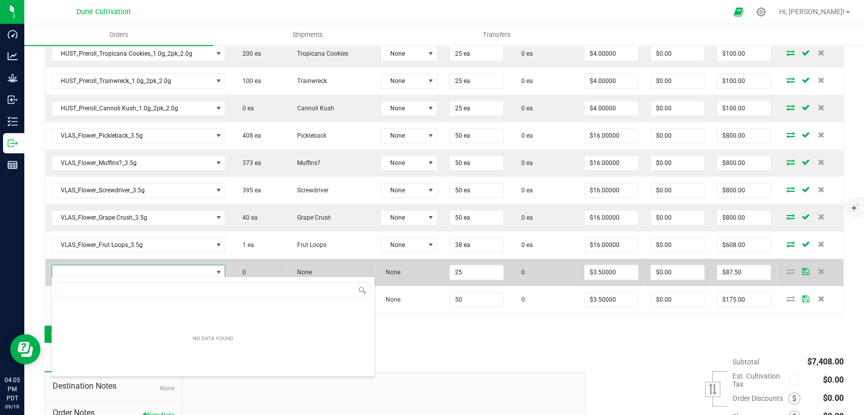
scroll to position [15, 169]
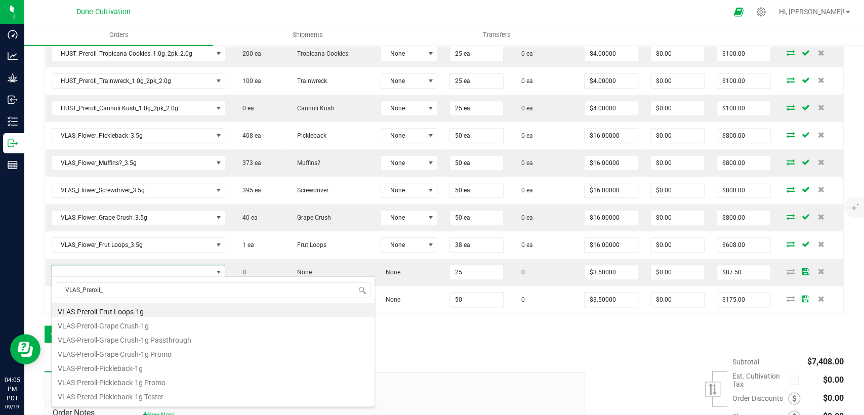
drag, startPoint x: 119, startPoint y: 291, endPoint x: 37, endPoint y: 289, distance: 81.5
click at [37, 289] on body "Dashboard Analytics Grow Inbound Inventory Outbound Reports 04:05 PM PDT 09/19/…" at bounding box center [432, 207] width 864 height 415
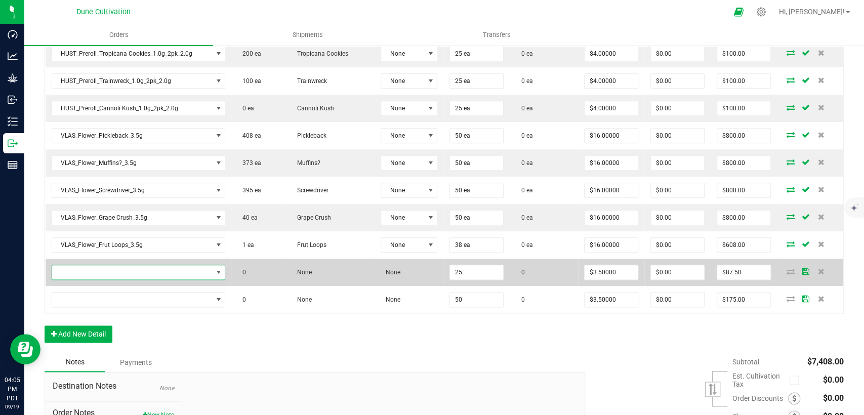
click at [167, 265] on span "NO DATA FOUND" at bounding box center [132, 272] width 160 height 14
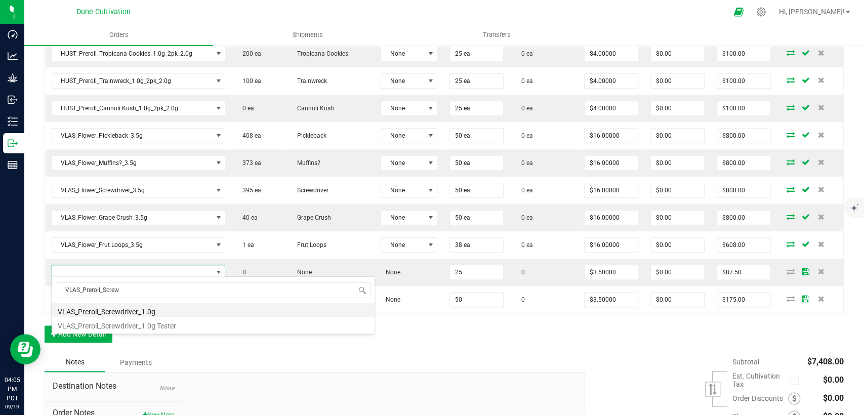
click at [149, 313] on li "VLAS_Preroll_Screwdriver_1.0g" at bounding box center [213, 310] width 323 height 14
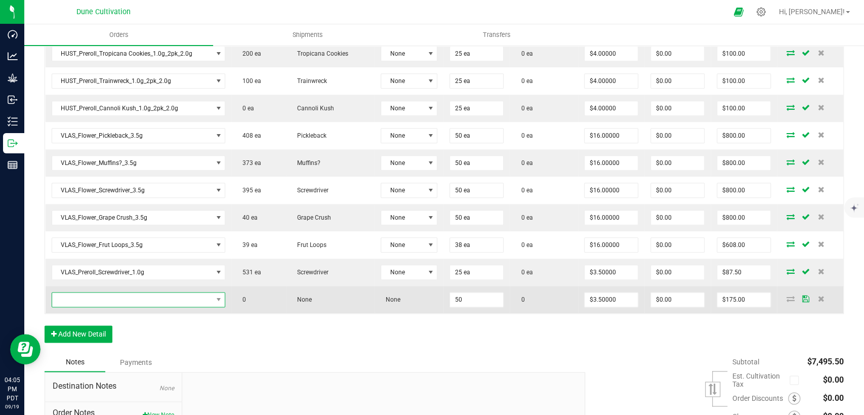
click at [142, 296] on span "NO DATA FOUND" at bounding box center [132, 299] width 160 height 14
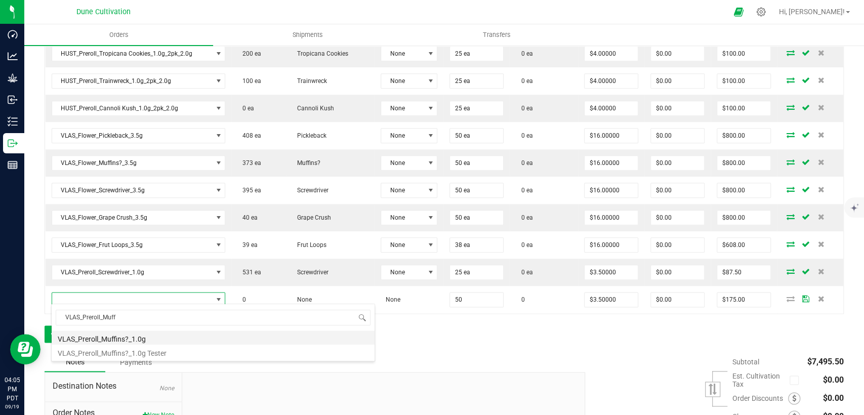
click at [130, 341] on li "VLAS_Preroll_Muffins?_1.0g" at bounding box center [213, 337] width 323 height 14
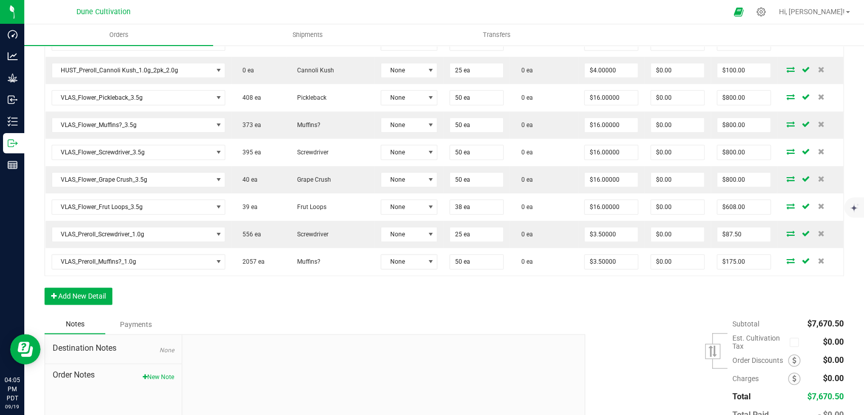
scroll to position [826, 0]
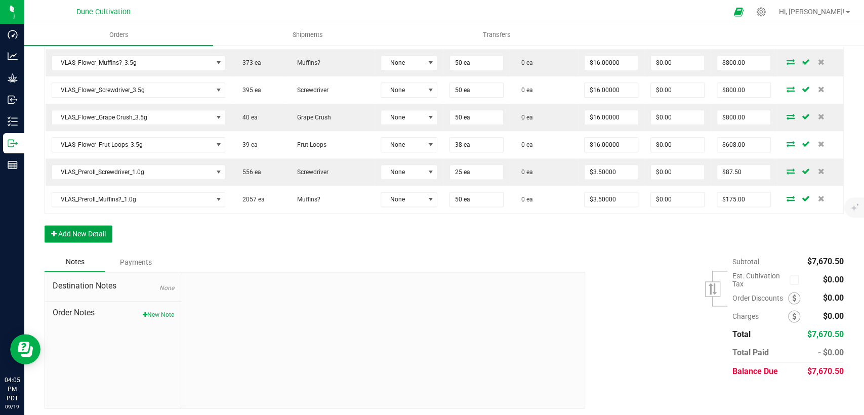
click at [91, 225] on button "Add New Detail" at bounding box center [79, 233] width 68 height 17
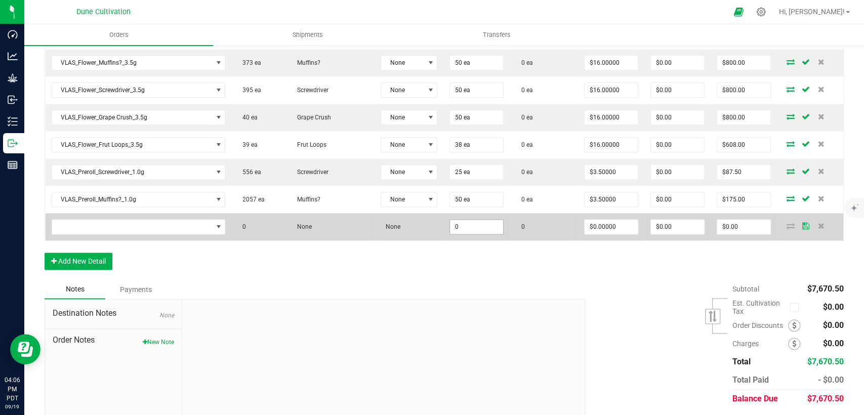
click at [463, 226] on input "0" at bounding box center [476, 227] width 53 height 14
click at [618, 228] on input "0" at bounding box center [610, 227] width 53 height 14
click at [181, 224] on span "NO DATA FOUND" at bounding box center [132, 227] width 160 height 14
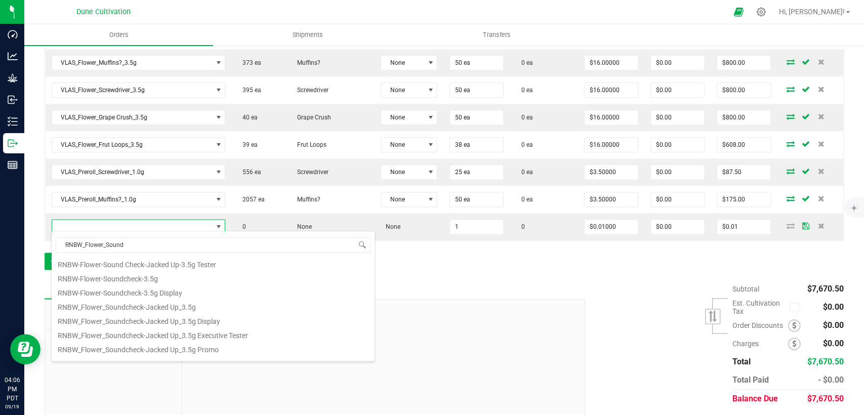
scroll to position [139, 0]
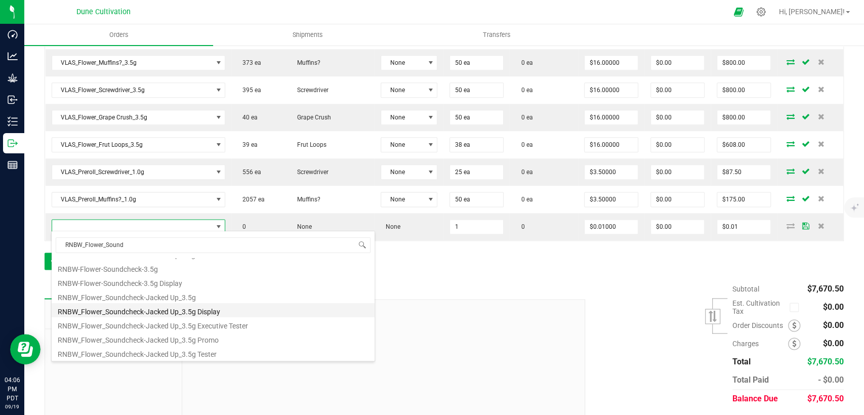
click at [146, 309] on li "RNBW_Flower_Soundcheck-Jacked Up_3.5g Display" at bounding box center [213, 310] width 323 height 14
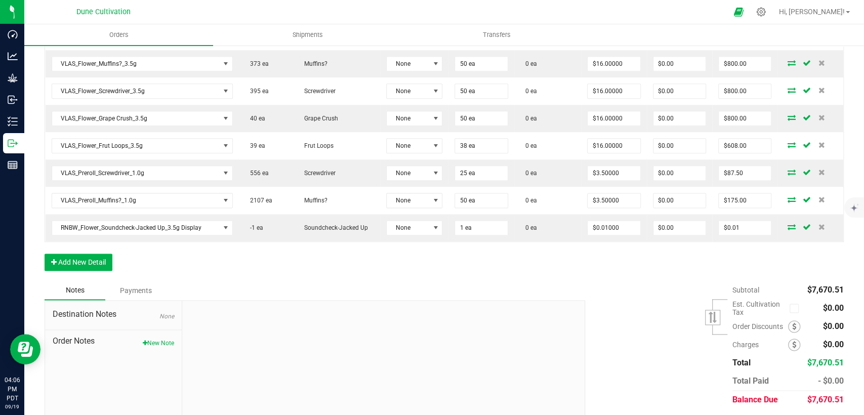
scroll to position [826, 0]
click at [99, 258] on button "Add New Detail" at bounding box center [79, 260] width 68 height 17
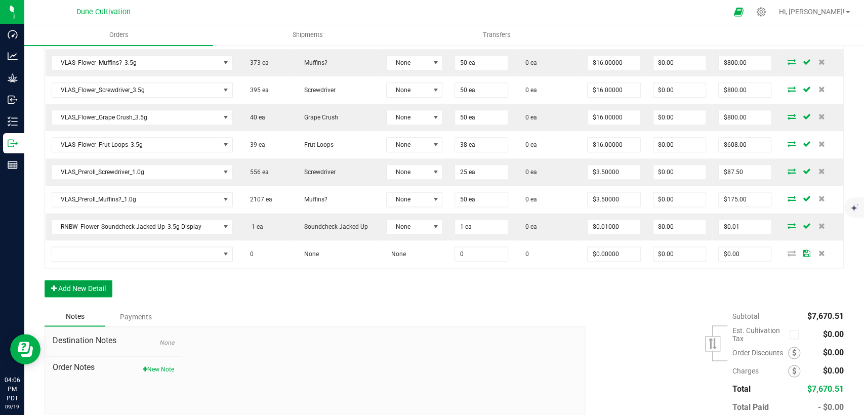
click at [98, 280] on button "Add New Detail" at bounding box center [79, 288] width 68 height 17
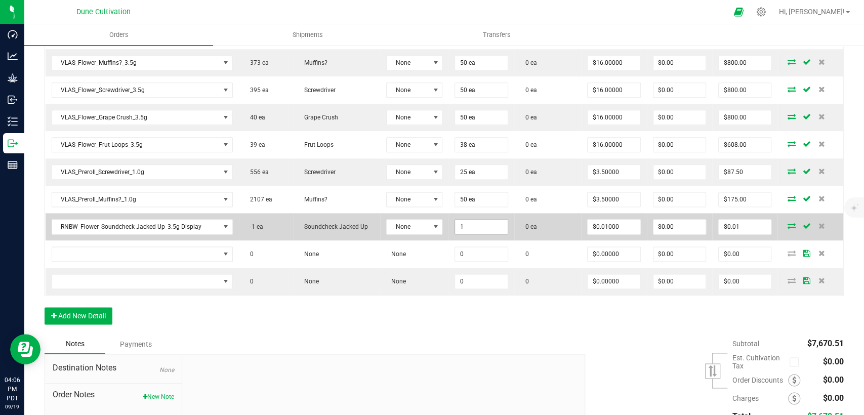
click at [477, 223] on input "1" at bounding box center [481, 227] width 52 height 14
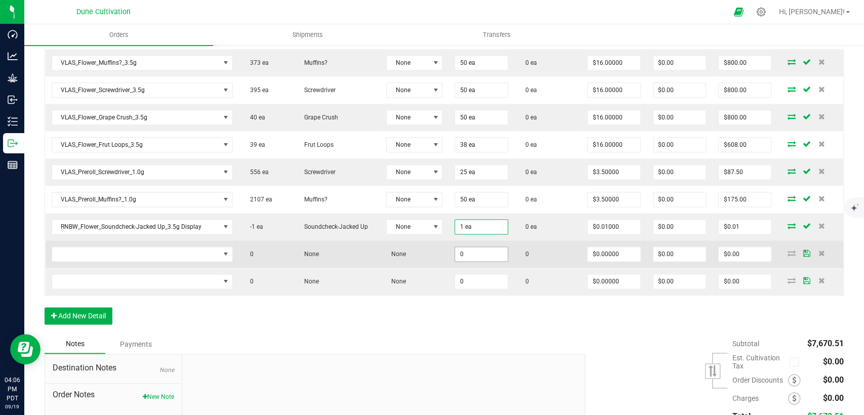
click at [468, 247] on input "0" at bounding box center [481, 254] width 52 height 14
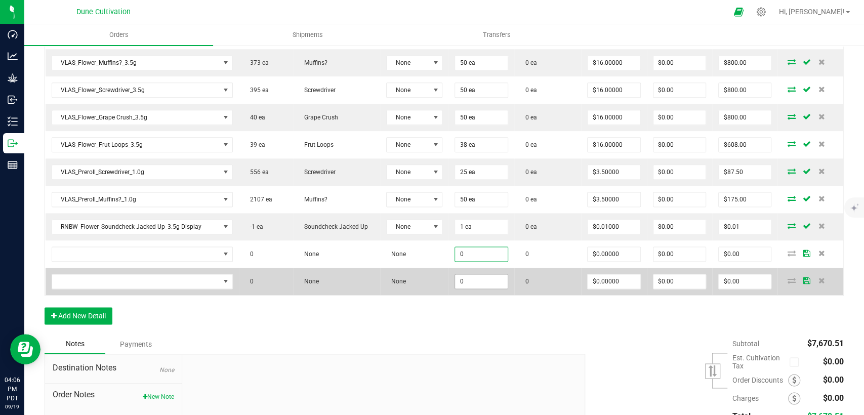
paste input "1"
click at [471, 276] on input "0" at bounding box center [481, 281] width 52 height 14
paste input "1"
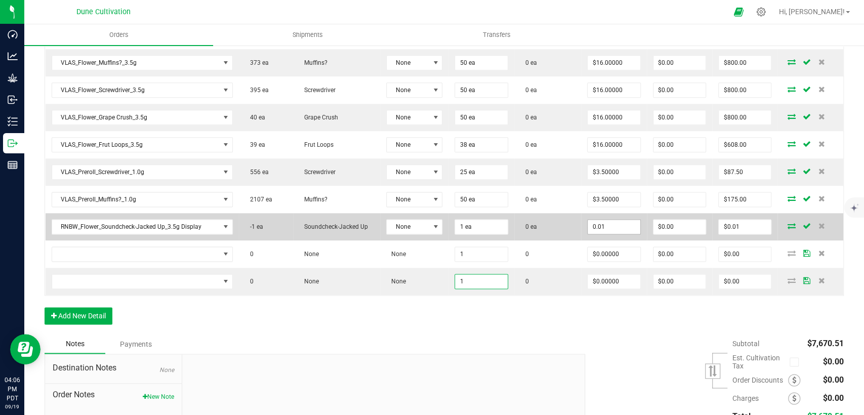
click at [591, 227] on input "0.01" at bounding box center [613, 227] width 52 height 14
click at [607, 221] on input "0.01" at bounding box center [613, 227] width 52 height 14
drag, startPoint x: 613, startPoint y: 224, endPoint x: 552, endPoint y: 226, distance: 60.2
click at [552, 226] on outbound-order-line-row "RNBW_Flower_Soundcheck-Jacked Up_3.5g Display -1 ea Soundcheck-Jacked Up None 1…" at bounding box center [445, 226] width 798 height 27
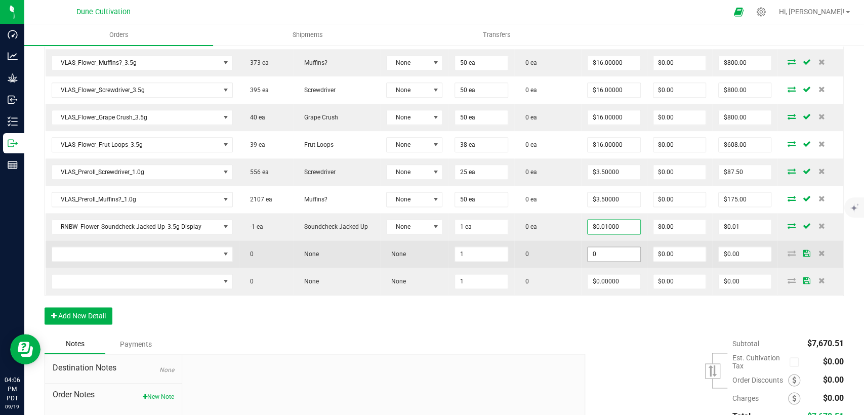
click at [608, 247] on input "0" at bounding box center [613, 254] width 52 height 14
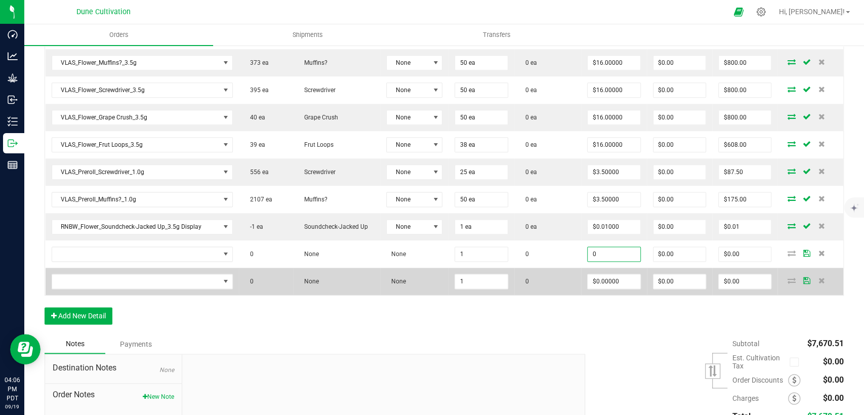
paste input ".01"
click at [597, 280] on input "0" at bounding box center [613, 281] width 52 height 14
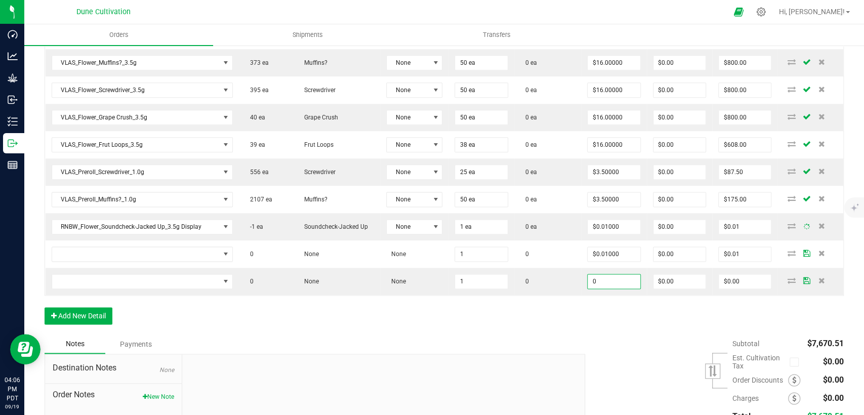
paste input ".01"
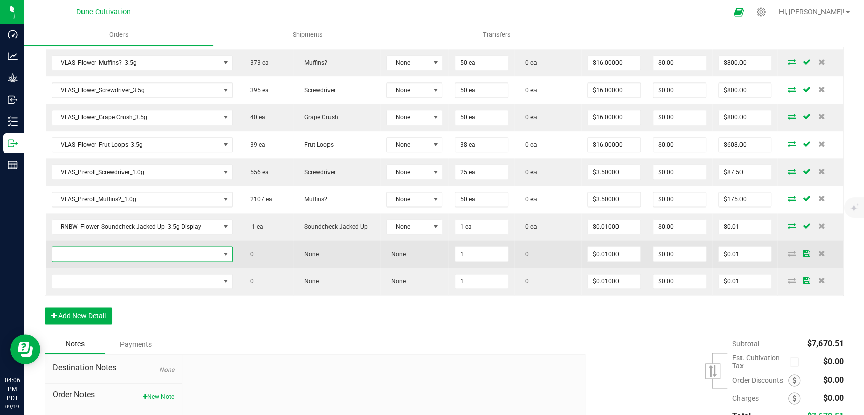
click at [116, 248] on span "NO DATA FOUND" at bounding box center [135, 254] width 167 height 14
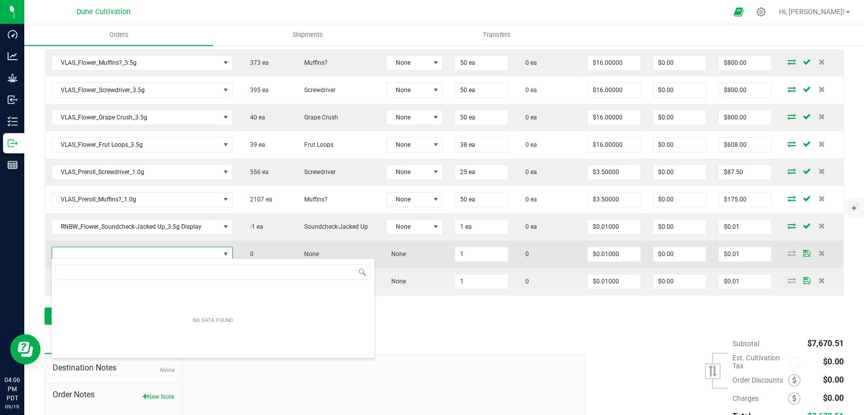
scroll to position [15, 176]
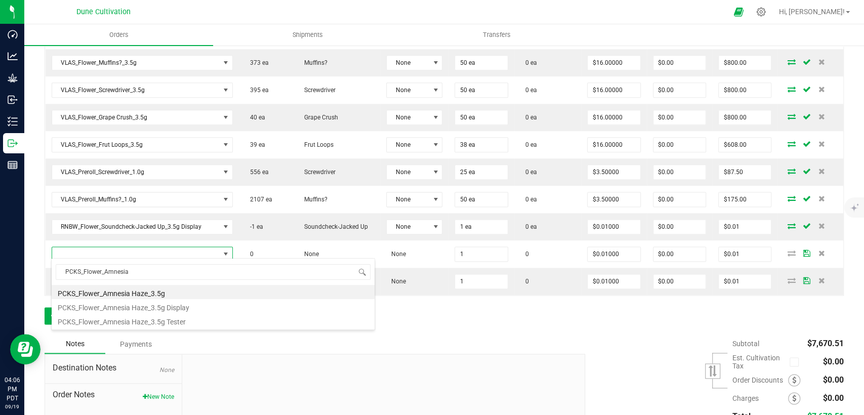
click at [137, 311] on li "PCKS_Flower_Amnesia Haze_3.5g Display" at bounding box center [213, 306] width 323 height 14
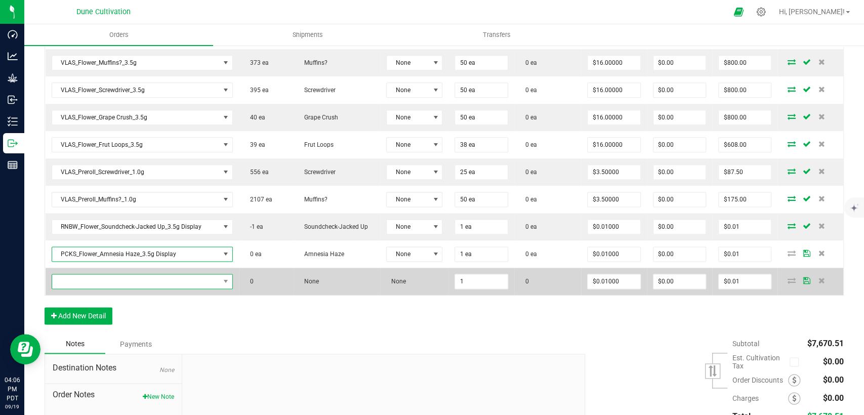
click at [134, 284] on span "NO DATA FOUND" at bounding box center [135, 281] width 167 height 14
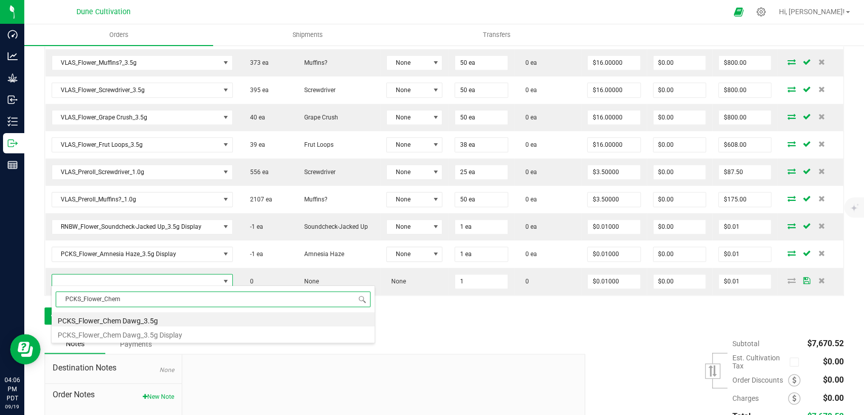
click at [133, 333] on li "PCKS_Flower_Chem Dawg_3.5g Display" at bounding box center [213, 333] width 323 height 14
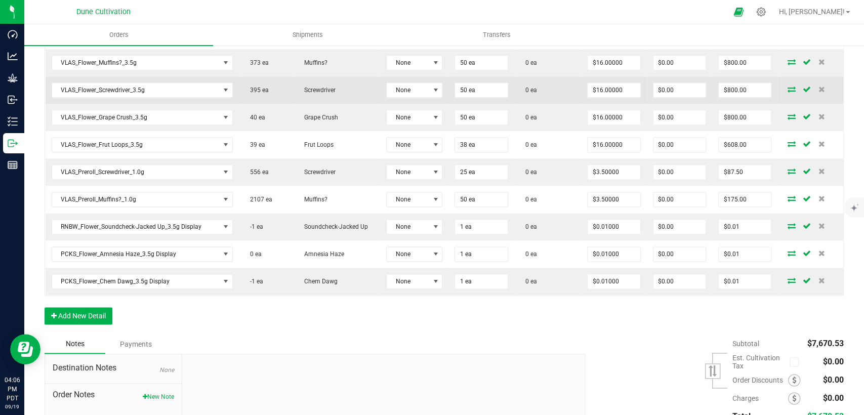
scroll to position [907, 0]
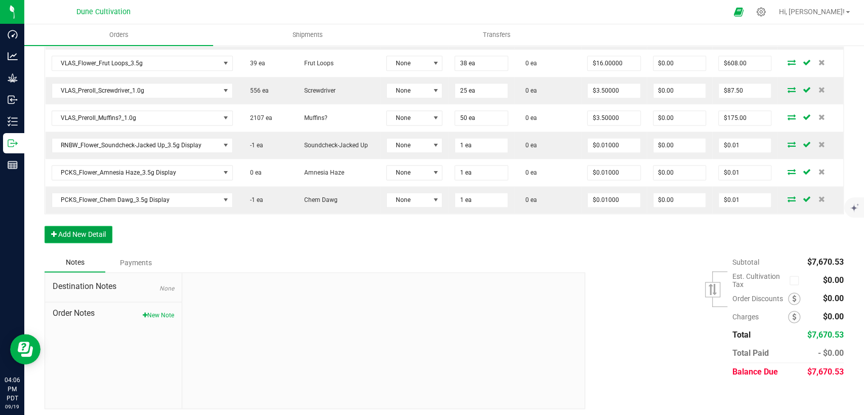
click at [59, 232] on button "Add New Detail" at bounding box center [79, 234] width 68 height 17
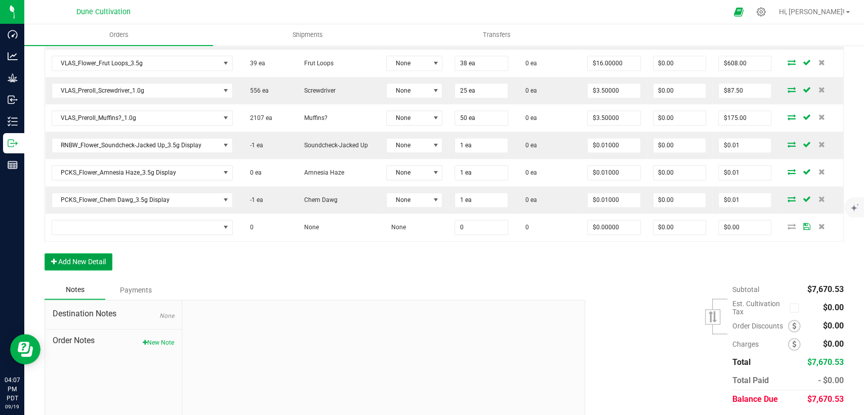
click at [86, 260] on button "Add New Detail" at bounding box center [79, 261] width 68 height 17
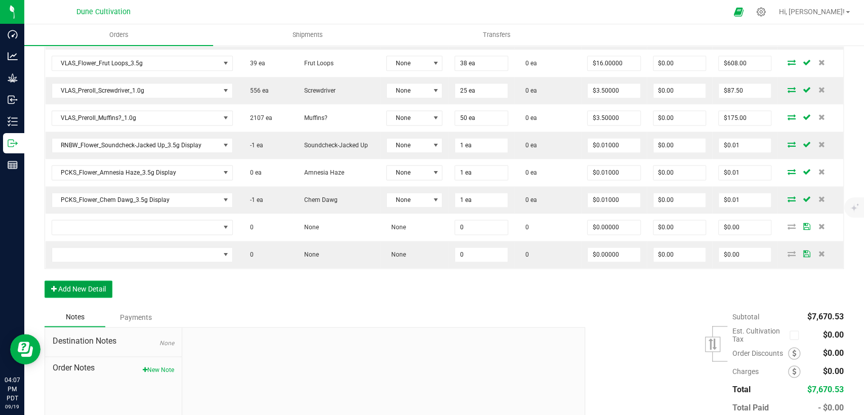
click at [98, 282] on button "Add New Detail" at bounding box center [79, 288] width 68 height 17
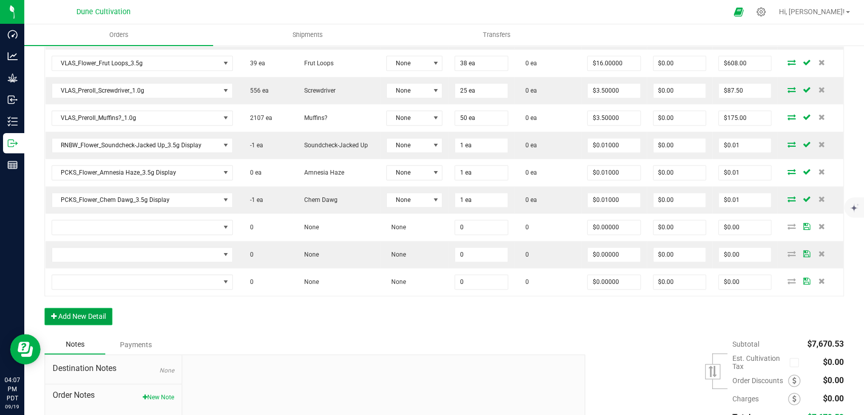
drag, startPoint x: 100, startPoint y: 317, endPoint x: 108, endPoint y: 332, distance: 17.2
click at [100, 317] on button "Add New Detail" at bounding box center [79, 316] width 68 height 17
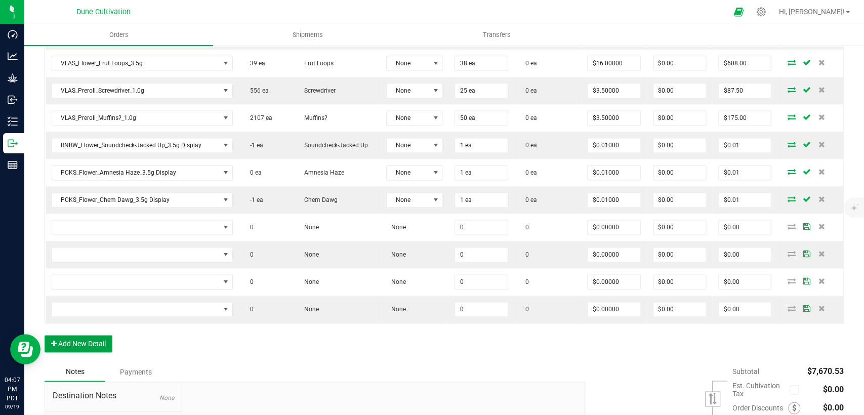
click at [98, 336] on button "Add New Detail" at bounding box center [79, 343] width 68 height 17
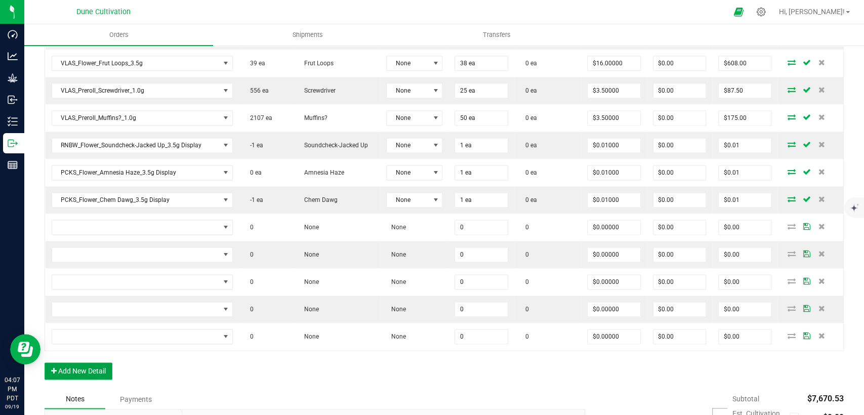
click at [106, 367] on button "Add New Detail" at bounding box center [79, 370] width 68 height 17
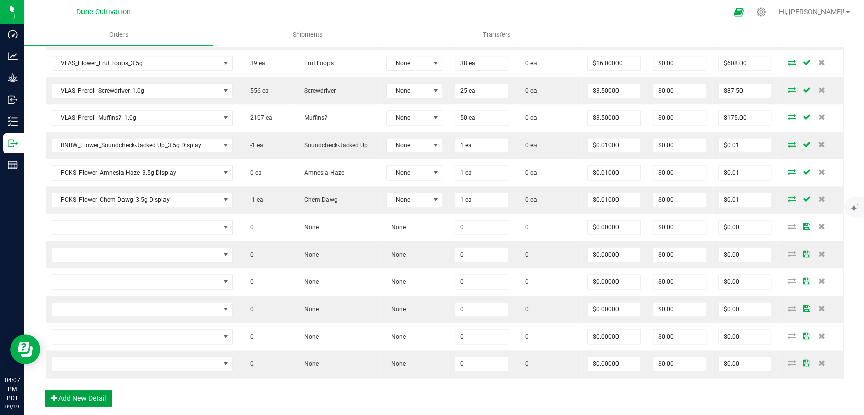
scroll to position [963, 0]
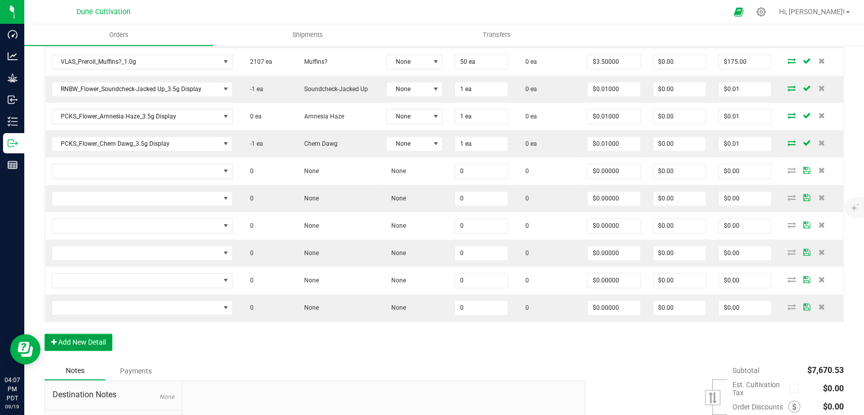
click at [97, 335] on button "Add New Detail" at bounding box center [79, 341] width 68 height 17
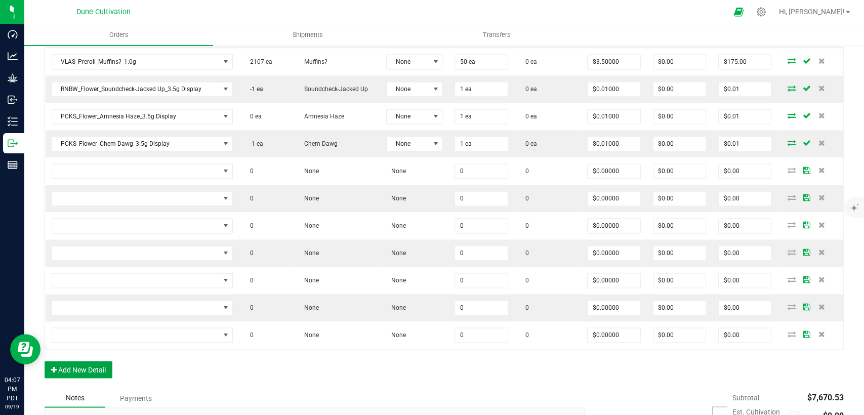
click at [105, 364] on button "Add New Detail" at bounding box center [79, 369] width 68 height 17
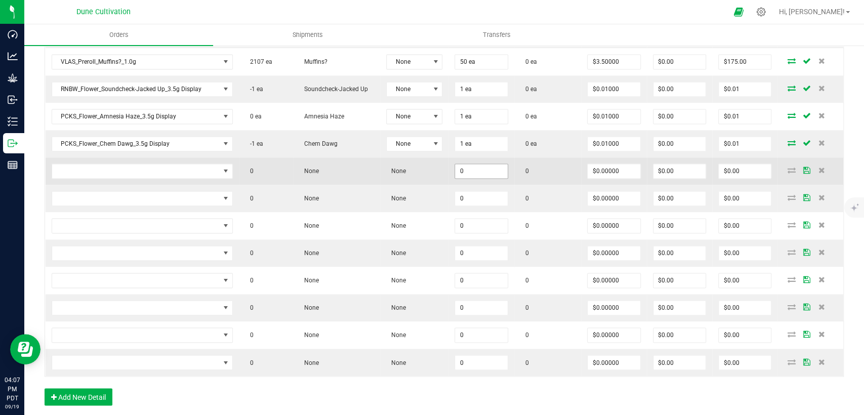
click at [478, 166] on input "0" at bounding box center [481, 171] width 52 height 14
drag, startPoint x: 478, startPoint y: 165, endPoint x: 435, endPoint y: 167, distance: 42.5
click at [432, 166] on outbound-order-line-row "0 None None 1 0 $0.00000 $0.00 $0.00" at bounding box center [445, 170] width 798 height 27
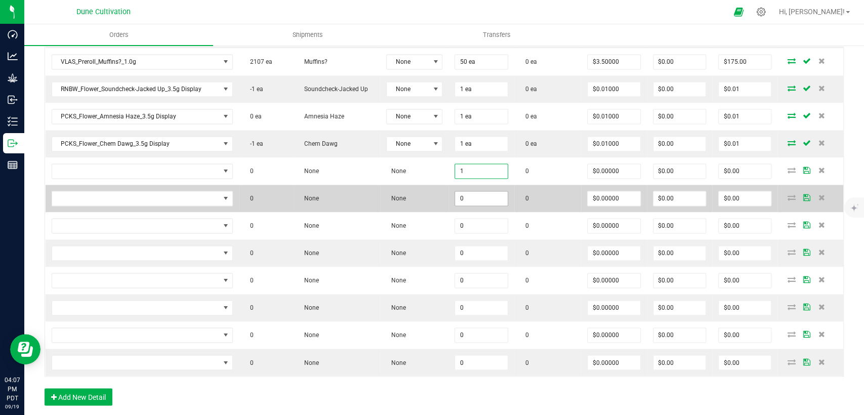
click at [461, 191] on input "0" at bounding box center [481, 198] width 52 height 14
paste input "1"
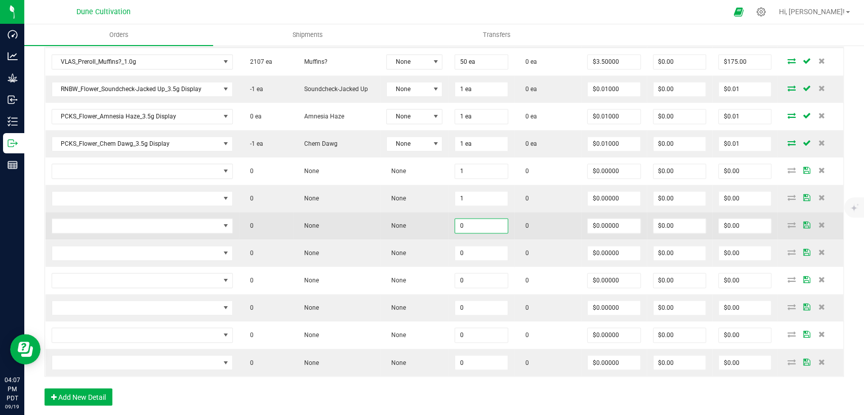
click at [462, 224] on input "0" at bounding box center [481, 226] width 52 height 14
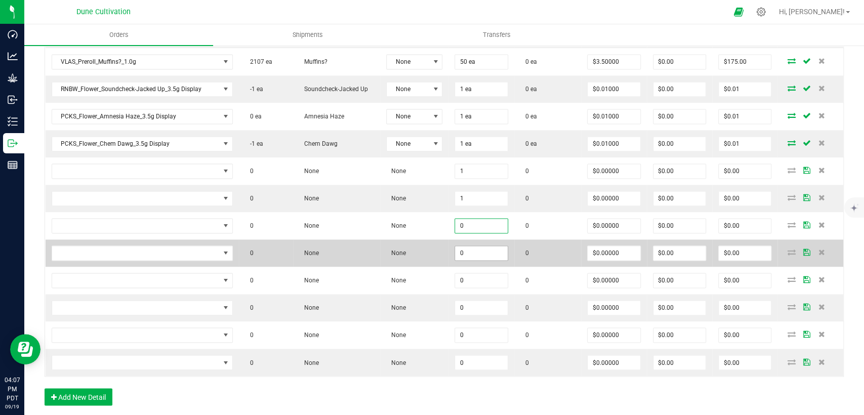
paste input "1"
click at [468, 248] on input "0" at bounding box center [481, 253] width 52 height 14
paste input "1"
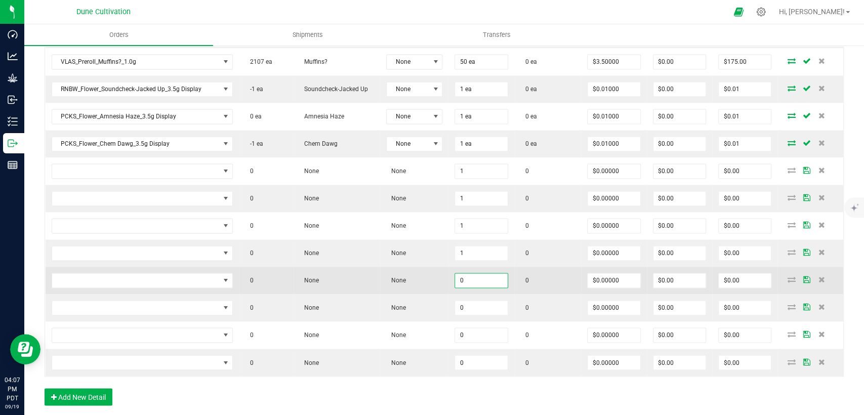
click at [465, 276] on input "0" at bounding box center [481, 280] width 52 height 14
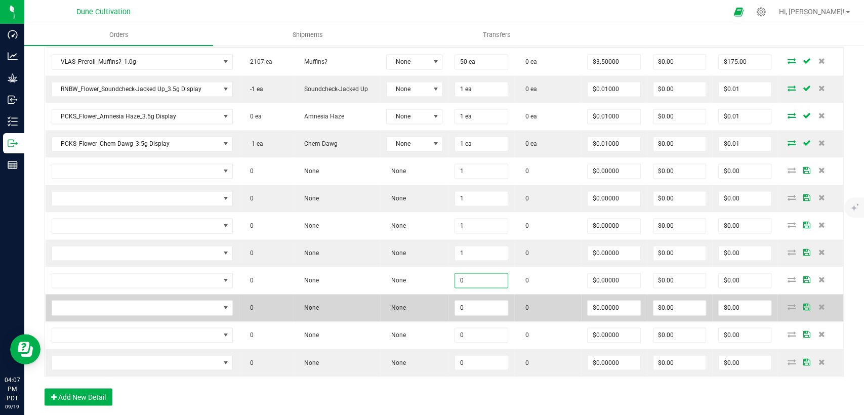
paste input "1"
click at [464, 301] on input "0" at bounding box center [481, 308] width 52 height 14
paste input "1"
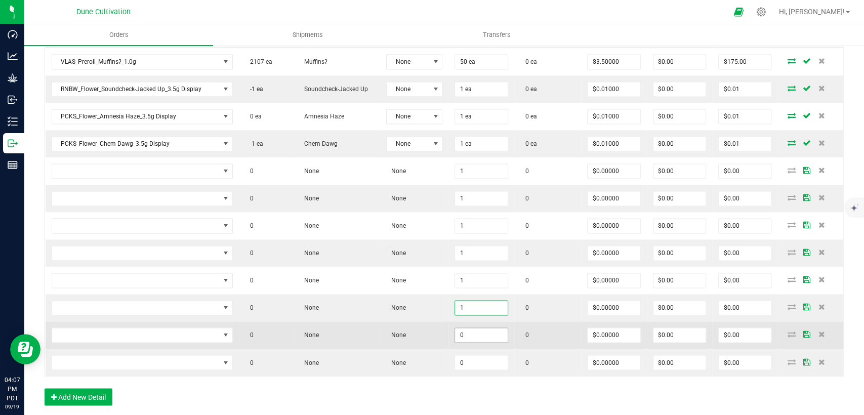
click at [462, 328] on input "0" at bounding box center [481, 335] width 52 height 14
paste input "1"
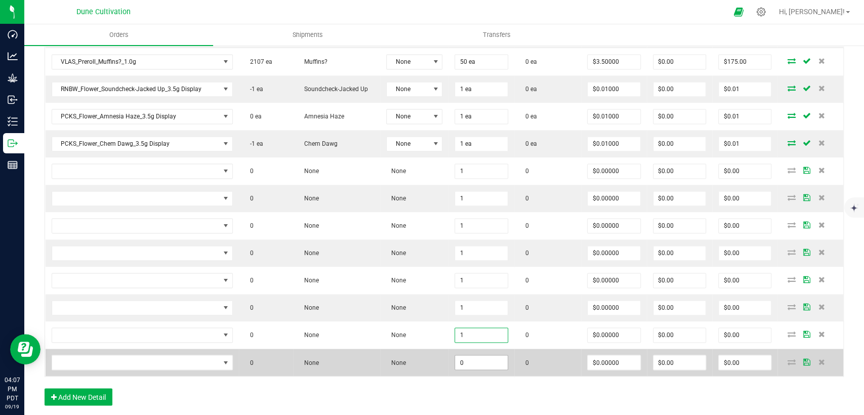
click at [461, 360] on input "0" at bounding box center [481, 362] width 52 height 14
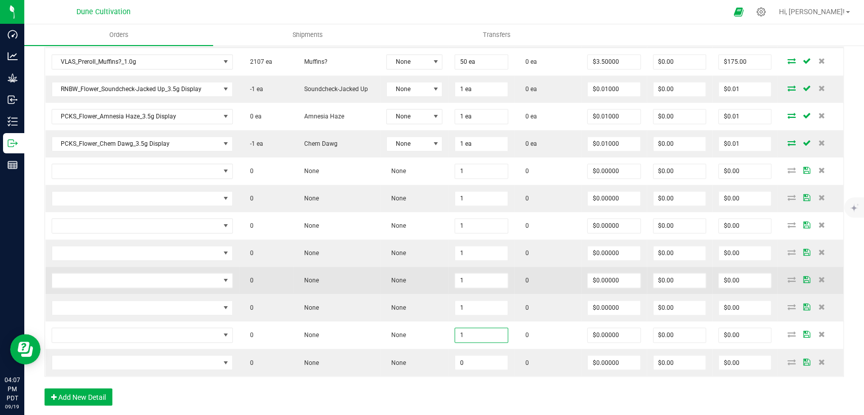
paste input "1"
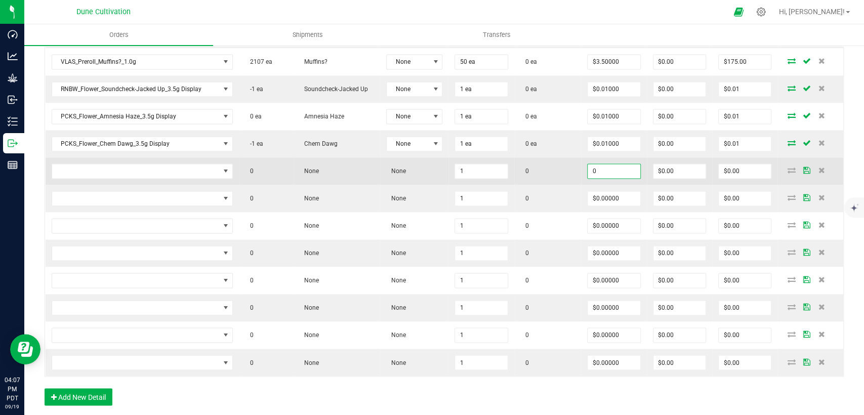
click at [606, 165] on input "0" at bounding box center [613, 171] width 52 height 14
click at [562, 167] on outbound-order-line-row "0 None None 1 0 0.01 $0.00 $0.00" at bounding box center [445, 170] width 798 height 27
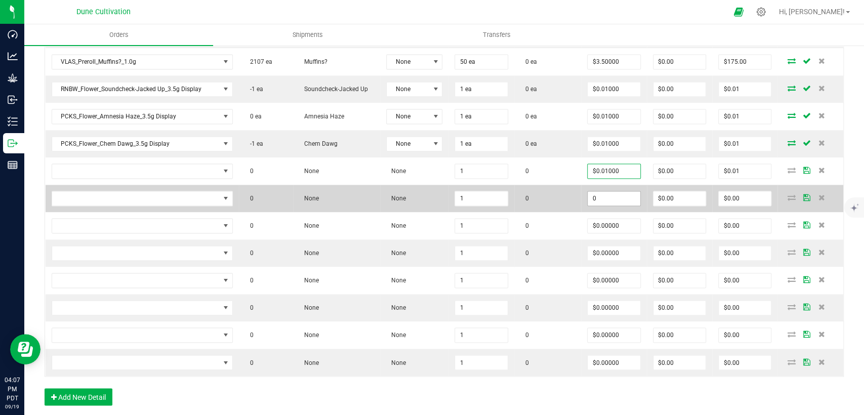
click at [618, 196] on input "0" at bounding box center [613, 198] width 52 height 14
paste input ".01"
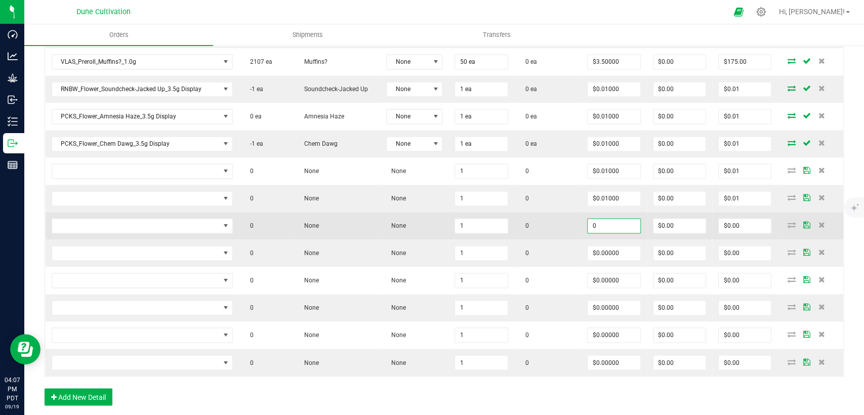
click at [611, 223] on input "0" at bounding box center [613, 226] width 52 height 14
paste input ".01"
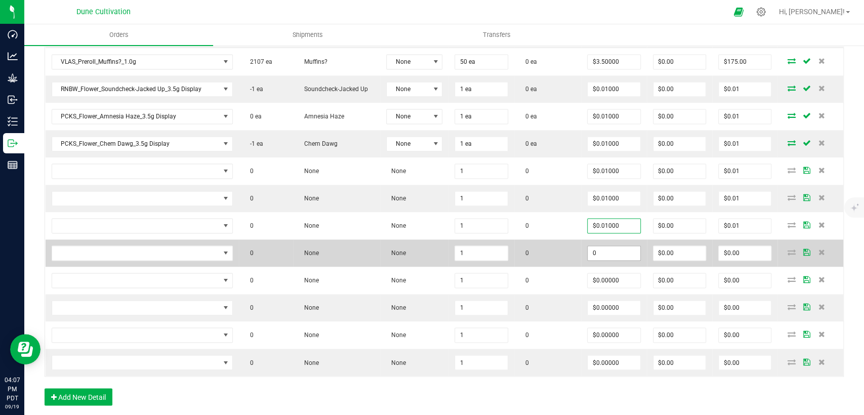
click at [611, 250] on input "0" at bounding box center [613, 253] width 52 height 14
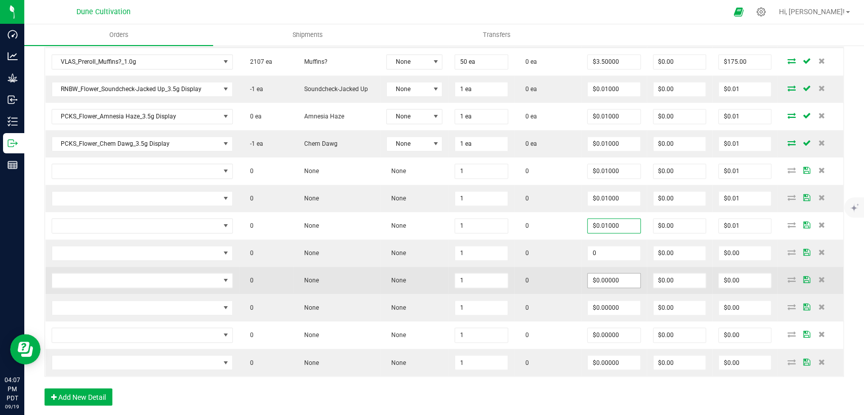
paste input ".01"
click at [609, 276] on input "0" at bounding box center [613, 280] width 52 height 14
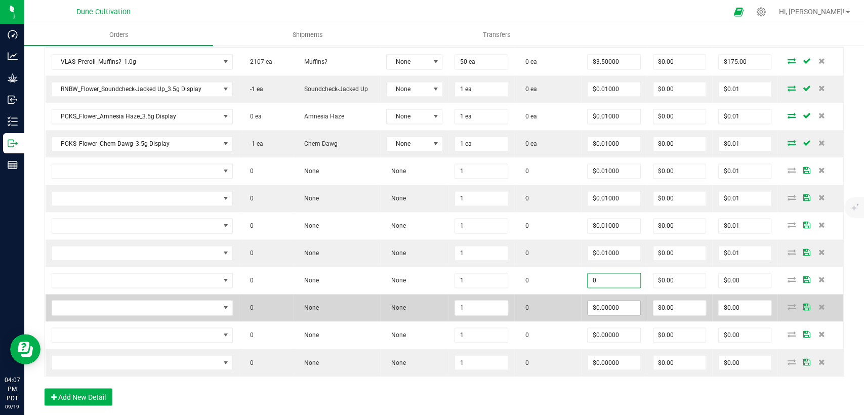
paste input ".01"
click at [612, 305] on input "0" at bounding box center [613, 308] width 52 height 14
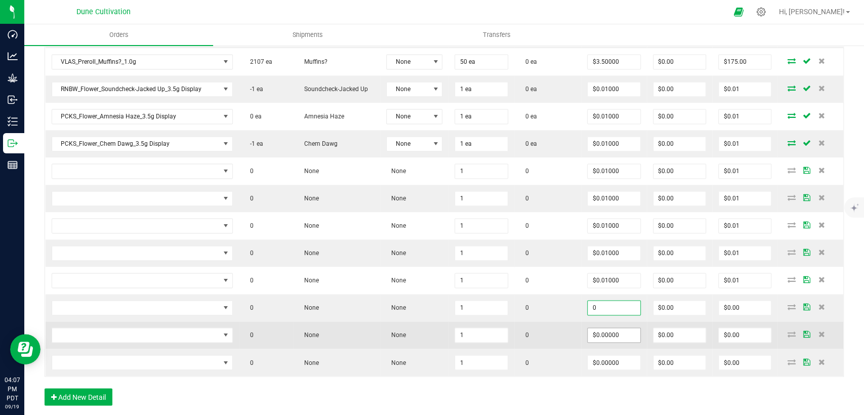
paste input ".01"
click at [609, 334] on input "0" at bounding box center [613, 335] width 52 height 14
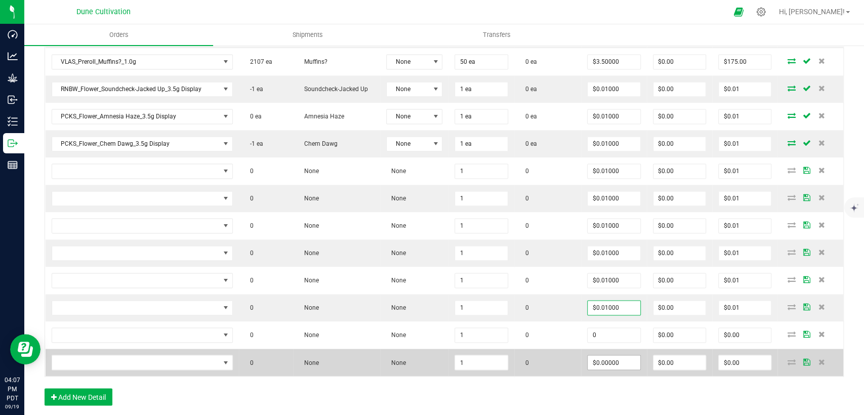
paste input ".01"
click at [609, 356] on input "0" at bounding box center [613, 362] width 52 height 14
paste input ".01"
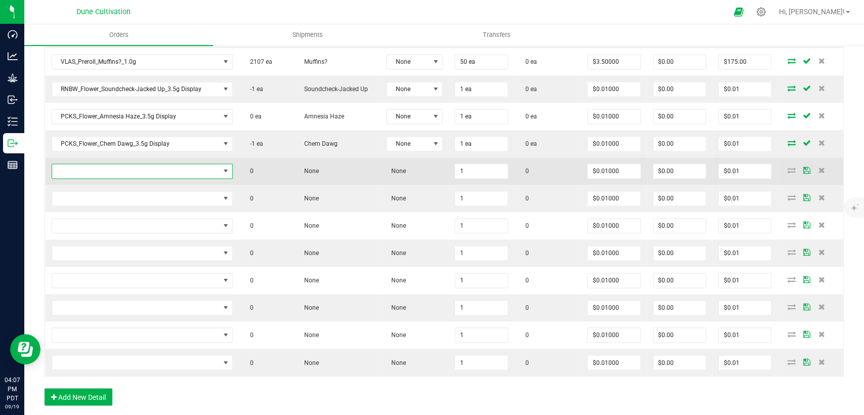
click at [182, 168] on span "NO DATA FOUND" at bounding box center [135, 171] width 167 height 14
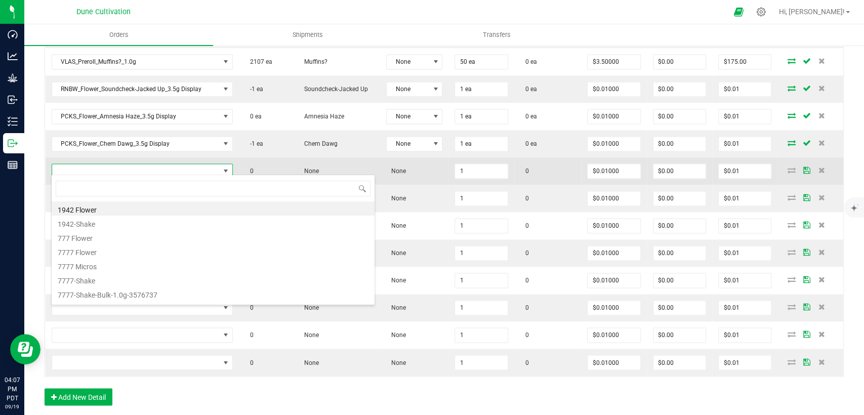
scroll to position [15, 178]
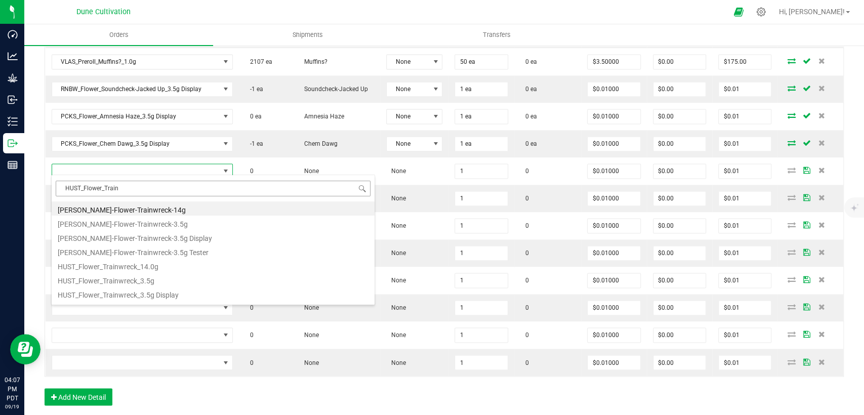
drag, startPoint x: 106, startPoint y: 187, endPoint x: 62, endPoint y: 188, distance: 44.5
click at [56, 187] on input "HUST_Flower_Train" at bounding box center [213, 189] width 315 height 16
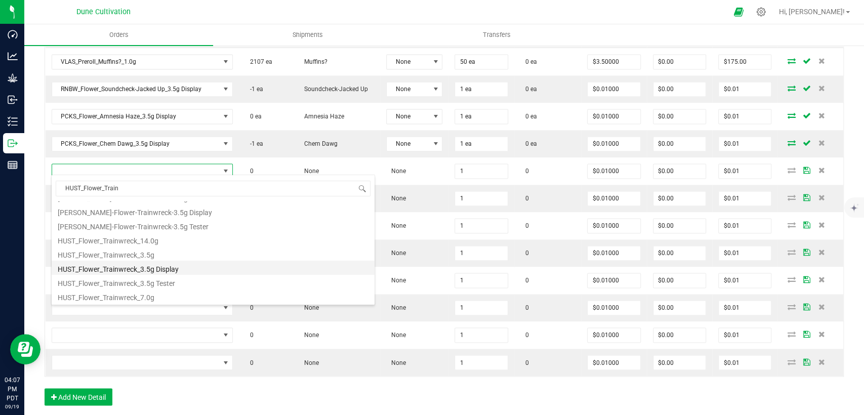
click at [143, 271] on li "HUST_Flower_Trainwreck_3.5g Display" at bounding box center [213, 268] width 323 height 14
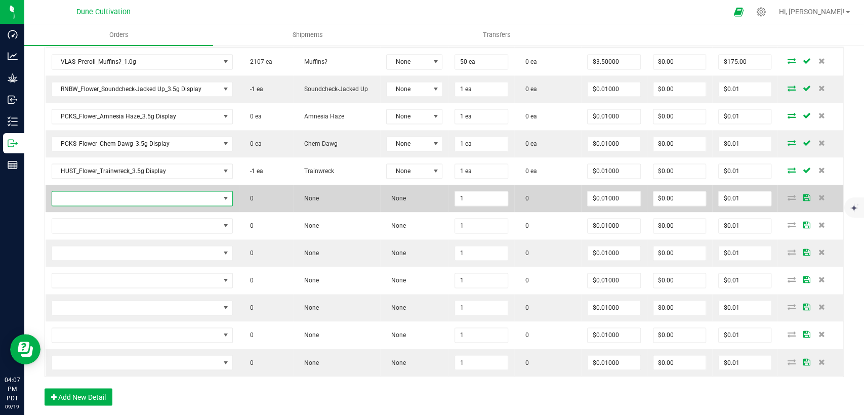
click at [146, 191] on span "NO DATA FOUND" at bounding box center [135, 198] width 167 height 14
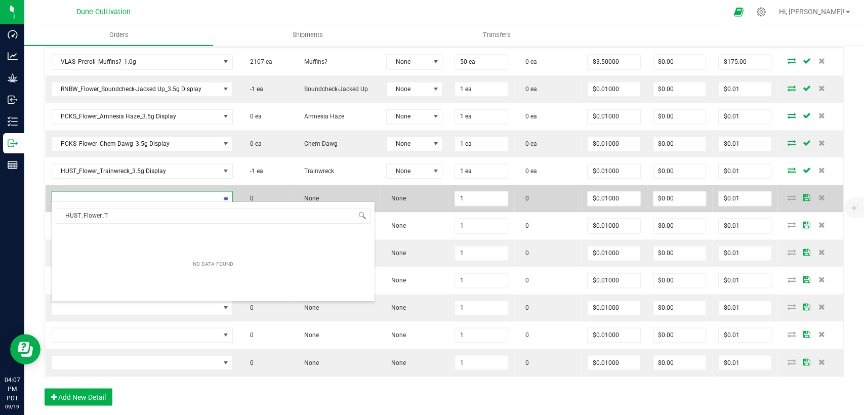
scroll to position [15, 178]
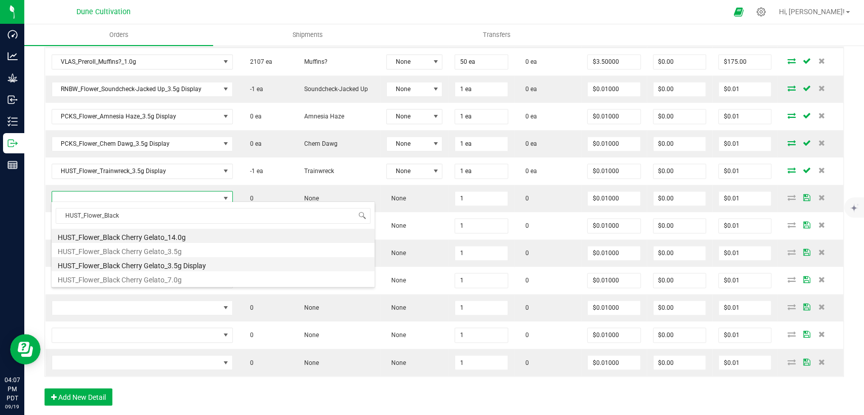
click at [135, 265] on li "HUST_Flower_Black Cherry Gelato_3.5g Display" at bounding box center [213, 264] width 323 height 14
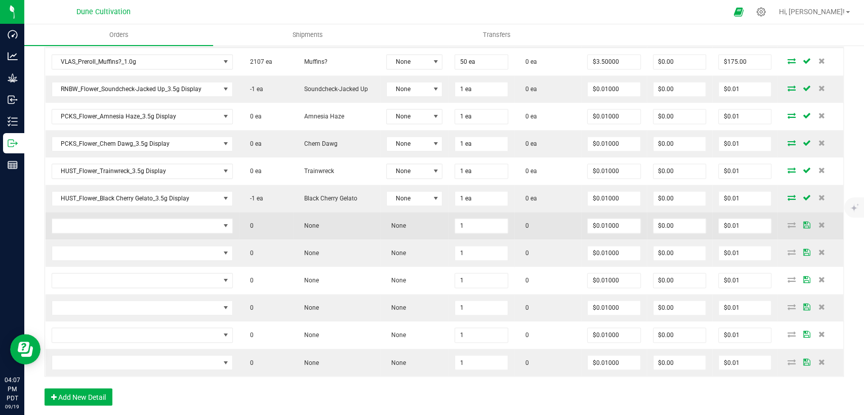
click at [160, 212] on td at bounding box center [142, 225] width 193 height 27
click at [160, 219] on span "NO DATA FOUND" at bounding box center [135, 226] width 167 height 14
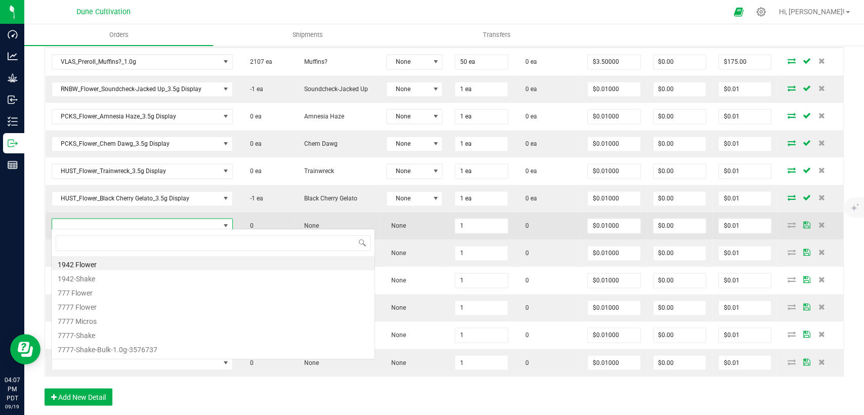
scroll to position [15, 176]
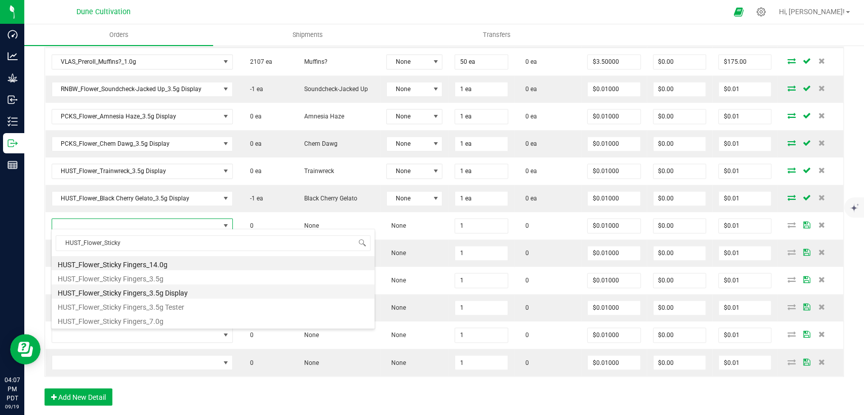
click at [116, 291] on li "HUST_Flower_Sticky Fingers_3.5g Display" at bounding box center [213, 291] width 323 height 14
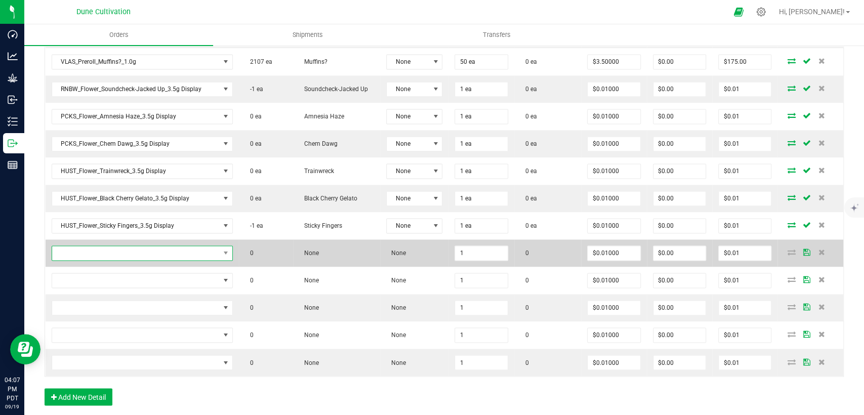
click at [164, 250] on span "NO DATA FOUND" at bounding box center [135, 253] width 167 height 14
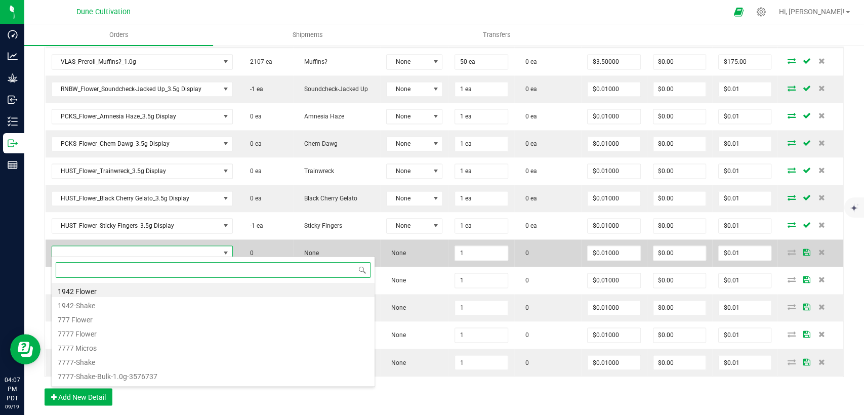
paste input "HUST_Flower_T"
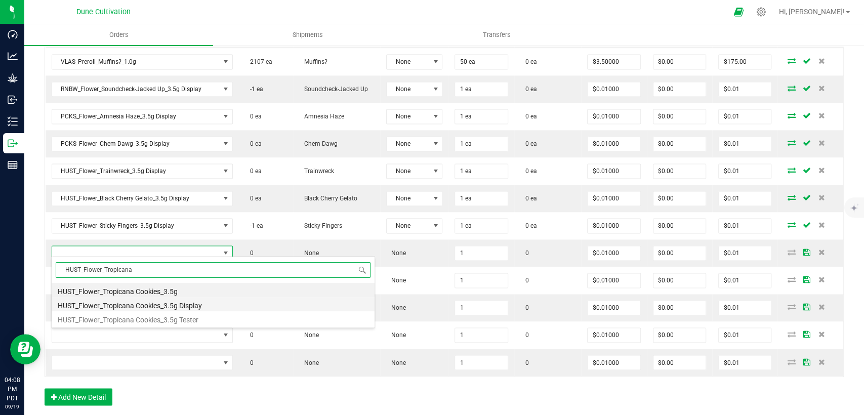
click at [146, 308] on li "HUST_Flower_Tropicana Cookies_3.5g Display" at bounding box center [213, 304] width 323 height 14
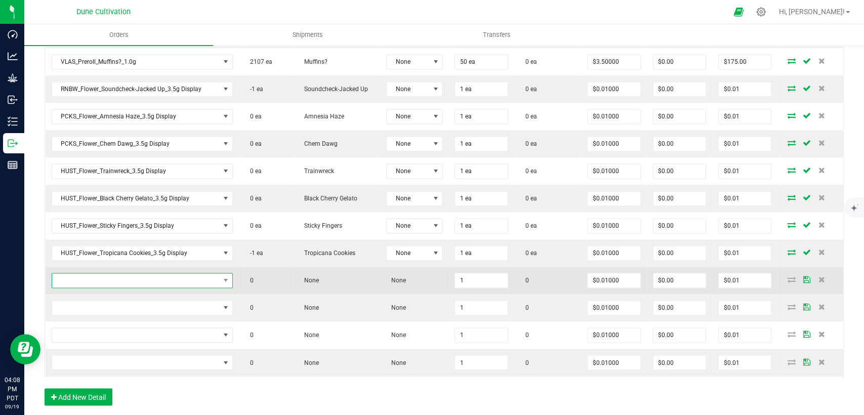
click at [136, 276] on span "NO DATA FOUND" at bounding box center [135, 280] width 167 height 14
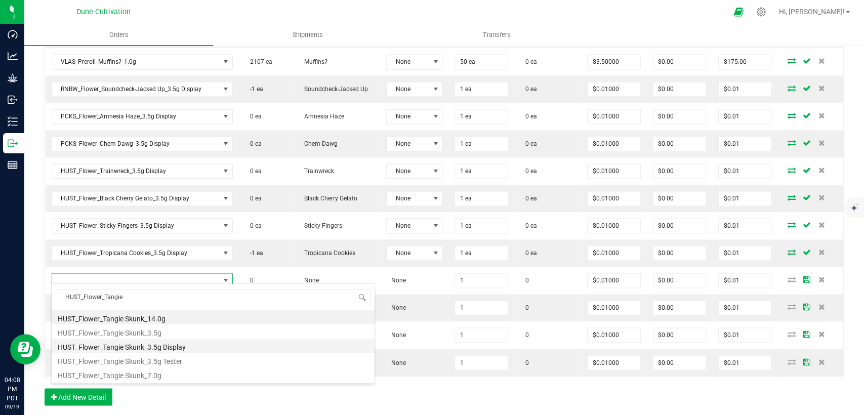
click at [110, 348] on li "HUST_Flower_Tangie Skunk_3.5g Display" at bounding box center [213, 345] width 323 height 14
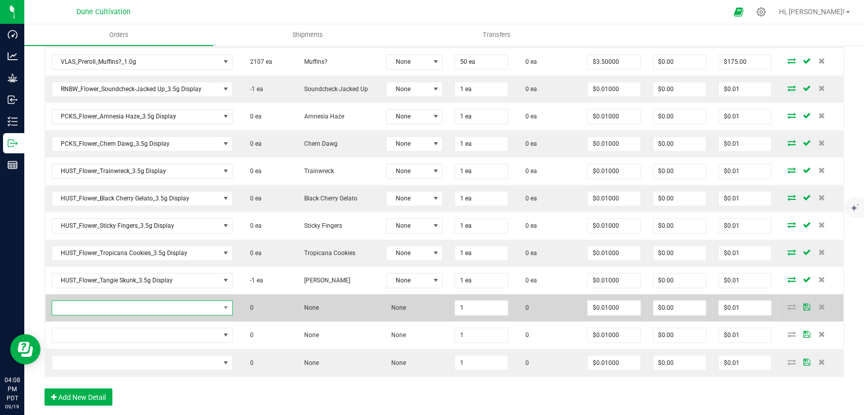
click at [181, 301] on span "NO DATA FOUND" at bounding box center [135, 308] width 167 height 14
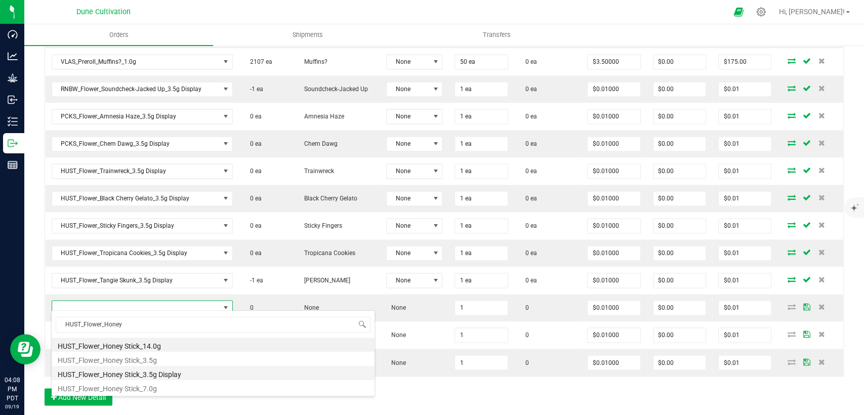
click at [167, 372] on li "HUST_Flower_Honey Stick_3.5g Display" at bounding box center [213, 373] width 323 height 14
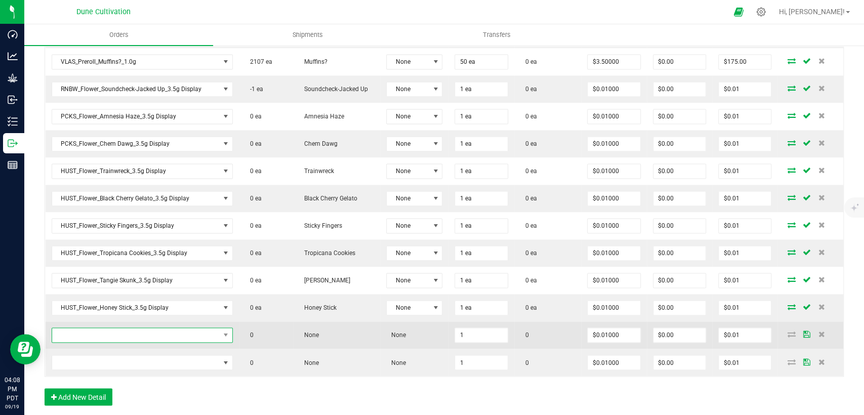
click at [166, 329] on span "NO DATA FOUND" at bounding box center [135, 335] width 167 height 14
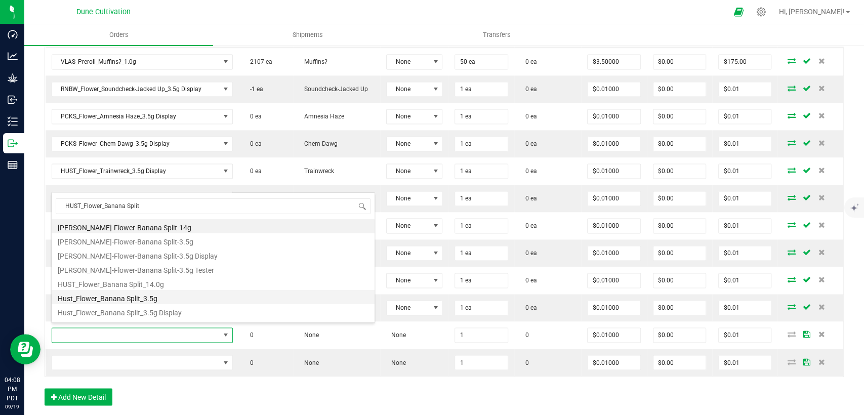
scroll to position [12, 0]
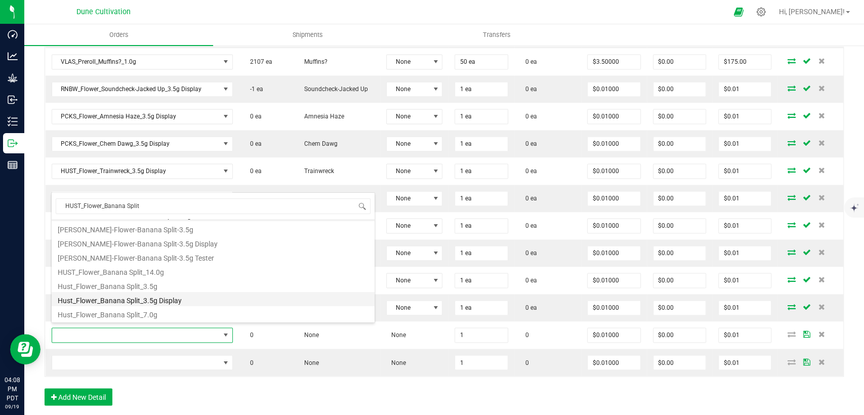
click at [171, 299] on li "Hust_Flower_Banana Split_3.5g Display" at bounding box center [213, 299] width 323 height 14
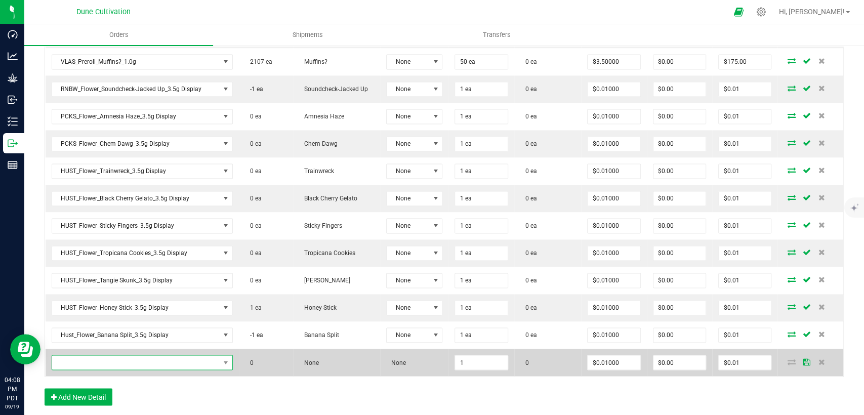
click at [106, 358] on span "NO DATA FOUND" at bounding box center [135, 362] width 167 height 14
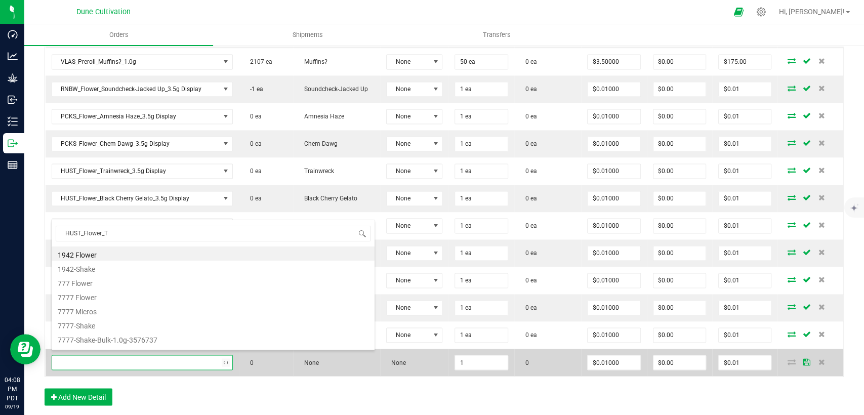
scroll to position [15, 176]
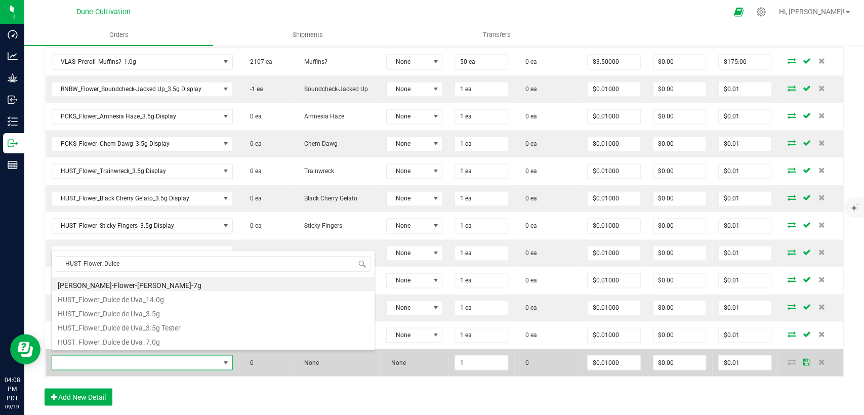
click at [172, 370] on td at bounding box center [142, 362] width 193 height 27
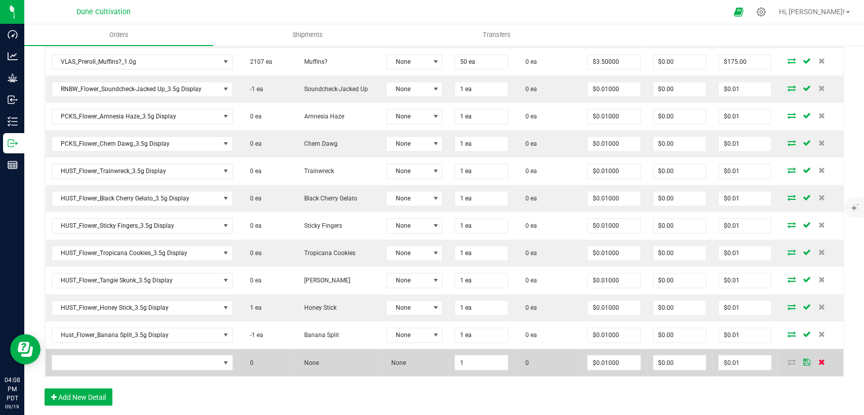
click at [818, 358] on icon at bounding box center [821, 361] width 7 height 6
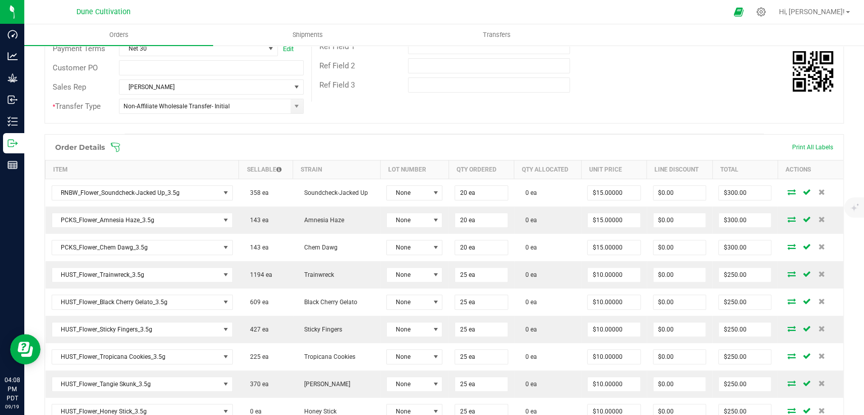
scroll to position [0, 0]
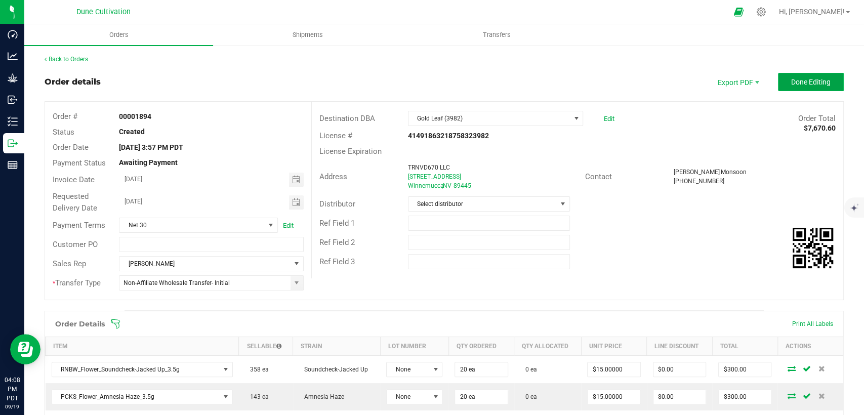
click at [805, 80] on span "Done Editing" at bounding box center [810, 82] width 39 height 8
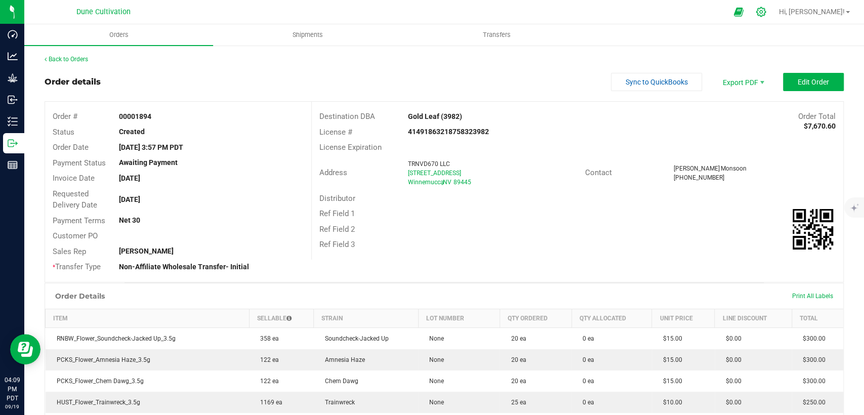
click at [765, 12] on icon at bounding box center [761, 12] width 10 height 10
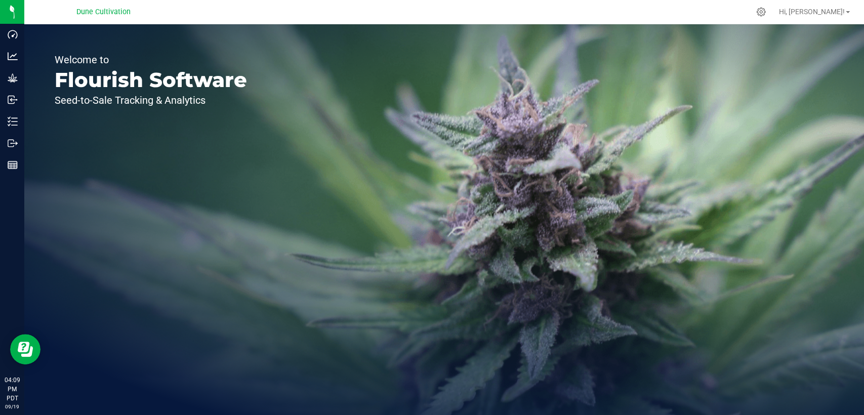
drag, startPoint x: 801, startPoint y: 14, endPoint x: 710, endPoint y: 30, distance: 92.6
click at [765, 13] on icon at bounding box center [761, 12] width 10 height 10
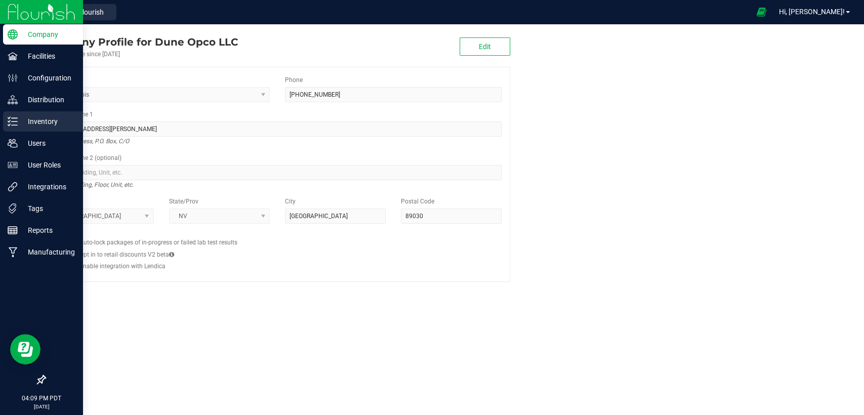
click at [47, 116] on p "Inventory" at bounding box center [48, 121] width 61 height 12
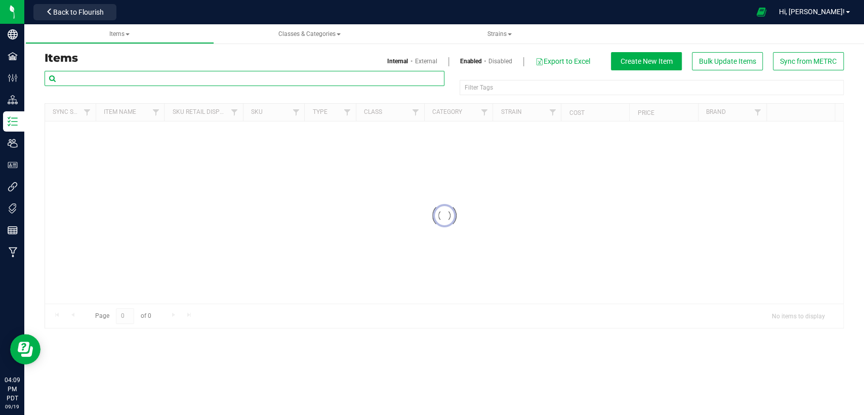
click at [176, 77] on input "text" at bounding box center [245, 78] width 400 height 15
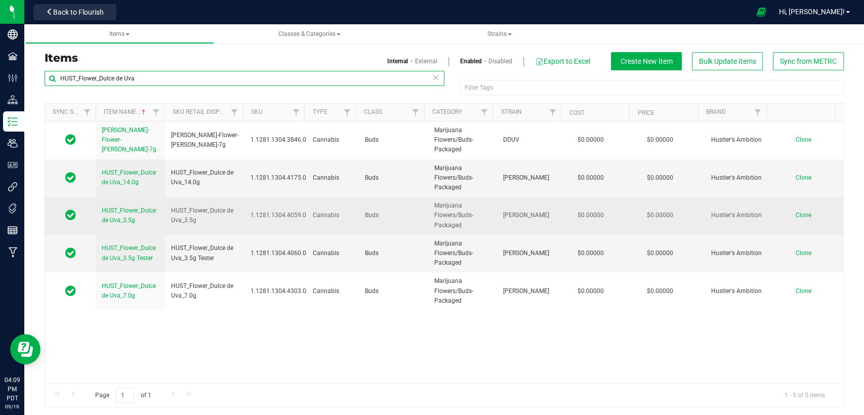
type input "HUST_Flower_Dulce de Uva"
drag, startPoint x: 194, startPoint y: 220, endPoint x: 170, endPoint y: 211, distance: 25.3
click at [171, 211] on span "HUST_Flower_Dulce de Uva_3.5g" at bounding box center [204, 215] width 67 height 19
copy span "HUST_Flower_Dulce de Uva_3.5g"
click at [795, 214] on span "Clone" at bounding box center [803, 214] width 16 height 7
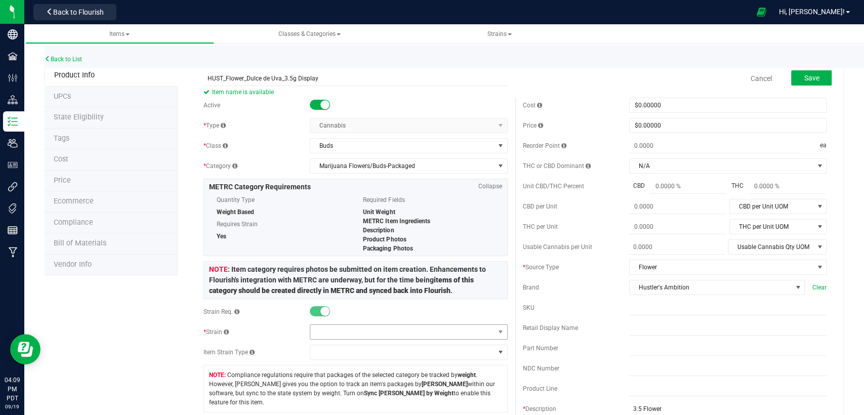
type input "HUST_Flower_Dulce de Uva_3.5g Display"
click at [368, 333] on span at bounding box center [402, 332] width 184 height 14
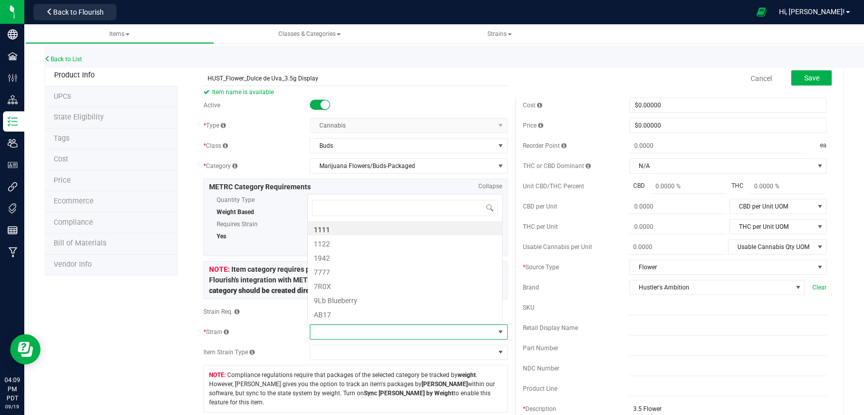
scroll to position [15, 192]
type input "Dulce"
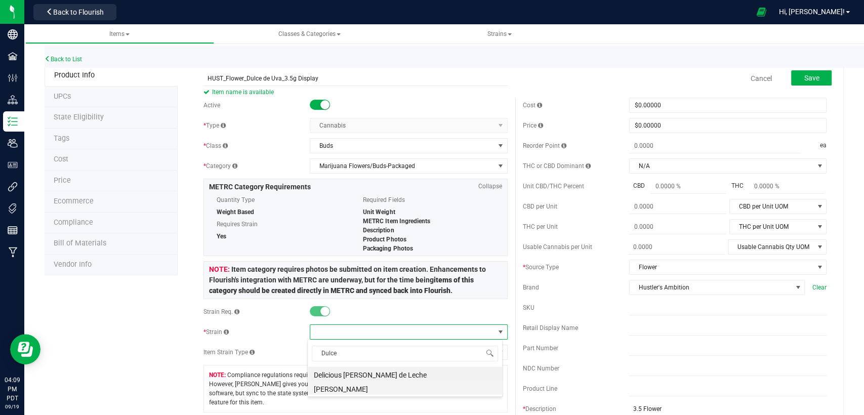
click at [364, 386] on li "[PERSON_NAME]" at bounding box center [405, 387] width 194 height 14
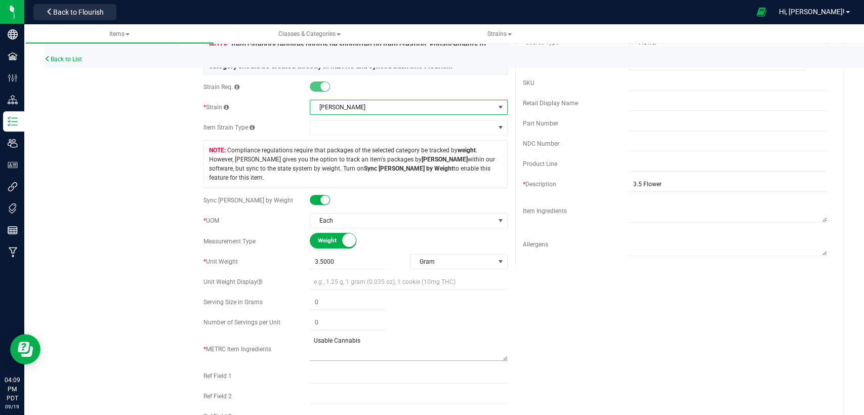
scroll to position [0, 0]
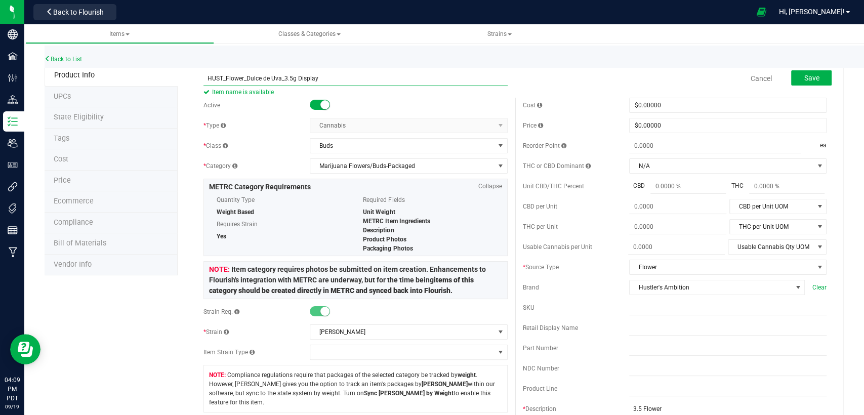
drag, startPoint x: 336, startPoint y: 77, endPoint x: 155, endPoint y: 77, distance: 180.6
click at [407, 67] on div "HUST_Flower_Dulce de Uva_3.5g Display Item name is available" at bounding box center [355, 72] width 319 height 12
click at [808, 70] on button "Save" at bounding box center [811, 77] width 40 height 15
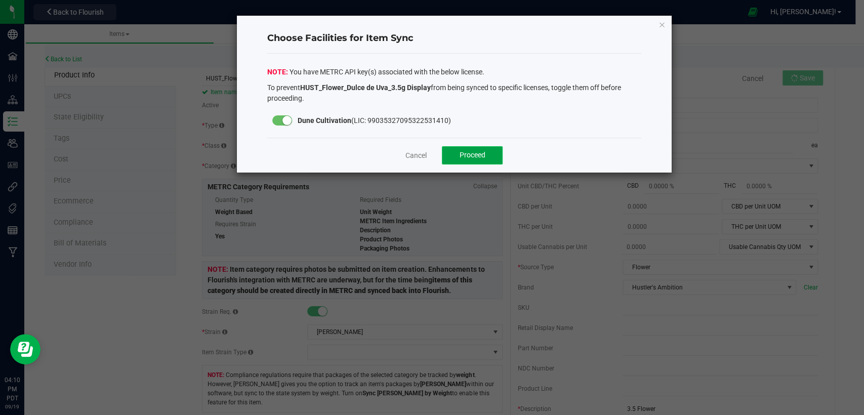
click at [459, 155] on span "Proceed" at bounding box center [472, 155] width 26 height 8
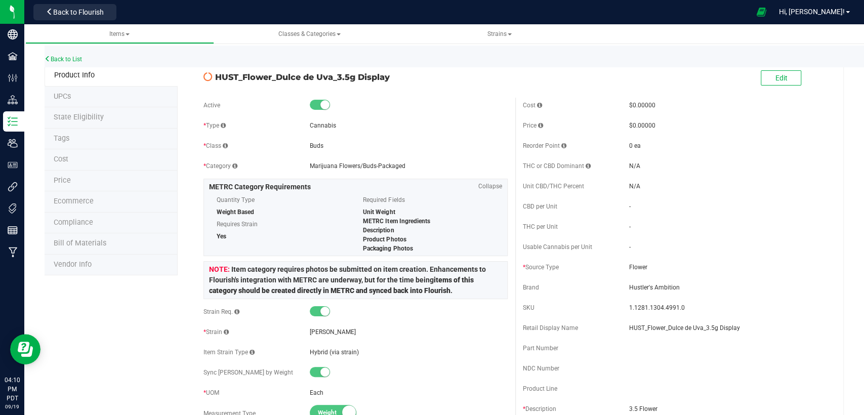
drag, startPoint x: 388, startPoint y: 77, endPoint x: 215, endPoint y: 76, distance: 172.5
click at [215, 76] on span "HUST_Flower_Dulce de Uva_3.5g Display" at bounding box center [361, 77] width 292 height 12
copy span "HUST_Flower_Dulce de Uva_3.5g Display"
click at [92, 113] on span "State Eligibility" at bounding box center [79, 117] width 50 height 9
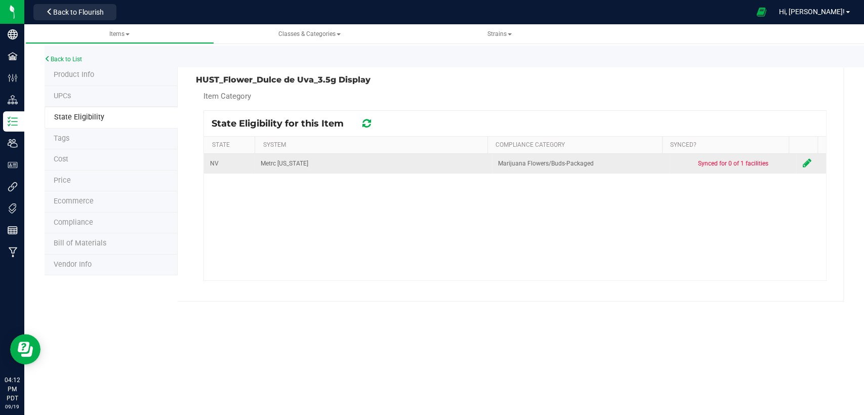
click at [802, 163] on icon at bounding box center [806, 163] width 9 height 10
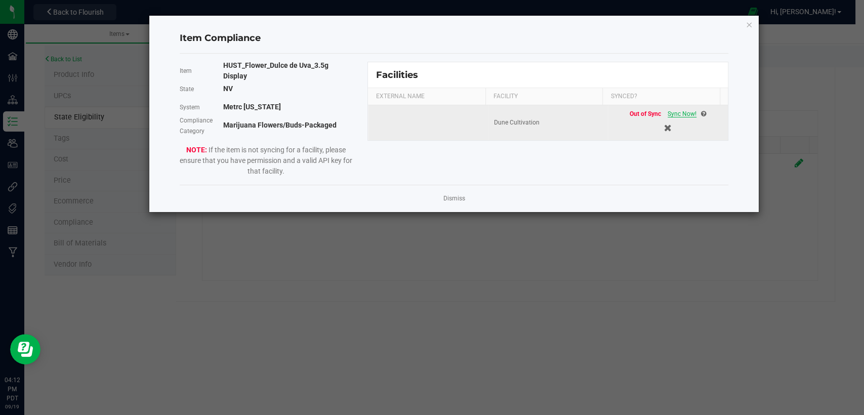
click at [684, 110] on span "Sync Now!" at bounding box center [681, 113] width 29 height 7
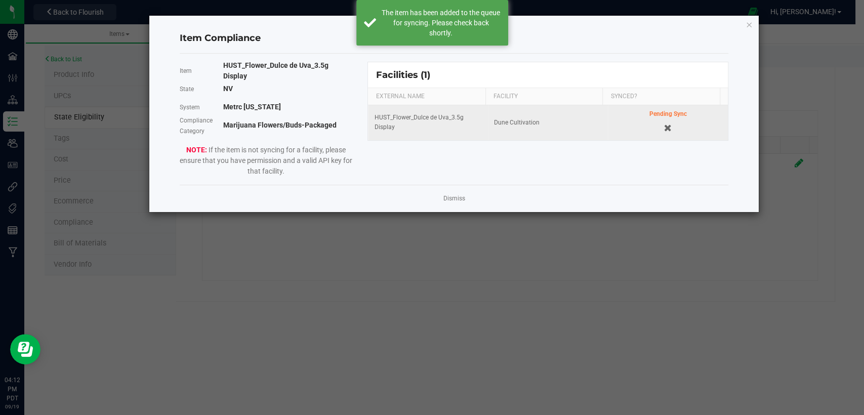
drag, startPoint x: 751, startPoint y: 20, endPoint x: 611, endPoint y: 55, distance: 144.5
click at [750, 21] on icon "Close modal" at bounding box center [748, 24] width 7 height 12
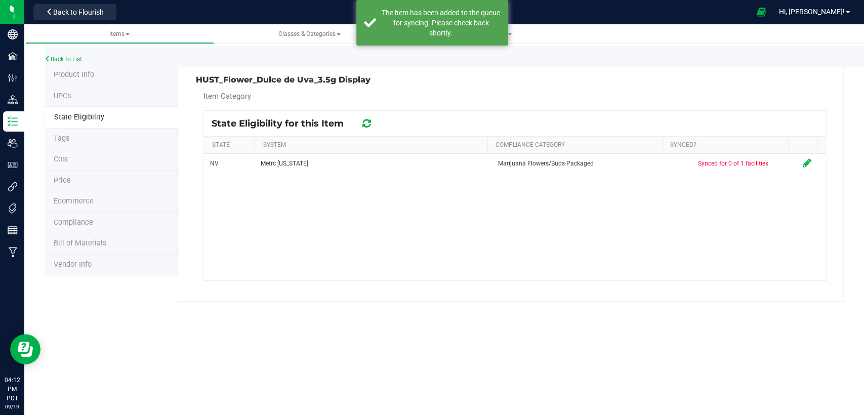
click at [73, 75] on span "Product Info" at bounding box center [74, 74] width 40 height 9
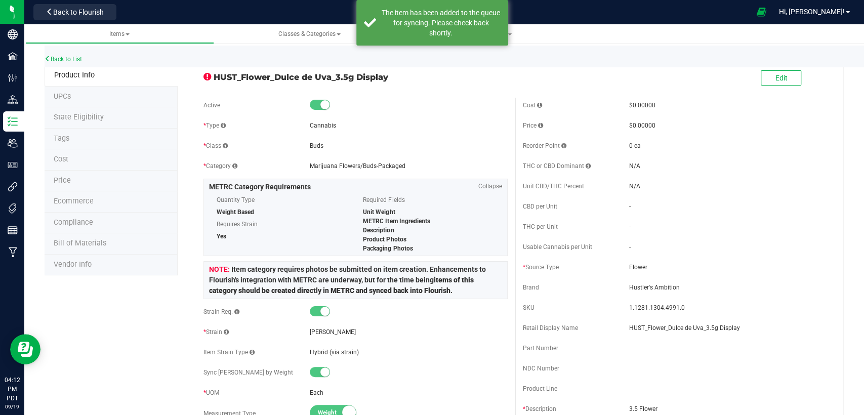
click at [74, 118] on span "State Eligibility" at bounding box center [79, 117] width 50 height 9
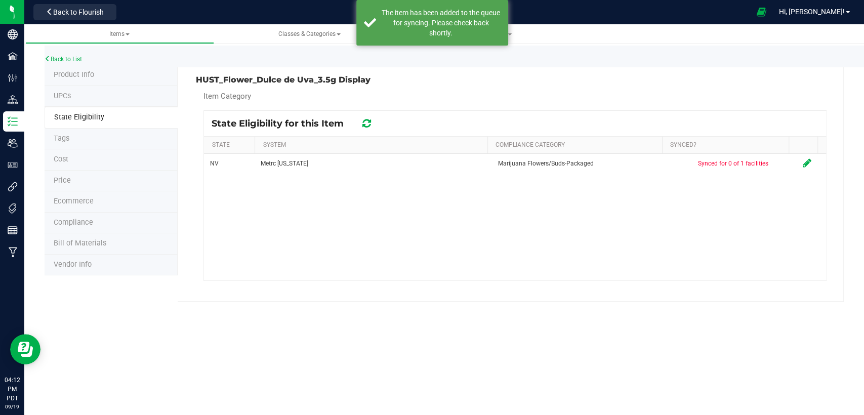
click at [94, 74] on li "Product Info" at bounding box center [111, 75] width 133 height 21
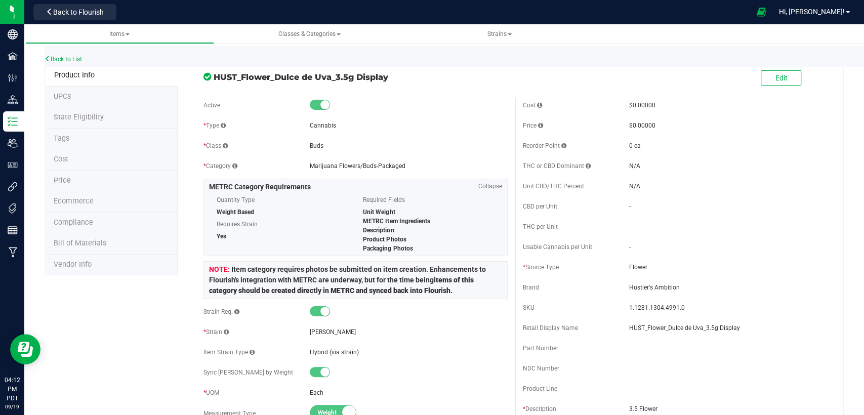
drag, startPoint x: 387, startPoint y: 79, endPoint x: 212, endPoint y: 78, distance: 174.0
click at [213, 78] on span "HUST_Flower_Dulce de Uva_3.5g Display" at bounding box center [359, 77] width 293 height 12
copy span "HUST_Flower_Dulce de Uva_3.5g Display"
click at [90, 14] on span "Back to Flourish" at bounding box center [78, 12] width 51 height 8
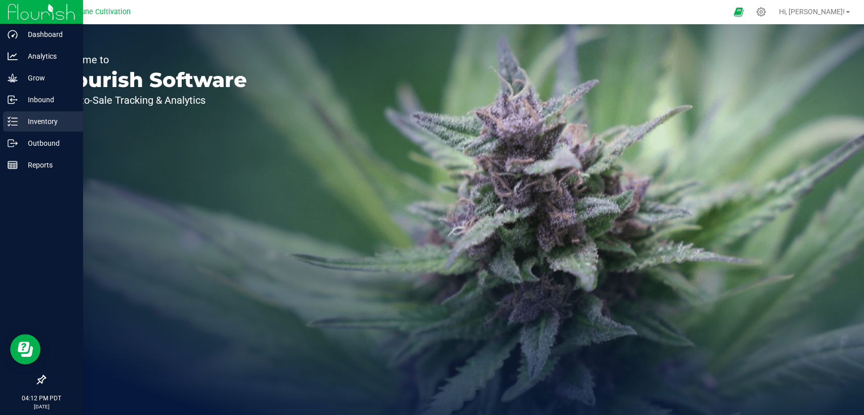
click at [37, 117] on p "Inventory" at bounding box center [48, 121] width 61 height 12
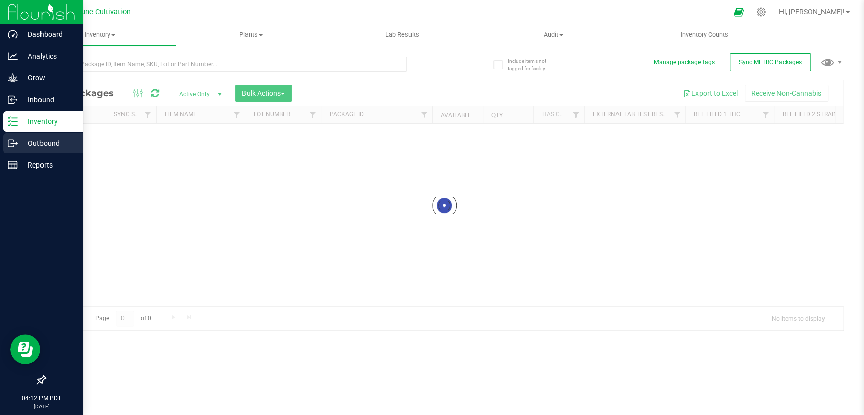
click at [42, 141] on p "Outbound" at bounding box center [48, 143] width 61 height 12
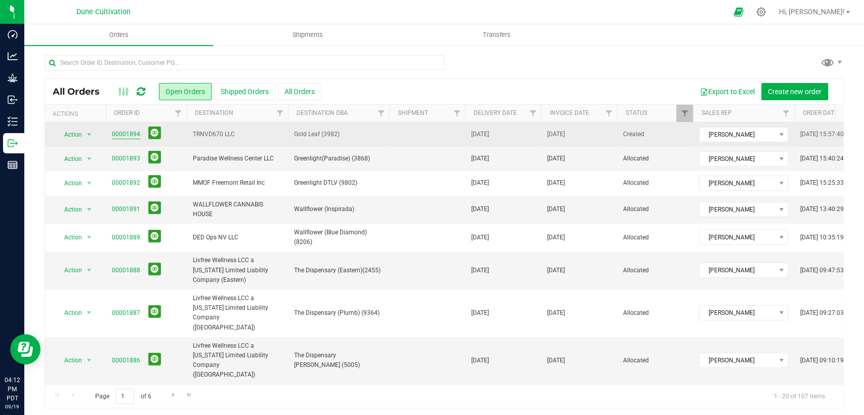
click at [130, 137] on link "00001894" at bounding box center [126, 135] width 28 height 10
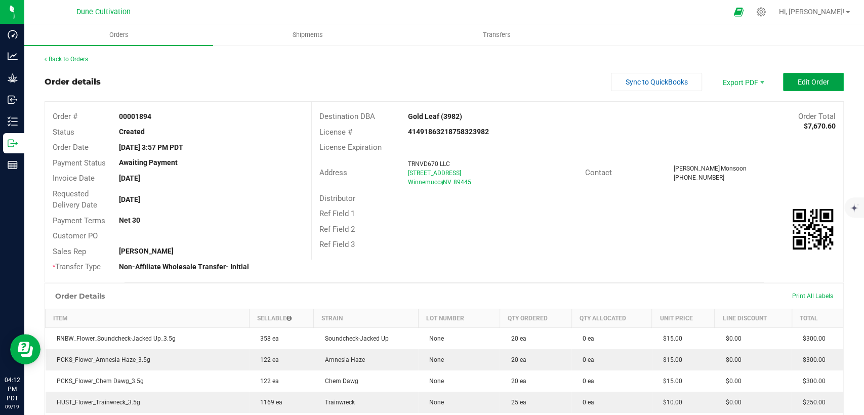
click at [812, 82] on span "Edit Order" at bounding box center [812, 82] width 31 height 8
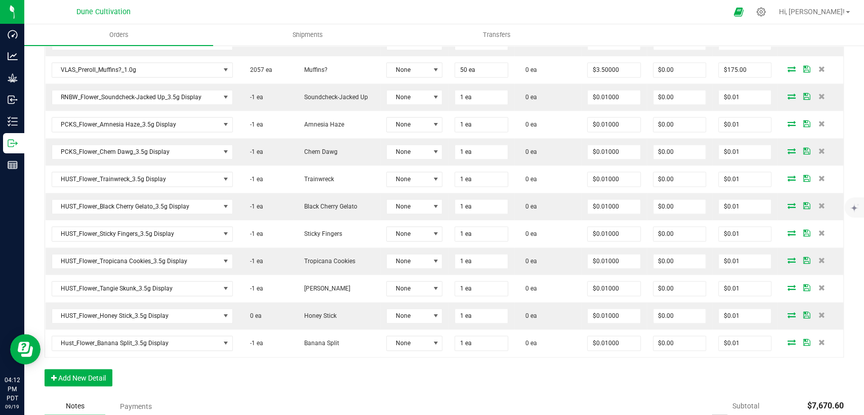
scroll to position [1097, 0]
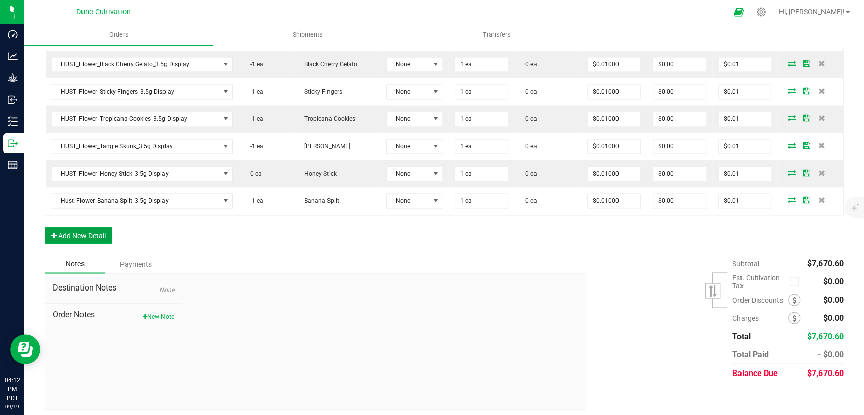
click at [99, 234] on button "Add New Detail" at bounding box center [79, 235] width 68 height 17
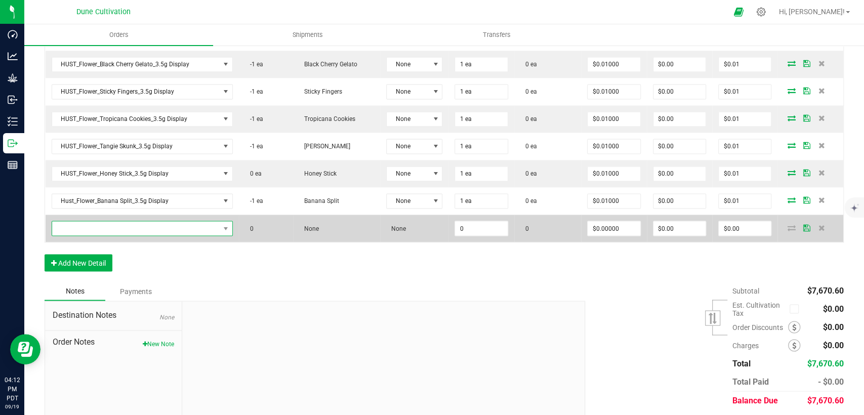
click at [146, 225] on span "NO DATA FOUND" at bounding box center [135, 228] width 167 height 14
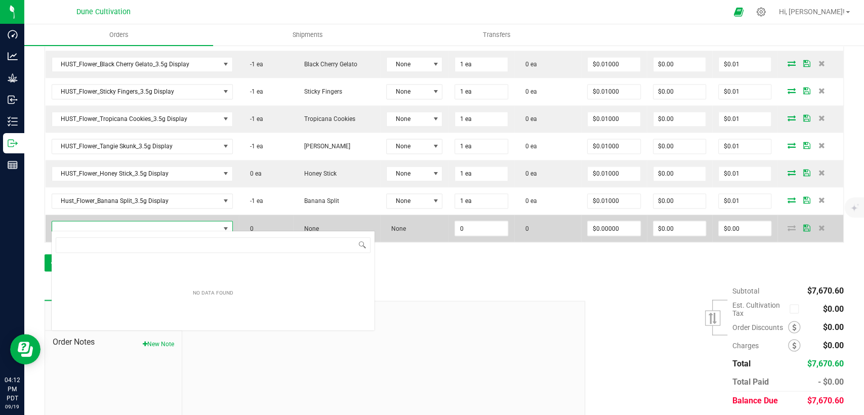
scroll to position [50576, 50413]
type input "HUST_Flower_Dulce de Uva_3.5g Display"
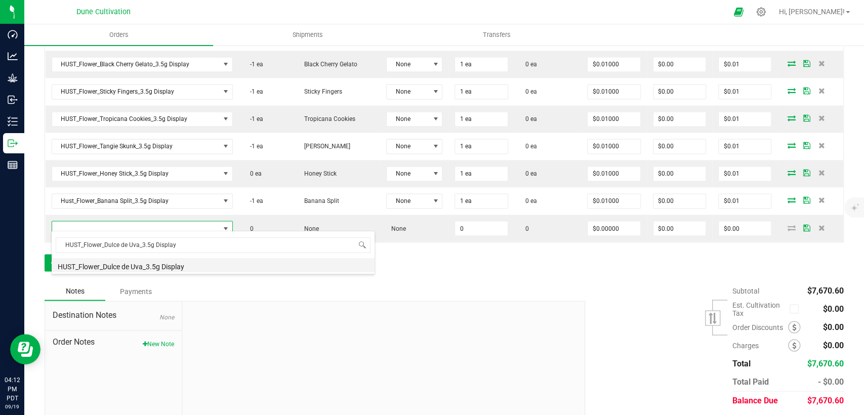
drag, startPoint x: 141, startPoint y: 264, endPoint x: 152, endPoint y: 253, distance: 15.4
click at [141, 263] on li "HUST_Flower_Dulce de Uva_3.5g Display" at bounding box center [213, 265] width 323 height 14
type input "0 ea"
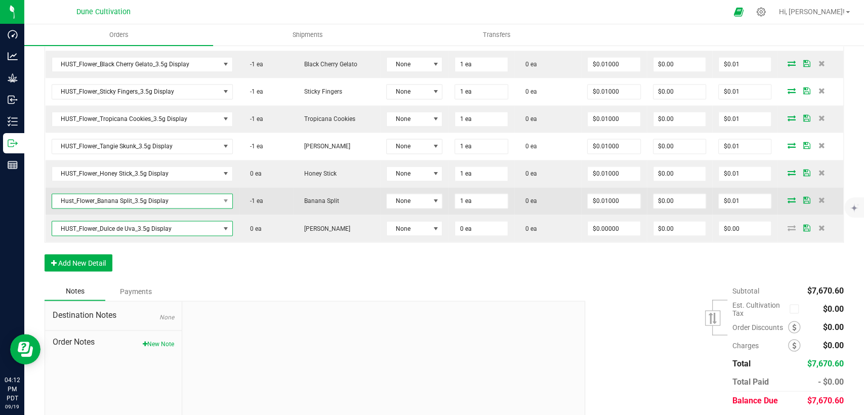
click at [190, 198] on span "Hust_Flower_Banana Split_3.5g Display" at bounding box center [135, 201] width 167 height 14
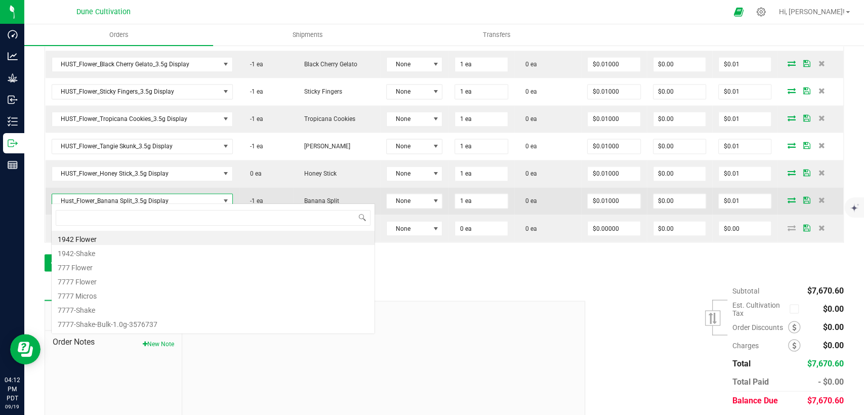
scroll to position [15, 178]
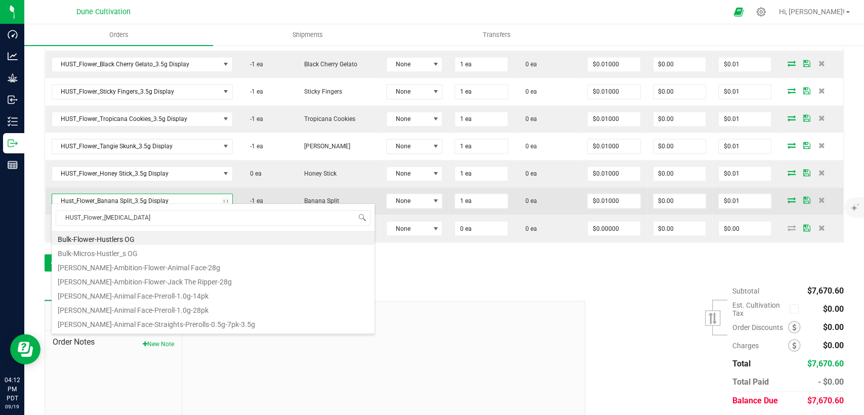
type input "HUST_Flower_Banana"
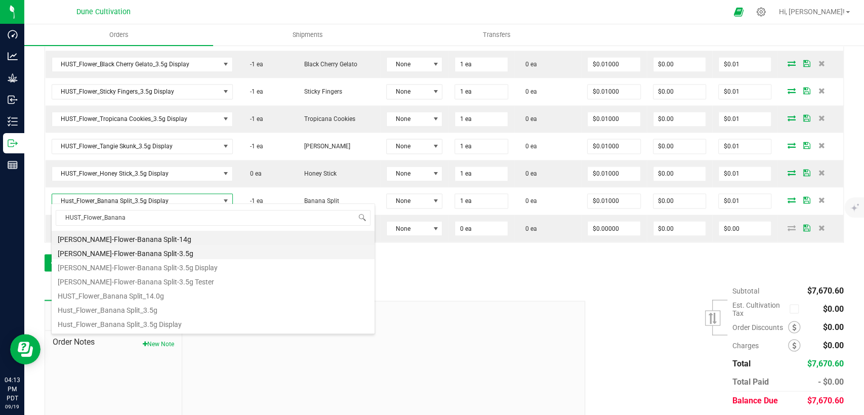
scroll to position [12, 0]
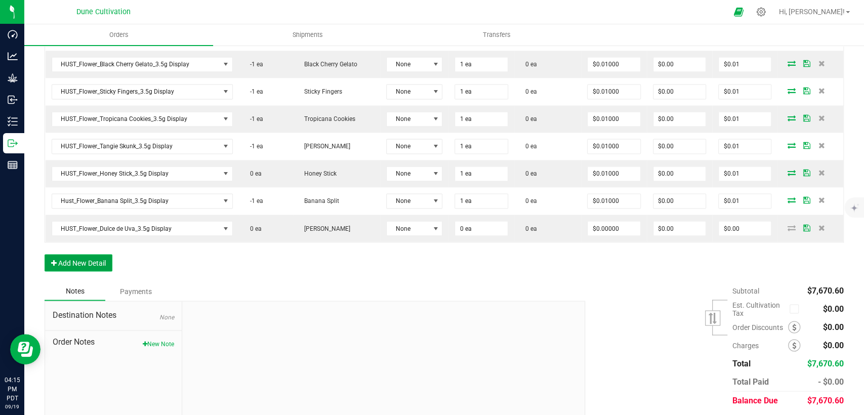
click at [90, 261] on button "Add New Detail" at bounding box center [79, 262] width 68 height 17
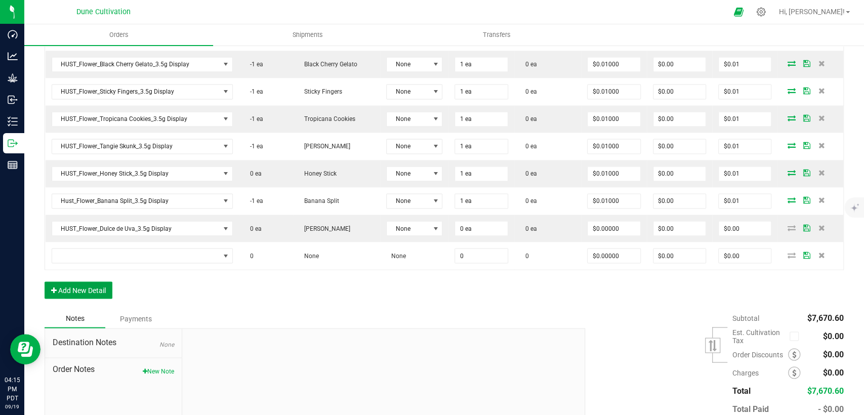
click at [89, 284] on button "Add New Detail" at bounding box center [79, 289] width 68 height 17
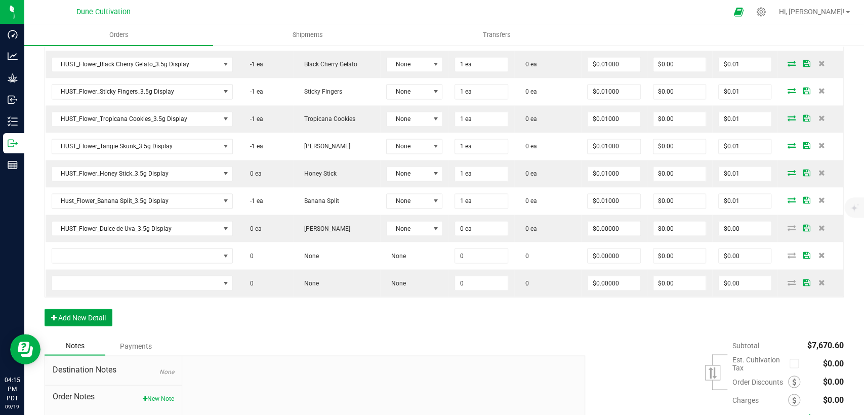
click at [89, 318] on button "Add New Detail" at bounding box center [79, 317] width 68 height 17
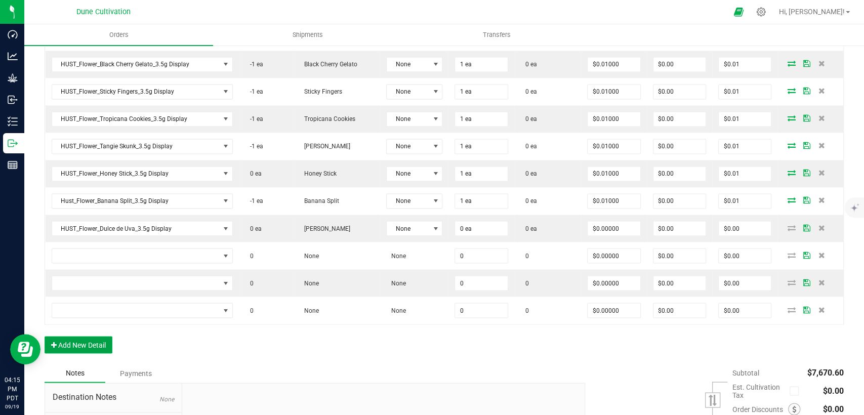
click at [92, 339] on button "Add New Detail" at bounding box center [79, 344] width 68 height 17
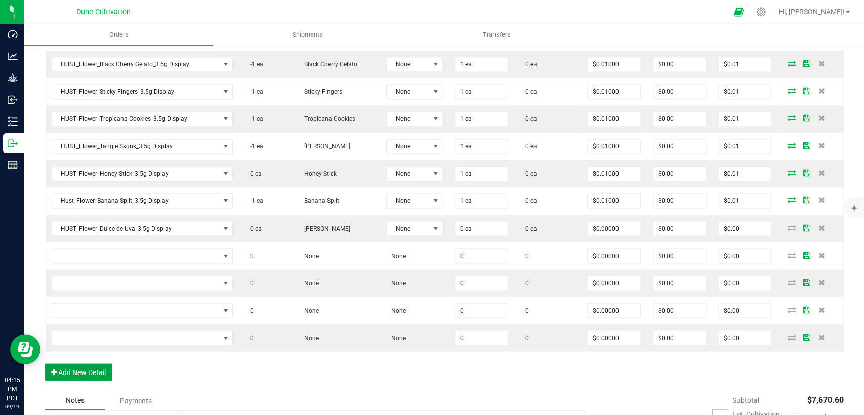
click at [97, 367] on button "Add New Detail" at bounding box center [79, 371] width 68 height 17
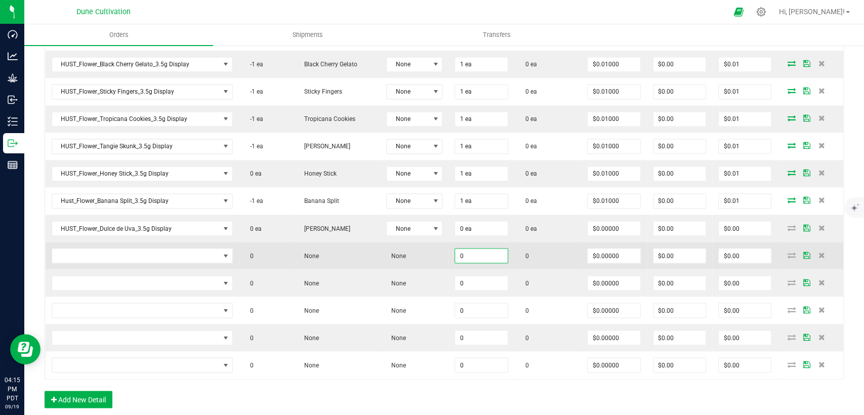
click at [478, 248] on input "0" at bounding box center [481, 255] width 52 height 14
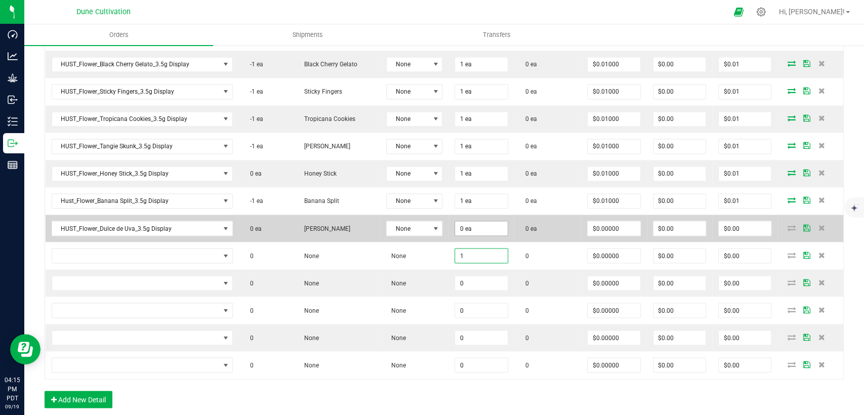
type input "1"
click at [465, 223] on input "0" at bounding box center [481, 228] width 52 height 14
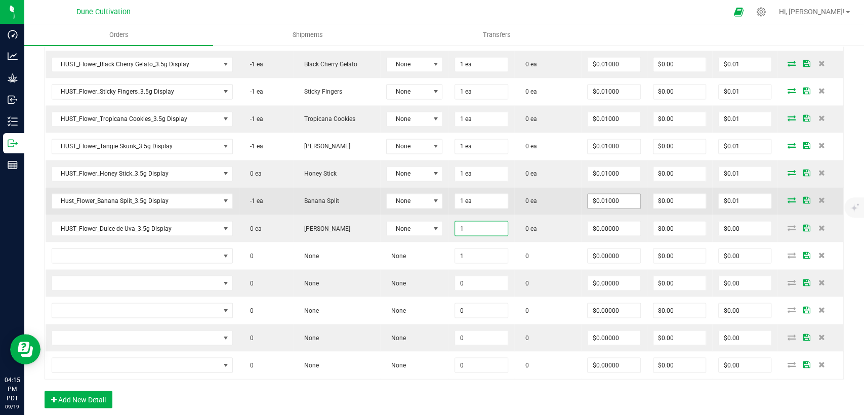
type input "1"
type input "0.01"
type input "1 ea"
click at [590, 198] on input "0.01" at bounding box center [613, 201] width 52 height 14
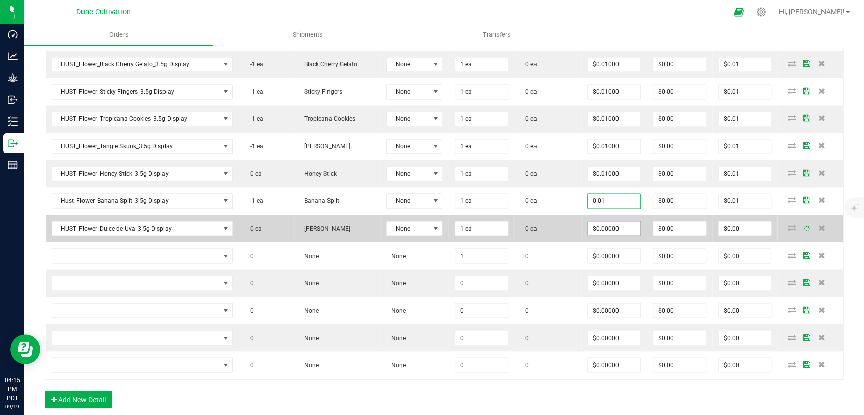
type input "$0.01000"
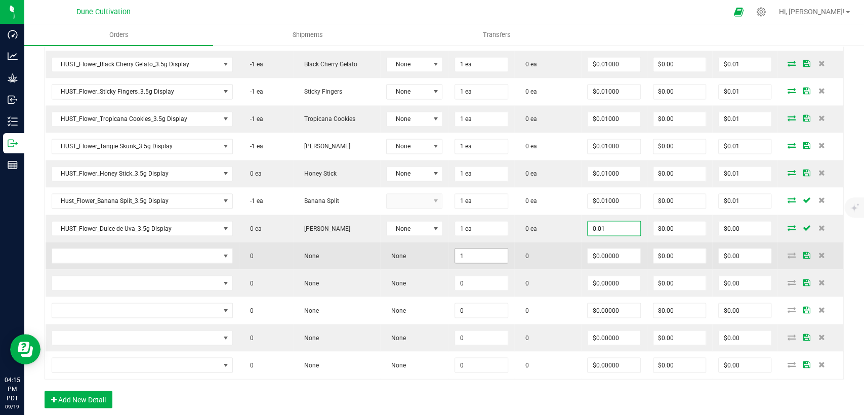
type input "$0.01000"
type input "$0.01"
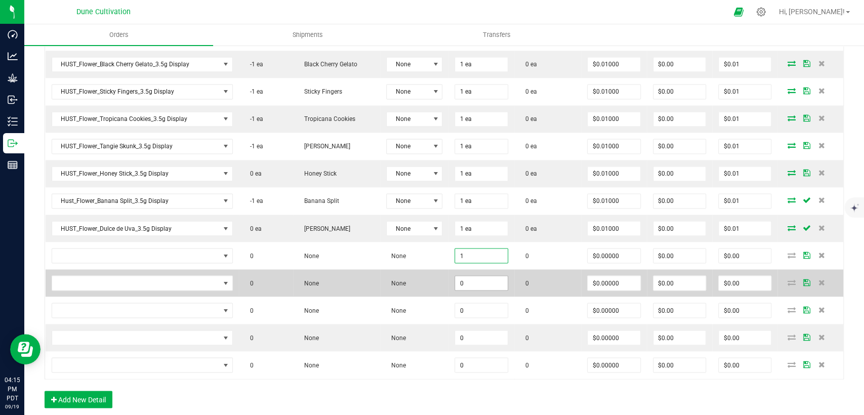
click at [460, 276] on input "0" at bounding box center [481, 283] width 52 height 14
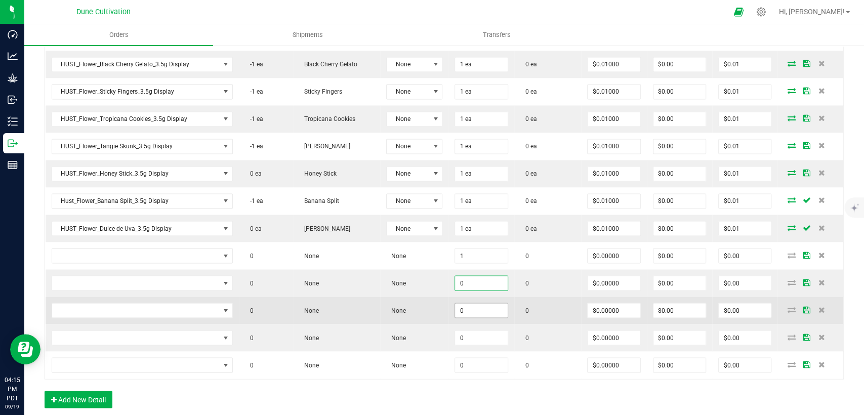
paste input "1"
type input "1"
click at [461, 304] on input "0" at bounding box center [481, 310] width 52 height 14
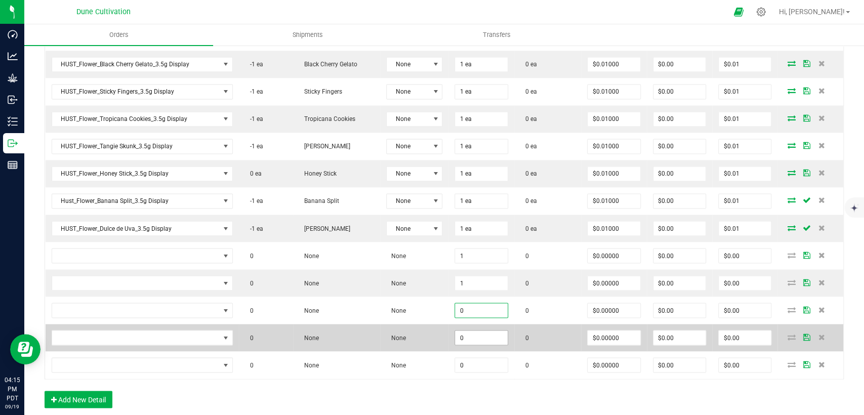
paste input "1"
type input "1"
click at [460, 338] on td "0" at bounding box center [480, 337] width 65 height 27
paste input "1"
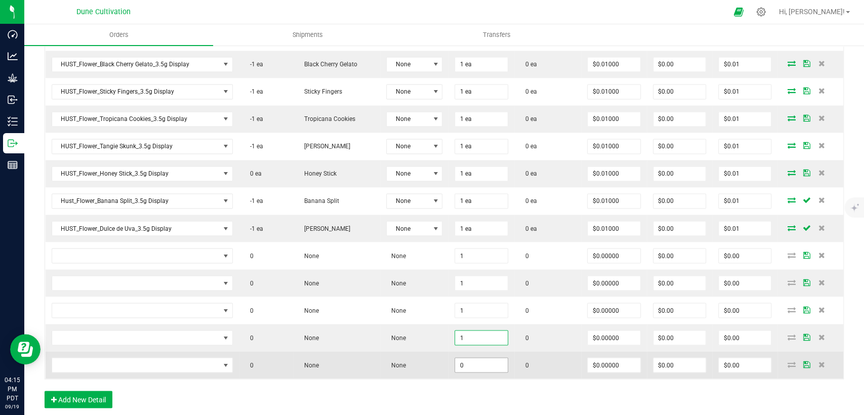
type input "1"
click at [460, 363] on input "0" at bounding box center [481, 365] width 52 height 14
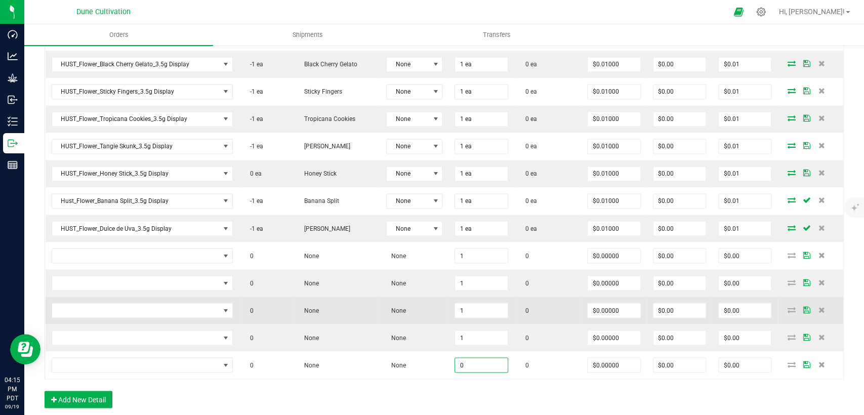
paste input "1"
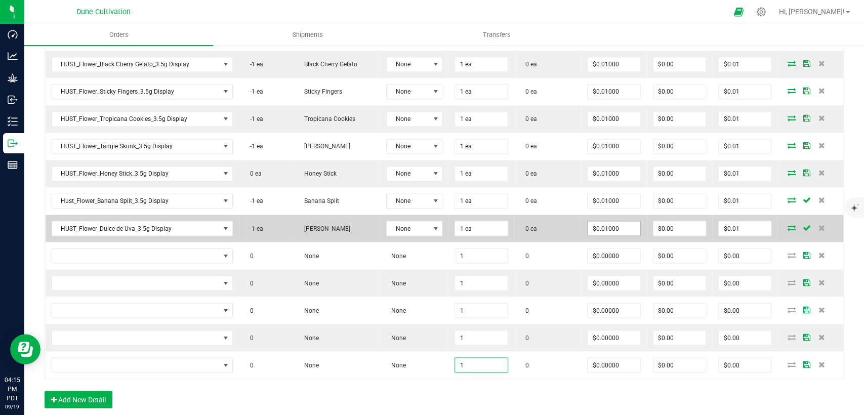
type input "1"
type input "0.01"
click at [611, 221] on input "0.01" at bounding box center [613, 228] width 52 height 14
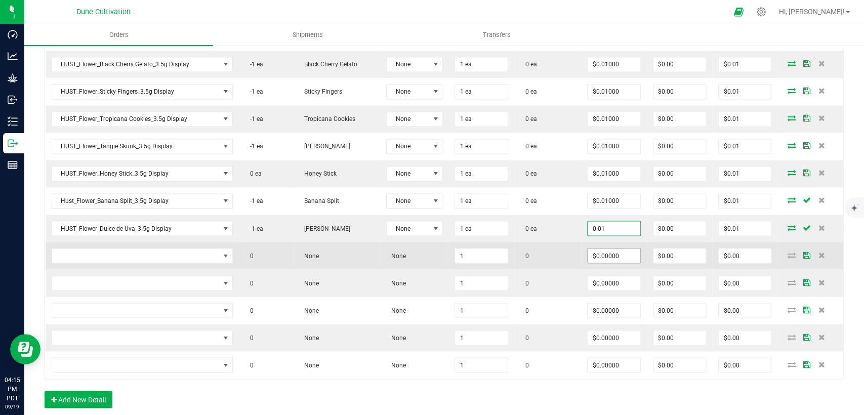
type input "0"
type input "$0.01000"
click at [606, 251] on input "0" at bounding box center [613, 255] width 52 height 14
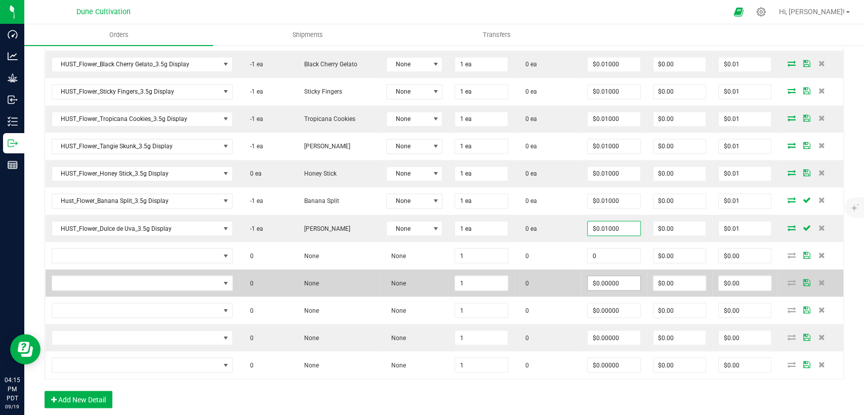
paste input ".01"
type input "$0.01000"
type input "$0.01"
click at [598, 276] on input "0" at bounding box center [613, 283] width 52 height 14
paste input ".01"
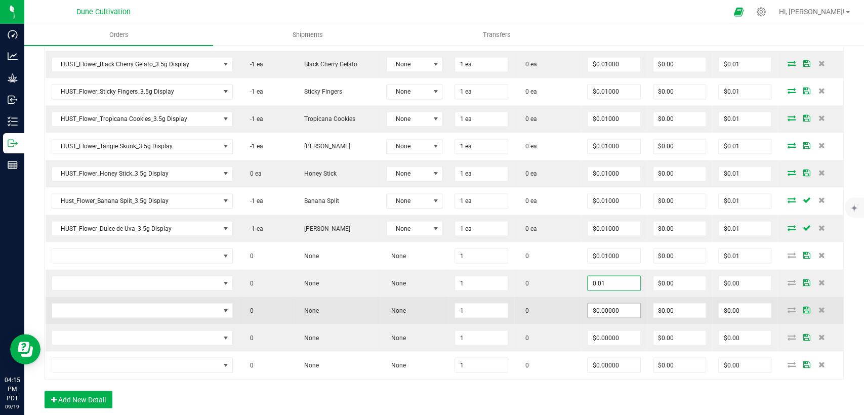
type input "$0.01000"
type input "$0.01"
click at [595, 305] on input "0" at bounding box center [613, 310] width 52 height 14
paste input ".01"
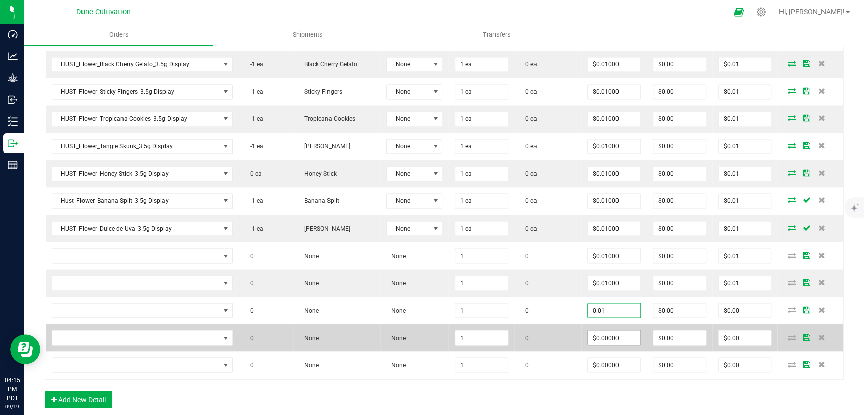
type input "$0.01000"
type input "$0.01"
click at [589, 332] on input "0" at bounding box center [613, 337] width 52 height 14
paste input ".01"
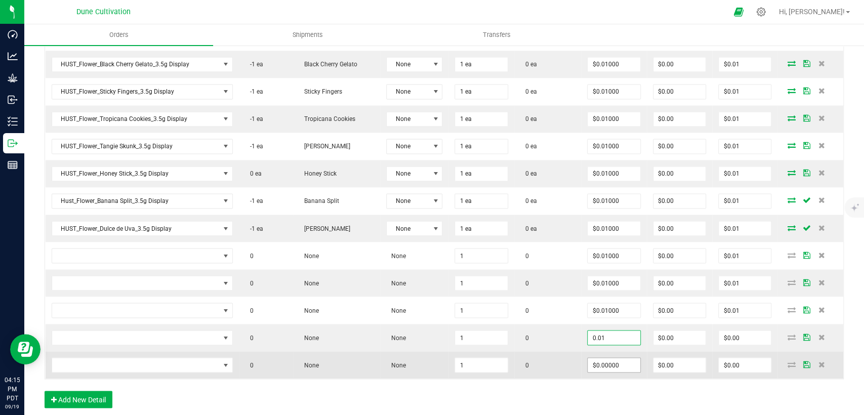
type input "$0.01000"
type input "$0.01"
click at [592, 358] on input "0" at bounding box center [613, 365] width 52 height 14
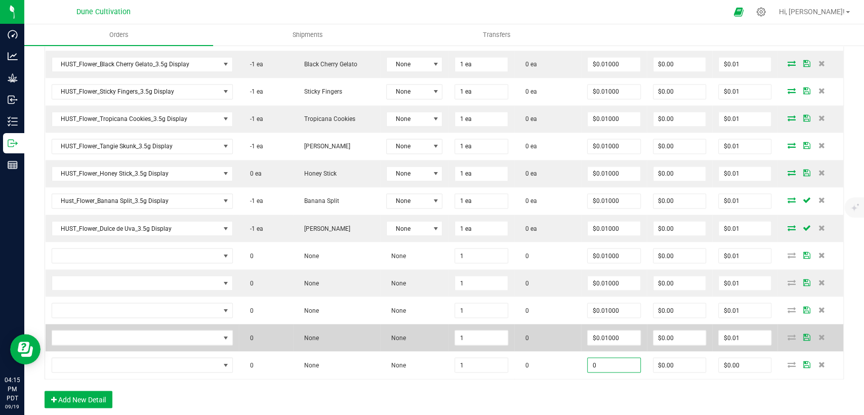
paste input ".01"
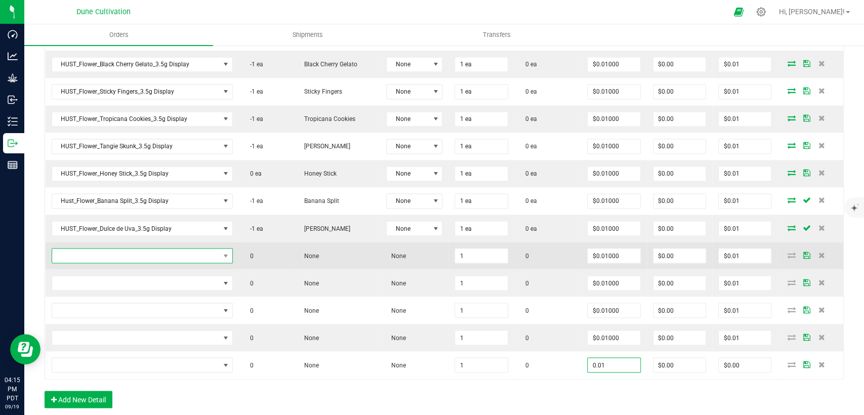
type input "$0.01000"
type input "$0.01"
click at [183, 252] on span "NO DATA FOUND" at bounding box center [135, 255] width 167 height 14
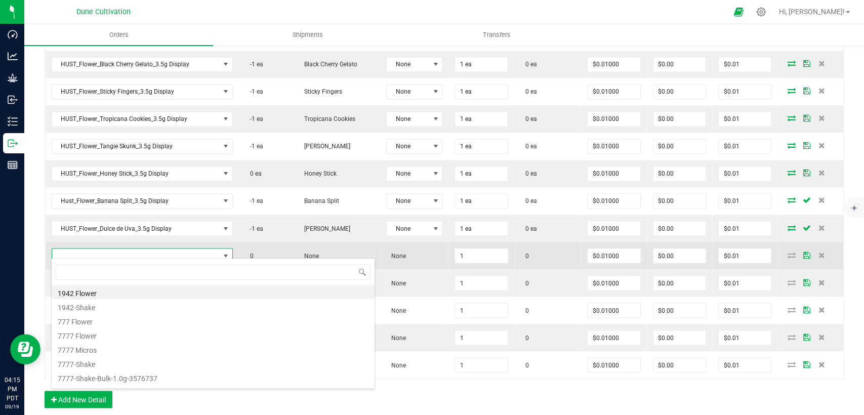
scroll to position [15, 176]
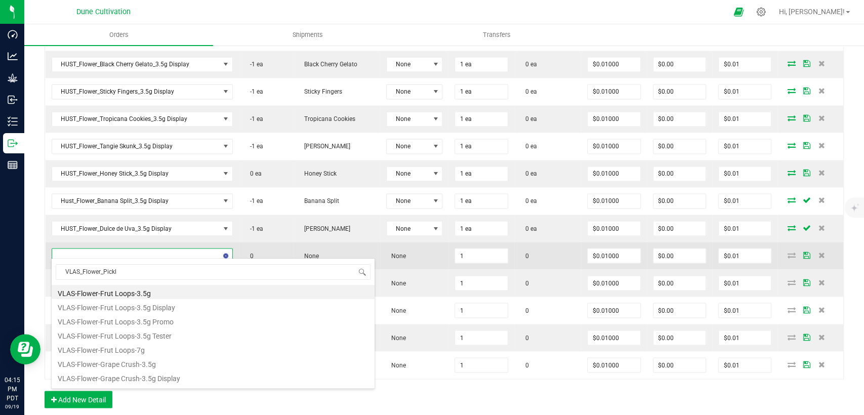
type input "VLAS_Flower_Pickle"
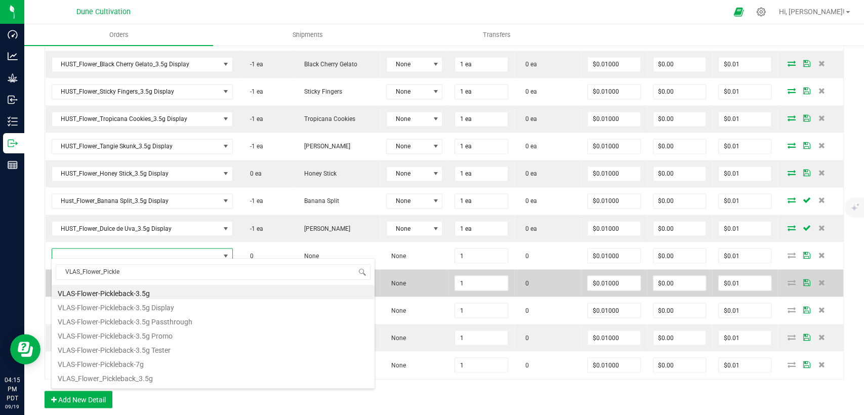
drag, startPoint x: 105, startPoint y: 272, endPoint x: 48, endPoint y: 271, distance: 56.7
click at [48, 271] on body "Dashboard Analytics Grow Inbound Inventory Outbound Reports 04:15 PM PDT 09/19/…" at bounding box center [432, 207] width 864 height 415
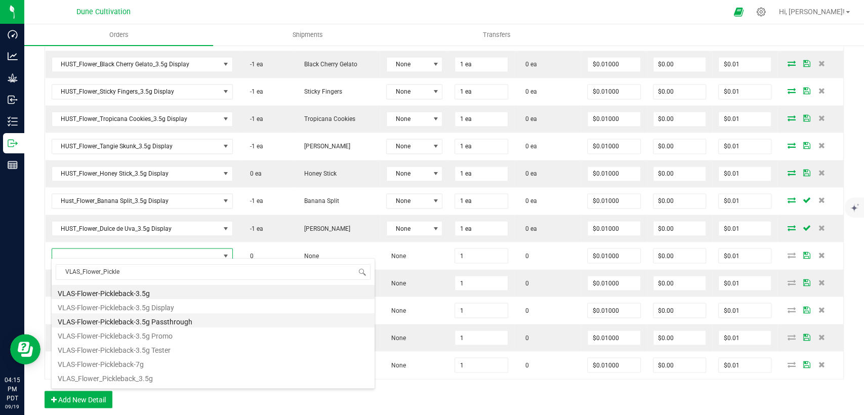
scroll to position [40, 0]
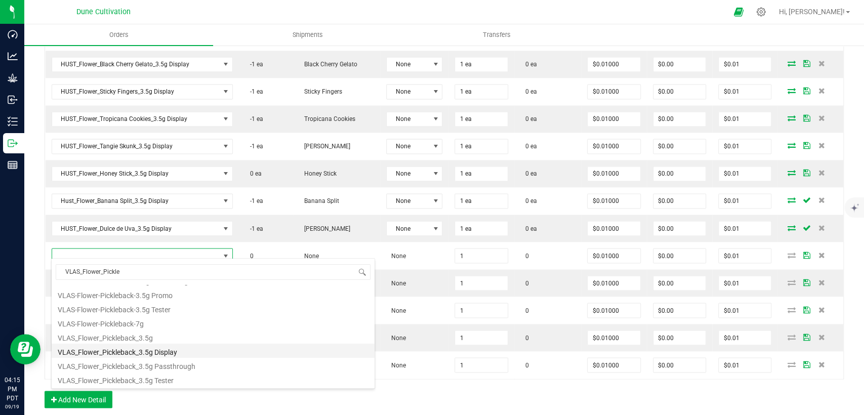
click at [117, 349] on li "VLAS_Flower_Pickleback_3.5g Display" at bounding box center [213, 351] width 323 height 14
type input "1 ea"
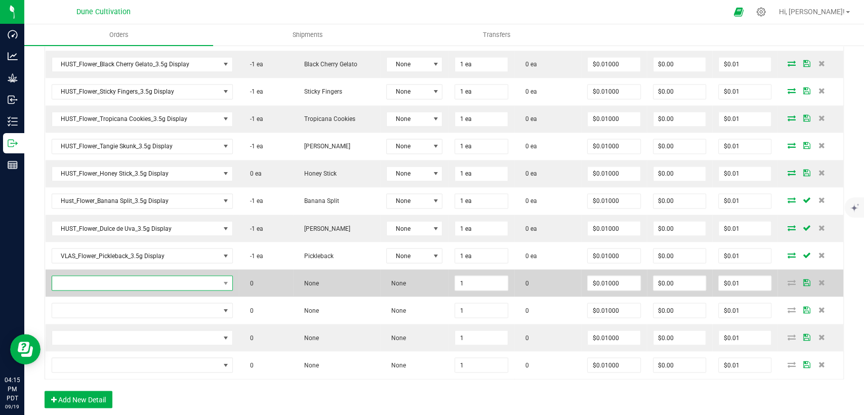
click at [165, 276] on span "NO DATA FOUND" at bounding box center [135, 283] width 167 height 14
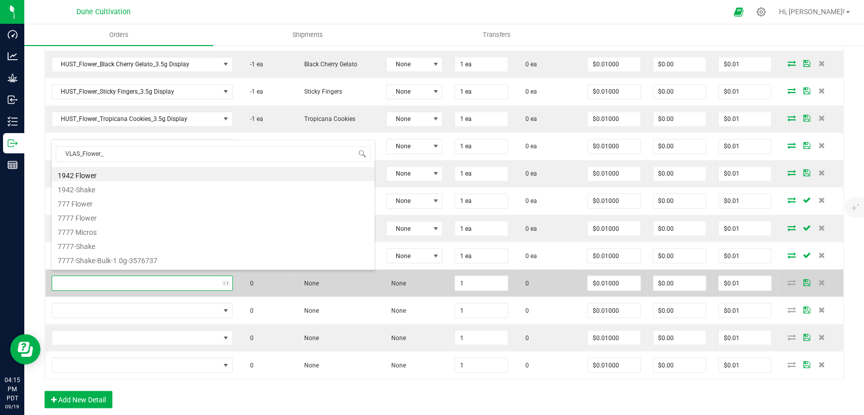
scroll to position [15, 176]
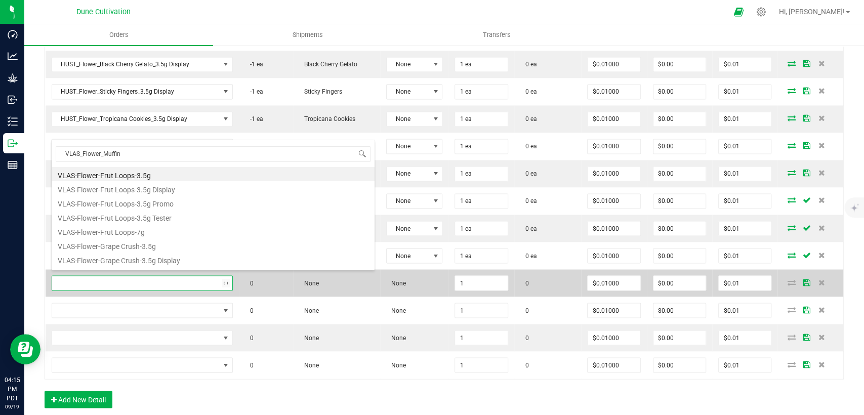
type input "VLAS_Flower_Muffins"
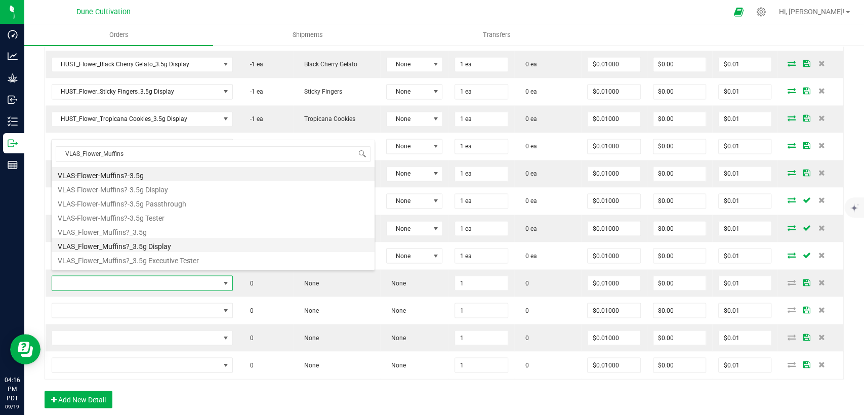
click at [163, 246] on li "VLAS_Flower_Muffins?_3.5g Display" at bounding box center [213, 245] width 323 height 14
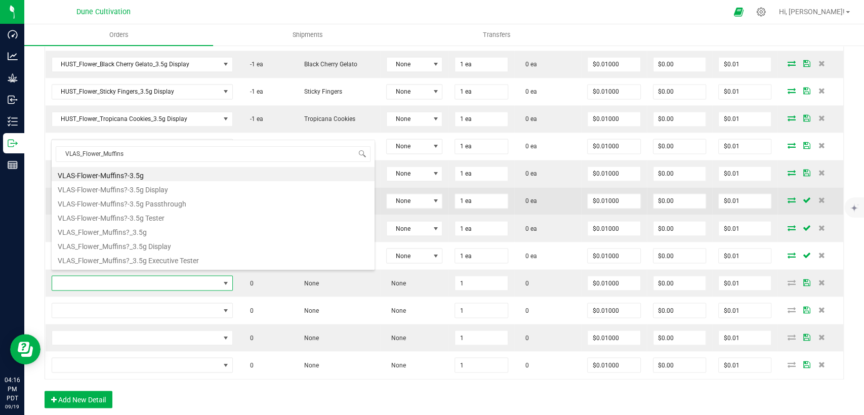
type input "1 ea"
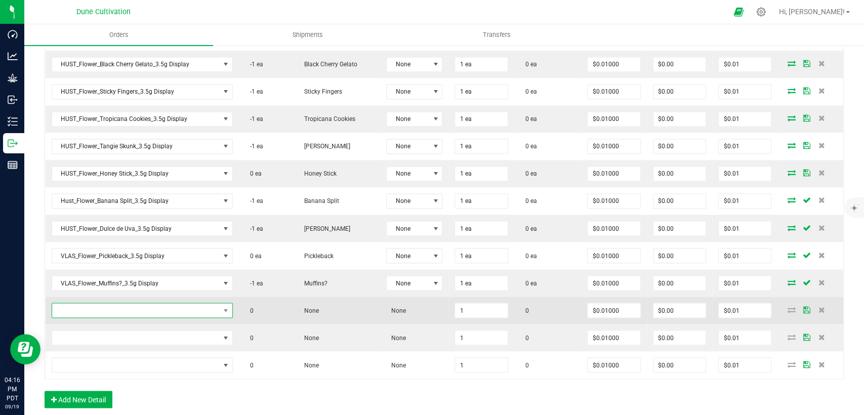
click at [164, 303] on span "NO DATA FOUND" at bounding box center [135, 310] width 167 height 14
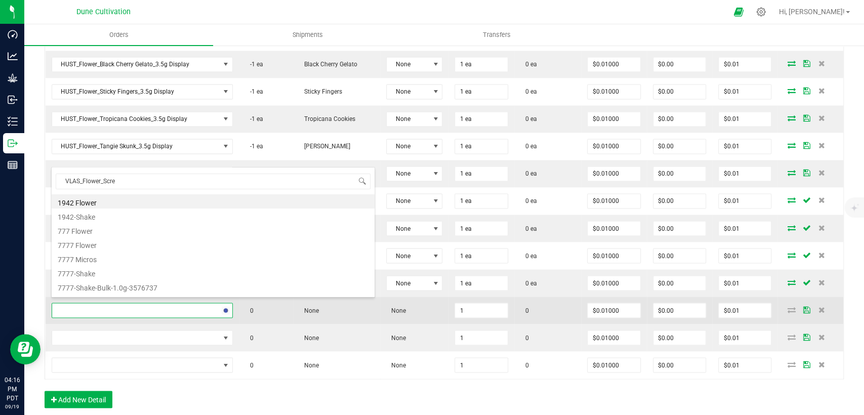
type input "VLAS_Flower_Screw"
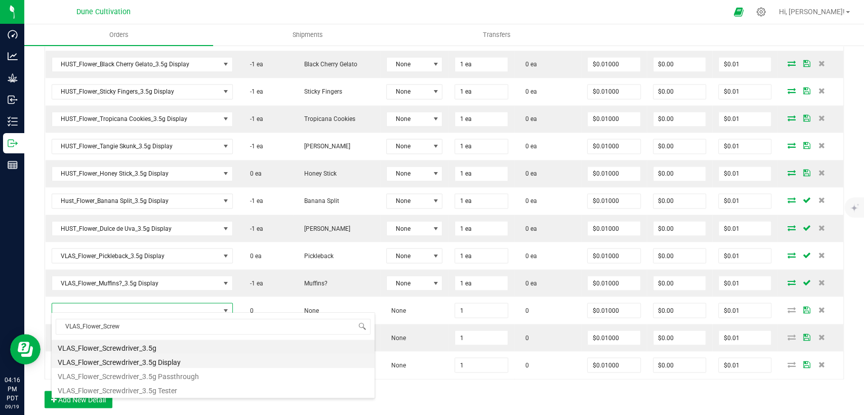
click at [143, 365] on li "VLAS_Flower_Screwdriver_3.5g Display" at bounding box center [213, 361] width 323 height 14
type input "1 ea"
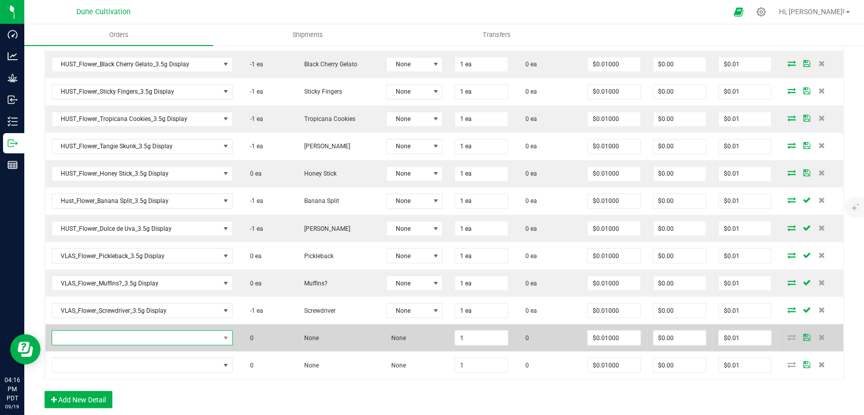
click at [134, 332] on span "NO DATA FOUND" at bounding box center [135, 337] width 167 height 14
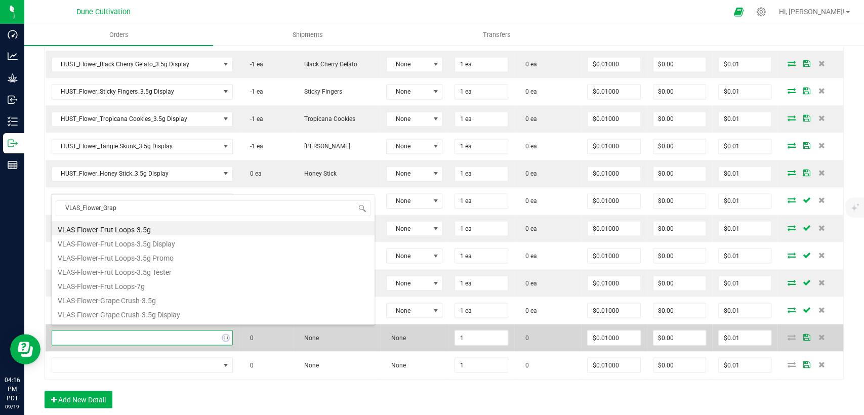
type input "VLAS_Flower_Grape"
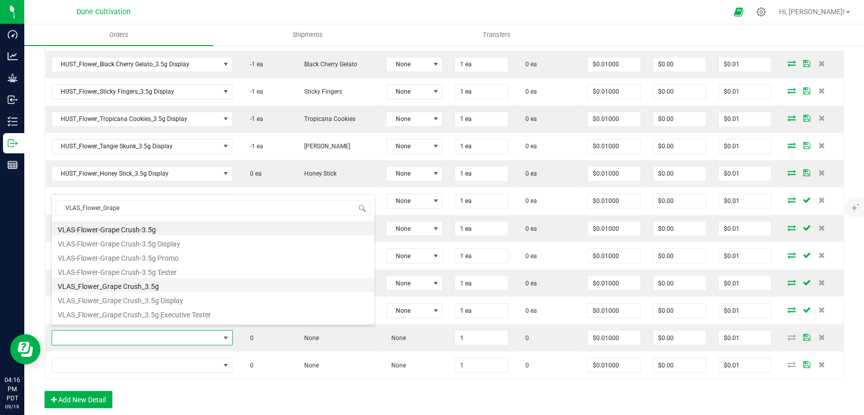
scroll to position [12, 0]
click at [146, 290] on li "VLAS_Flower_Grape Crush_3.5g Display" at bounding box center [213, 287] width 323 height 14
type input "1 ea"
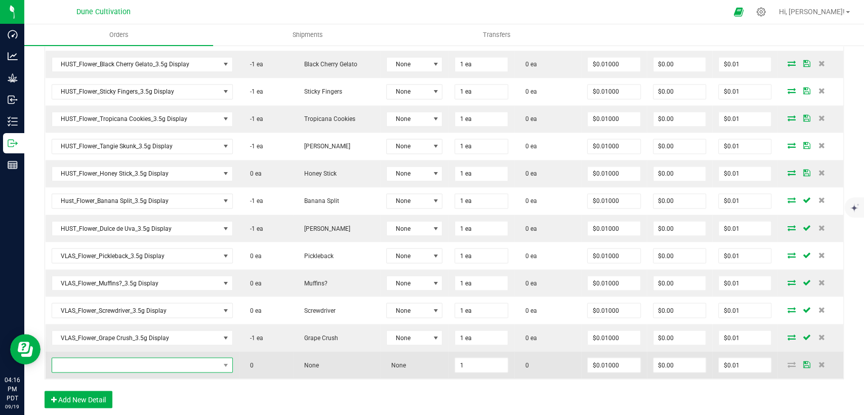
click at [187, 361] on span "NO DATA FOUND" at bounding box center [135, 365] width 167 height 14
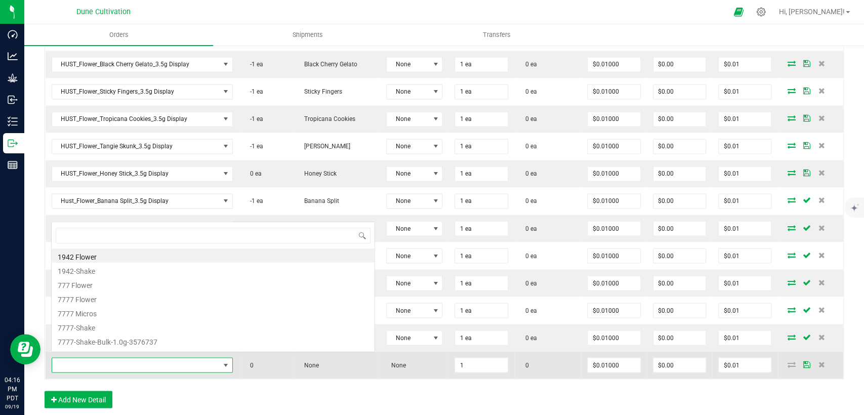
scroll to position [15, 176]
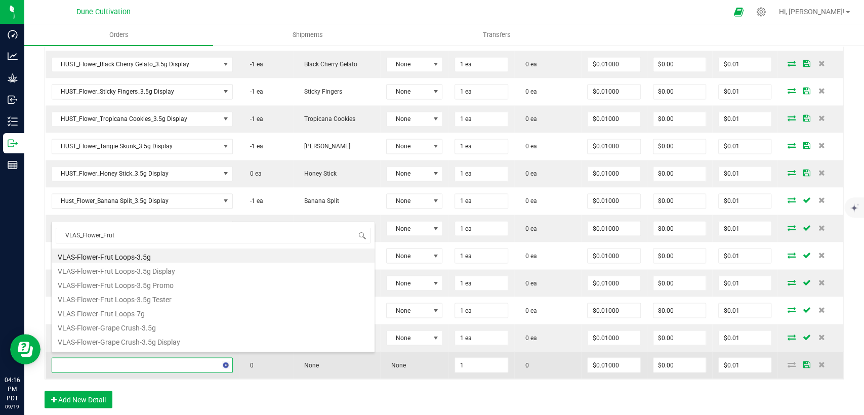
type input "VLAS_Flower_Frut"
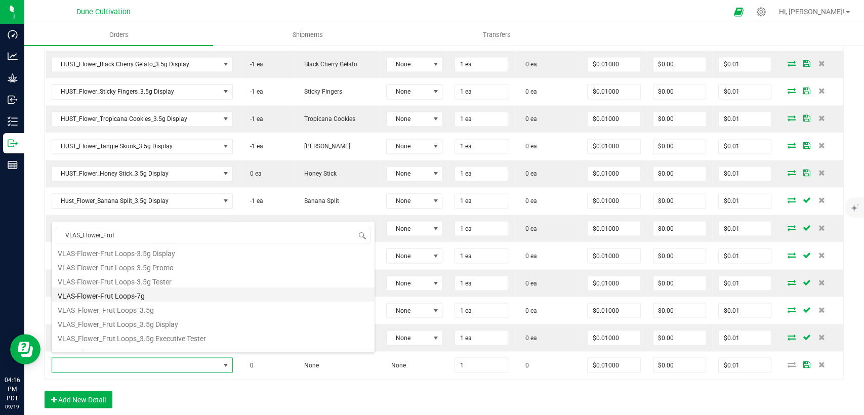
scroll to position [26, 0]
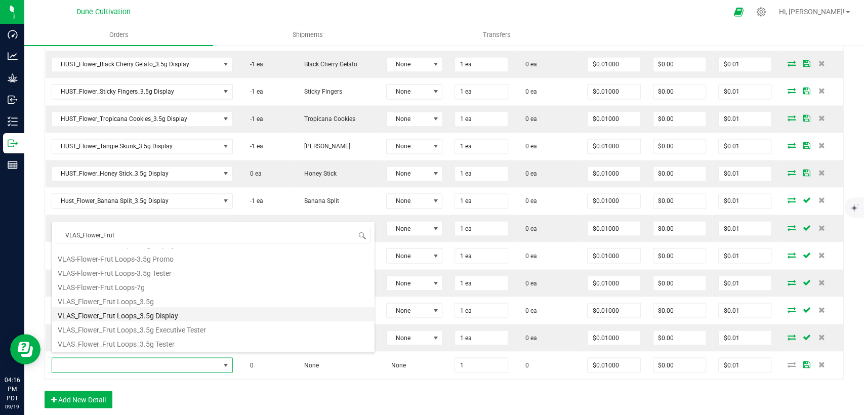
click at [178, 313] on li "VLAS_Flower_Frut Loops_3.5g Display" at bounding box center [213, 314] width 323 height 14
type input "1 ea"
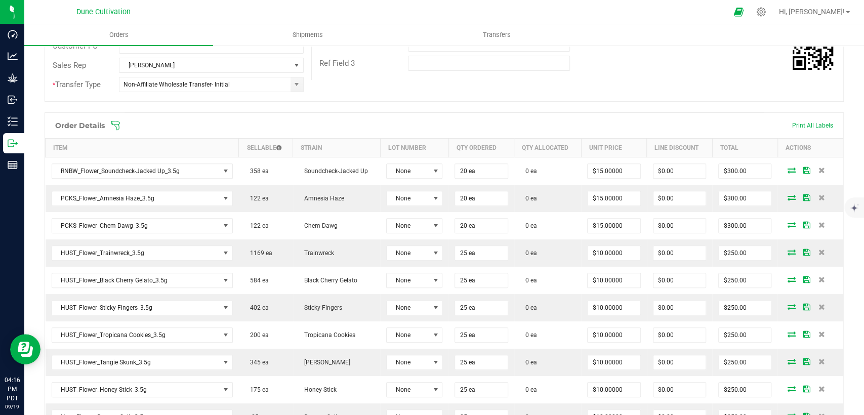
scroll to position [0, 0]
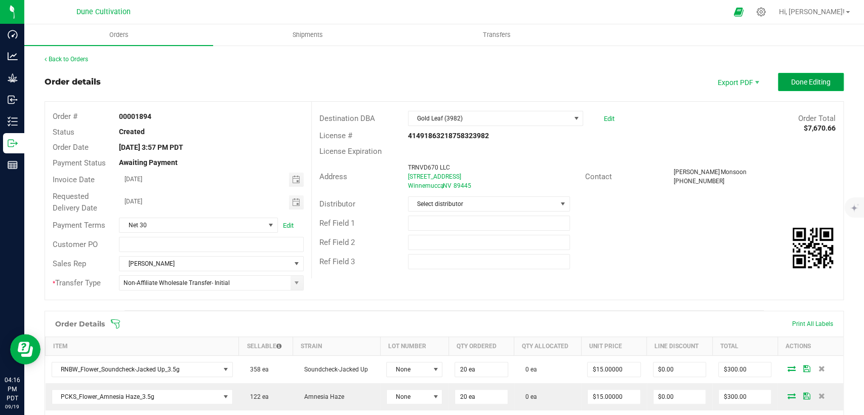
click at [817, 86] on button "Done Editing" at bounding box center [811, 82] width 66 height 18
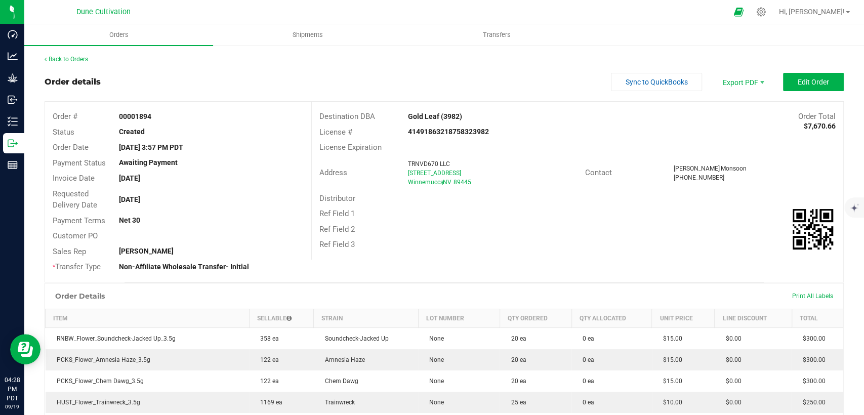
drag, startPoint x: 799, startPoint y: 125, endPoint x: 825, endPoint y: 125, distance: 25.8
click at [825, 125] on strong "$7,670.66" at bounding box center [819, 126] width 32 height 8
copy strong "7,670.66"
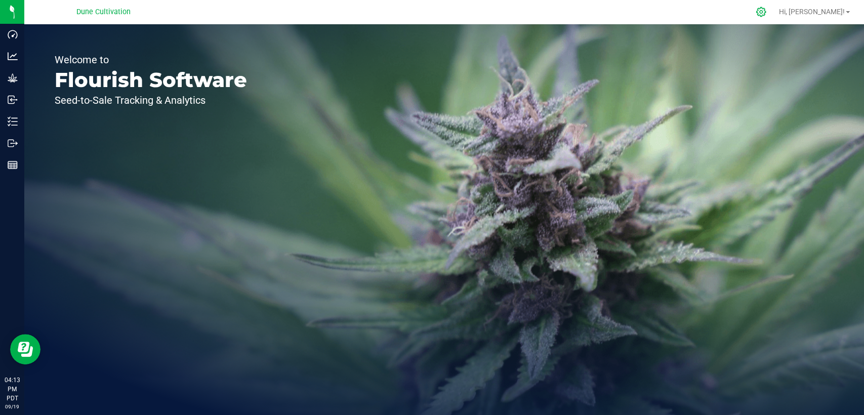
click at [765, 8] on icon at bounding box center [761, 12] width 10 height 10
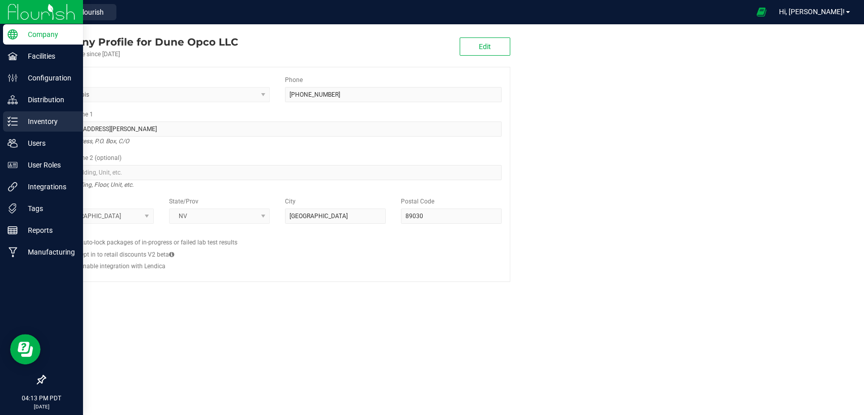
click at [29, 121] on p "Inventory" at bounding box center [48, 121] width 61 height 12
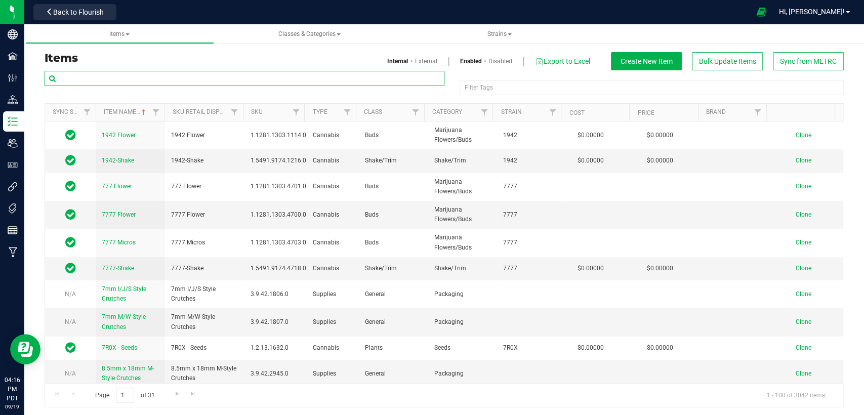
click at [254, 78] on input "text" at bounding box center [245, 78] width 400 height 15
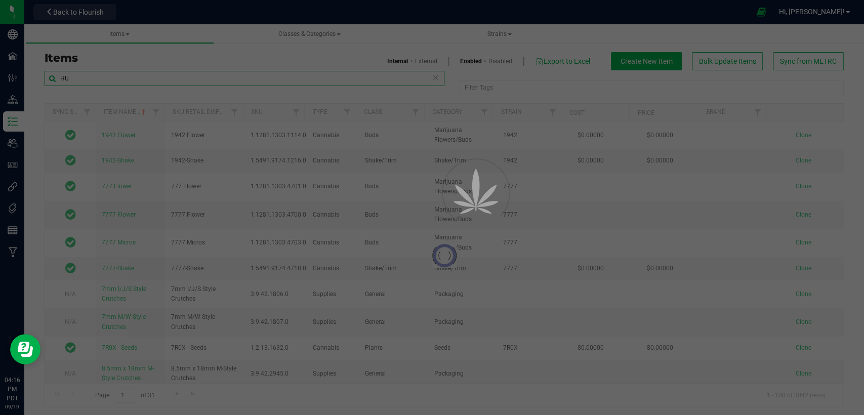
type input "H"
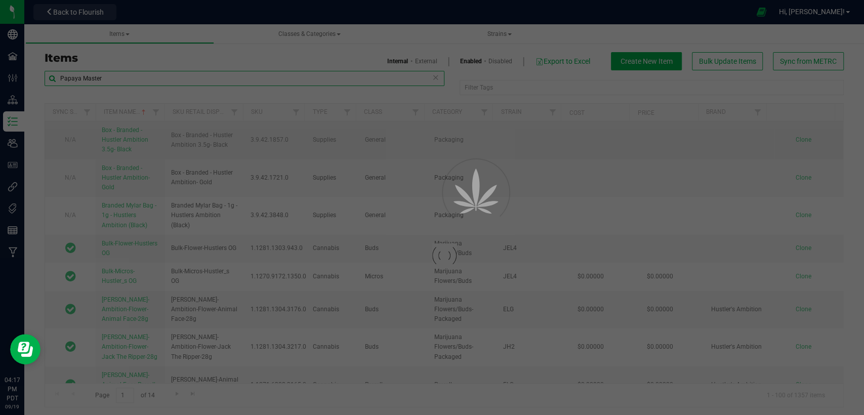
type input "Papaya Master"
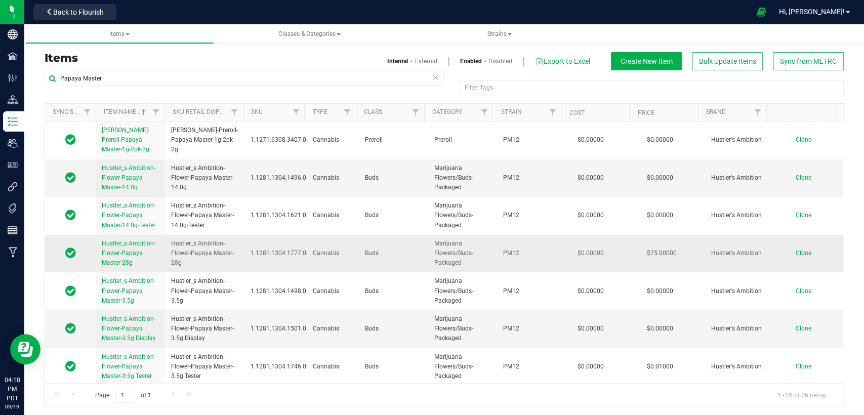
click at [795, 253] on span "Clone" at bounding box center [803, 252] width 16 height 7
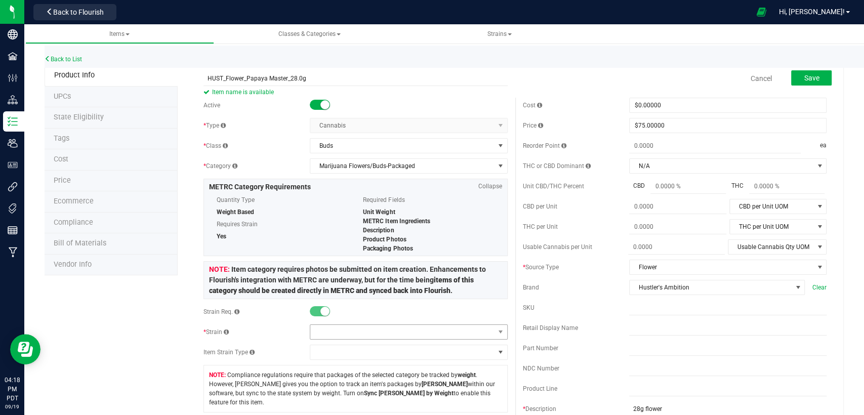
type input "HUST_Flower_Papaya Master_28.0g"
click at [380, 333] on span at bounding box center [402, 332] width 184 height 14
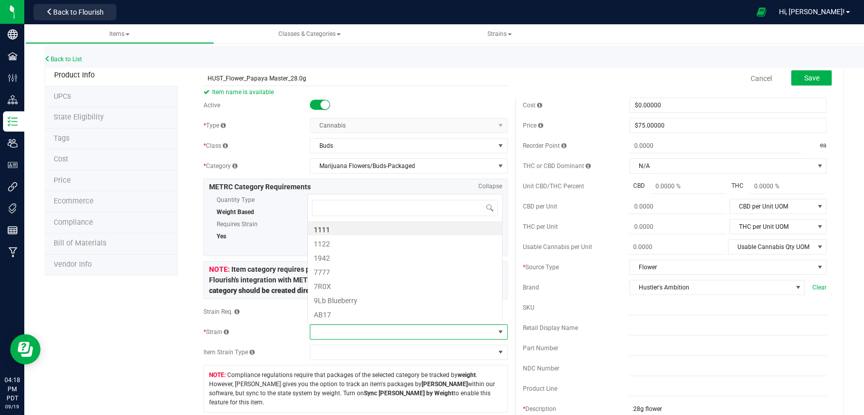
scroll to position [15, 192]
type input "Papaya"
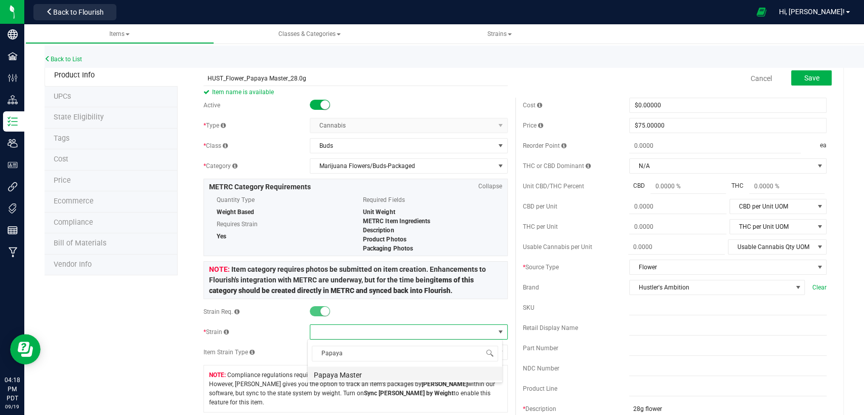
click at [370, 373] on li "Papaya Master" at bounding box center [405, 373] width 194 height 14
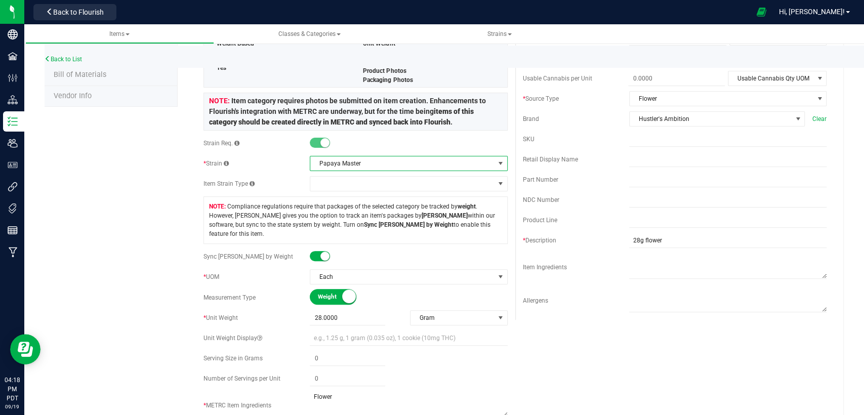
scroll to position [225, 0]
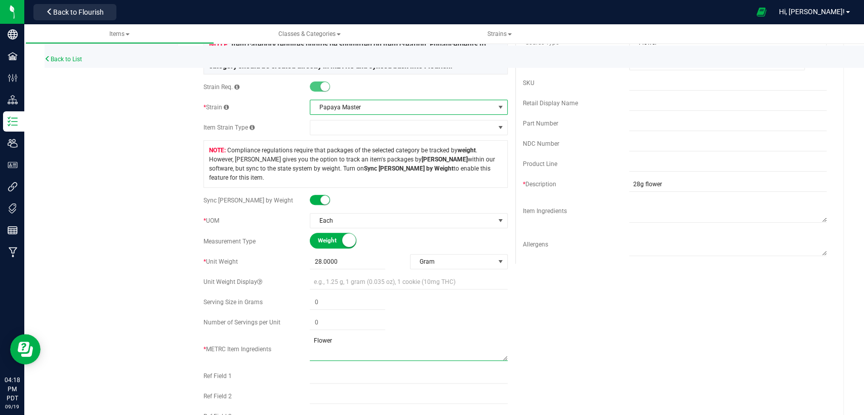
drag, startPoint x: 362, startPoint y: 332, endPoint x: 251, endPoint y: 332, distance: 110.8
click at [252, 335] on div "* METRC Item Ingredients" at bounding box center [355, 349] width 304 height 28
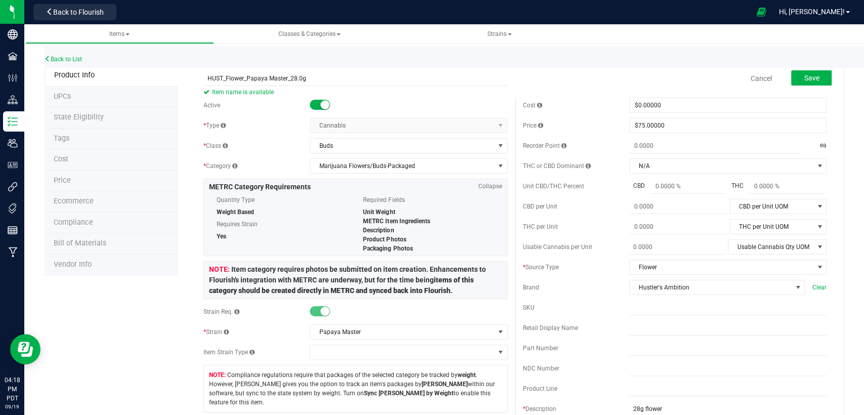
scroll to position [0, 0]
type textarea "Usable cannabis."
click at [657, 126] on span "$75.00000 75" at bounding box center [727, 125] width 197 height 15
type input "7"
type input "0.00"
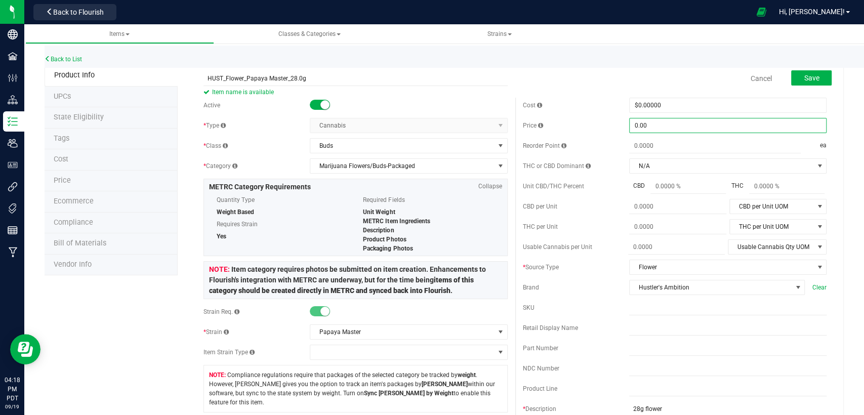
type input "$0.00000"
drag, startPoint x: 550, startPoint y: 94, endPoint x: 557, endPoint y: 93, distance: 6.6
click at [816, 76] on button "Save" at bounding box center [811, 77] width 40 height 15
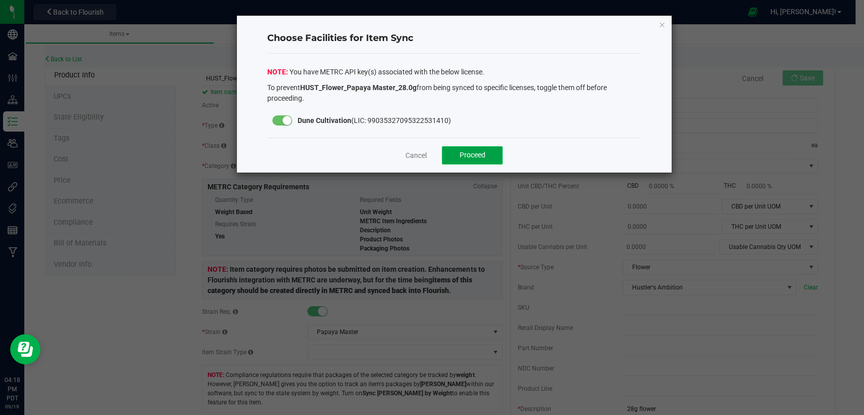
click at [484, 156] on span "Proceed" at bounding box center [472, 155] width 26 height 8
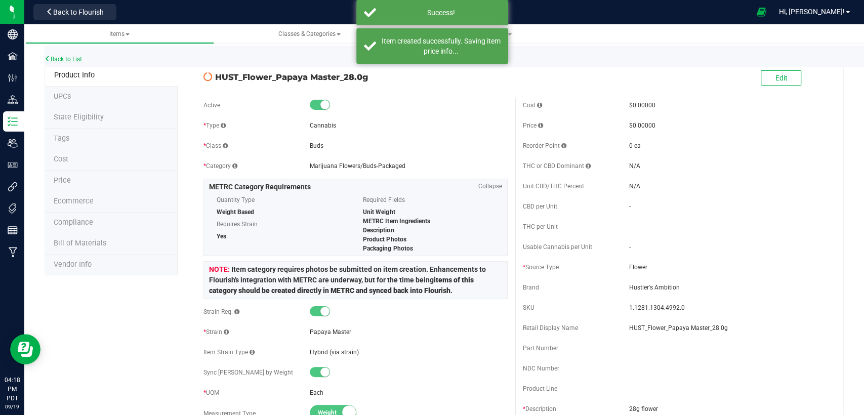
click at [77, 60] on link "Back to List" at bounding box center [63, 59] width 37 height 7
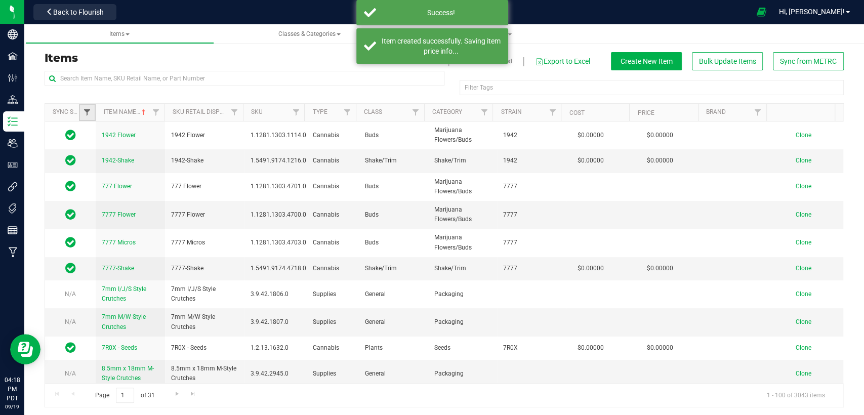
click at [85, 114] on span "Filter" at bounding box center [87, 112] width 8 height 8
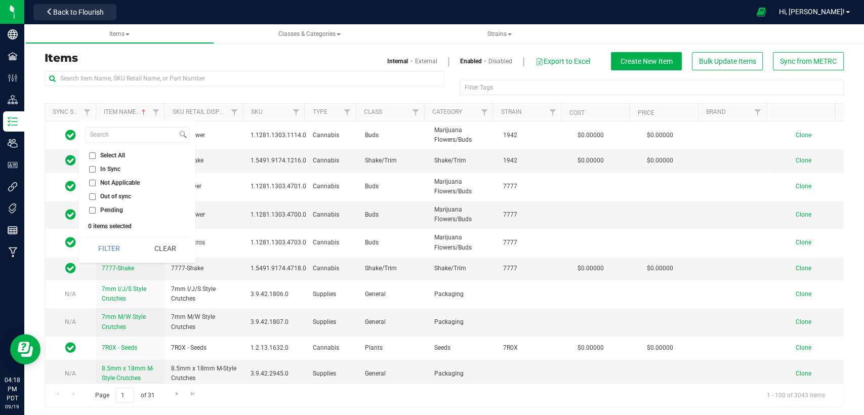
click at [92, 196] on input "Out of sync" at bounding box center [92, 196] width 7 height 7
checkbox input "true"
click at [122, 249] on button "Filter" at bounding box center [109, 248] width 49 height 22
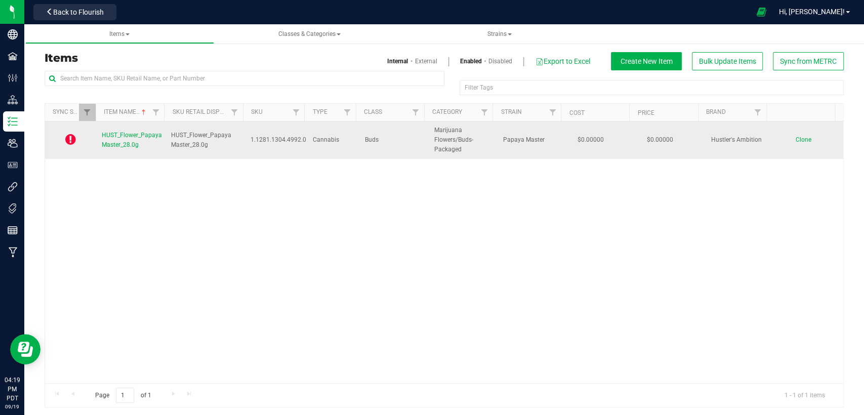
click at [795, 138] on span "Clone" at bounding box center [803, 139] width 16 height 7
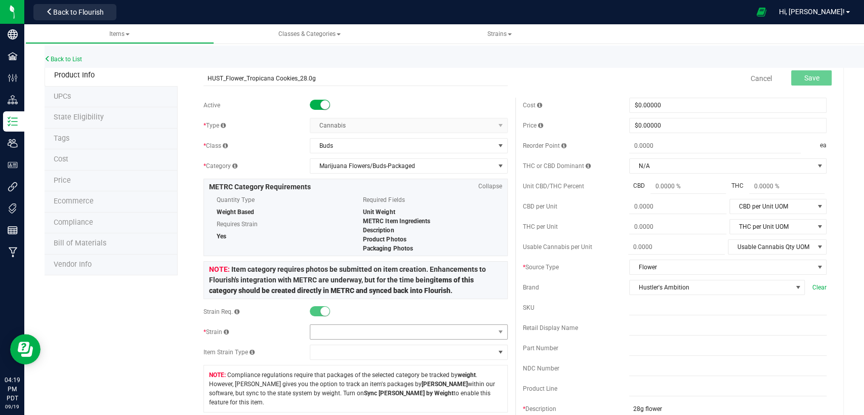
type input "HUST_Flower_Tropicana Cookies_28.0g"
click at [384, 327] on span at bounding box center [402, 332] width 184 height 14
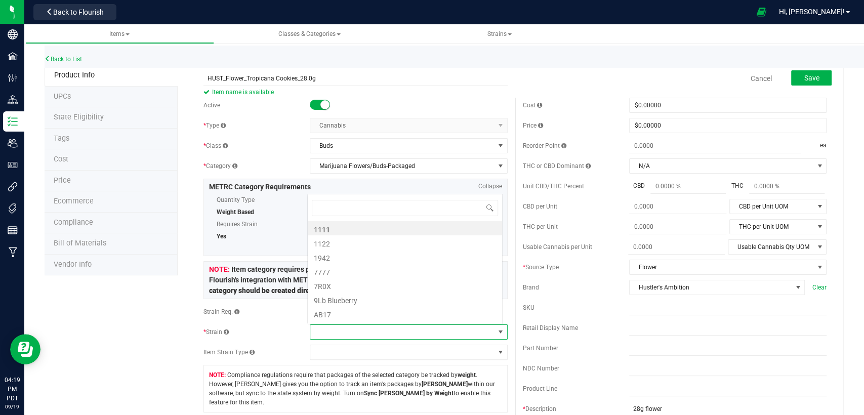
scroll to position [15, 192]
type input "Tropicana"
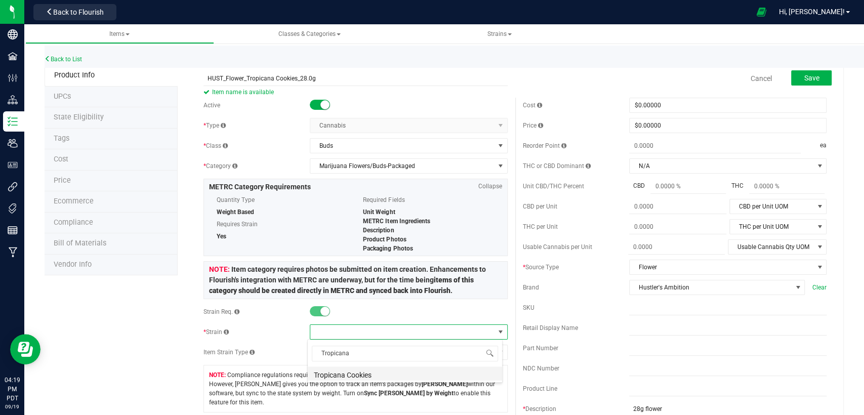
click at [378, 371] on li "Tropicana Cookies" at bounding box center [405, 373] width 194 height 14
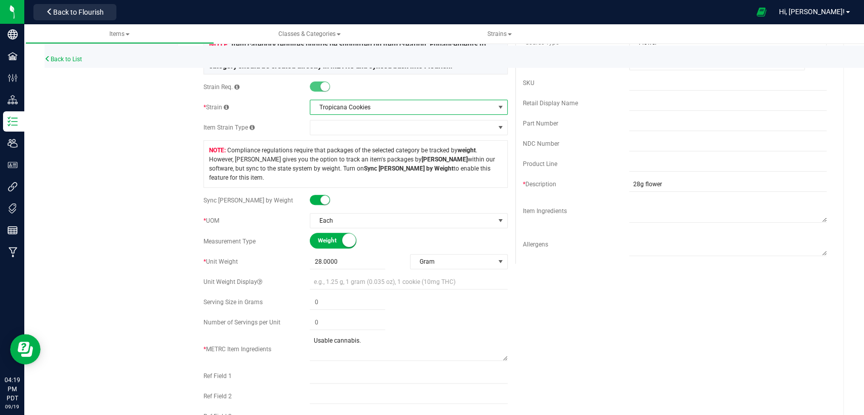
scroll to position [0, 0]
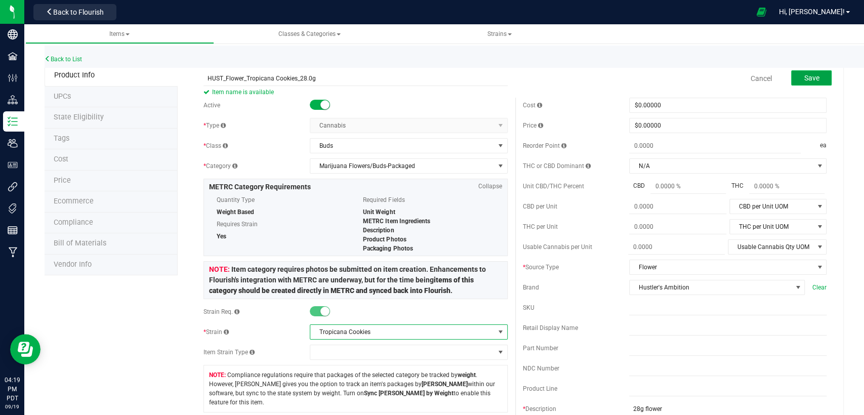
click at [804, 80] on span "Save" at bounding box center [810, 78] width 15 height 8
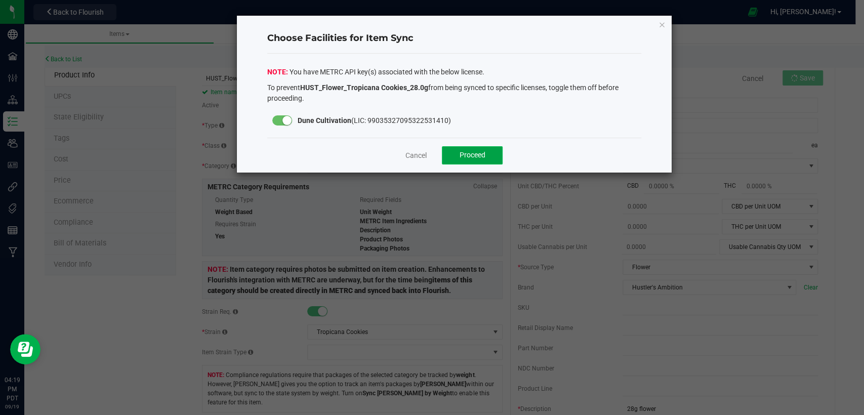
click at [482, 151] on span "Proceed" at bounding box center [472, 155] width 26 height 8
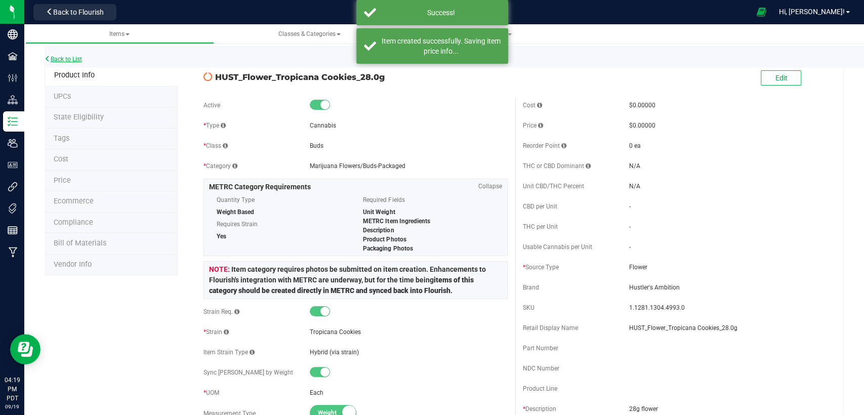
click at [62, 58] on link "Back to List" at bounding box center [63, 59] width 37 height 7
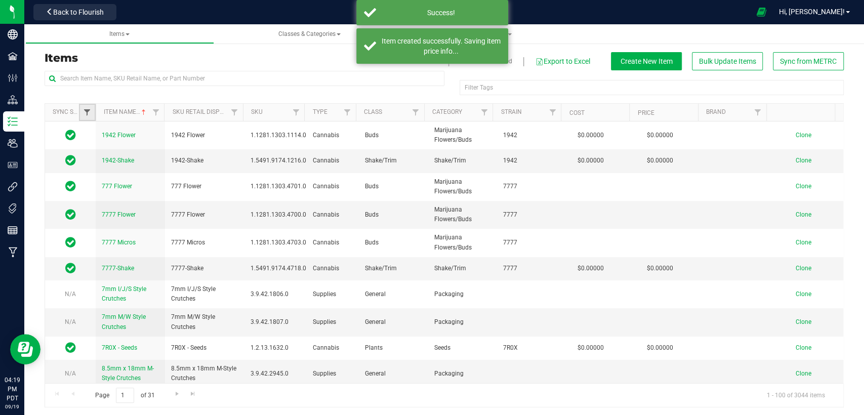
click at [84, 115] on span "Filter" at bounding box center [87, 112] width 8 height 8
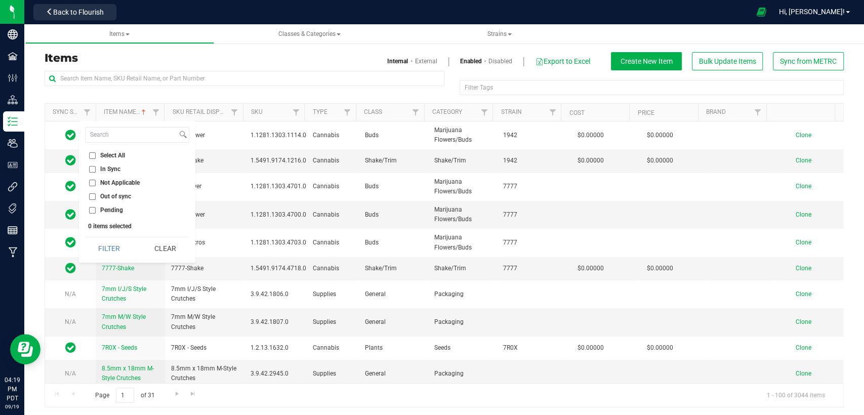
click at [91, 196] on input "Out of sync" at bounding box center [92, 196] width 7 height 7
checkbox input "true"
click at [115, 246] on button "Filter" at bounding box center [109, 248] width 49 height 22
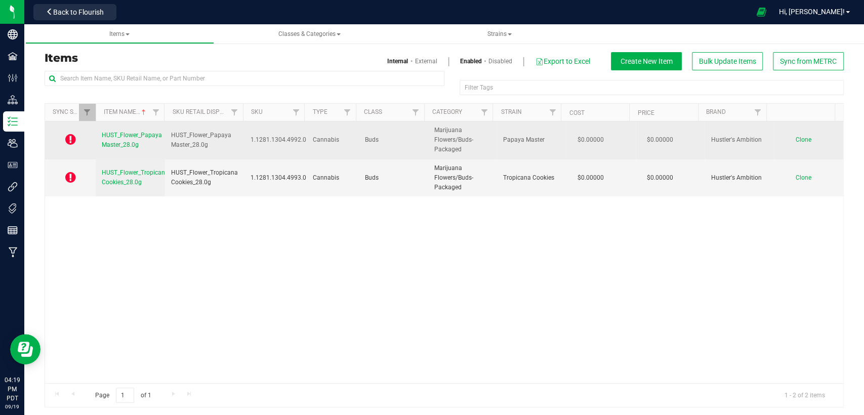
click at [795, 137] on span "Clone" at bounding box center [803, 139] width 16 height 7
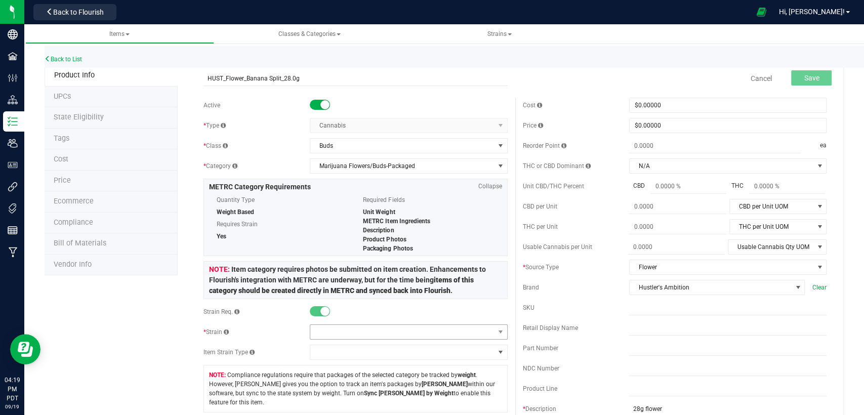
type input "HUST_Flower_Banana Split_28.0g"
click at [389, 326] on span at bounding box center [402, 332] width 184 height 14
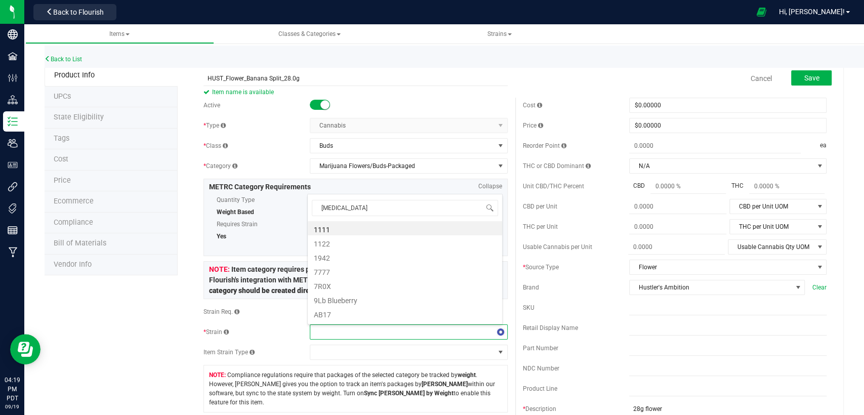
type input "Banana"
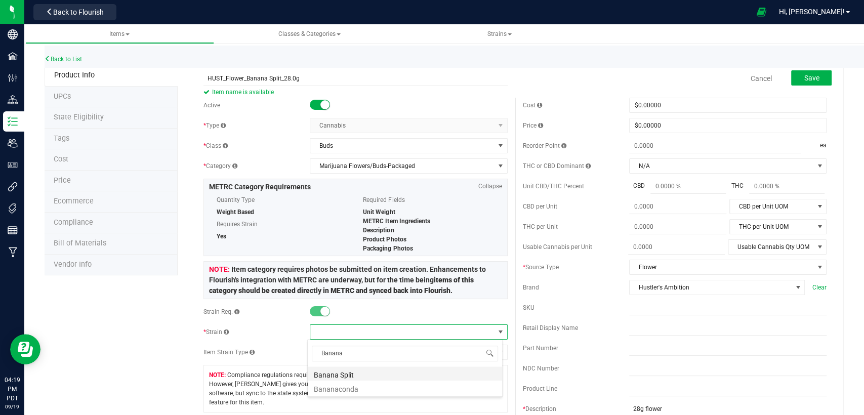
click at [364, 374] on li "Banana Split" at bounding box center [405, 373] width 194 height 14
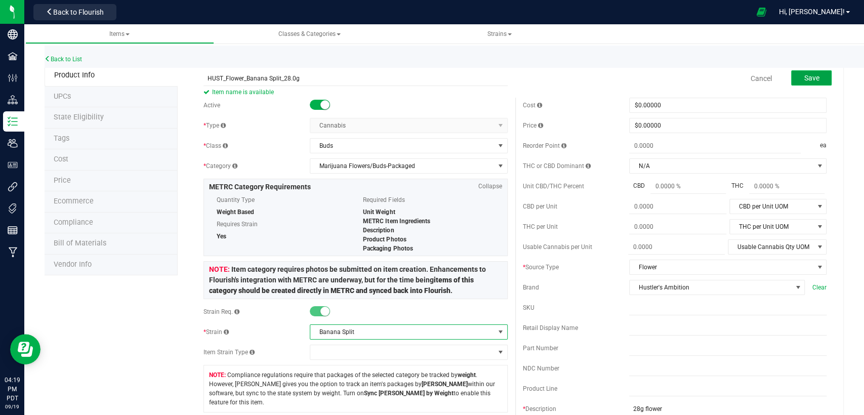
click at [791, 78] on button "Save" at bounding box center [811, 77] width 40 height 15
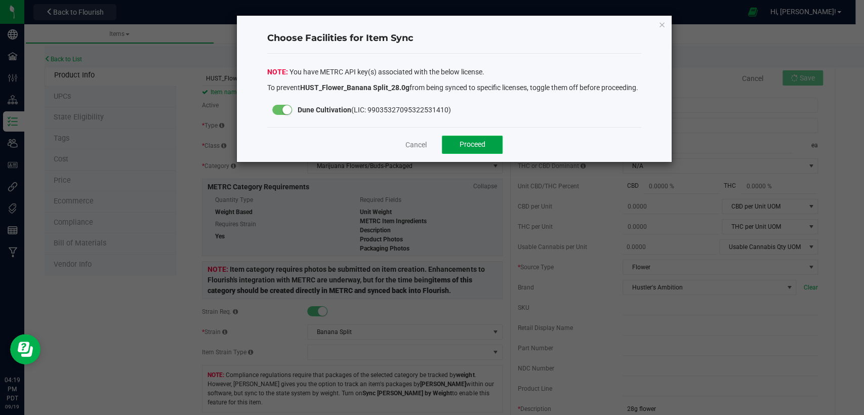
click at [459, 148] on span "Proceed" at bounding box center [472, 144] width 26 height 8
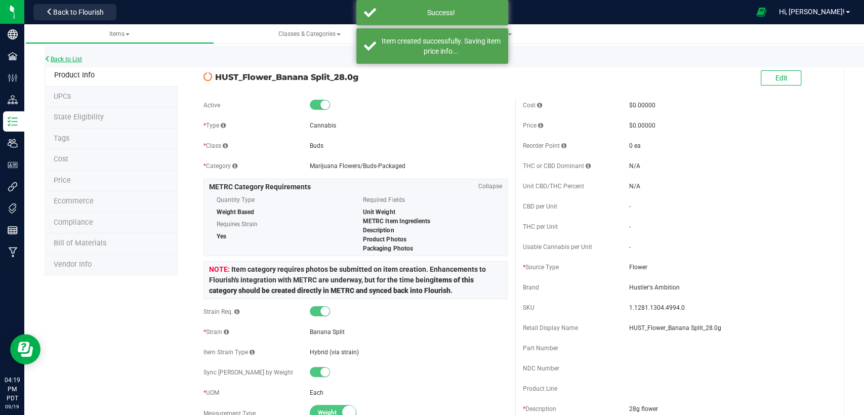
click at [70, 58] on link "Back to List" at bounding box center [63, 59] width 37 height 7
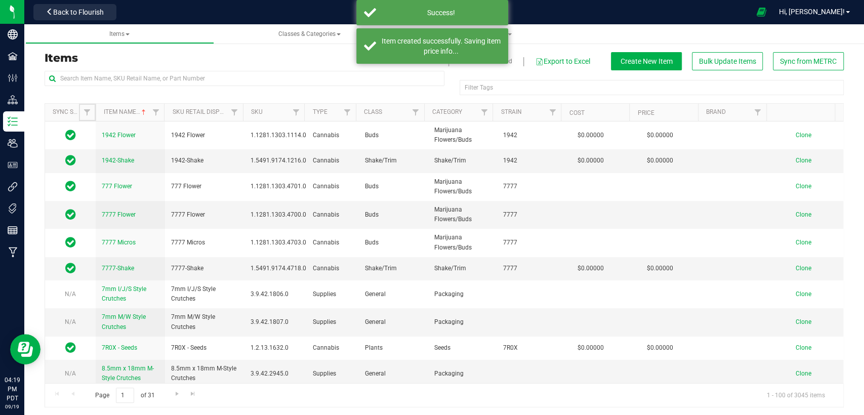
drag, startPoint x: 90, startPoint y: 114, endPoint x: 93, endPoint y: 119, distance: 5.9
click at [89, 114] on span "Filter" at bounding box center [87, 112] width 8 height 8
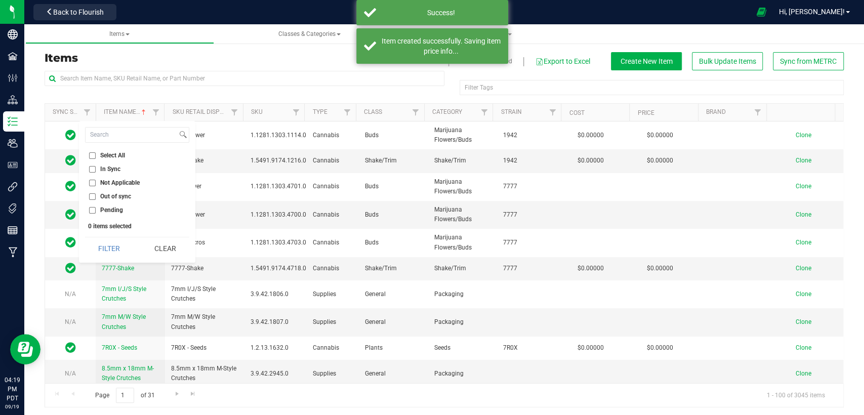
click at [92, 196] on input "Out of sync" at bounding box center [92, 196] width 7 height 7
checkbox input "true"
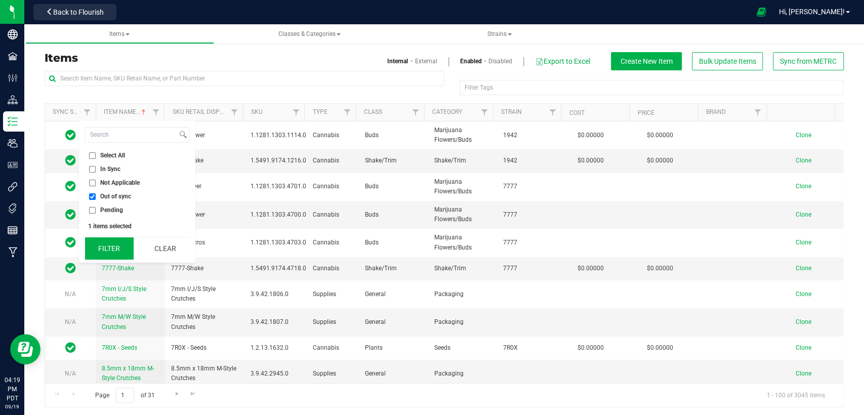
click at [110, 247] on button "Filter" at bounding box center [109, 248] width 49 height 22
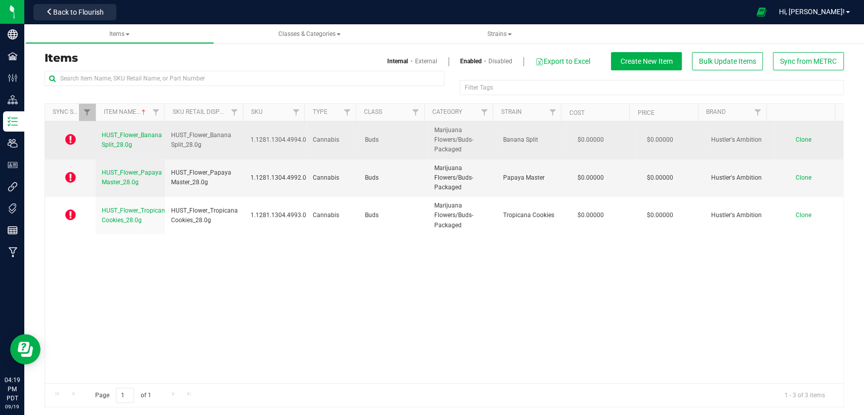
click at [795, 136] on span "Clone" at bounding box center [803, 139] width 16 height 7
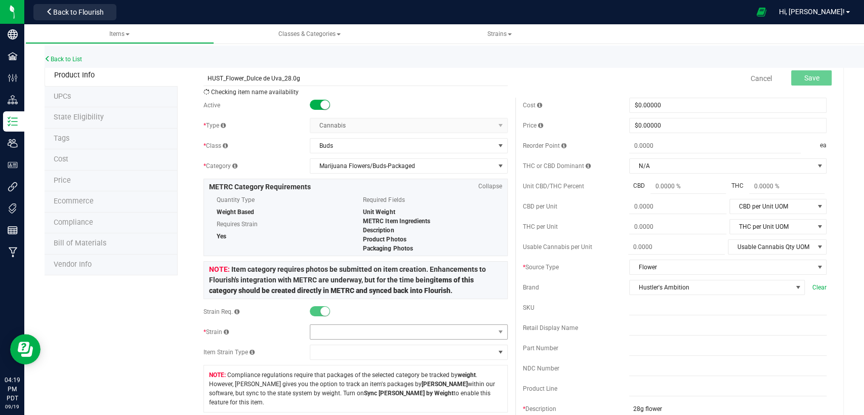
type input "HUST_Flower_Dulce de Uva_28.0g"
click at [356, 336] on span at bounding box center [402, 332] width 184 height 14
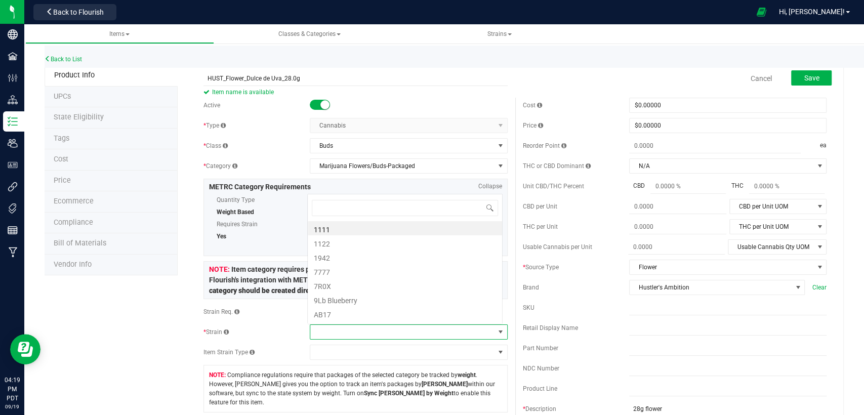
scroll to position [15, 192]
type input "Dulce"
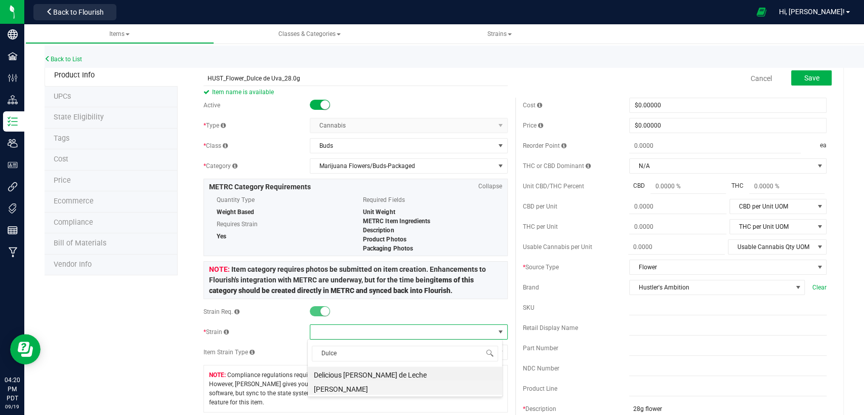
click at [351, 390] on li "[PERSON_NAME]" at bounding box center [405, 387] width 194 height 14
click at [803, 78] on span "Save" at bounding box center [810, 78] width 15 height 8
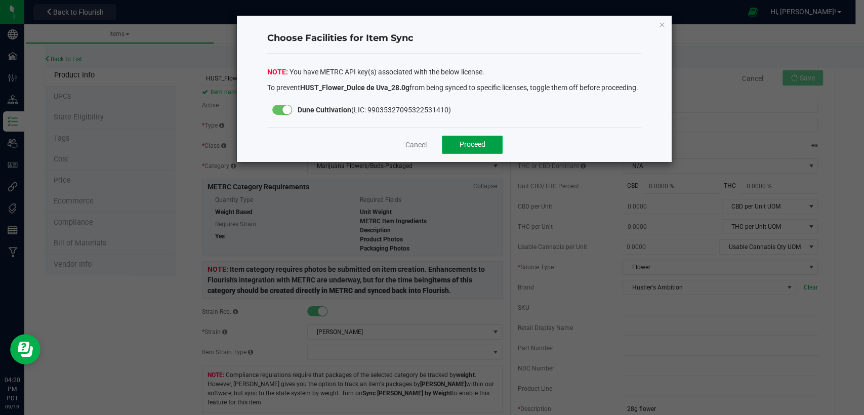
click at [489, 154] on button "Proceed" at bounding box center [472, 145] width 61 height 18
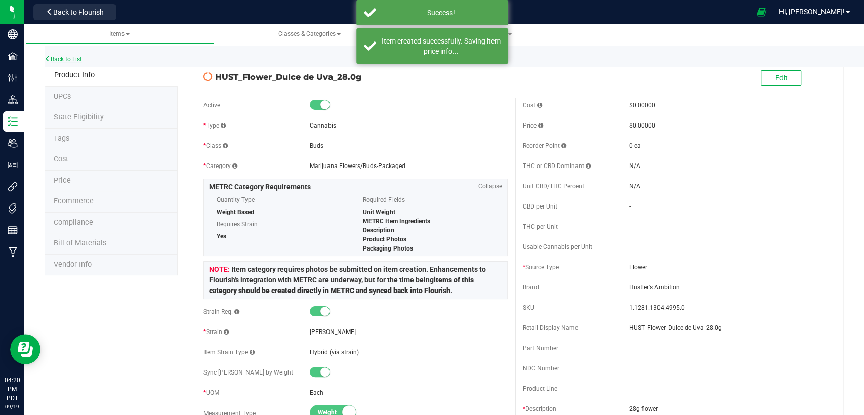
click at [77, 61] on link "Back to List" at bounding box center [63, 59] width 37 height 7
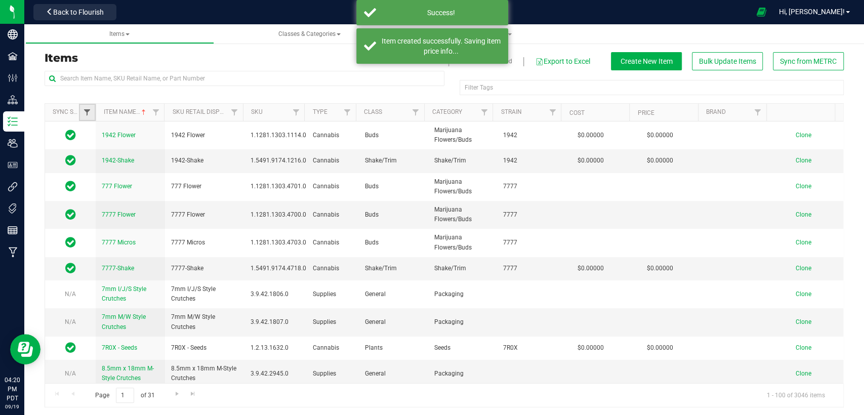
click at [85, 113] on span "Filter" at bounding box center [87, 112] width 8 height 8
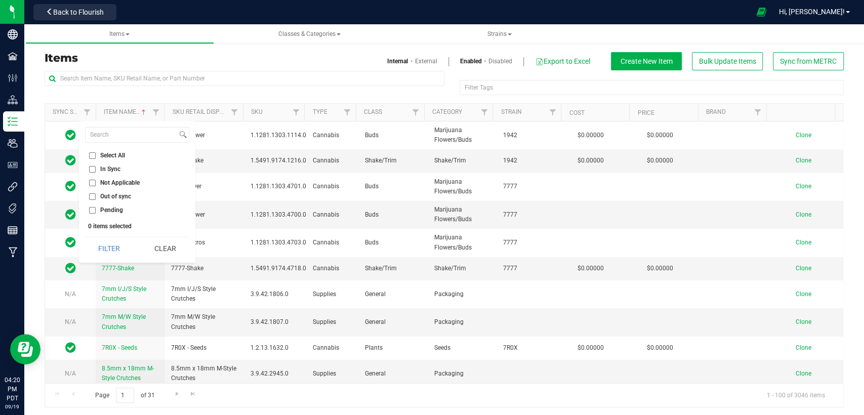
click at [92, 198] on input "Out of sync" at bounding box center [92, 196] width 7 height 7
checkbox input "true"
click at [116, 247] on button "Filter" at bounding box center [109, 248] width 49 height 22
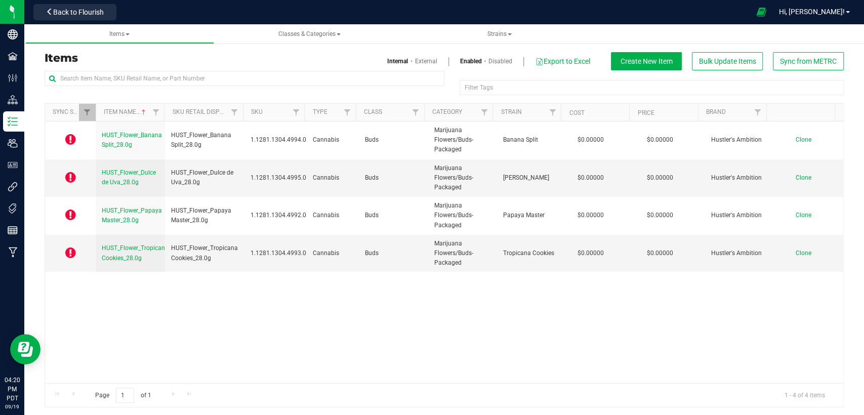
click at [397, 325] on div "HUST_Flower_Banana Split_28.0g HUST_Flower_Banana Split_28.0g 1.1281.1304.4994.…" at bounding box center [444, 252] width 798 height 262
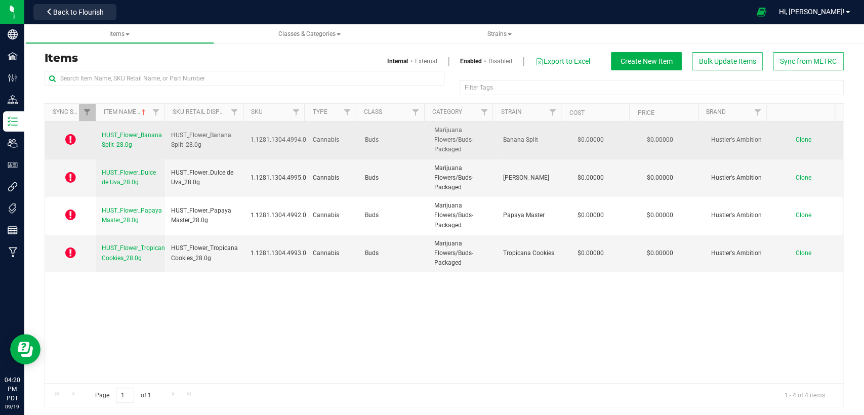
click at [789, 144] on td "Clone" at bounding box center [808, 140] width 69 height 38
click at [795, 141] on span "Clone" at bounding box center [803, 139] width 16 height 7
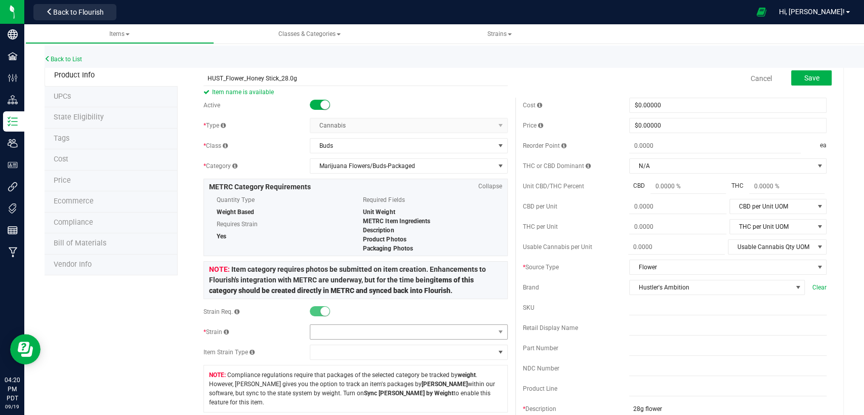
type input "HUST_Flower_Honey Stick_28.0g"
click at [376, 334] on span at bounding box center [402, 332] width 184 height 14
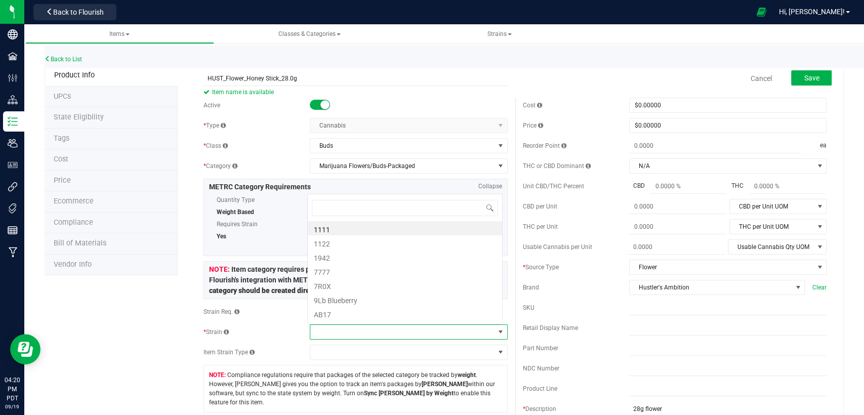
scroll to position [15, 192]
type input "Honey"
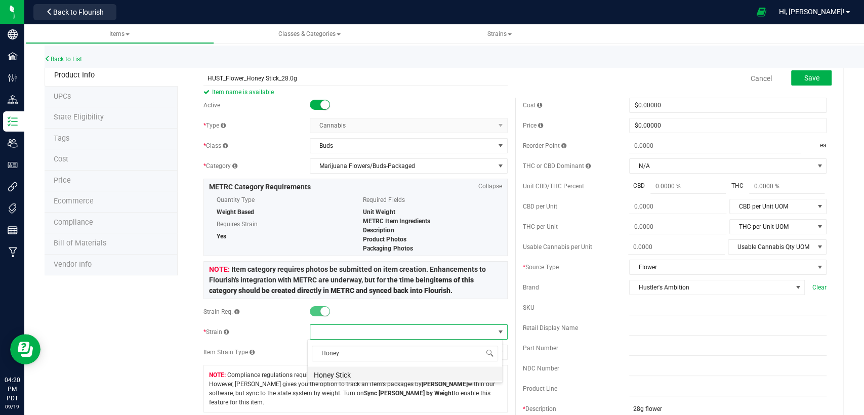
click at [385, 371] on li "Honey Stick" at bounding box center [405, 373] width 194 height 14
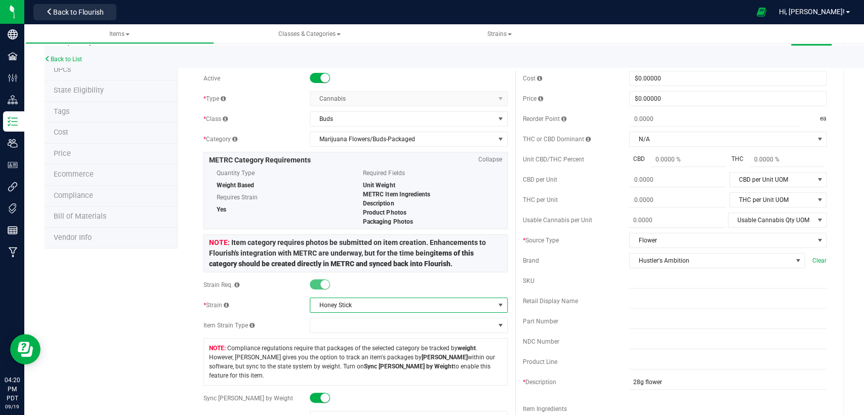
scroll to position [0, 0]
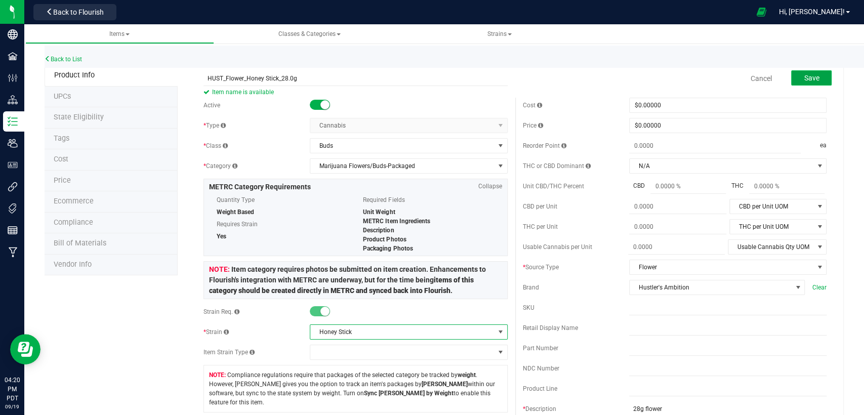
click at [803, 74] on span "Save" at bounding box center [810, 78] width 15 height 8
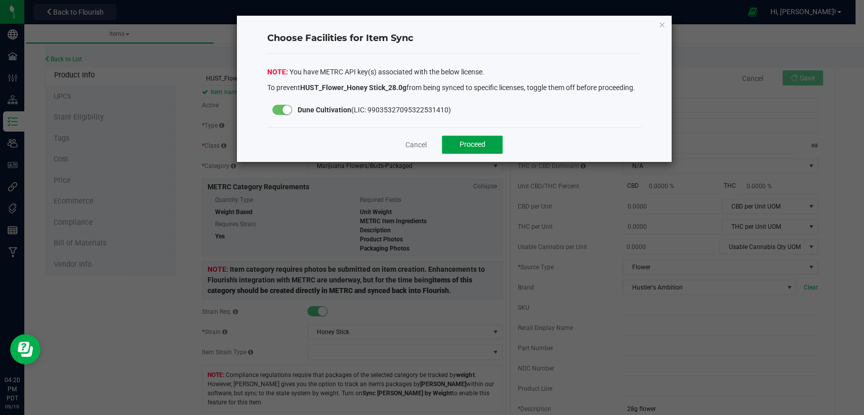
click at [454, 150] on button "Proceed" at bounding box center [472, 145] width 61 height 18
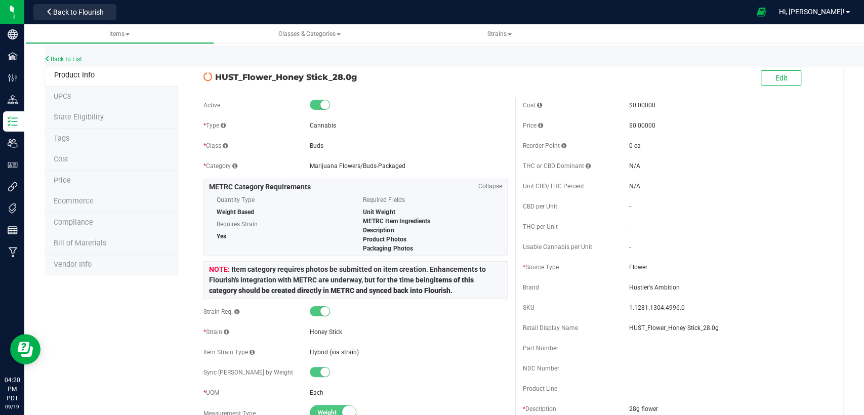
click at [79, 57] on link "Back to List" at bounding box center [63, 59] width 37 height 7
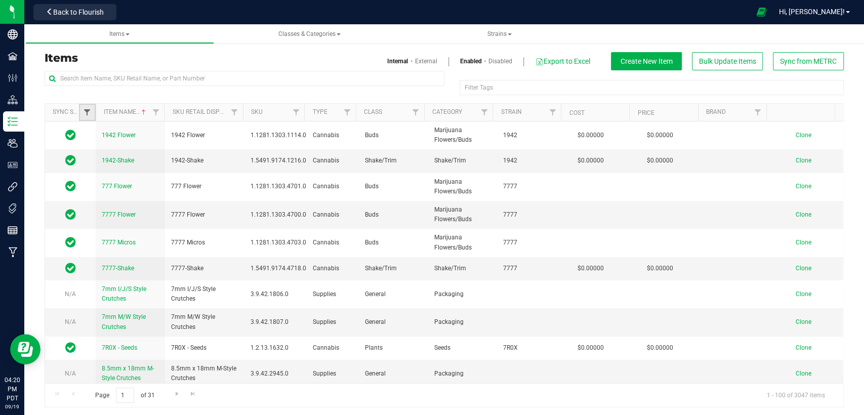
click at [87, 111] on span "Filter" at bounding box center [87, 112] width 8 height 8
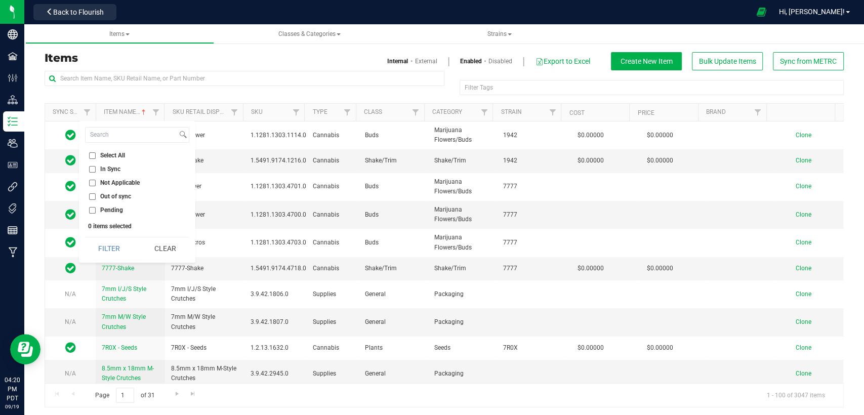
click at [92, 195] on input "Out of sync" at bounding box center [92, 196] width 7 height 7
checkbox input "true"
click at [105, 256] on button "Filter" at bounding box center [109, 248] width 49 height 22
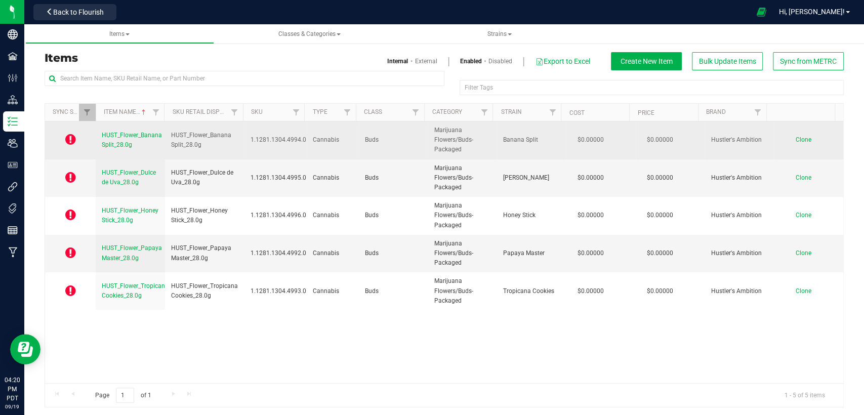
click at [795, 139] on span "Clone" at bounding box center [803, 139] width 16 height 7
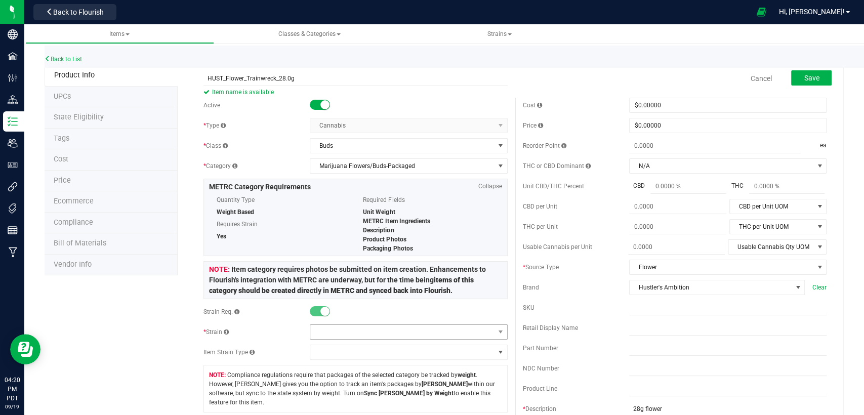
type input "HUST_Flower_Trainwreck_28.0g"
click at [373, 334] on span at bounding box center [402, 332] width 184 height 14
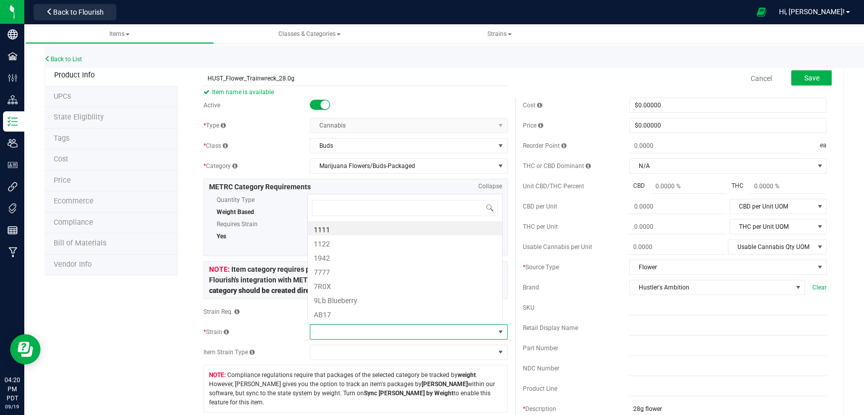
scroll to position [15, 192]
type input "Trainwreck"
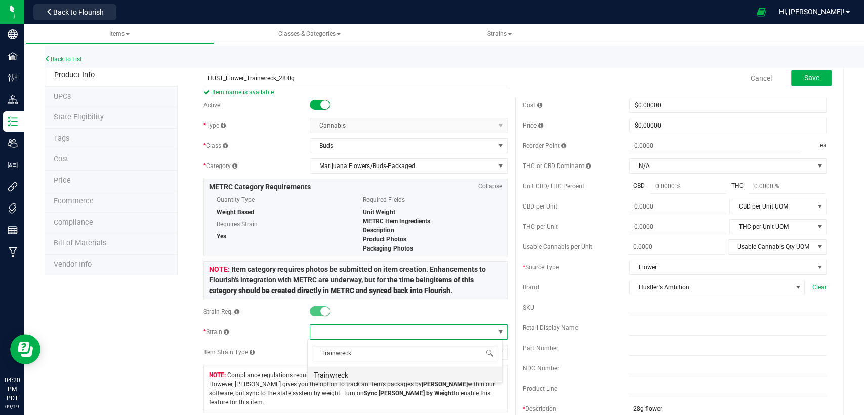
click at [362, 371] on li "Trainwreck" at bounding box center [405, 373] width 194 height 14
click at [812, 73] on button "Save" at bounding box center [811, 77] width 40 height 15
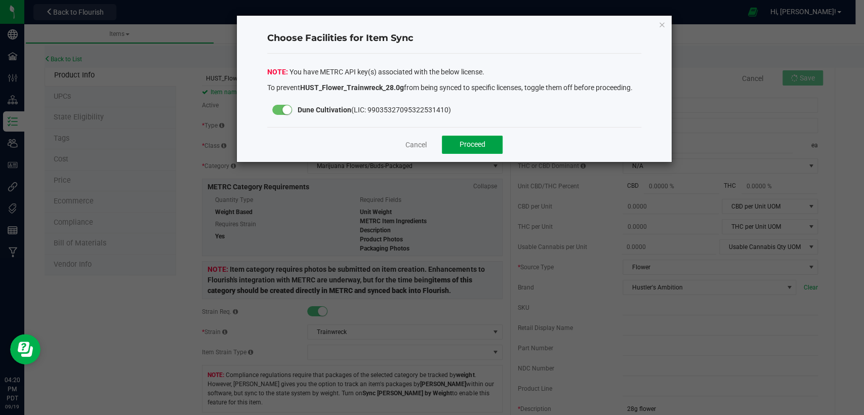
click at [490, 140] on button "Proceed" at bounding box center [472, 145] width 61 height 18
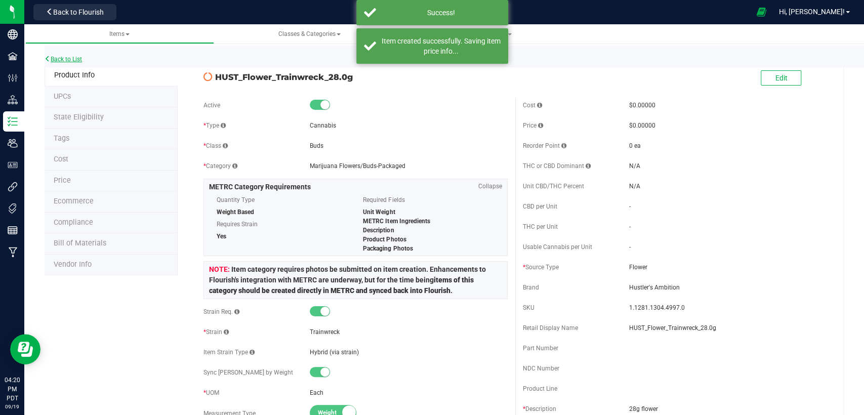
click at [81, 58] on link "Back to List" at bounding box center [63, 59] width 37 height 7
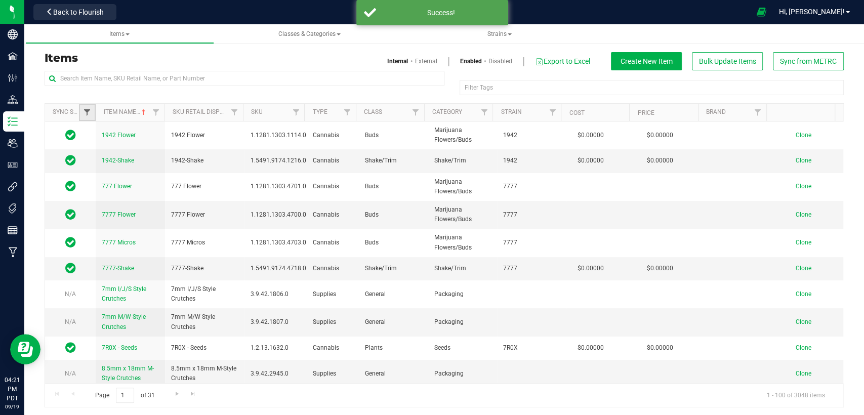
click at [87, 112] on span "Filter" at bounding box center [87, 112] width 8 height 8
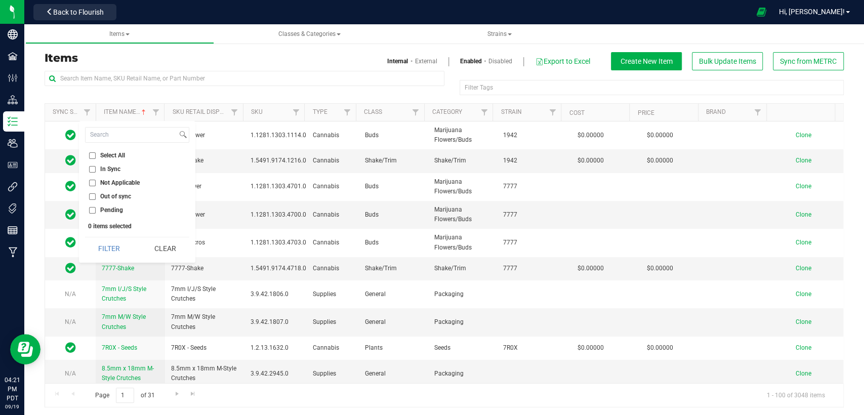
click at [94, 195] on input "Out of sync" at bounding box center [92, 196] width 7 height 7
checkbox input "true"
click at [111, 245] on button "Filter" at bounding box center [109, 248] width 49 height 22
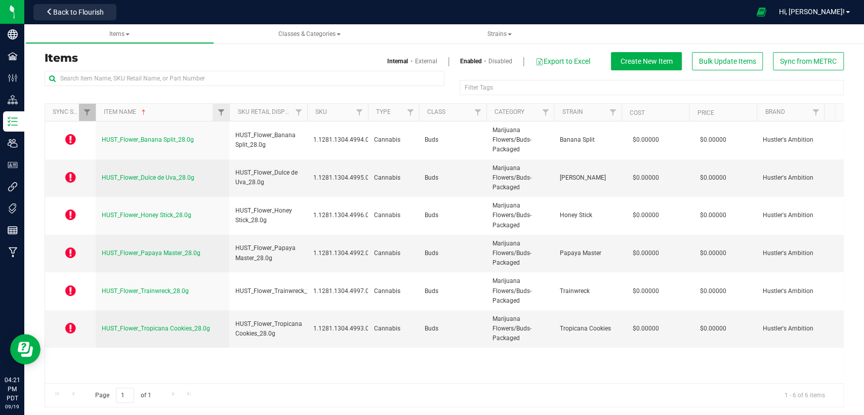
drag, startPoint x: 162, startPoint y: 112, endPoint x: 228, endPoint y: 111, distance: 66.3
click at [228, 111] on div "Sync Status Item Name Sku Retail Display Name SKU Type Class Category Strain Co…" at bounding box center [440, 112] width 790 height 17
click at [128, 327] on span "HUST_Flower_Tropicana Cookies_28.0g" at bounding box center [156, 328] width 108 height 7
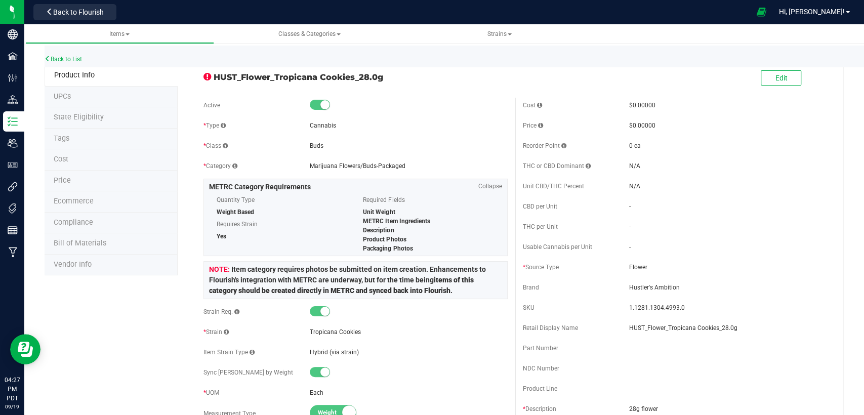
click at [80, 115] on span "State Eligibility" at bounding box center [79, 117] width 50 height 9
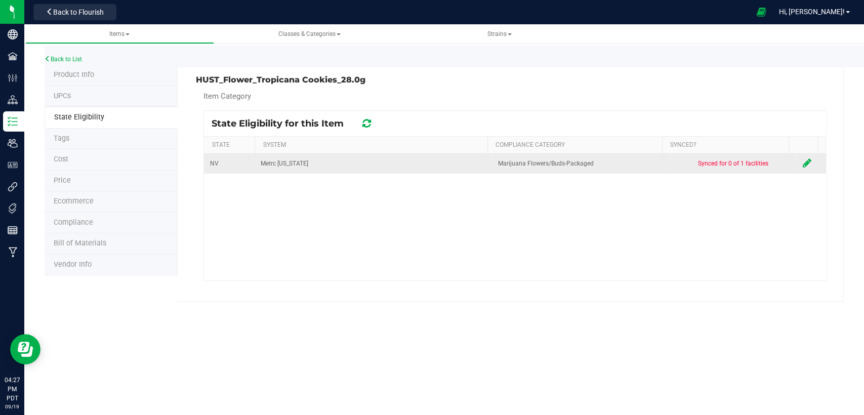
click at [802, 161] on icon at bounding box center [806, 163] width 9 height 10
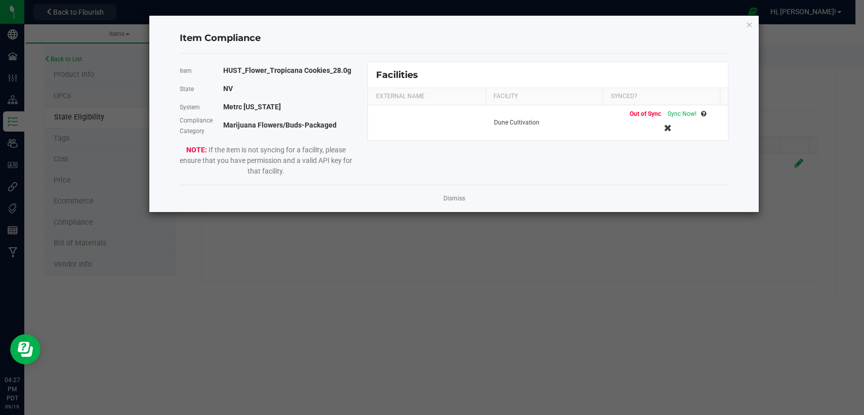
drag, startPoint x: 676, startPoint y: 114, endPoint x: 716, endPoint y: 70, distance: 59.5
click at [676, 114] on span "Sync Now!" at bounding box center [681, 113] width 29 height 7
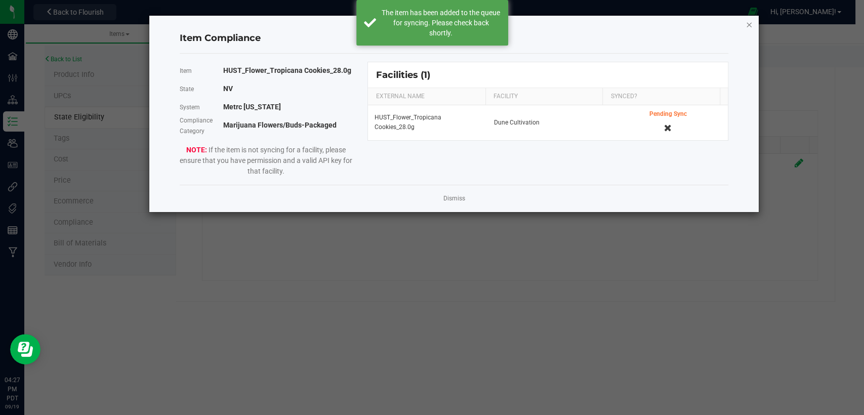
click at [747, 25] on icon "Close modal" at bounding box center [748, 24] width 7 height 12
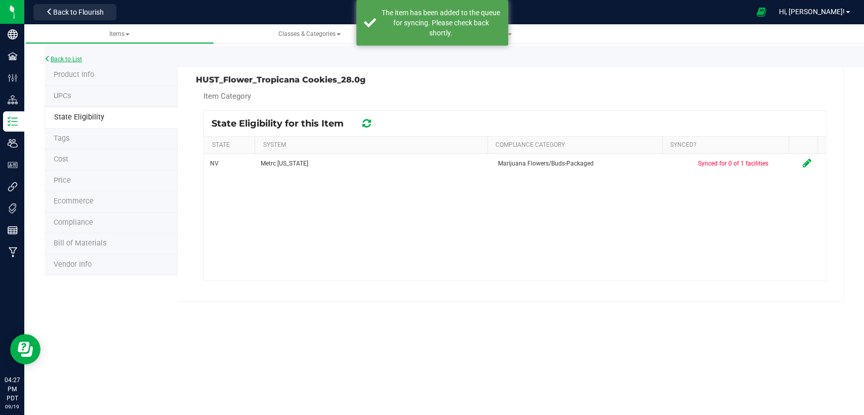
click at [65, 59] on link "Back to List" at bounding box center [63, 59] width 37 height 7
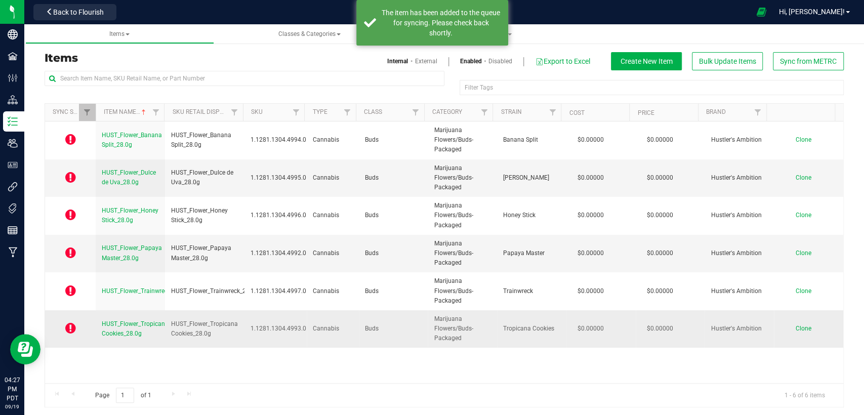
click at [129, 325] on span "HUST_Flower_Tropicana Cookies_28.0g" at bounding box center [135, 328] width 67 height 17
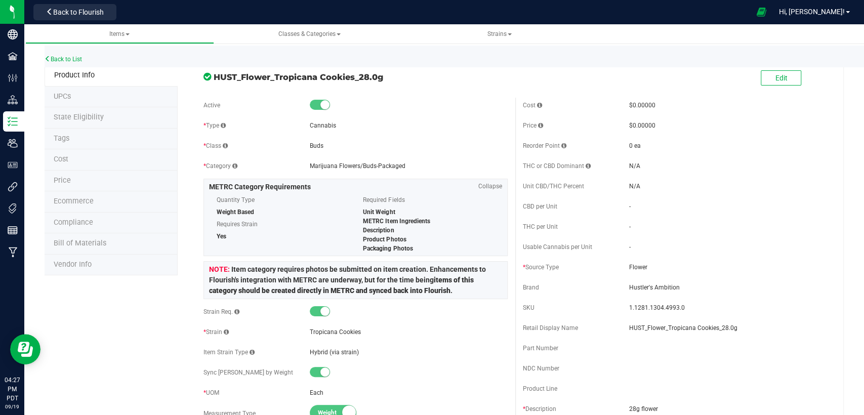
click at [105, 115] on li "State Eligibility" at bounding box center [111, 117] width 133 height 21
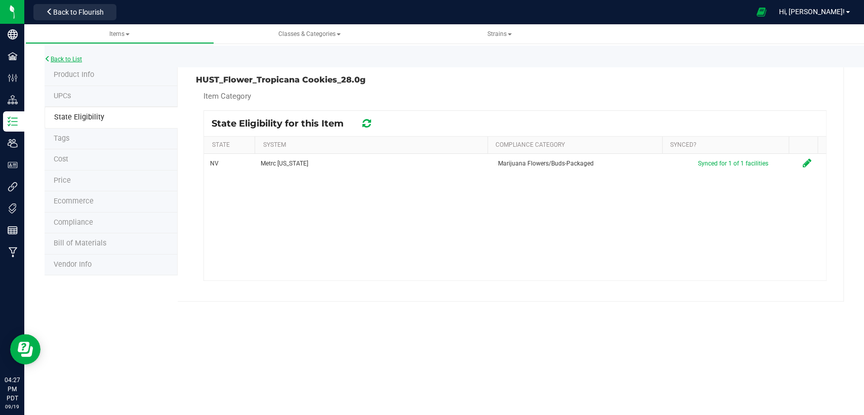
click at [55, 57] on link "Back to List" at bounding box center [63, 59] width 37 height 7
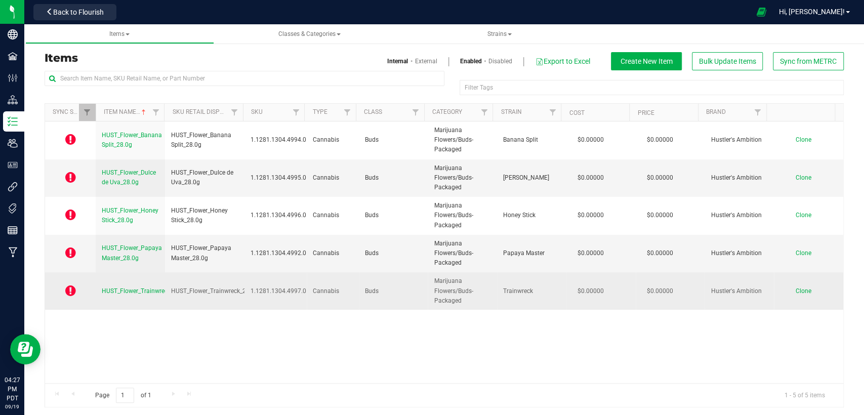
click at [142, 291] on span "HUST_Flower_Trainwreck_28.0g" at bounding box center [145, 290] width 87 height 7
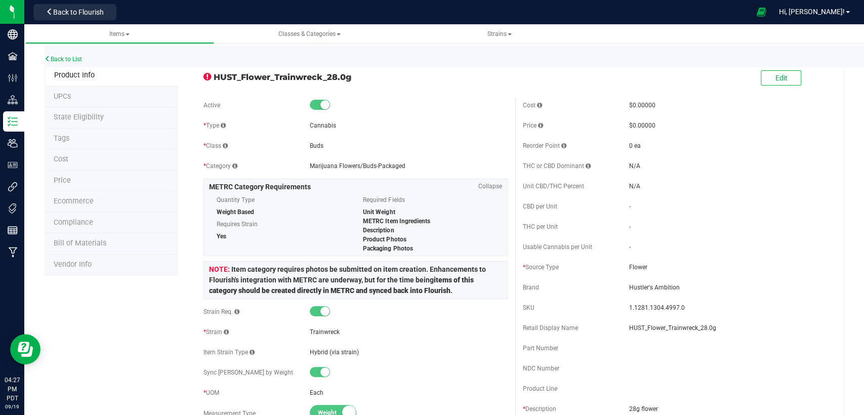
click at [90, 114] on span "State Eligibility" at bounding box center [79, 117] width 50 height 9
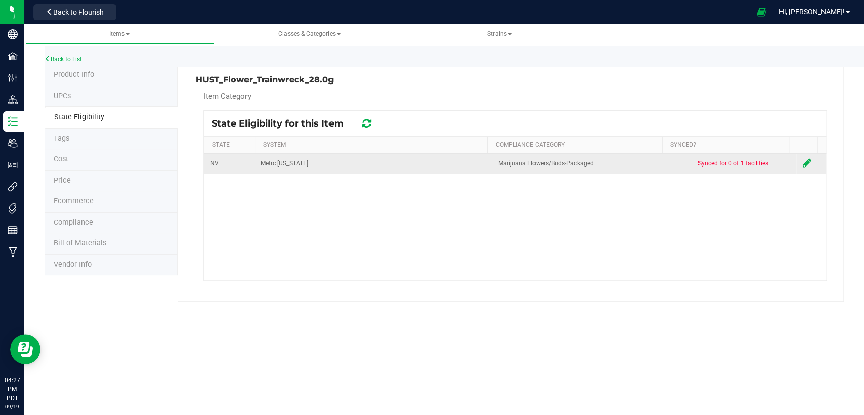
drag, startPoint x: 799, startPoint y: 164, endPoint x: 779, endPoint y: 163, distance: 20.3
click at [802, 163] on icon at bounding box center [806, 163] width 9 height 10
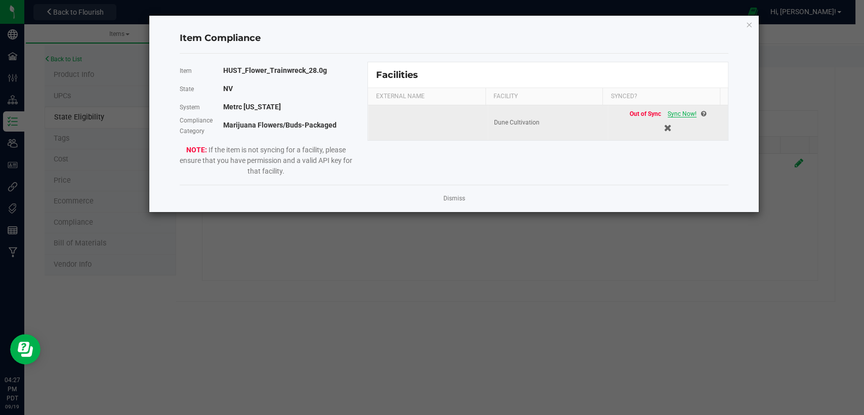
click at [680, 112] on span "Sync Now!" at bounding box center [681, 113] width 29 height 7
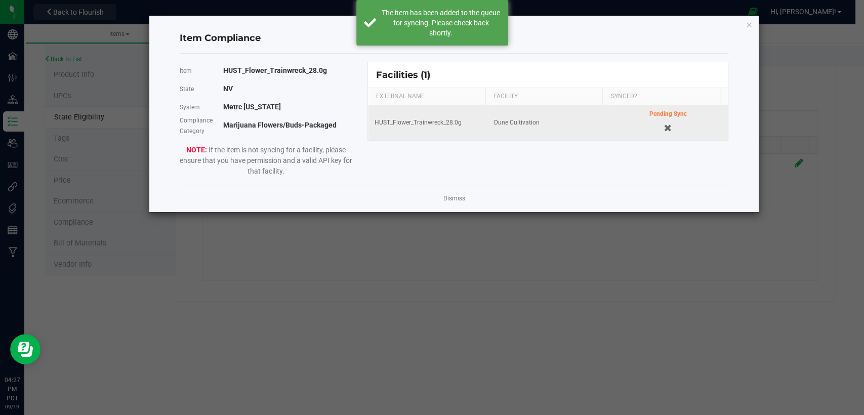
drag, startPoint x: 748, startPoint y: 27, endPoint x: 623, endPoint y: 51, distance: 127.2
click at [748, 26] on icon "Close modal" at bounding box center [748, 24] width 7 height 12
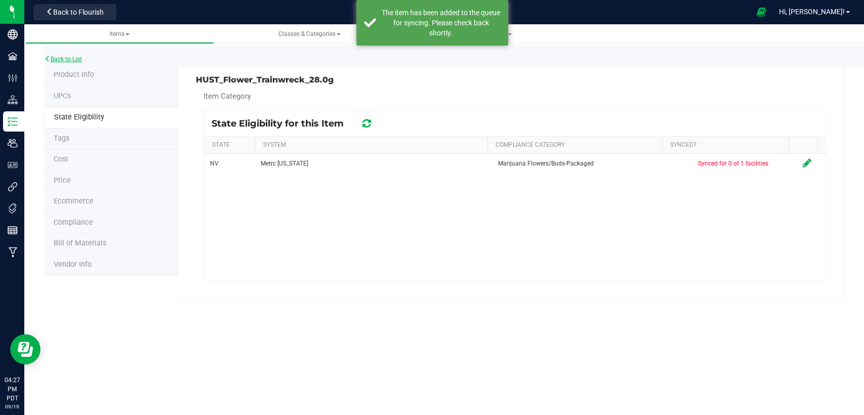
click at [58, 57] on link "Back to List" at bounding box center [63, 59] width 37 height 7
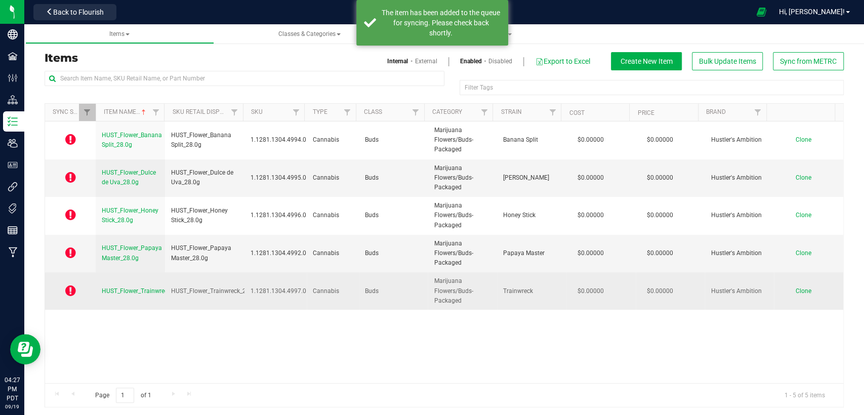
click at [113, 290] on span "HUST_Flower_Trainwreck_28.0g" at bounding box center [145, 290] width 87 height 7
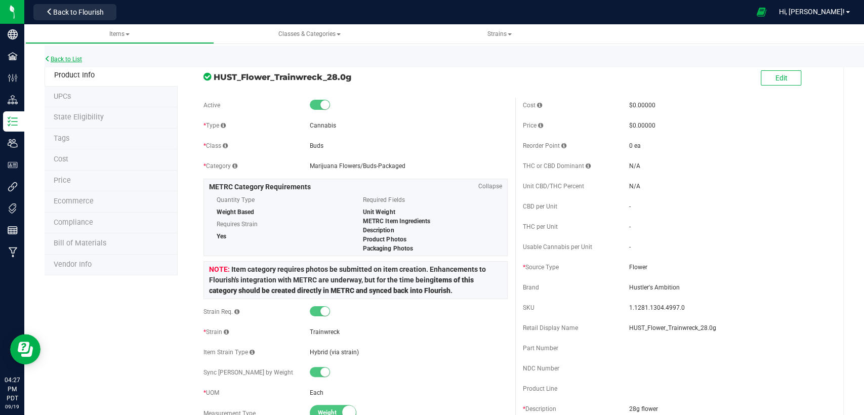
click at [61, 58] on link "Back to List" at bounding box center [63, 59] width 37 height 7
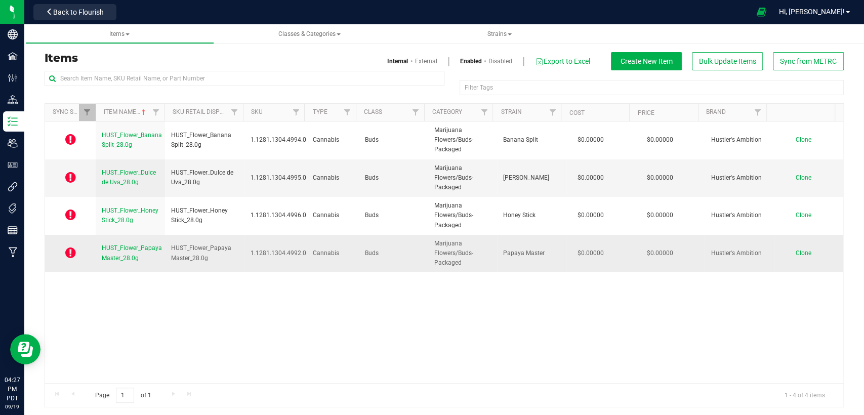
click at [122, 249] on span "HUST_Flower_Papaya Master_28.0g" at bounding box center [132, 252] width 60 height 17
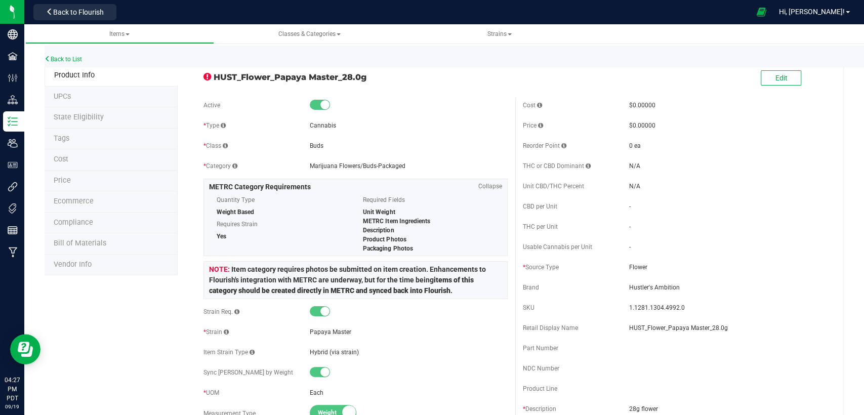
click at [83, 114] on span "State Eligibility" at bounding box center [79, 117] width 50 height 9
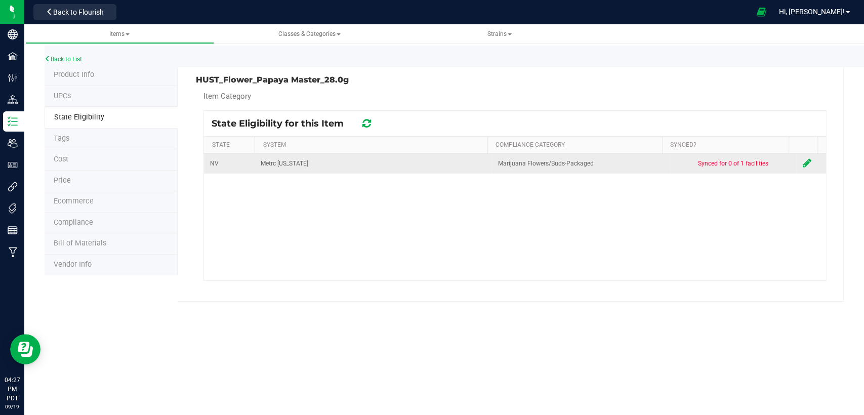
click at [802, 162] on icon at bounding box center [806, 163] width 9 height 10
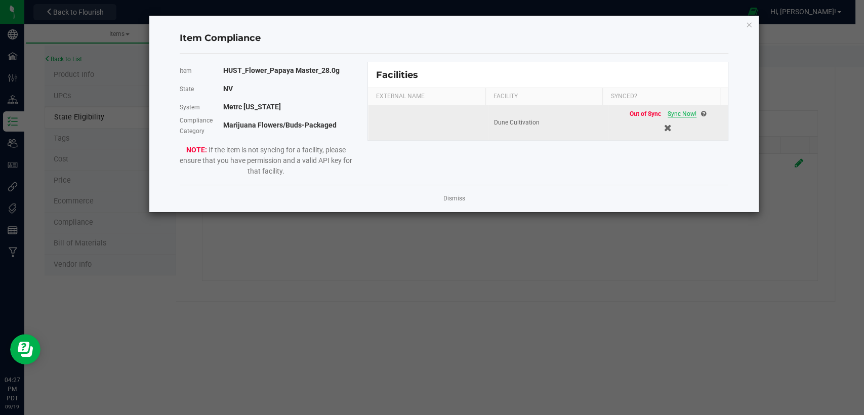
click at [667, 113] on span "Sync Now!" at bounding box center [681, 113] width 29 height 7
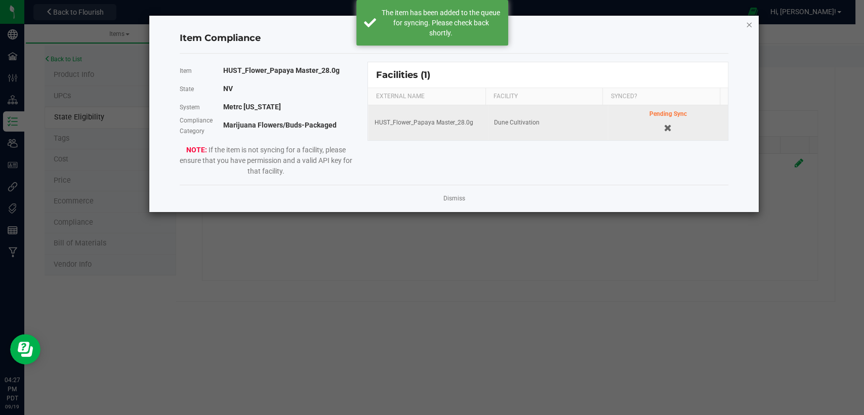
click at [752, 22] on icon "Close modal" at bounding box center [748, 24] width 7 height 12
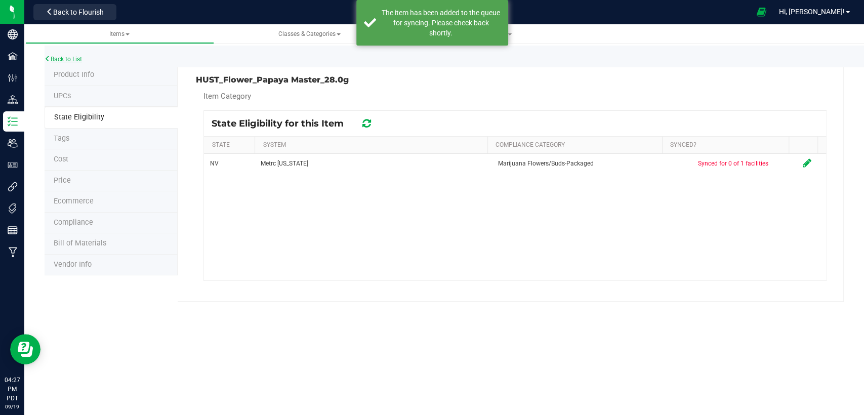
click at [75, 57] on link "Back to List" at bounding box center [63, 59] width 37 height 7
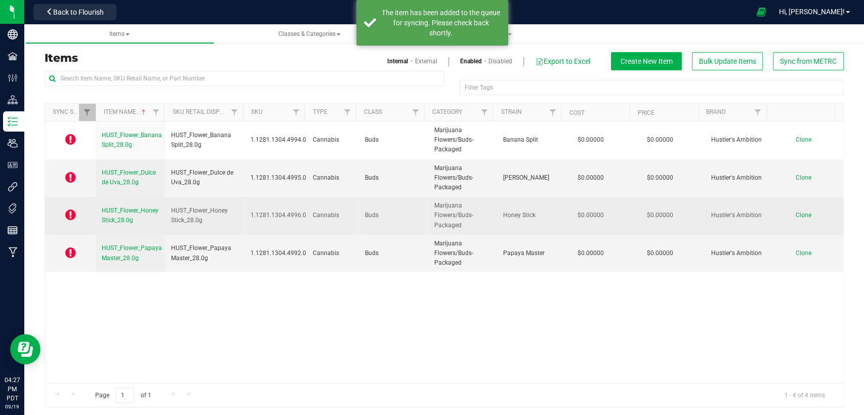
click at [125, 215] on link "HUST_Flower_Honey Stick_28.0g" at bounding box center [130, 215] width 57 height 19
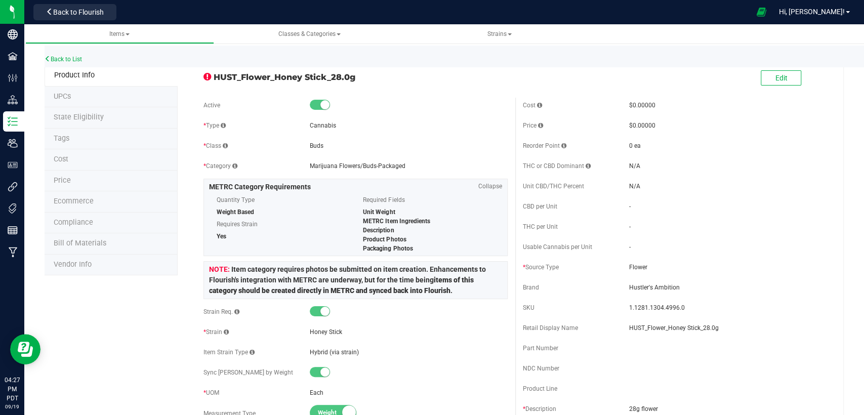
click at [75, 118] on span "State Eligibility" at bounding box center [79, 117] width 50 height 9
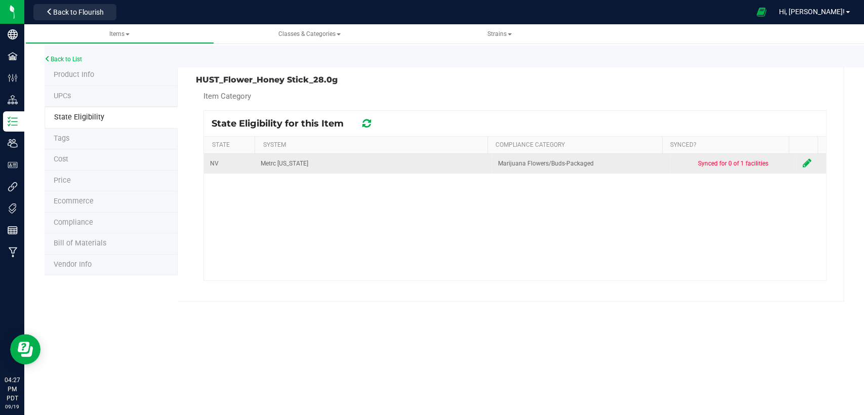
click at [802, 163] on icon at bounding box center [806, 163] width 9 height 10
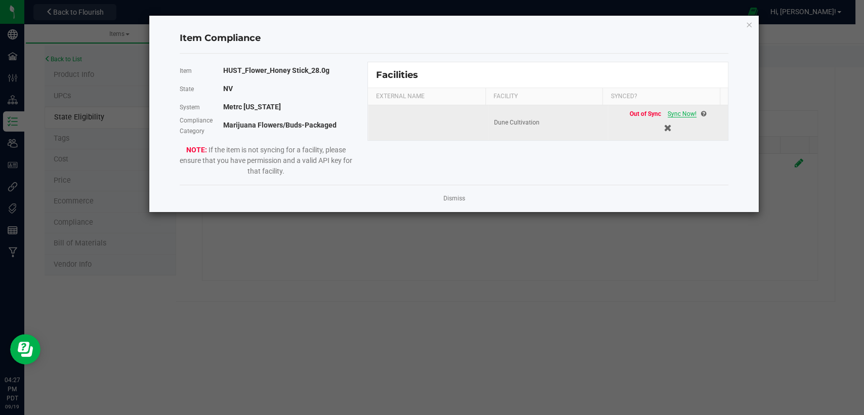
click at [679, 113] on span "Sync Now!" at bounding box center [681, 113] width 29 height 7
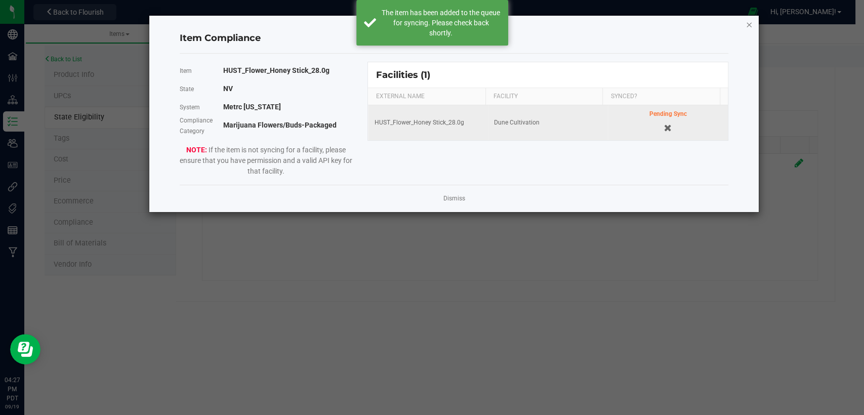
click at [753, 25] on div "Item Compliance Item HUST_Flower_Honey Stick_28.0g State NV System Metrc Nevada…" at bounding box center [453, 114] width 609 height 196
click at [751, 27] on icon "Close modal" at bounding box center [748, 24] width 7 height 12
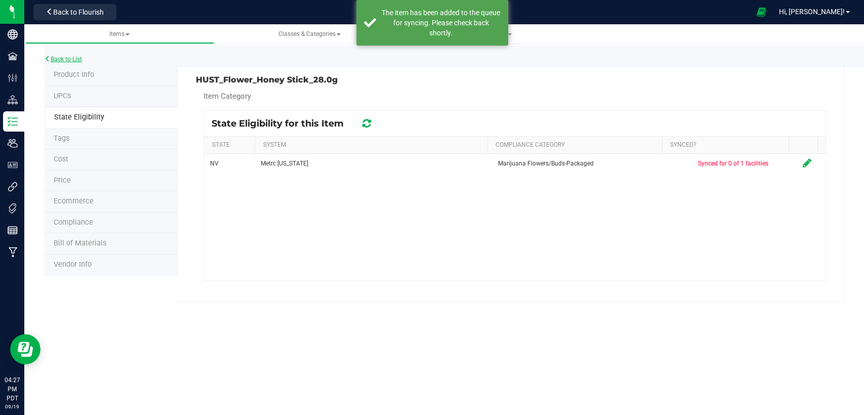
click at [73, 59] on link "Back to List" at bounding box center [63, 59] width 37 height 7
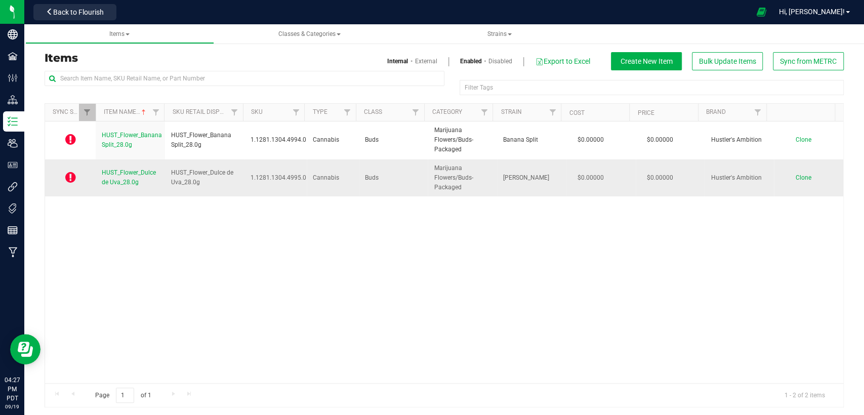
click at [117, 178] on link "HUST_Flower_Dulce de Uva_28.0g" at bounding box center [130, 177] width 57 height 19
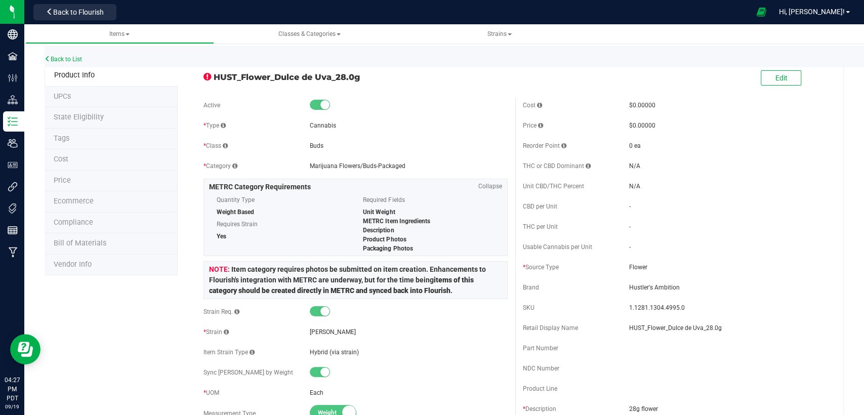
click at [80, 119] on span "State Eligibility" at bounding box center [79, 117] width 50 height 9
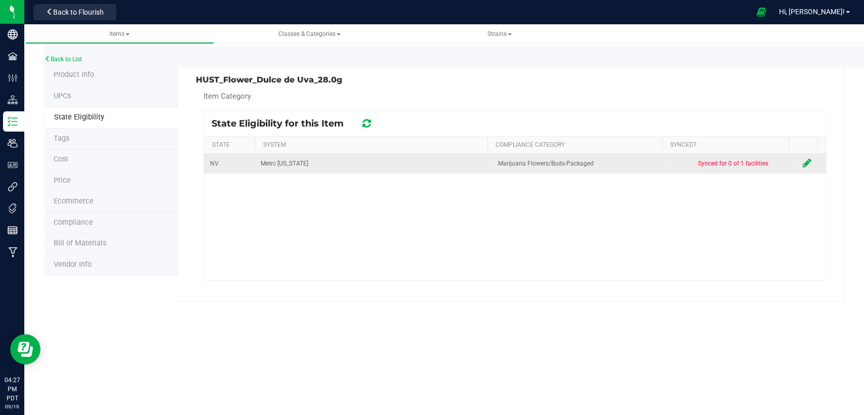
click at [802, 164] on icon at bounding box center [806, 163] width 9 height 10
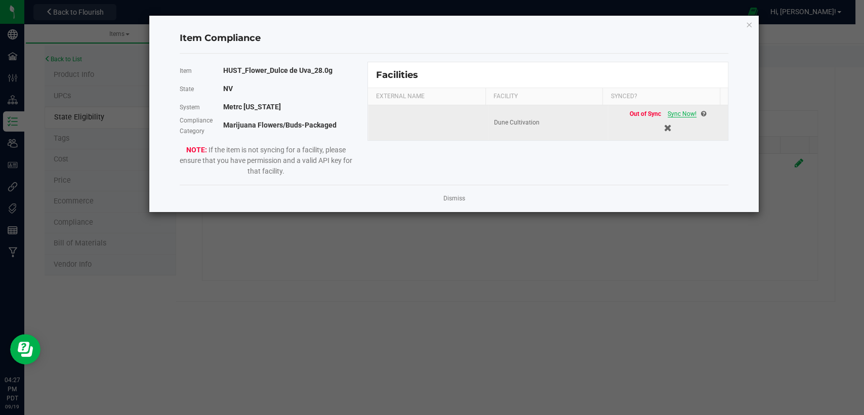
click at [667, 111] on span "Sync Now!" at bounding box center [681, 113] width 29 height 7
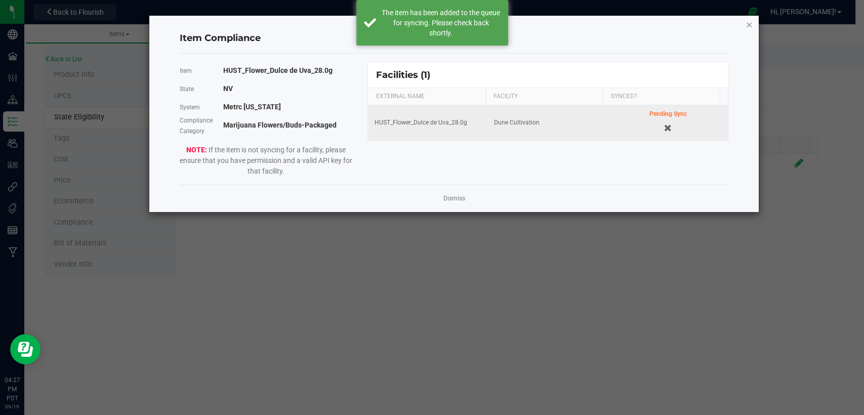
click at [752, 22] on icon "Close modal" at bounding box center [748, 24] width 7 height 12
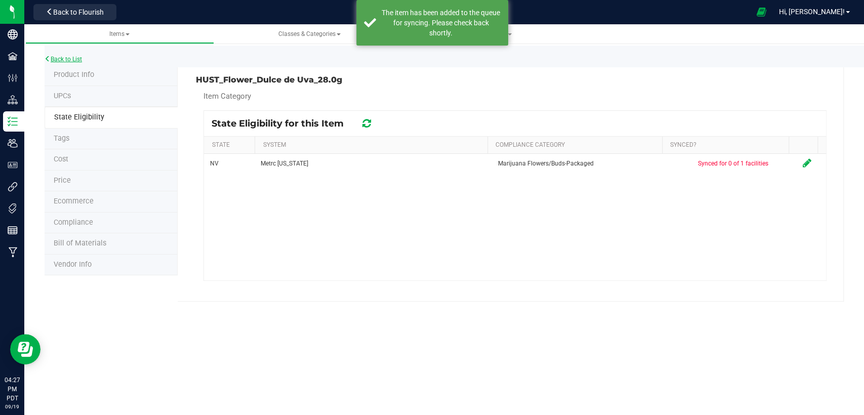
click at [66, 58] on link "Back to List" at bounding box center [63, 59] width 37 height 7
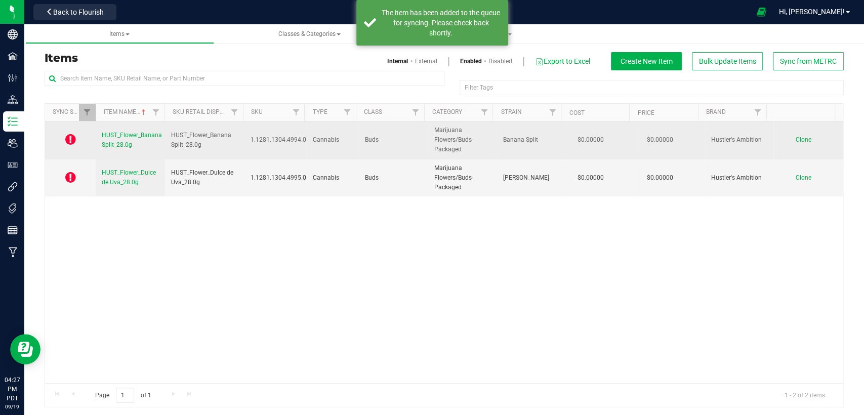
click at [111, 139] on link "HUST_Flower_Banana Split_28.0g" at bounding box center [132, 140] width 60 height 19
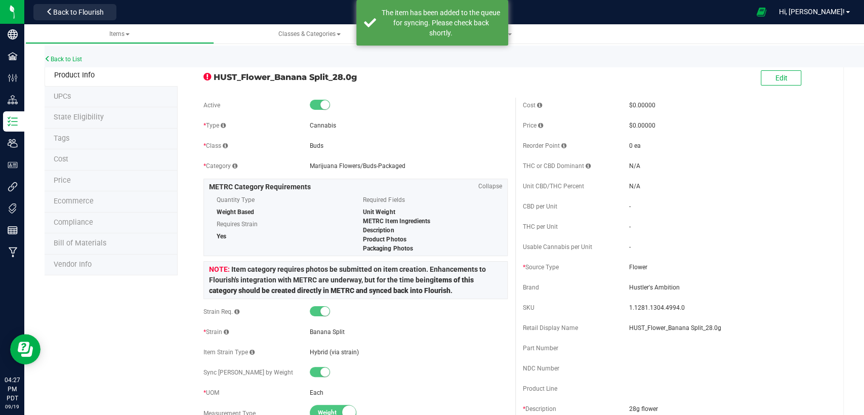
click at [91, 120] on span "State Eligibility" at bounding box center [79, 117] width 50 height 9
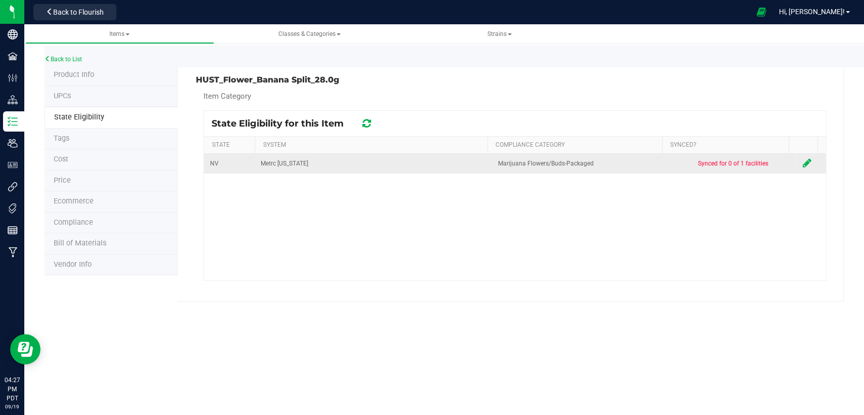
click at [802, 161] on icon at bounding box center [806, 163] width 9 height 10
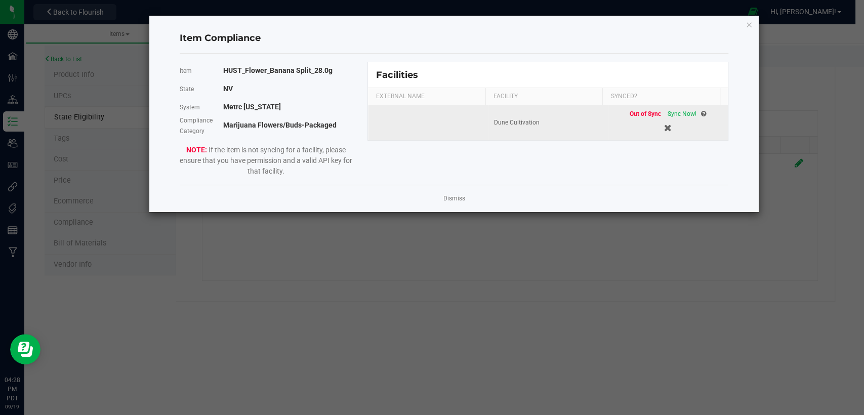
click at [674, 111] on span "Sync Now!" at bounding box center [681, 113] width 29 height 7
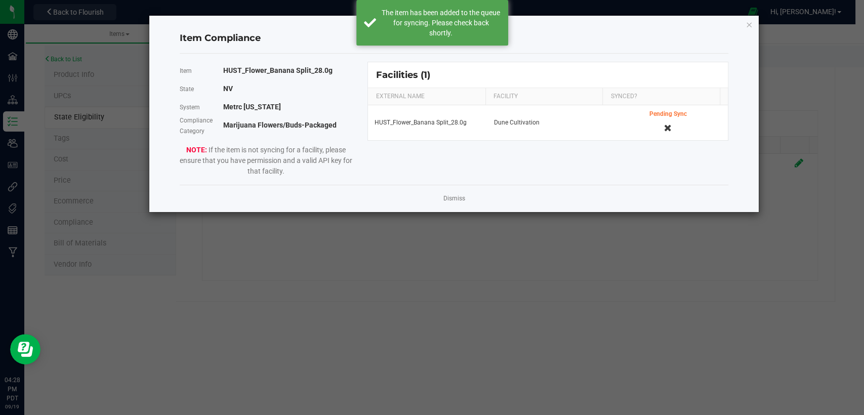
click at [753, 27] on div "Item Compliance Item HUST_Flower_Banana Split_28.0g State NV System Metrc Nevad…" at bounding box center [453, 114] width 609 height 196
click at [749, 25] on icon "Close modal" at bounding box center [748, 24] width 7 height 12
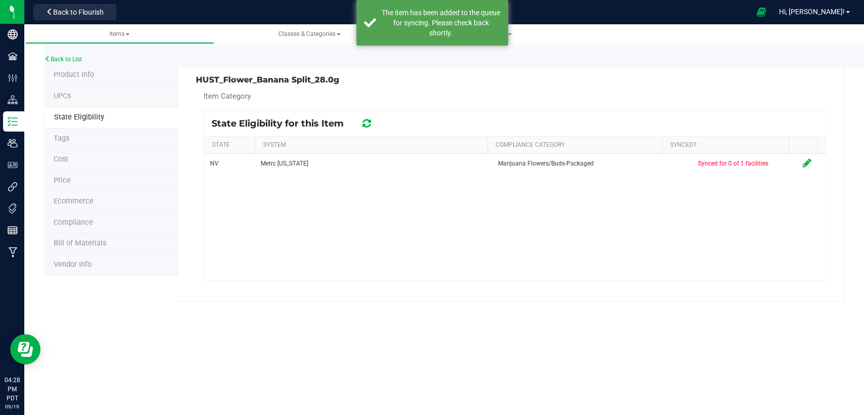
click at [56, 54] on div "Back to List" at bounding box center [477, 57] width 864 height 22
click at [56, 60] on link "Back to List" at bounding box center [63, 59] width 37 height 7
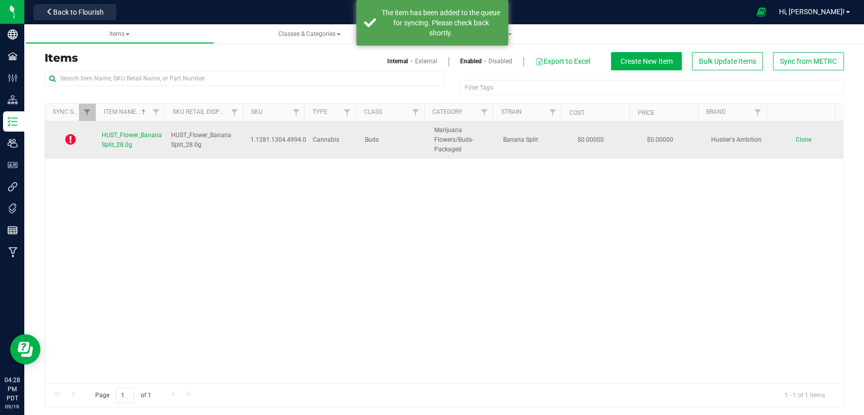
click at [115, 145] on span "HUST_Flower_Banana Split_28.0g" at bounding box center [132, 140] width 60 height 17
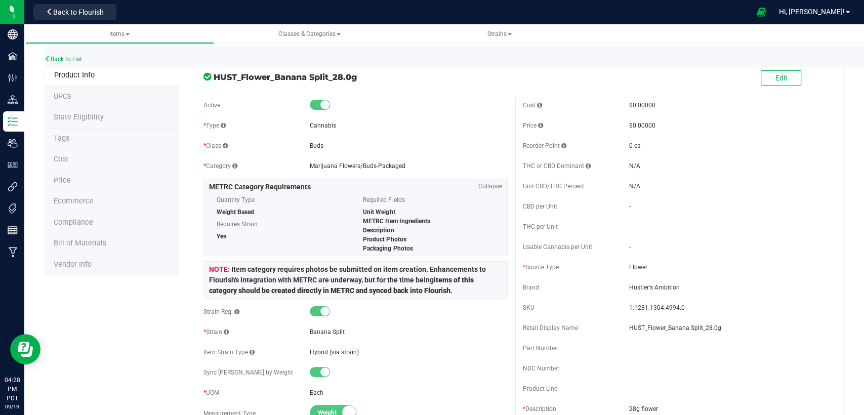
click at [95, 115] on span "State Eligibility" at bounding box center [79, 117] width 50 height 9
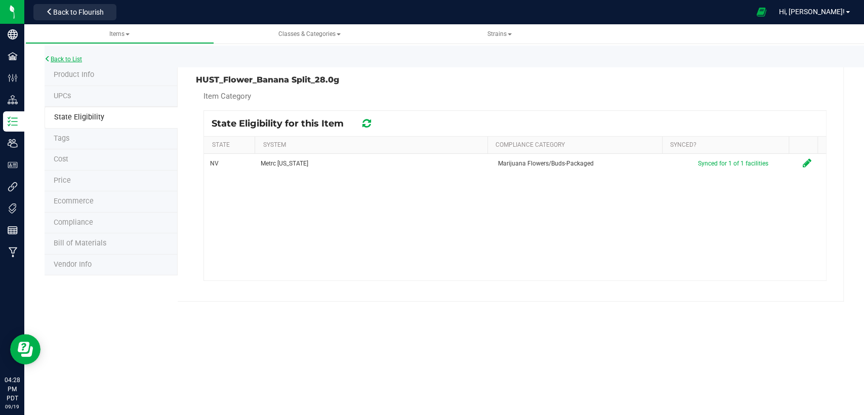
click at [60, 57] on link "Back to List" at bounding box center [63, 59] width 37 height 7
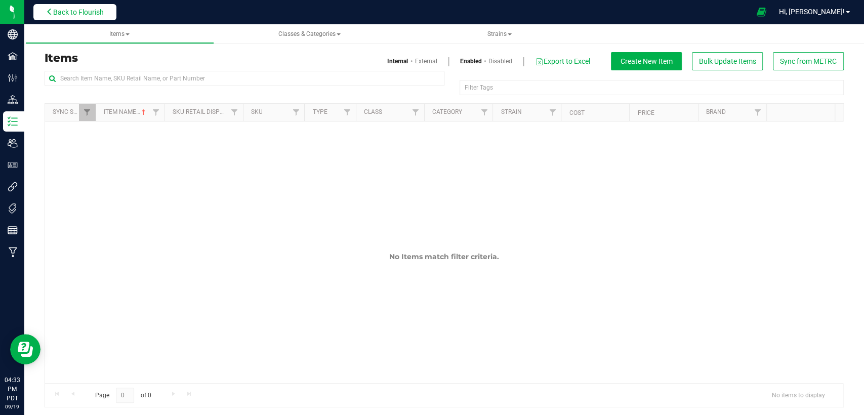
click at [99, 14] on span "Back to Flourish" at bounding box center [78, 12] width 51 height 8
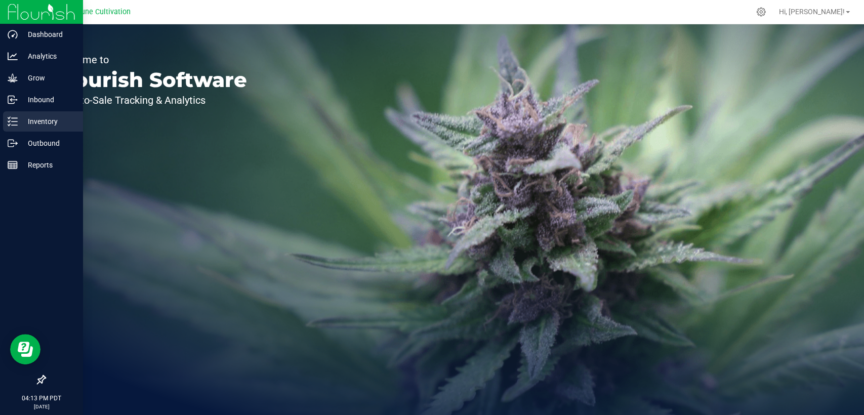
click at [36, 123] on p "Inventory" at bounding box center [48, 121] width 61 height 12
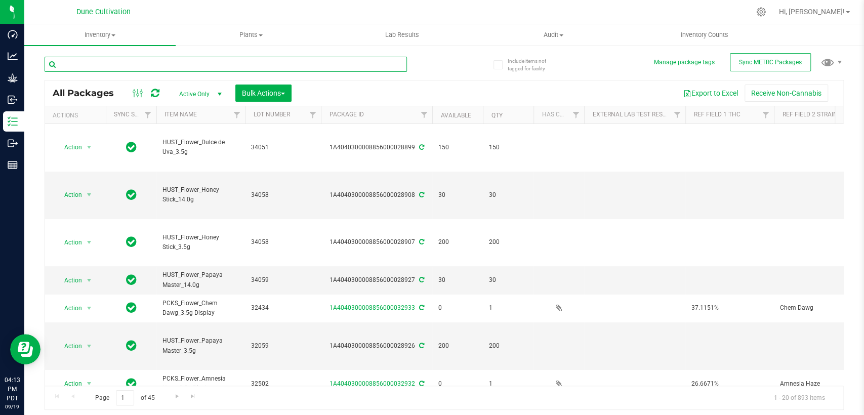
click at [204, 63] on input "text" at bounding box center [226, 64] width 362 height 15
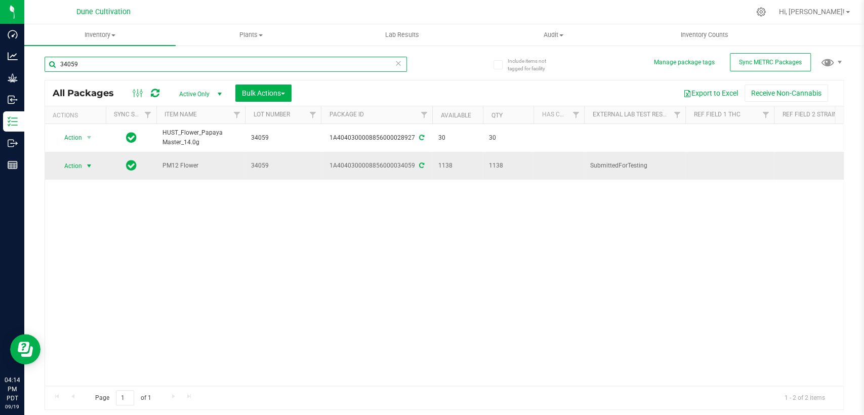
type input "34059"
click at [89, 164] on span "select" at bounding box center [89, 166] width 8 height 8
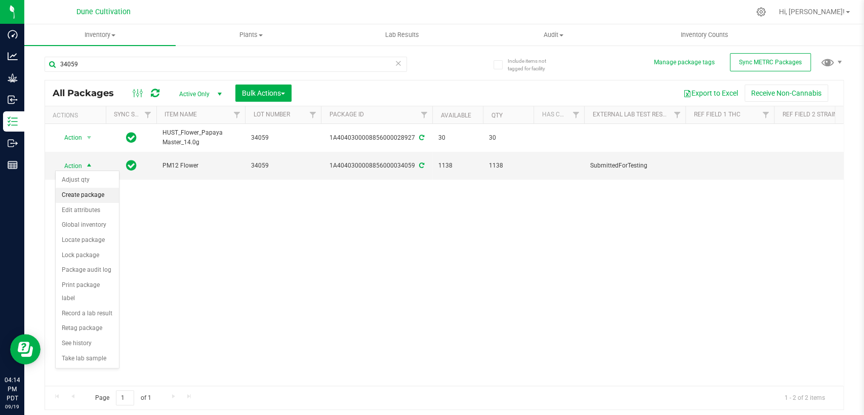
click at [95, 196] on li "Create package" at bounding box center [87, 195] width 63 height 15
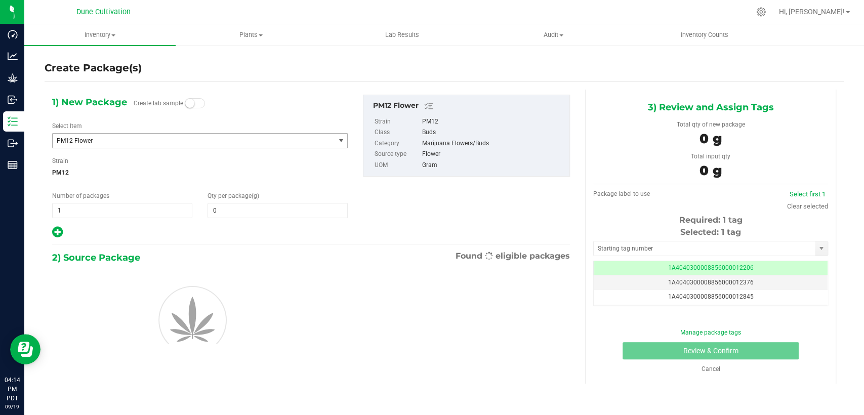
type input "0.0000"
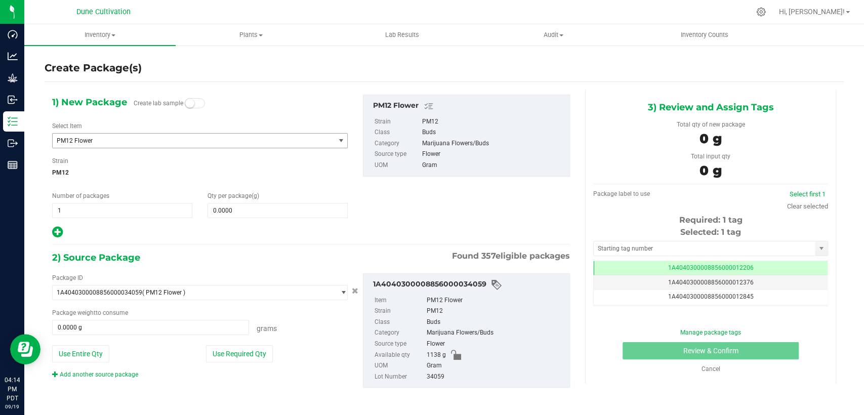
click at [193, 139] on span "PM12 Flower" at bounding box center [188, 140] width 263 height 7
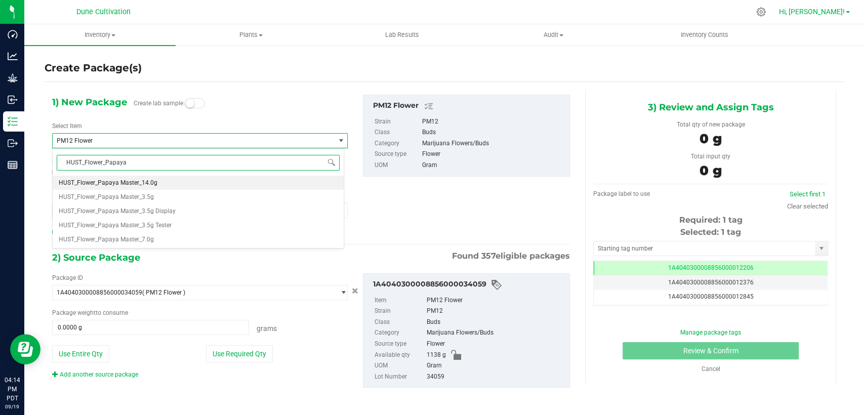
type input "HUST_Flower_Papaya"
click at [845, 13] on link "Hi, [PERSON_NAME]!" at bounding box center [814, 12] width 79 height 11
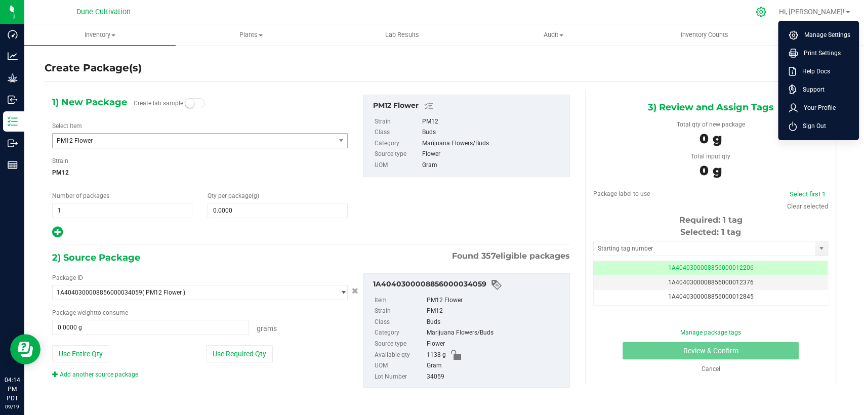
click at [765, 14] on icon at bounding box center [761, 12] width 10 height 10
